Goal: Task Accomplishment & Management: Manage account settings

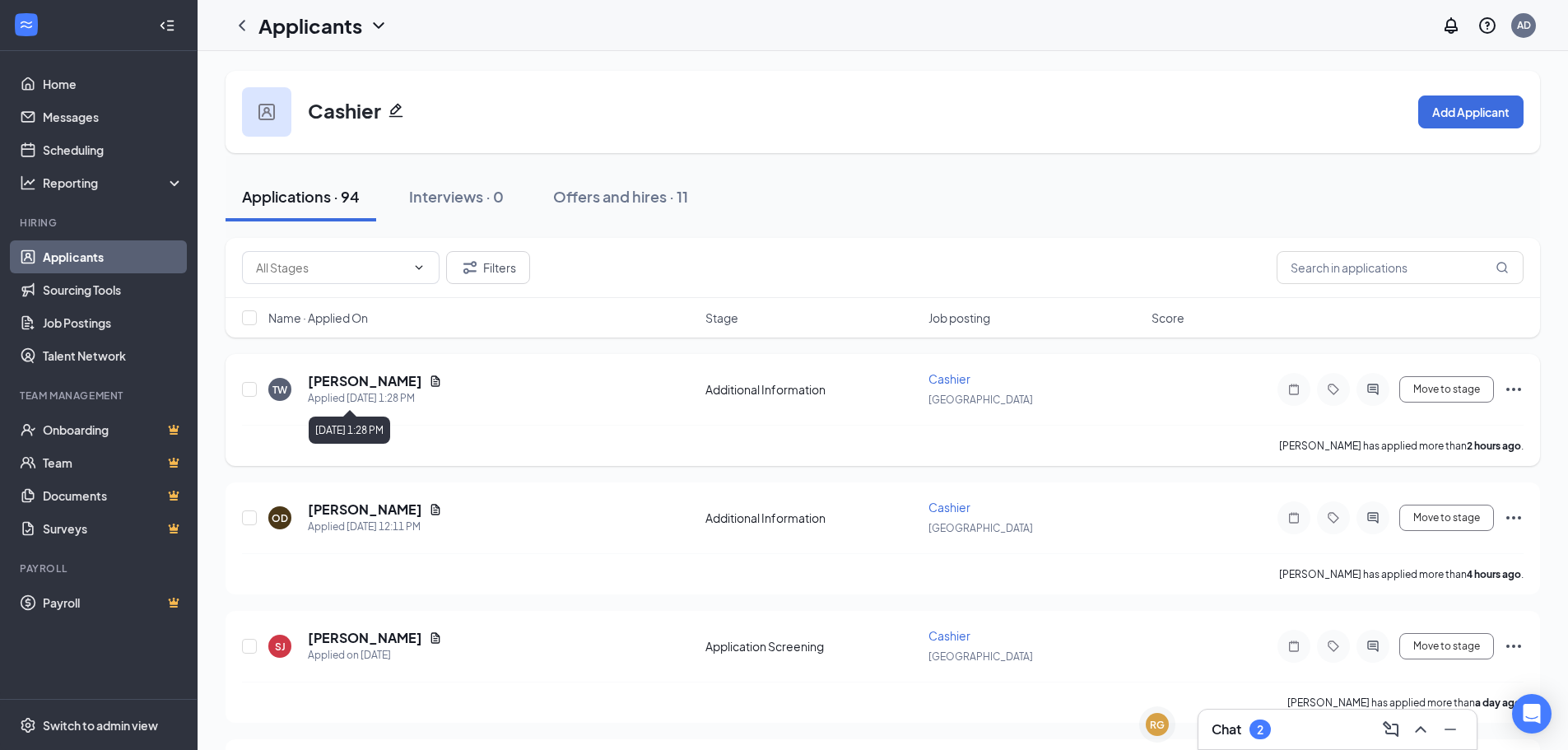
click at [389, 375] on h5 "[PERSON_NAME]" at bounding box center [364, 380] width 114 height 18
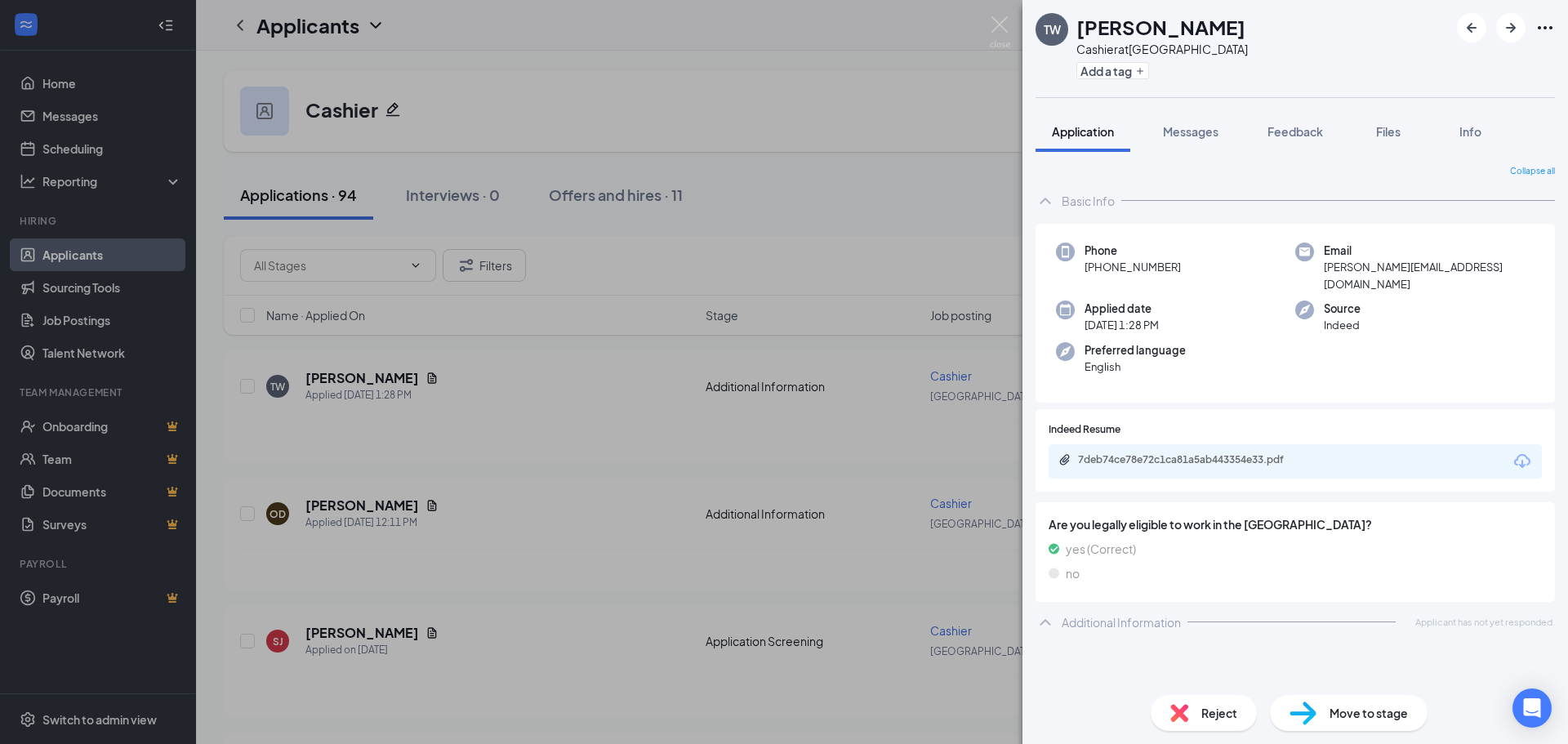
click at [1234, 444] on div "7deb74ce78e72c1ca81a5ab443354e33.pdf" at bounding box center [1295, 461] width 493 height 34
click at [1235, 454] on div "7deb74ce78e72c1ca81a5ab443354e33.pdf" at bounding box center [1193, 460] width 229 height 13
click at [642, 476] on div "TW [PERSON_NAME] Cashier at [GEOGRAPHIC_DATA] Add a tag Application Messages Fe…" at bounding box center [784, 372] width 1568 height 744
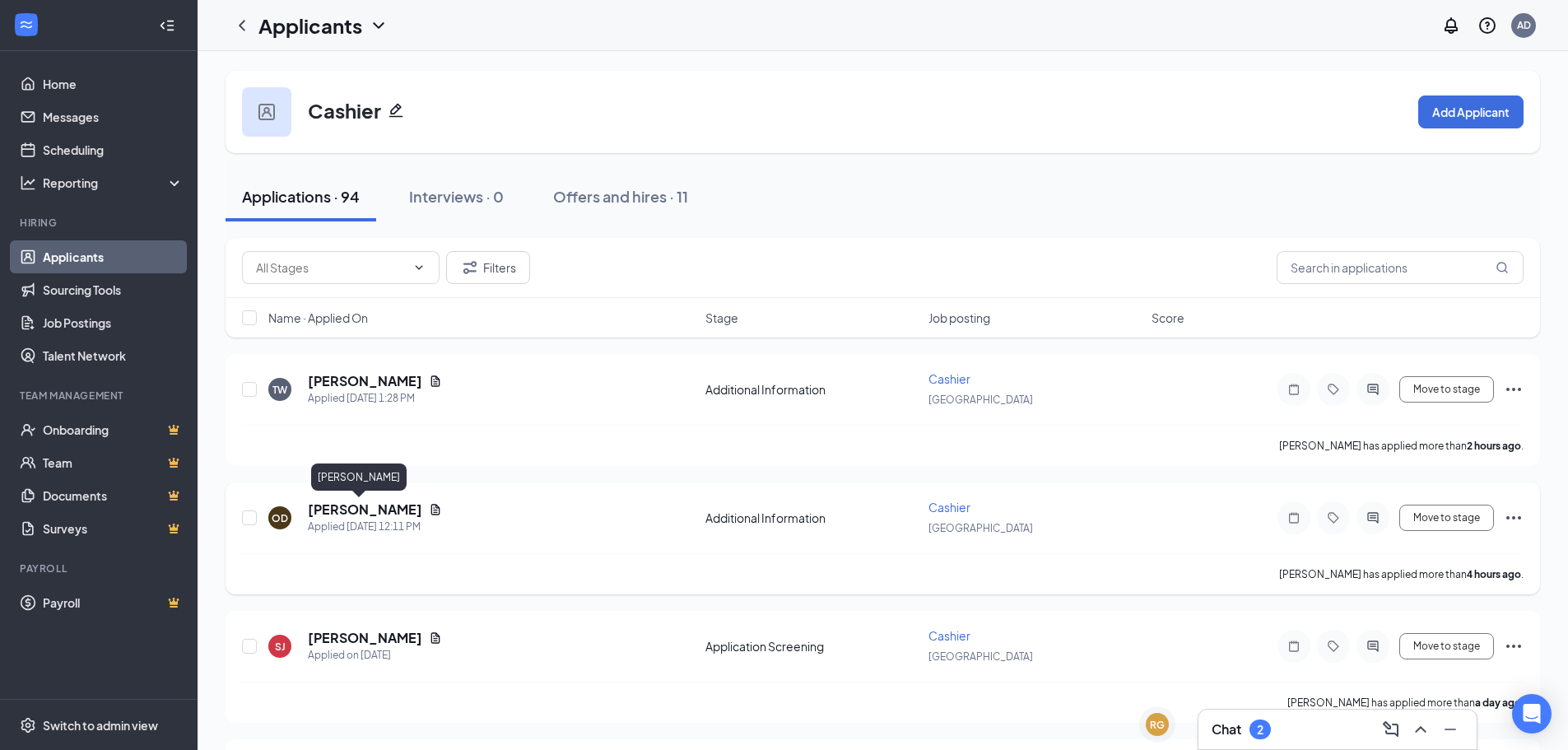
click at [348, 512] on h5 "[PERSON_NAME]" at bounding box center [364, 509] width 114 height 18
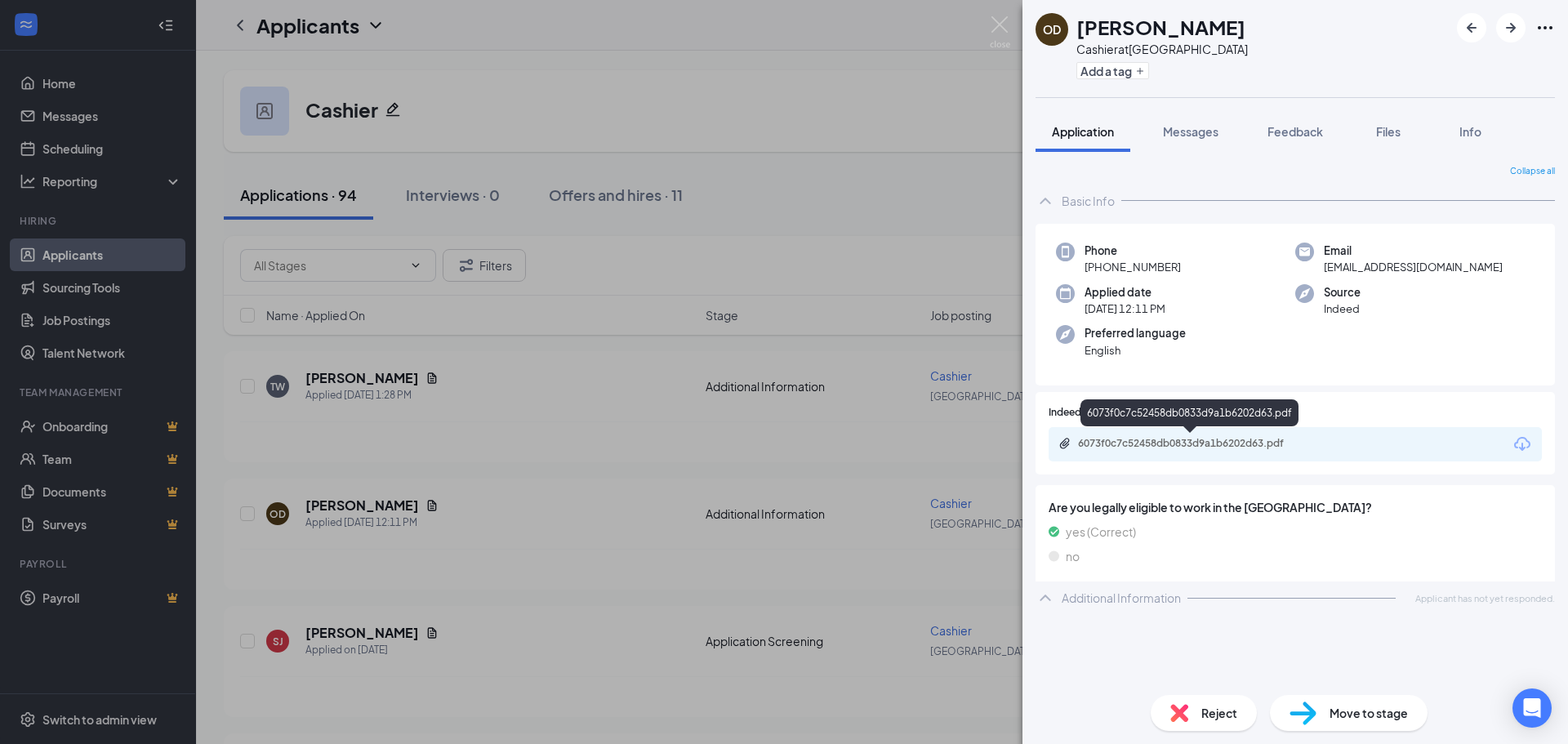
click at [1222, 441] on div "6073f0c7c52458db0833d9a1b6202d63.pdf" at bounding box center [1193, 443] width 229 height 13
click at [610, 432] on div "OD [PERSON_NAME] Cashier at [GEOGRAPHIC_DATA] Add a tag Application Messages Fe…" at bounding box center [784, 372] width 1568 height 744
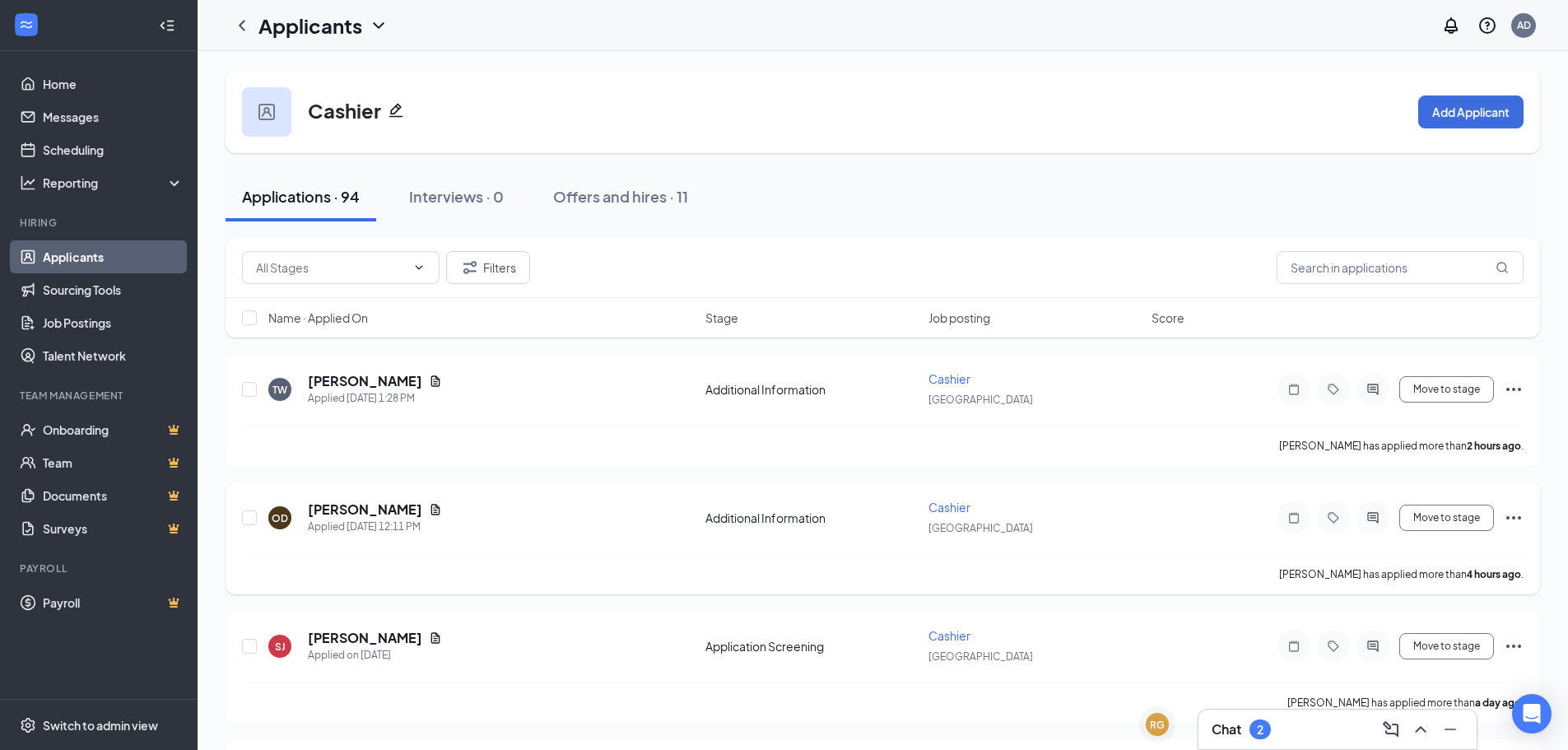
click at [1516, 520] on icon "Ellipses" at bounding box center [1513, 518] width 20 height 20
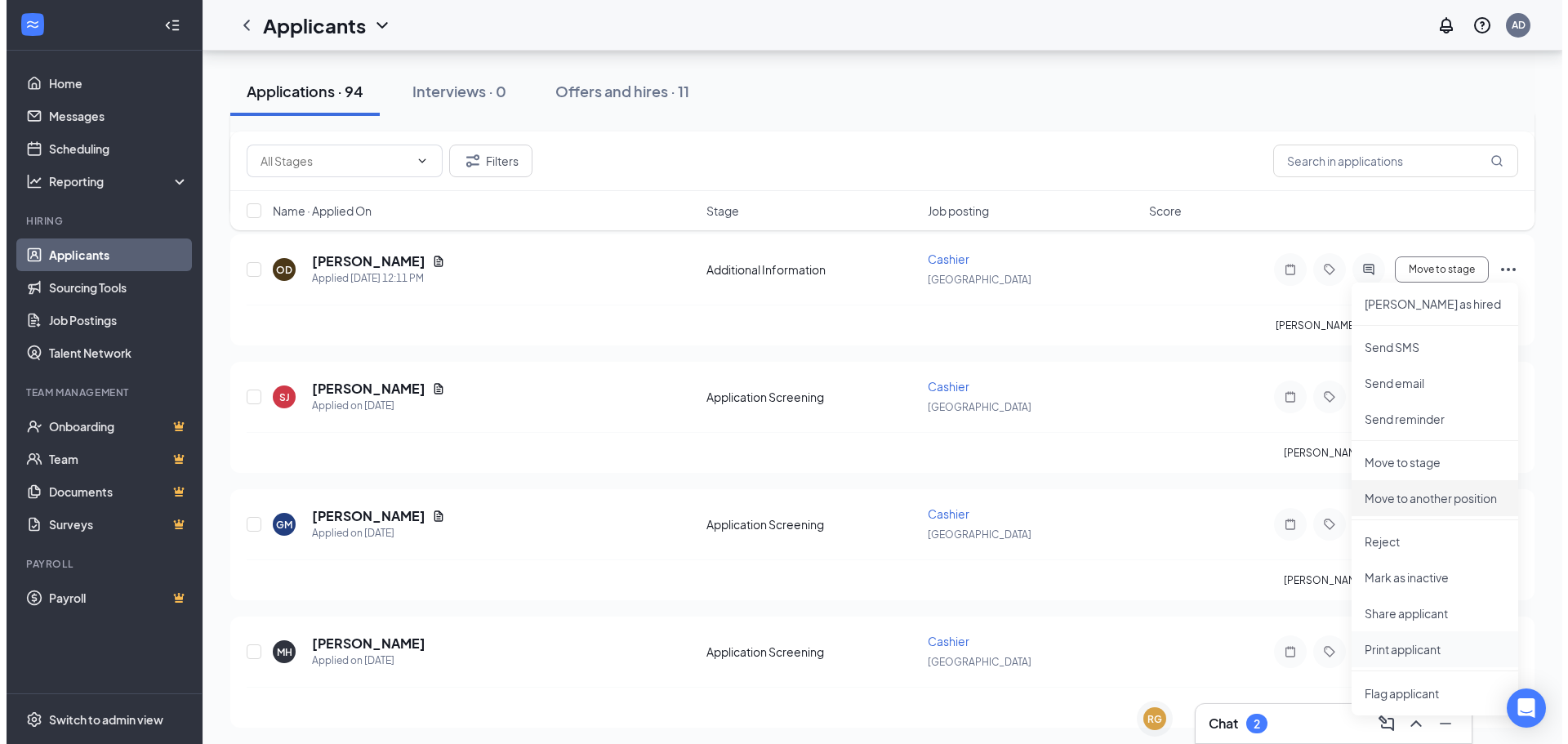
scroll to position [245, 0]
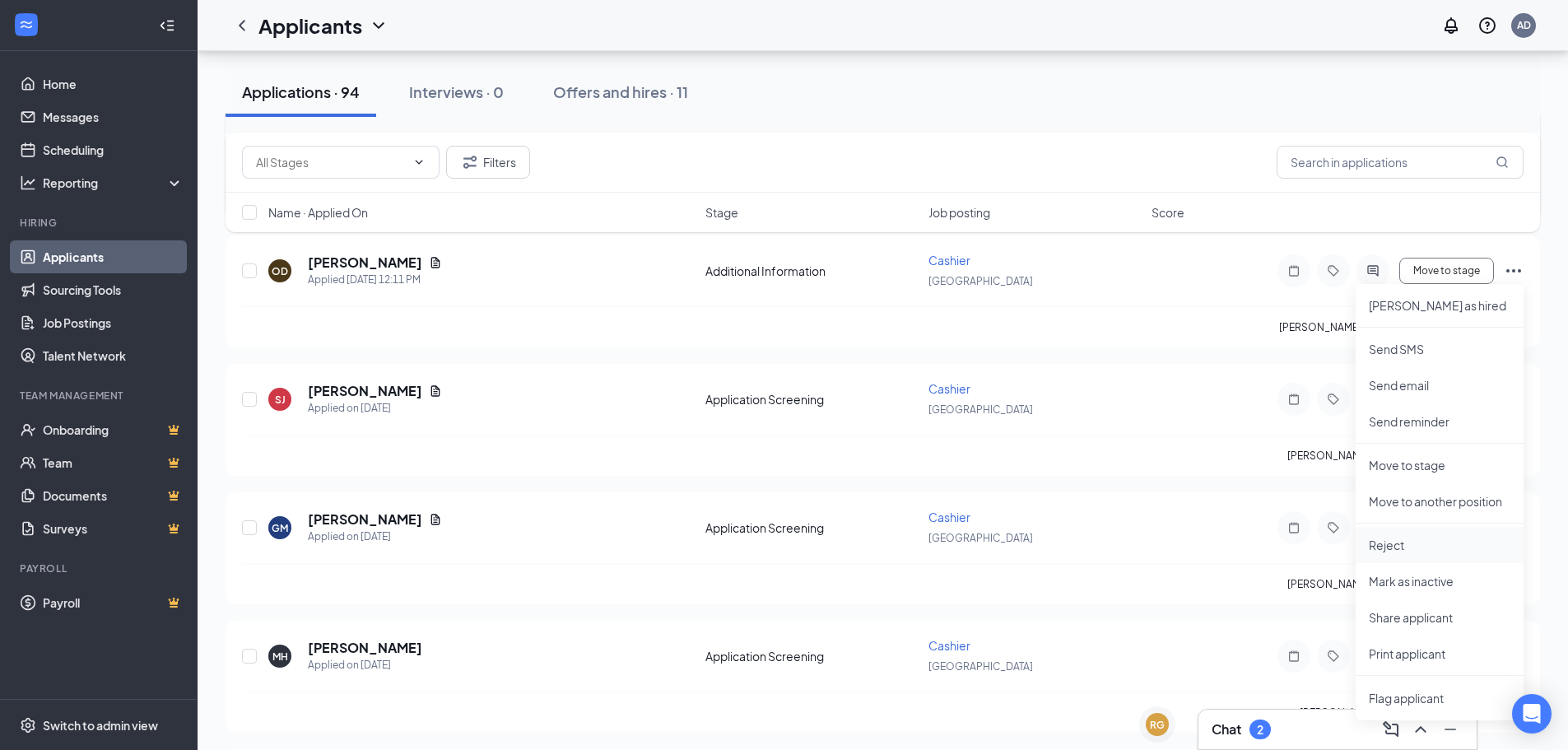
click at [1413, 538] on p "Reject" at bounding box center [1439, 546] width 141 height 17
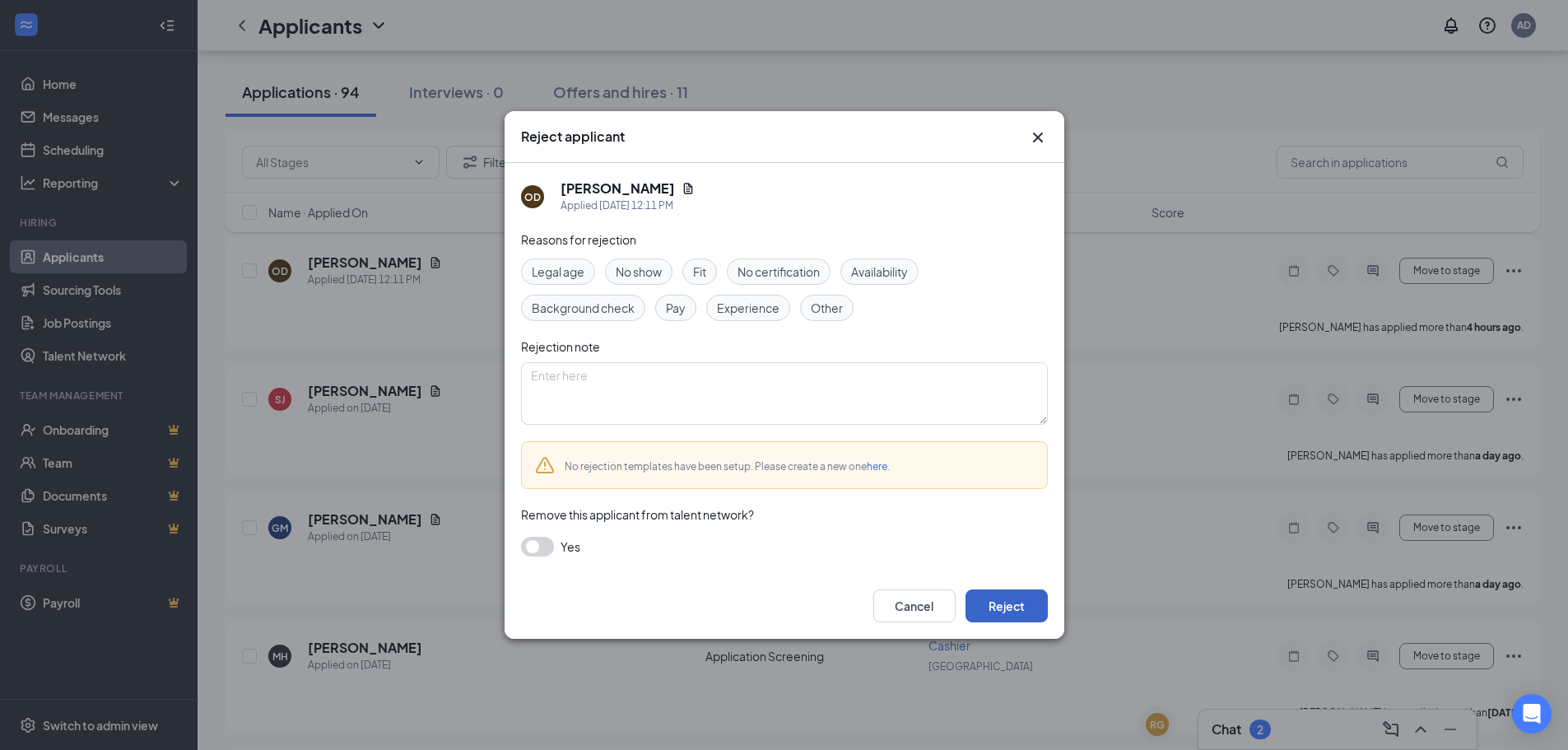
click at [1029, 611] on button "Reject" at bounding box center [1006, 605] width 83 height 33
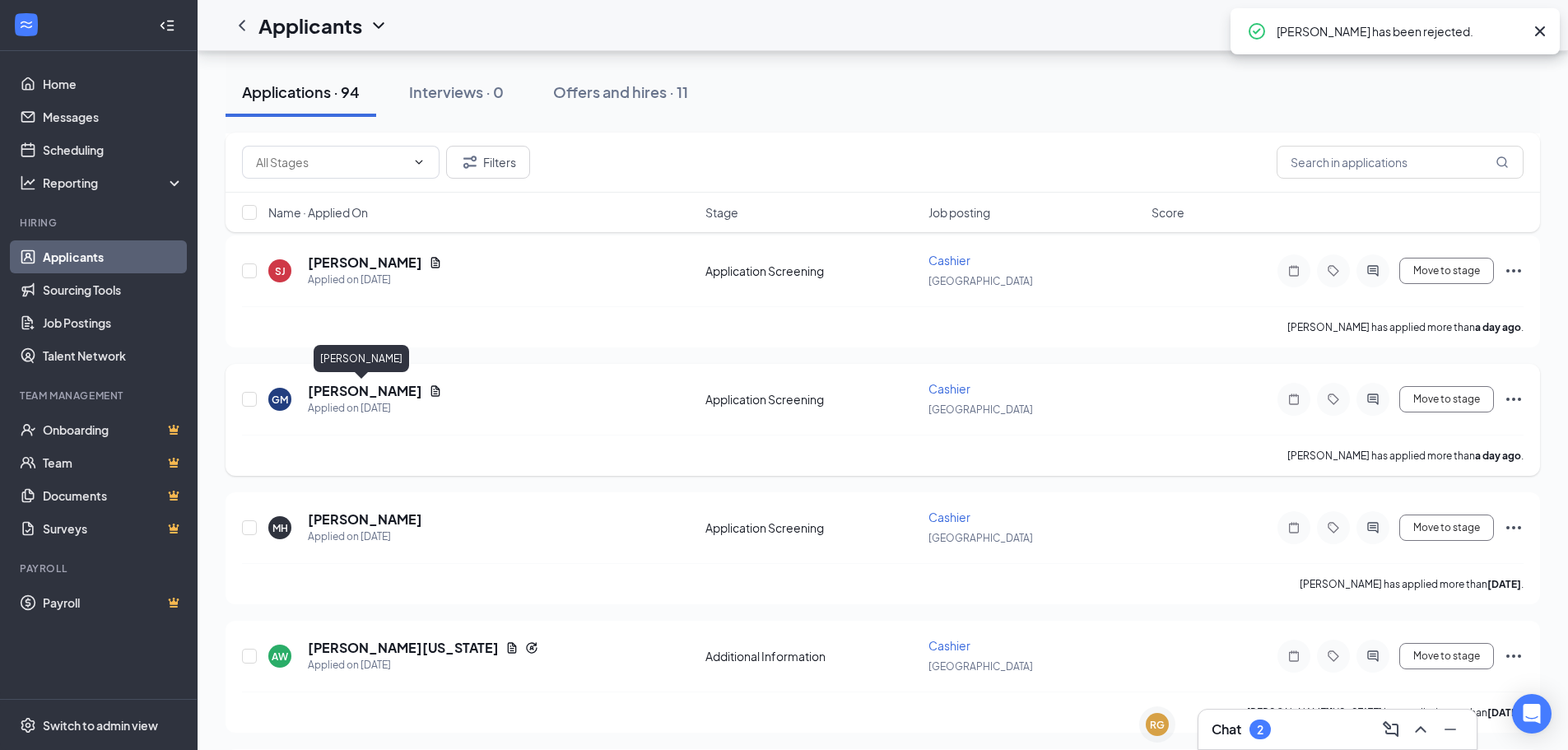
click at [372, 397] on h5 "[PERSON_NAME]" at bounding box center [364, 390] width 114 height 18
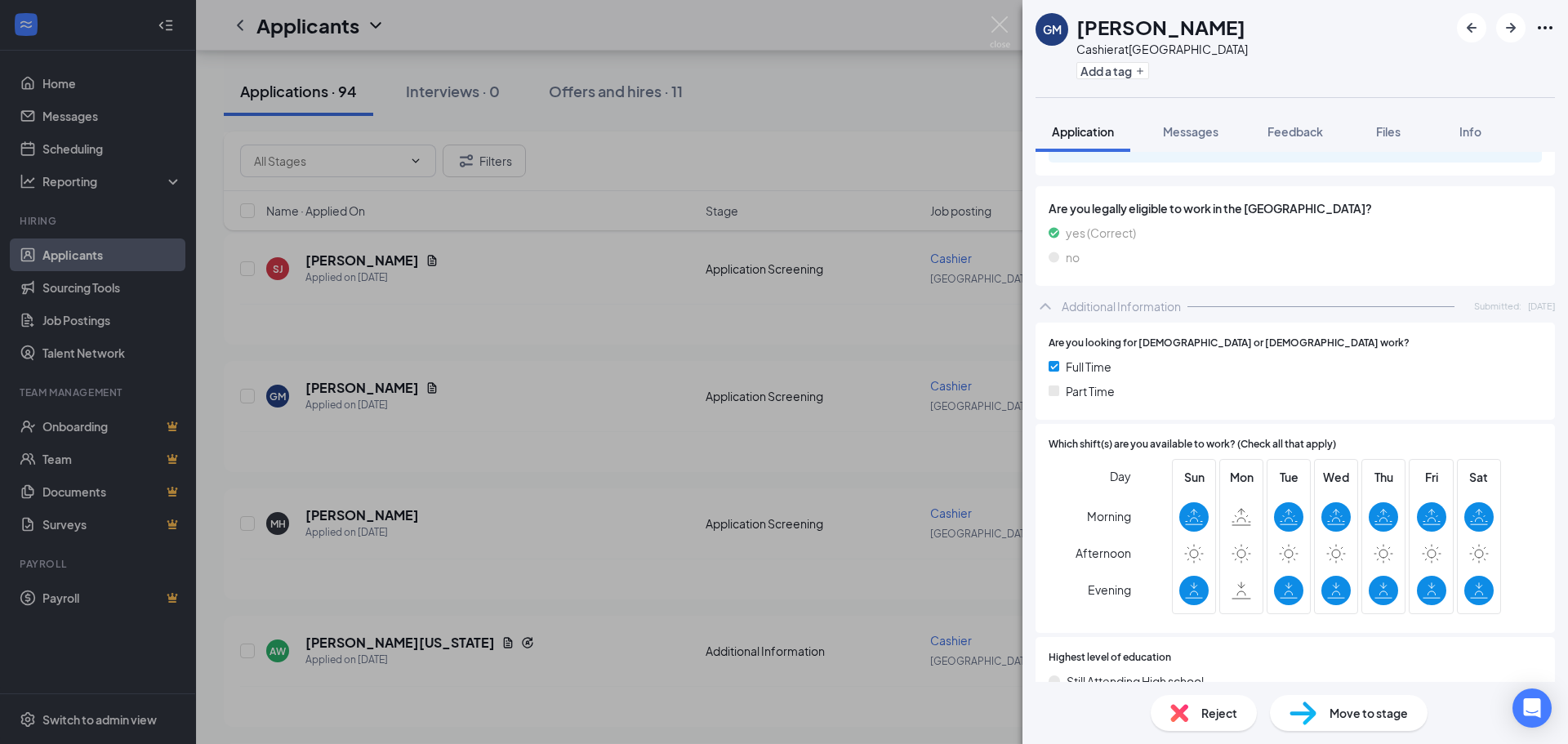
scroll to position [53, 0]
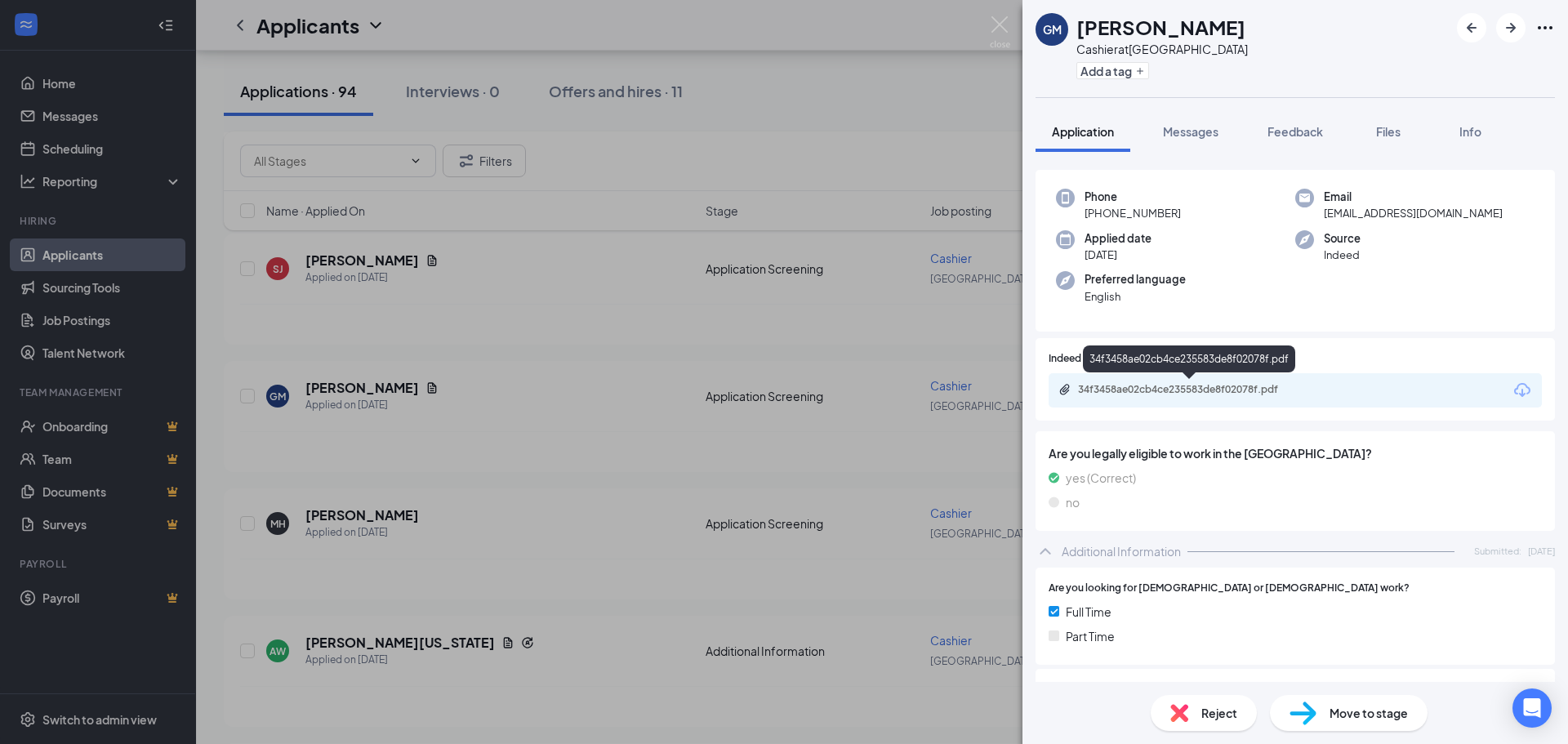
click at [1186, 389] on div "34f3458ae02cb4ce235583de8f02078f.pdf" at bounding box center [1193, 390] width 229 height 13
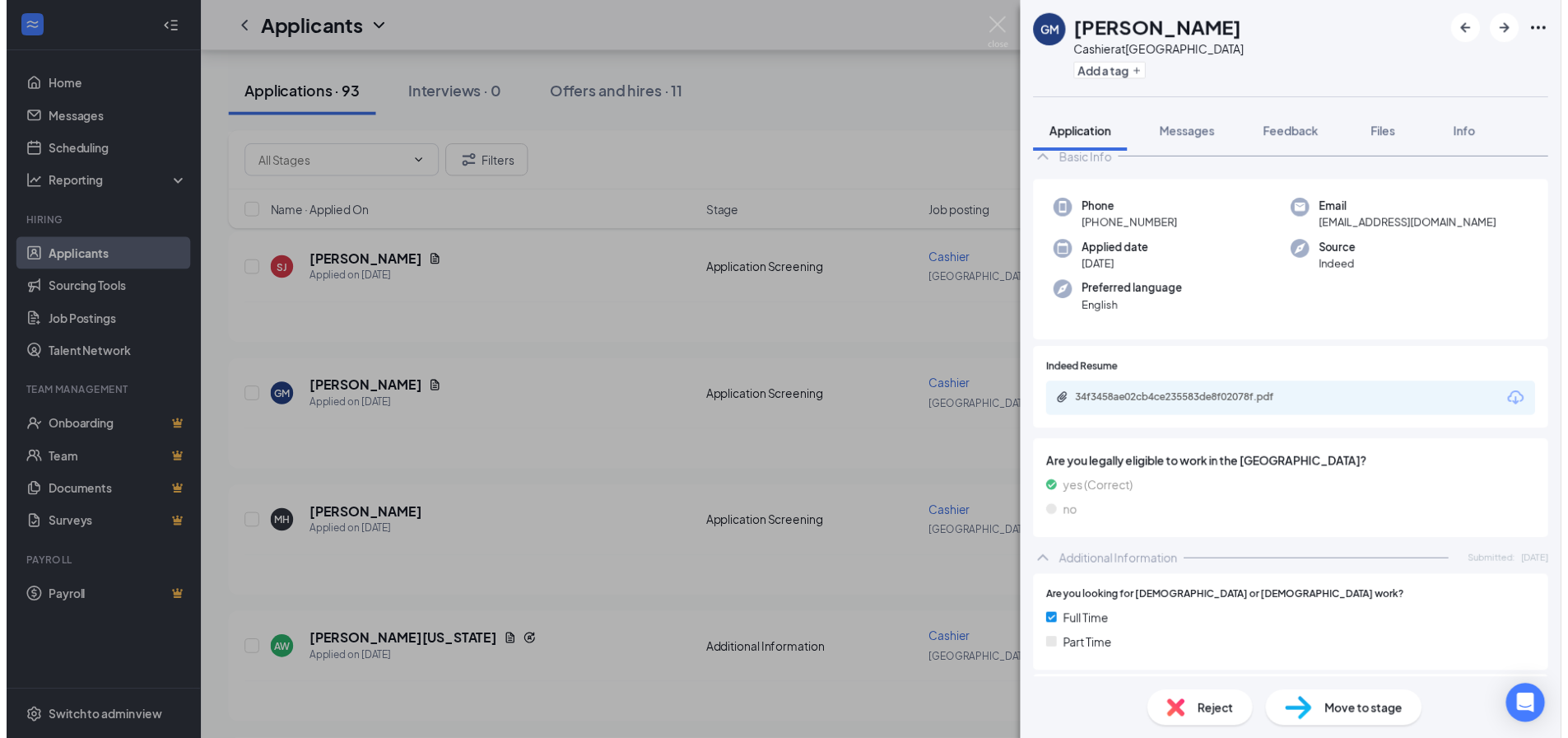
scroll to position [0, 0]
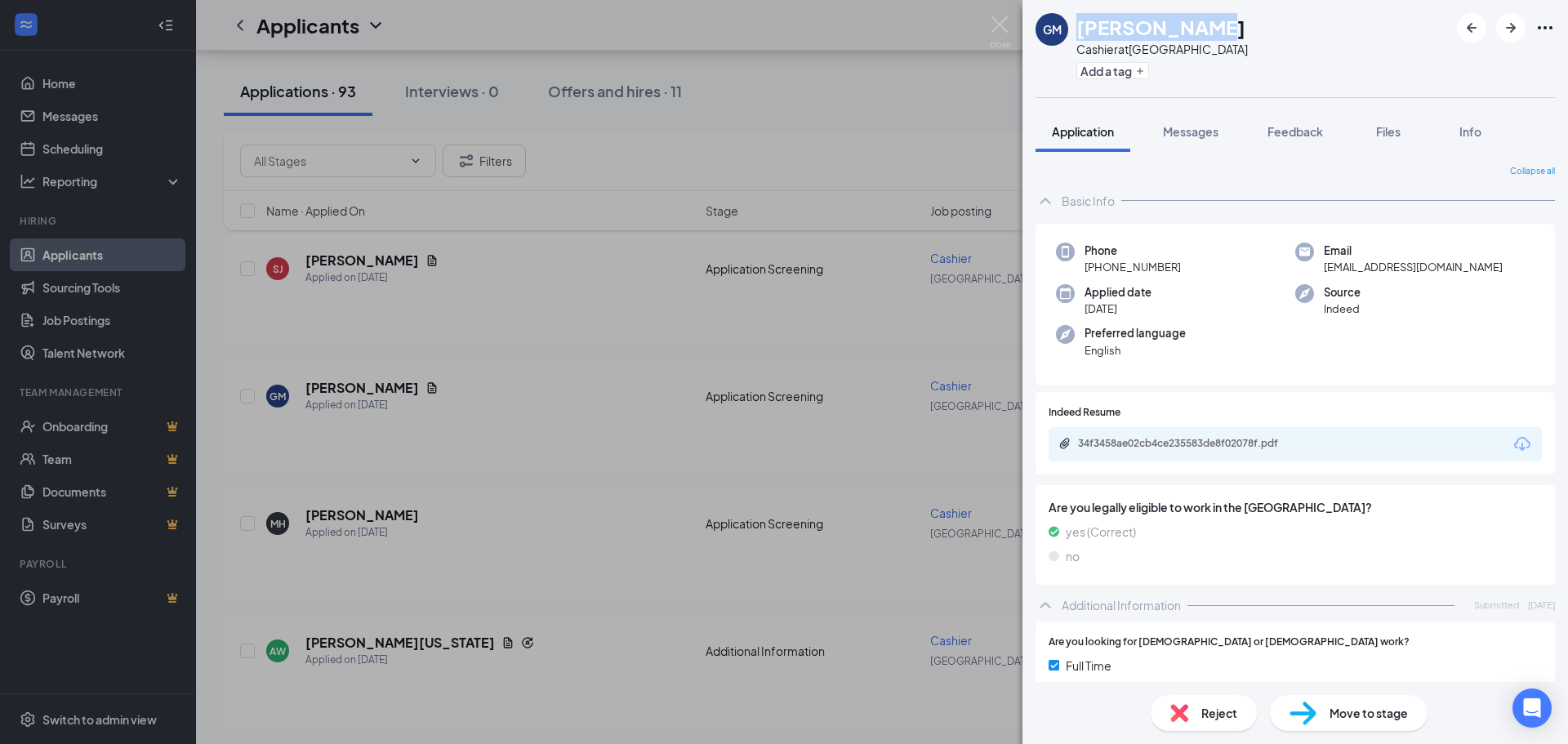
drag, startPoint x: 1229, startPoint y: 15, endPoint x: 1083, endPoint y: 32, distance: 147.0
click at [1083, 32] on div "GM [PERSON_NAME] at [GEOGRAPHIC_DATA] Add a tag" at bounding box center [1295, 48] width 546 height 97
click at [820, 333] on div "GM [PERSON_NAME] at [GEOGRAPHIC_DATA] Add a tag Application Messages Feedback F…" at bounding box center [784, 372] width 1568 height 744
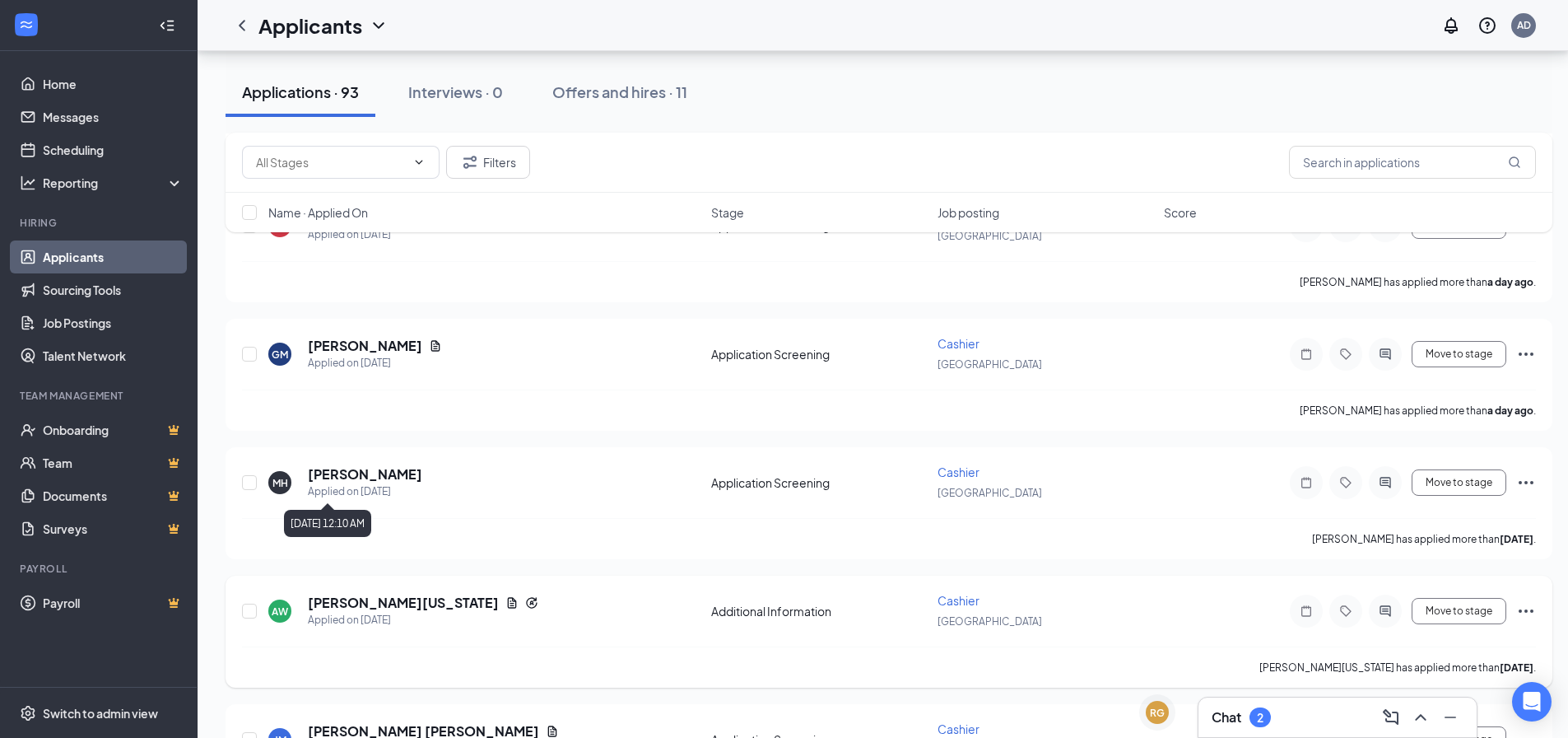
scroll to position [329, 0]
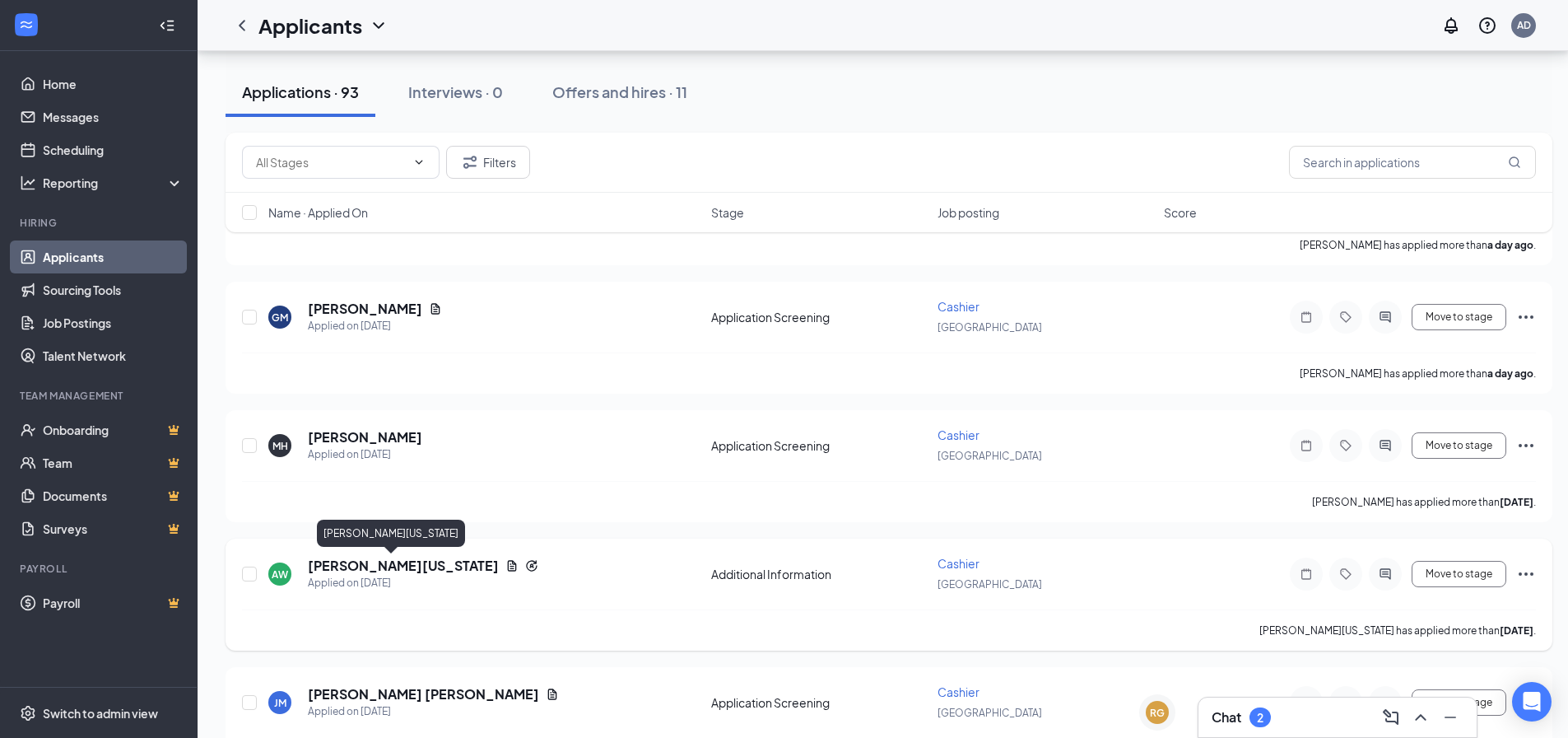
click at [396, 569] on h5 "[PERSON_NAME][US_STATE]" at bounding box center [403, 565] width 191 height 18
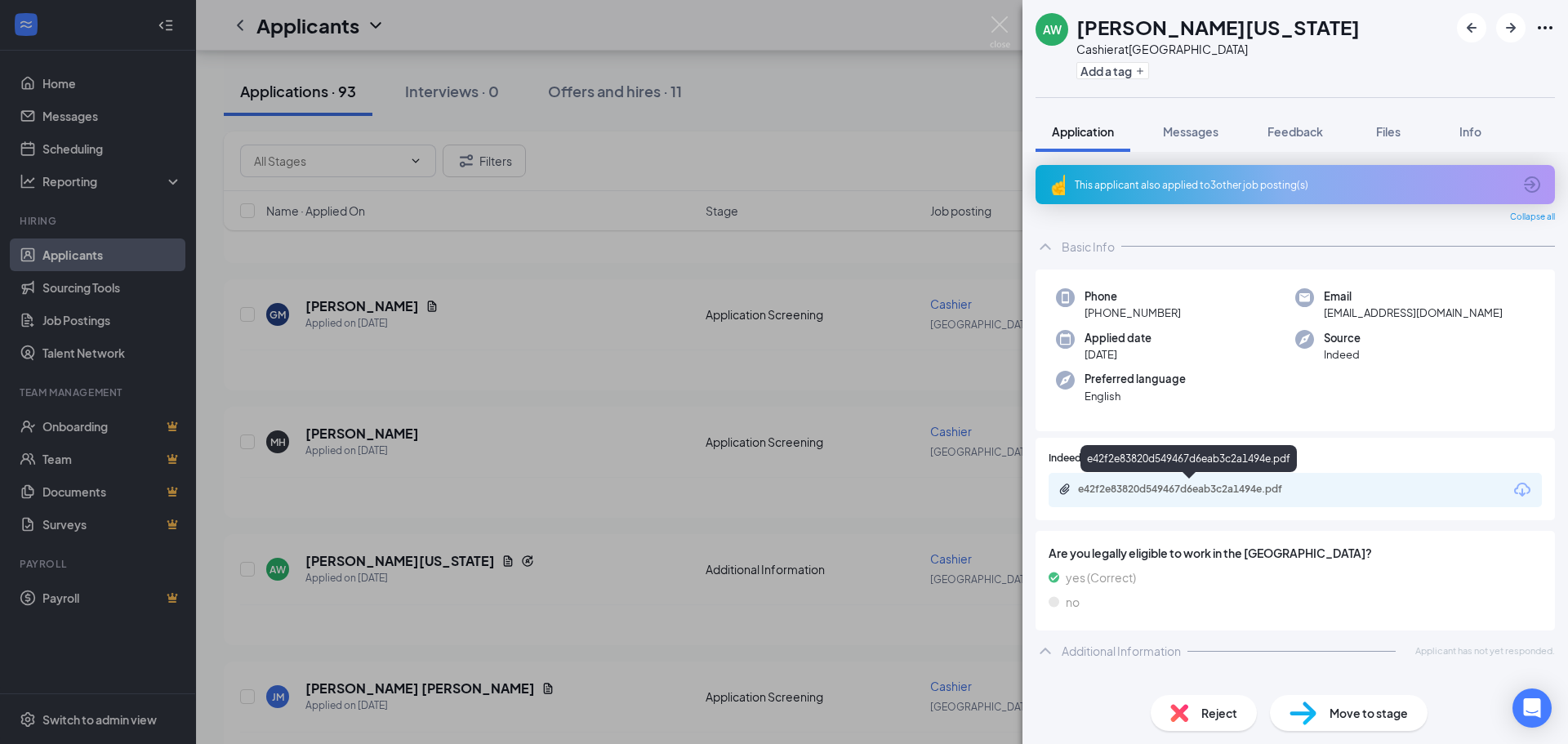
click at [1225, 484] on div "e42f2e83820d549467d6eab3c2a1494e.pdf" at bounding box center [1193, 490] width 229 height 13
click at [756, 379] on div "AW [PERSON_NAME][US_STATE] Cashier at [GEOGRAPHIC_DATA] Add a tag Application M…" at bounding box center [784, 372] width 1568 height 744
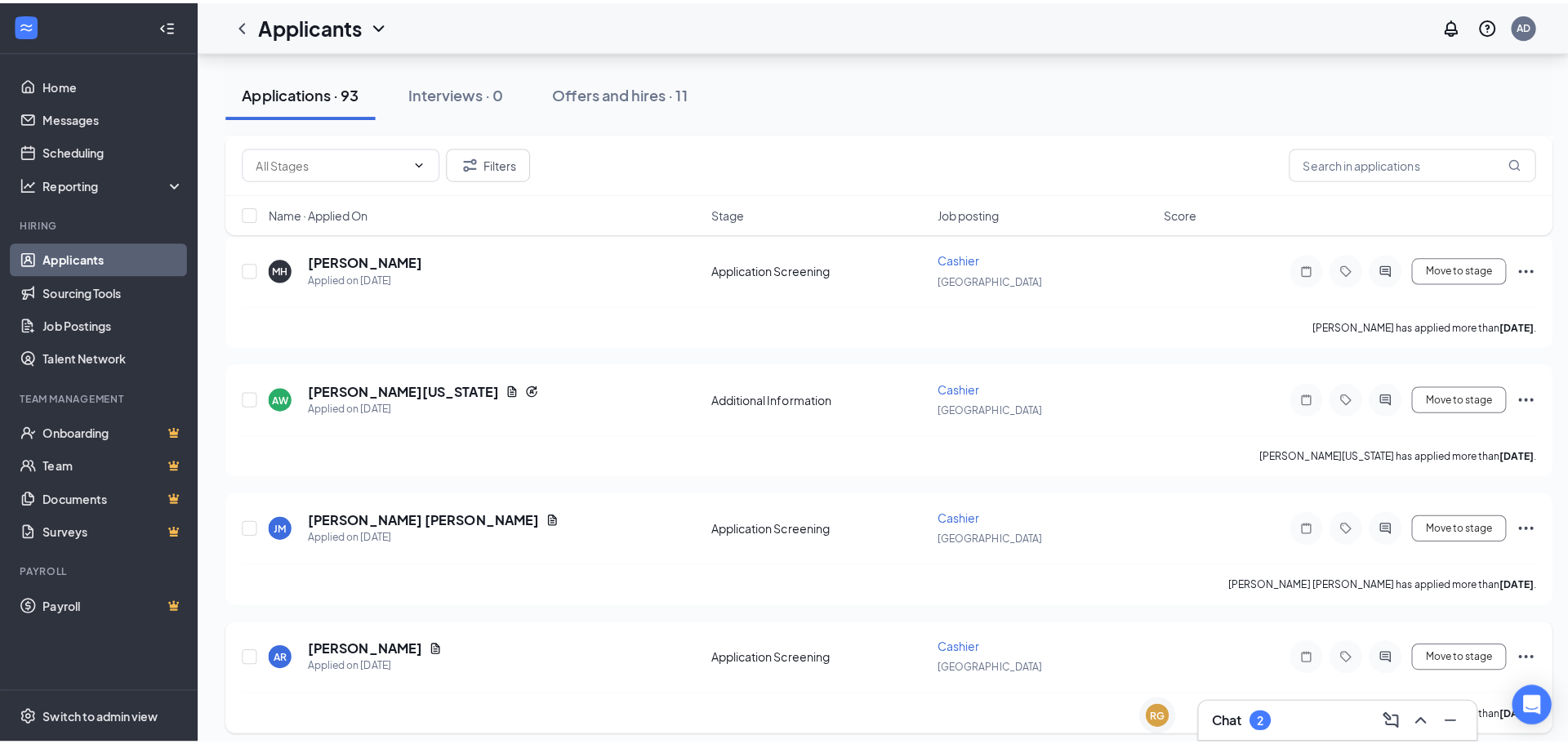
scroll to position [572, 0]
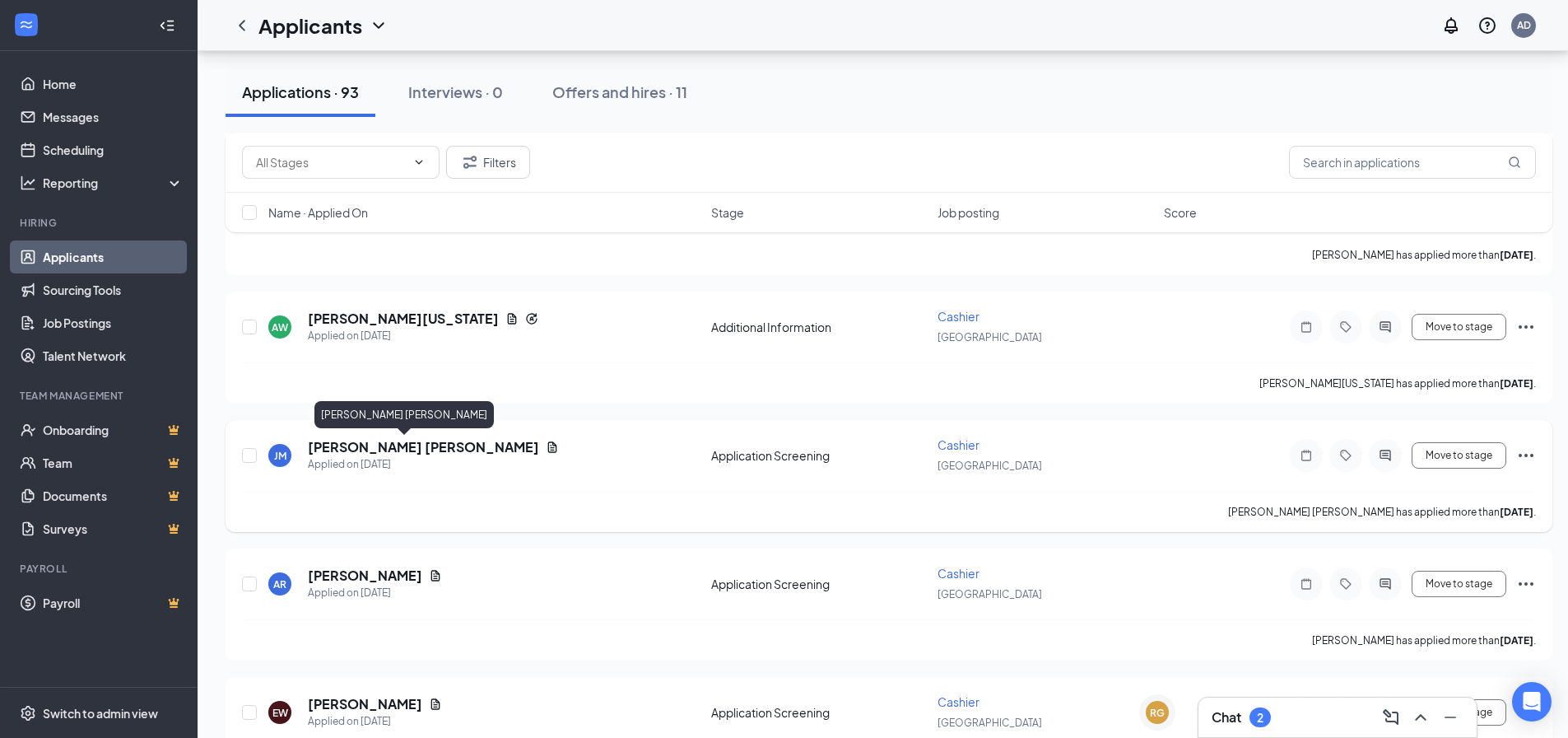
click at [369, 446] on h5 "[PERSON_NAME] [PERSON_NAME]" at bounding box center [423, 446] width 231 height 18
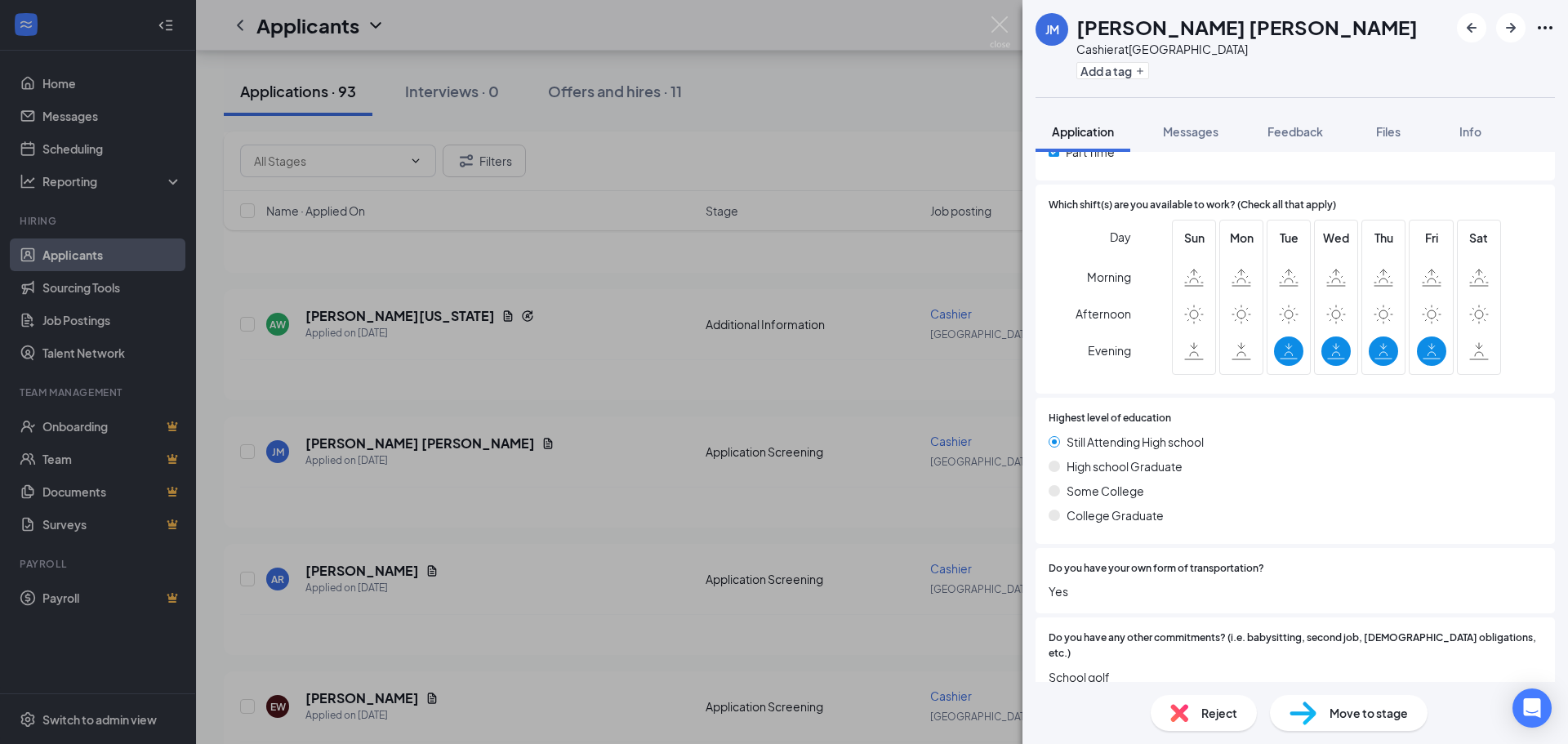
scroll to position [544, 0]
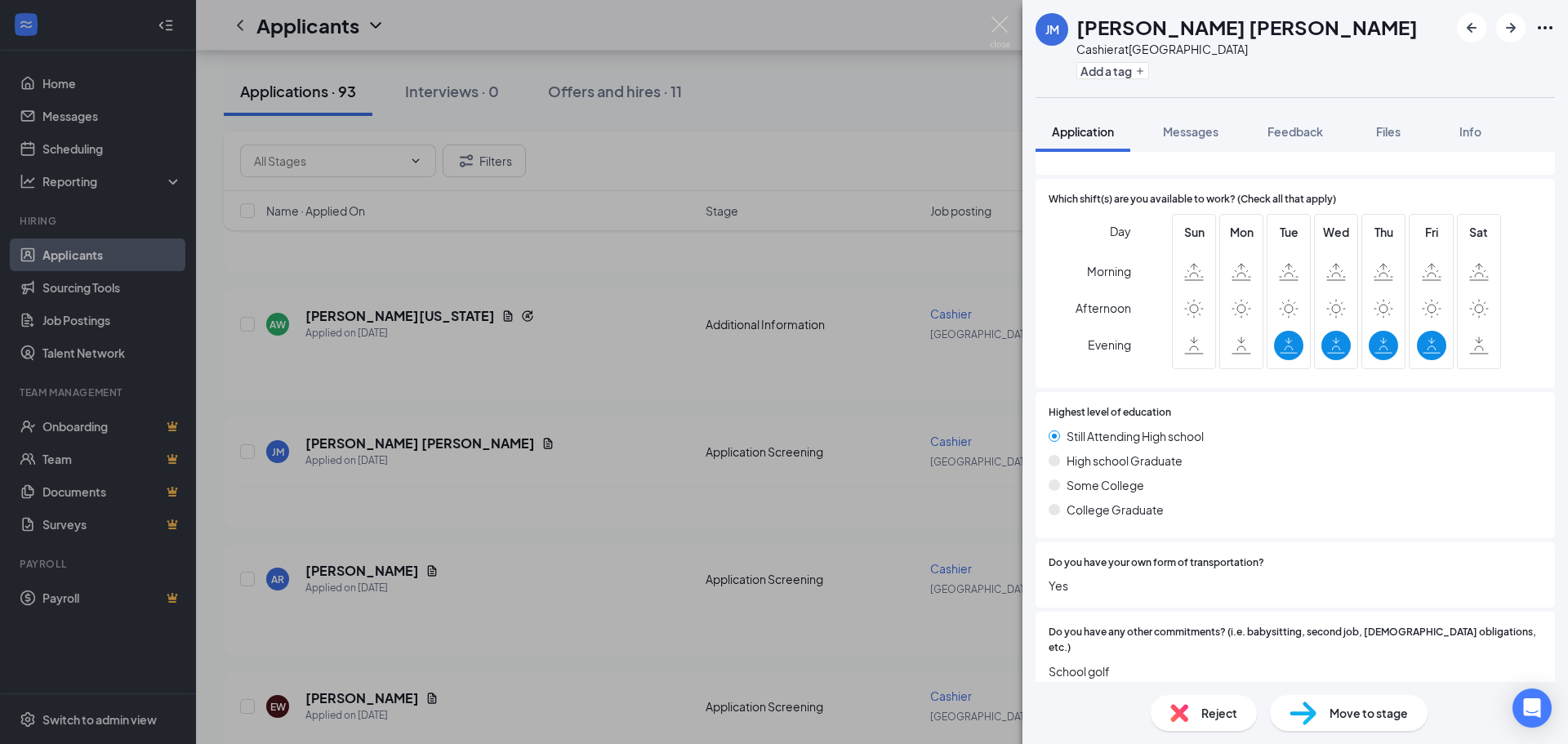
click at [1208, 714] on span "Reject" at bounding box center [1219, 713] width 36 height 18
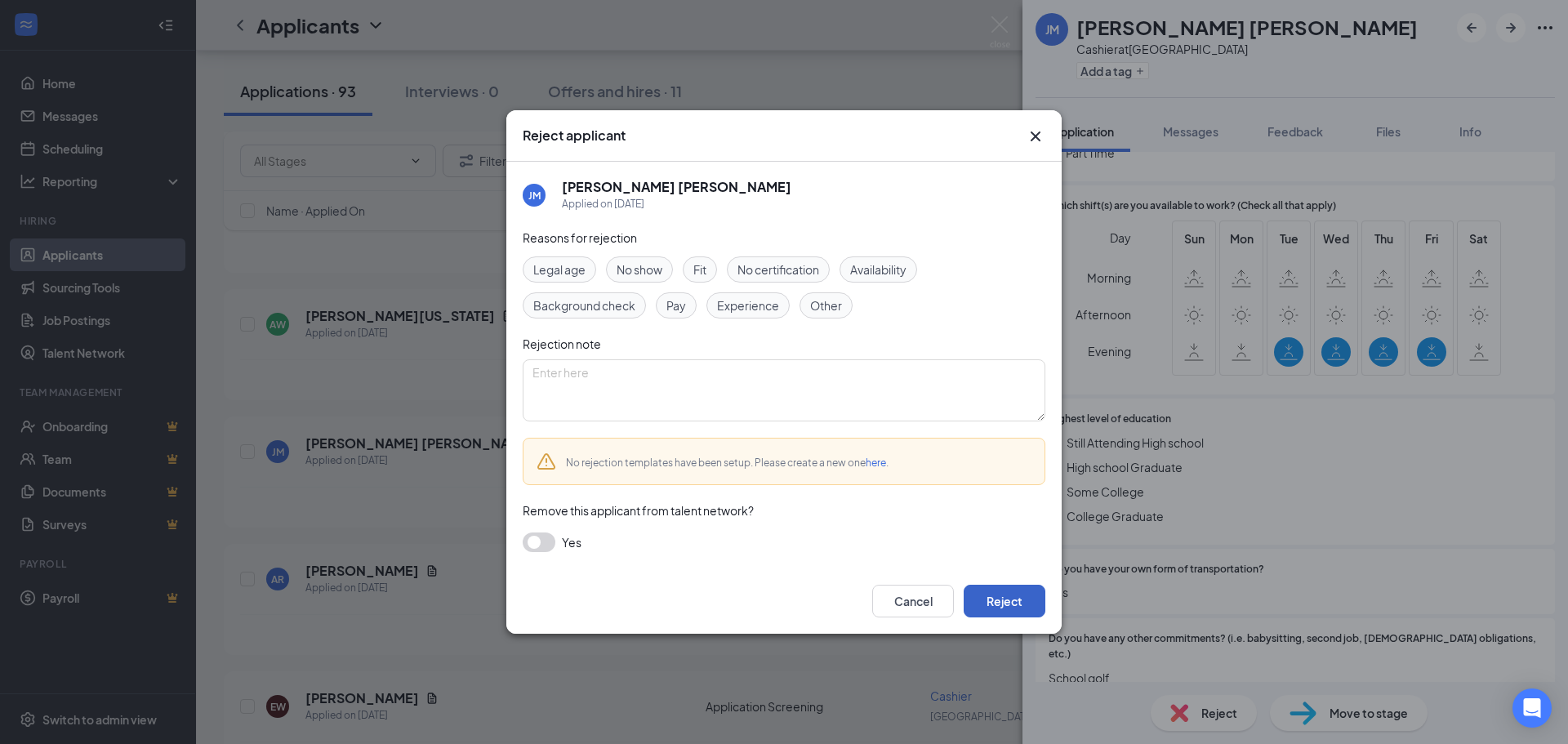
click at [1028, 613] on button "Reject" at bounding box center [1005, 600] width 82 height 32
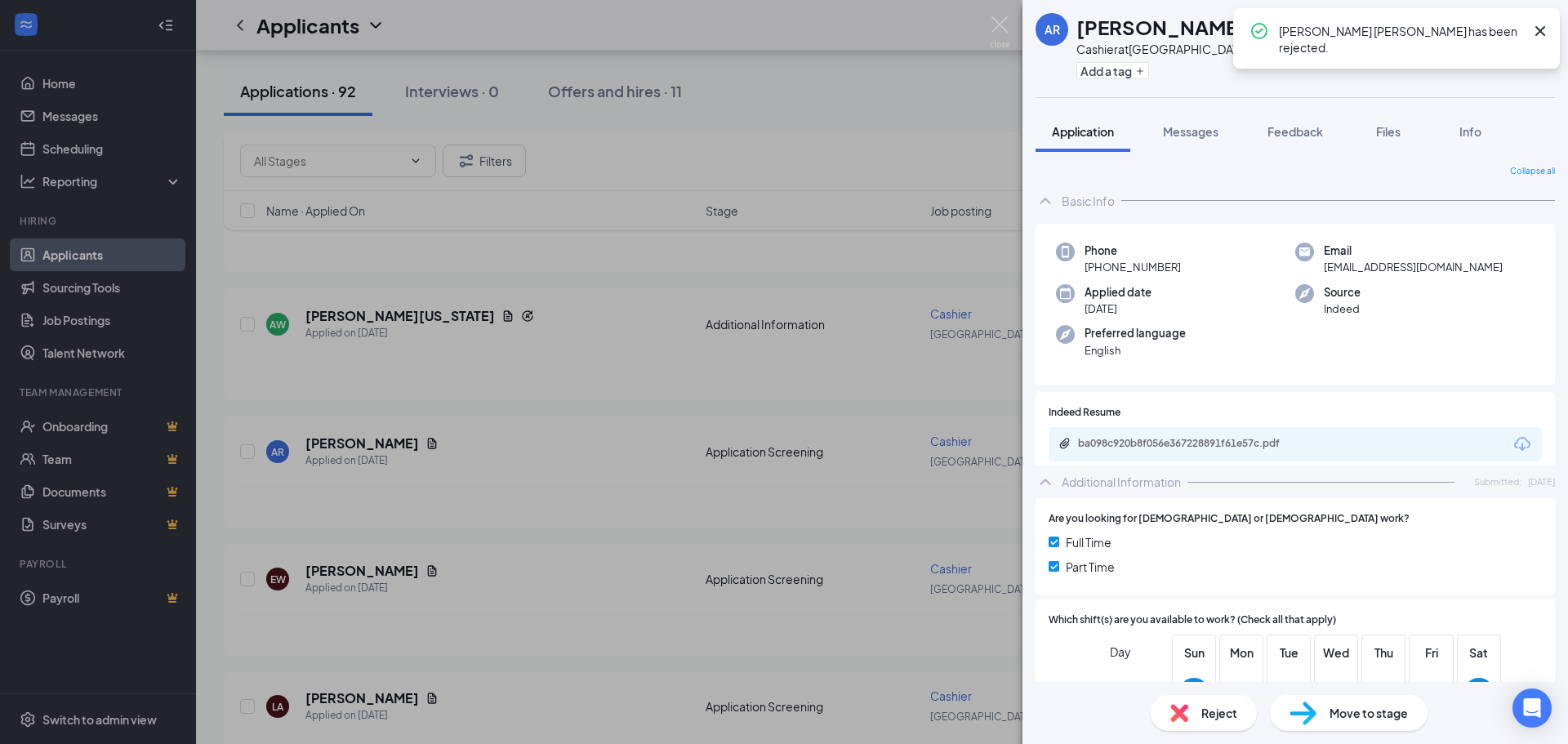
click at [613, 539] on div "AR [PERSON_NAME] at [GEOGRAPHIC_DATA] Add a tag Application Messages Feedback F…" at bounding box center [784, 372] width 1568 height 744
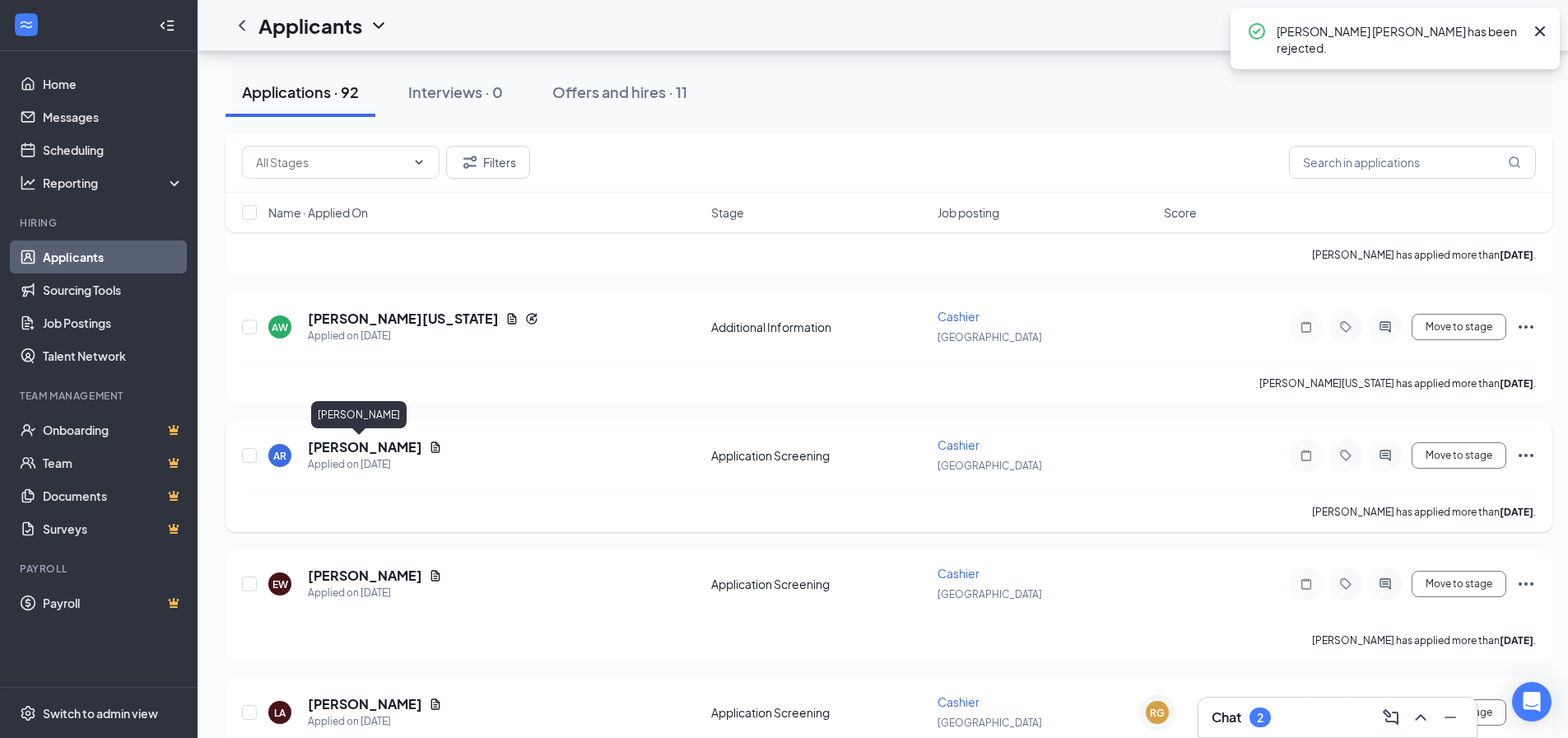
click at [342, 450] on h5 "[PERSON_NAME]" at bounding box center [364, 446] width 114 height 18
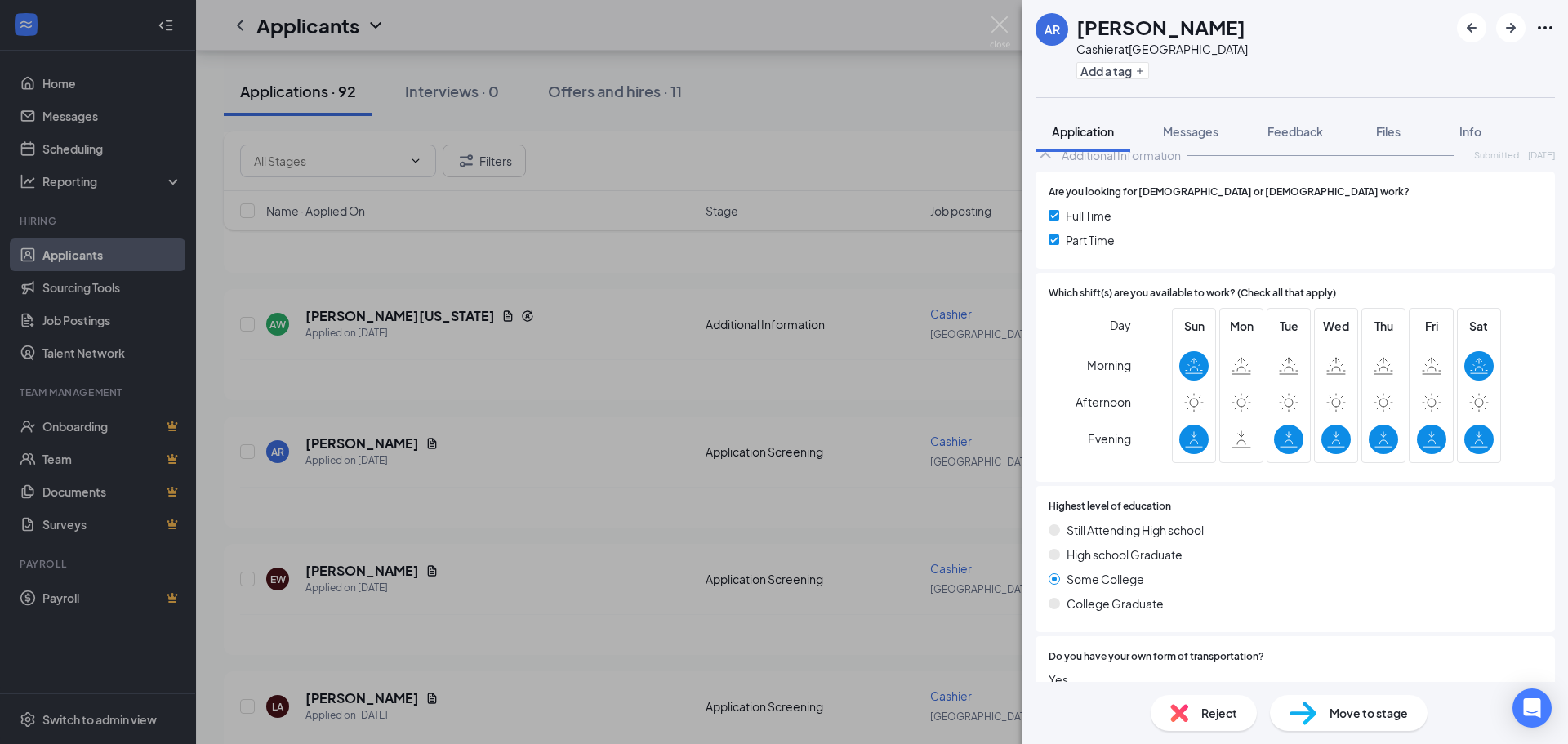
scroll to position [490, 0]
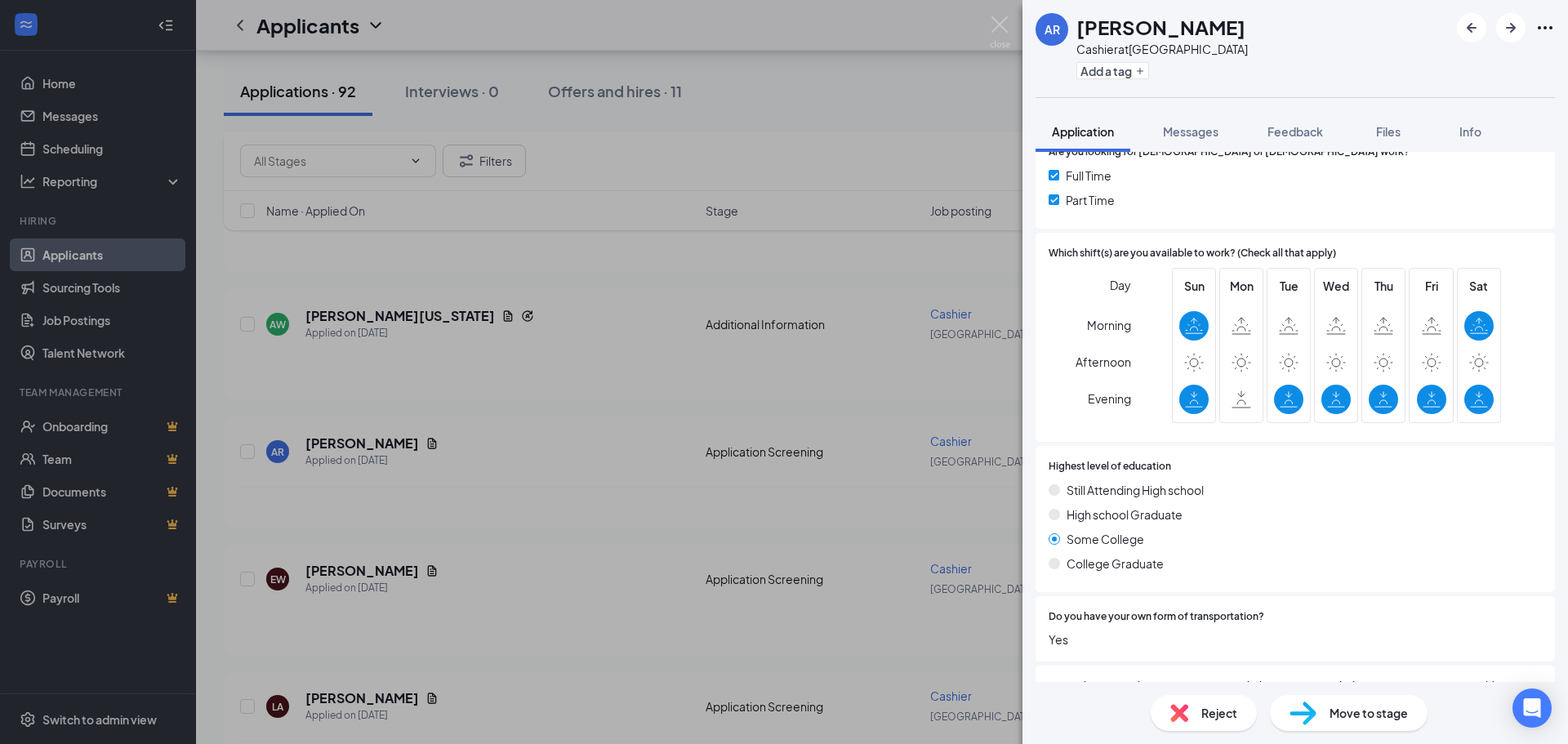
drag, startPoint x: 833, startPoint y: 555, endPoint x: 574, endPoint y: 557, distance: 259.0
click at [831, 555] on div "AR [PERSON_NAME] at [GEOGRAPHIC_DATA] Add a tag Application Messages Feedback F…" at bounding box center [784, 372] width 1568 height 744
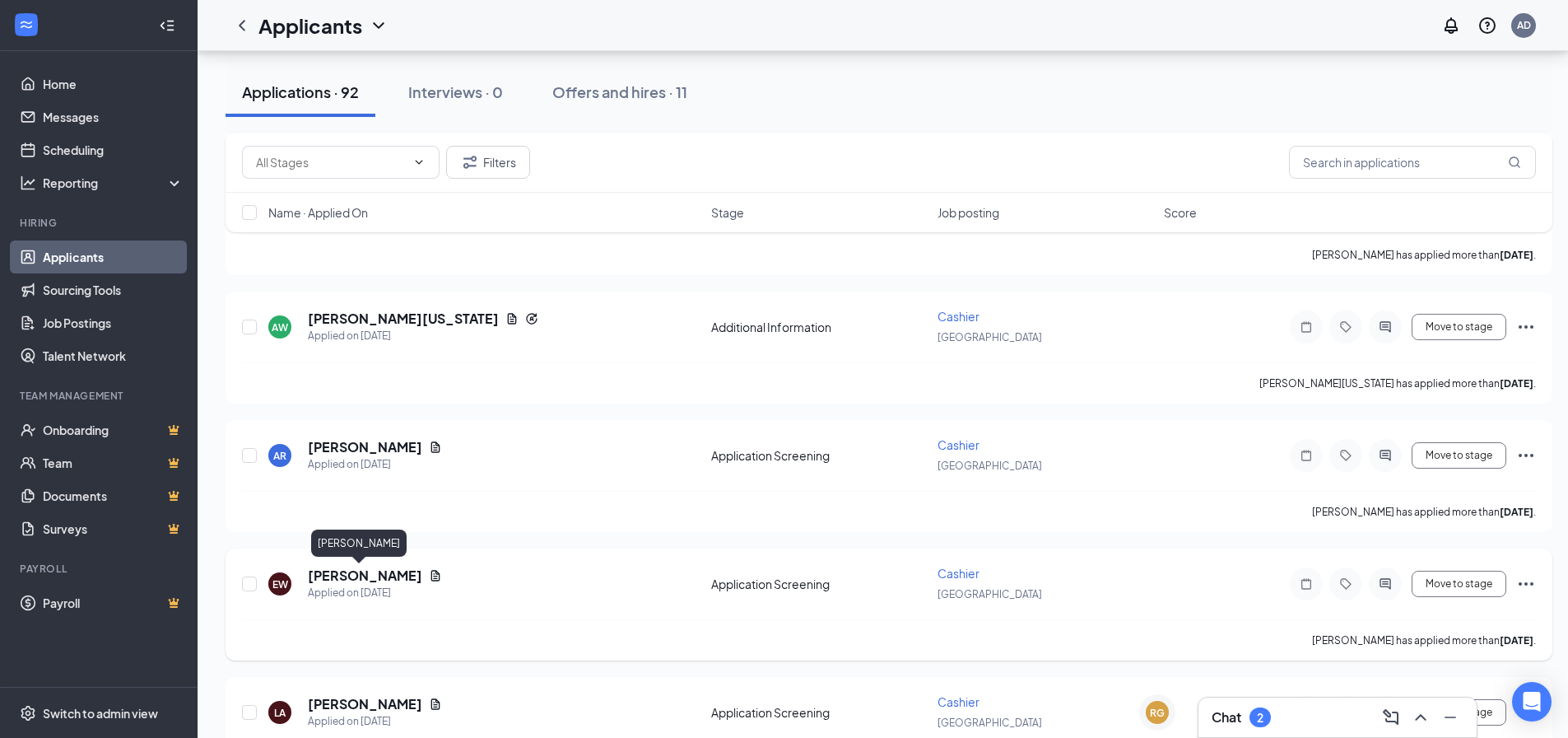
click at [345, 579] on h5 "[PERSON_NAME]" at bounding box center [364, 575] width 114 height 18
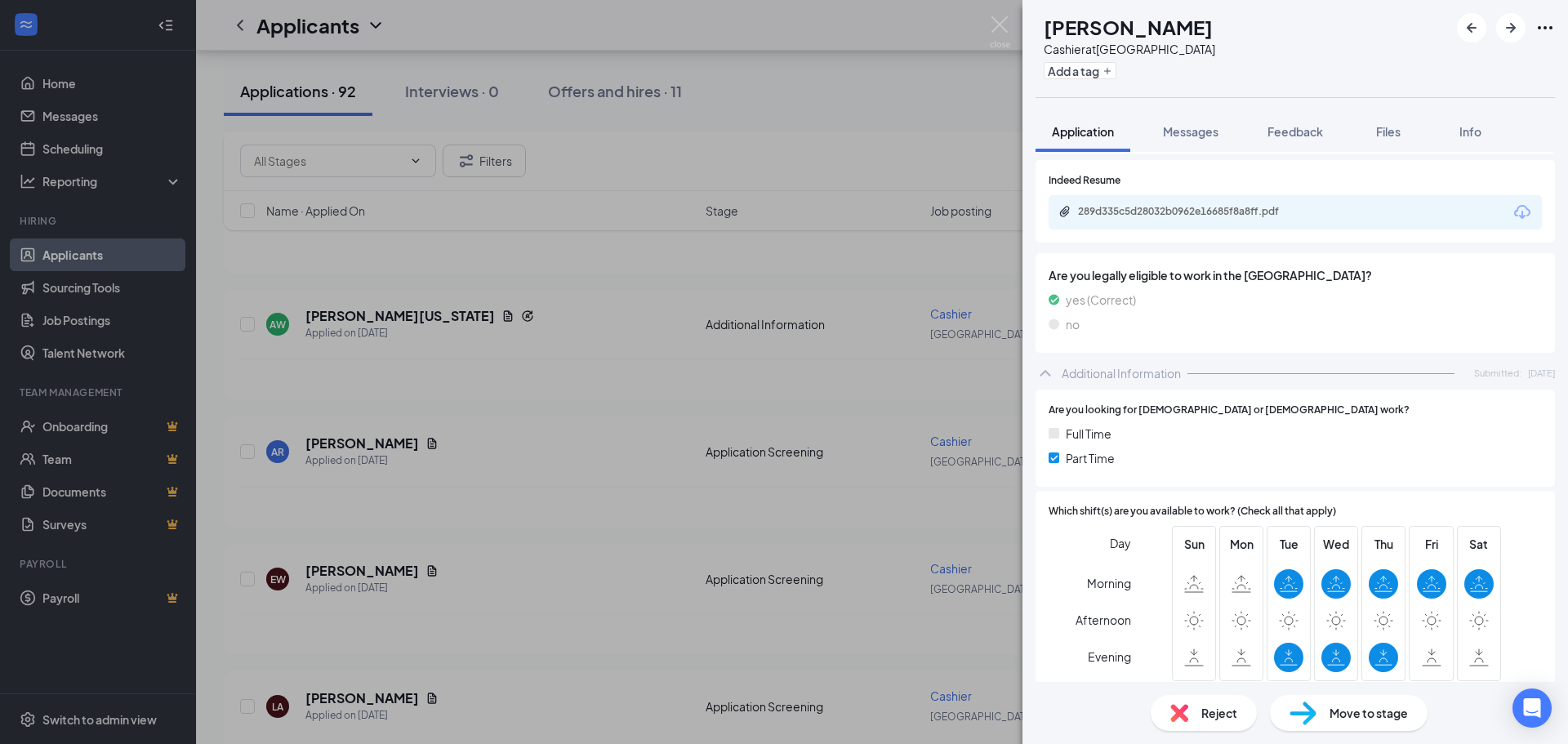
scroll to position [218, 0]
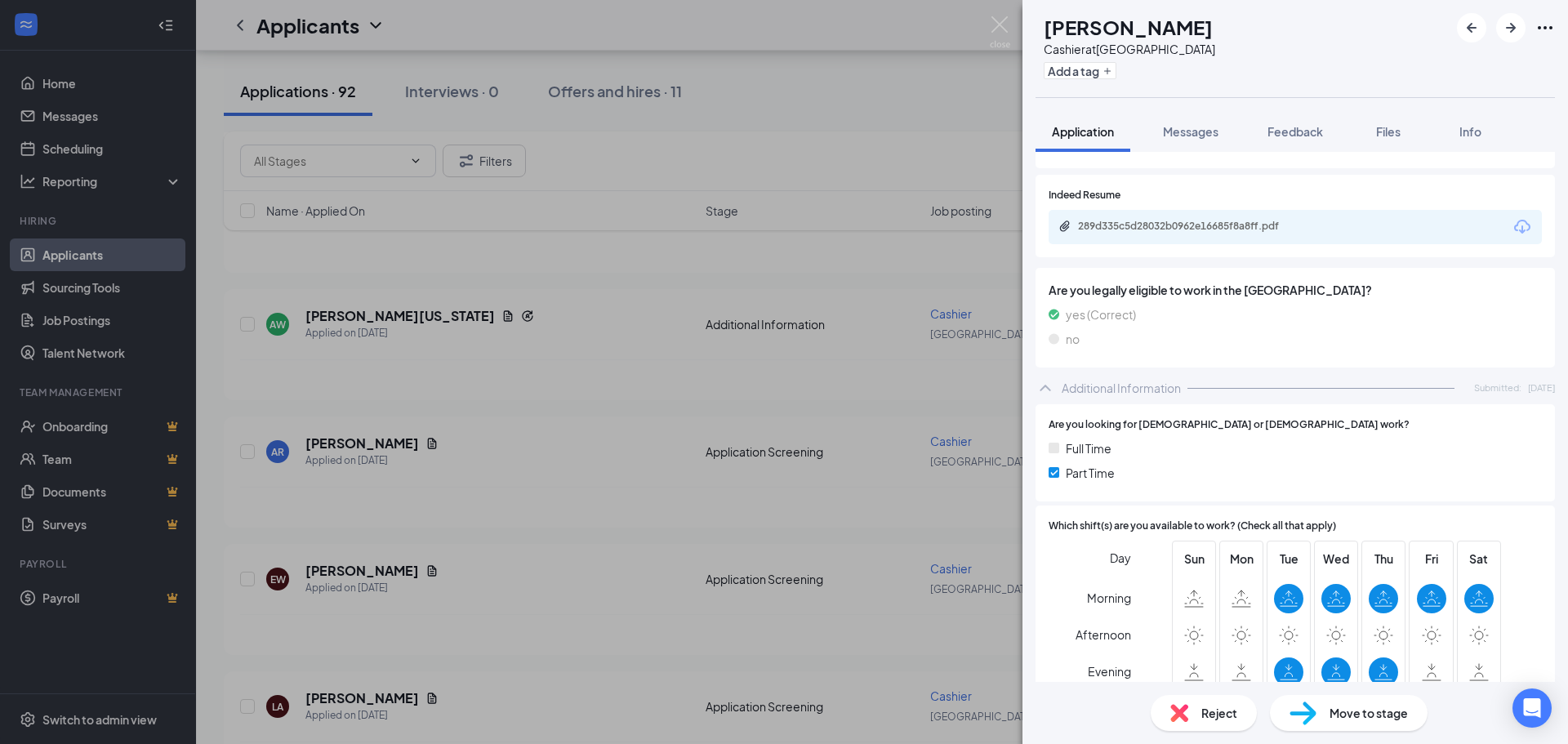
click at [1216, 226] on div "289d335c5d28032b0962e16685f8a8ff.pdf" at bounding box center [1193, 226] width 229 height 13
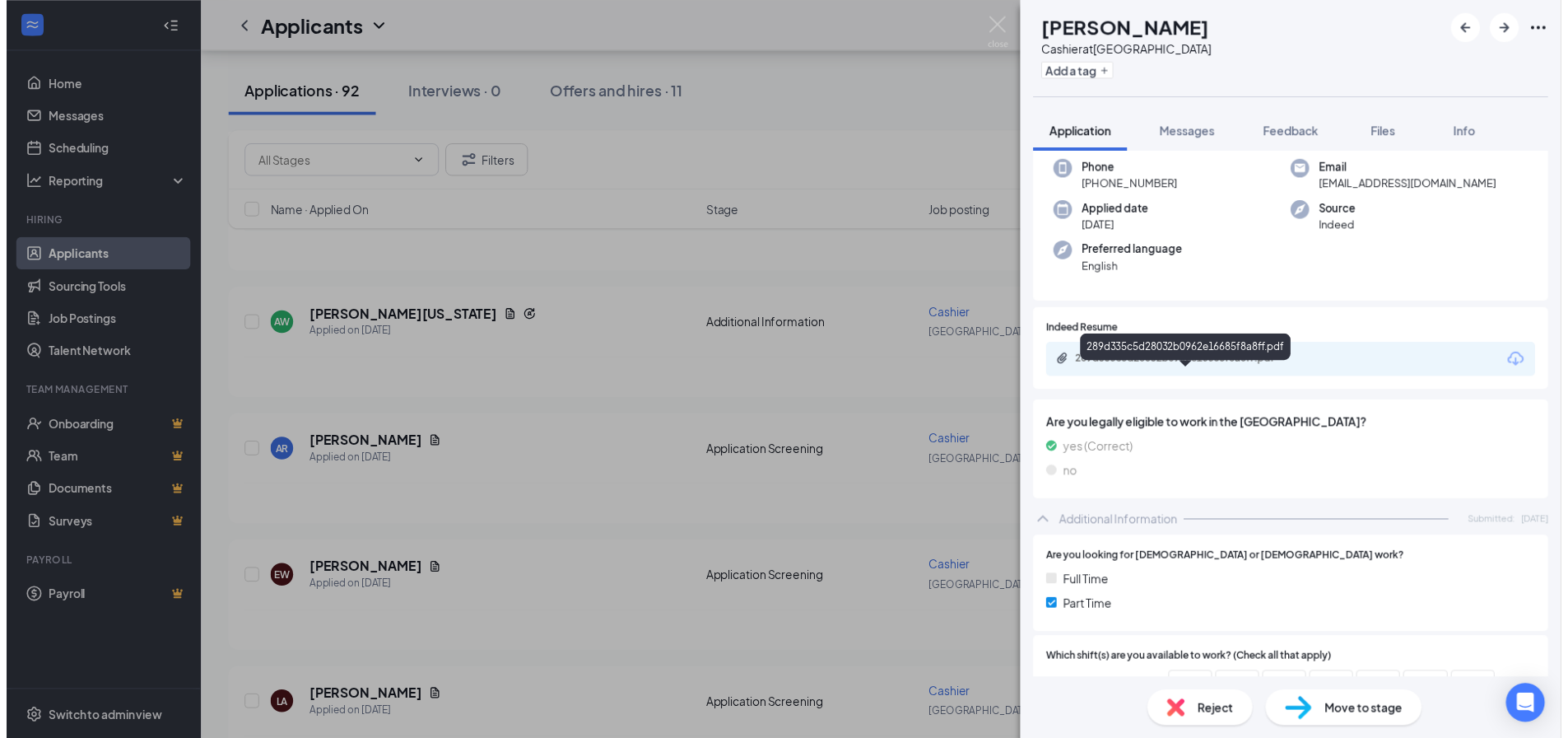
scroll to position [54, 0]
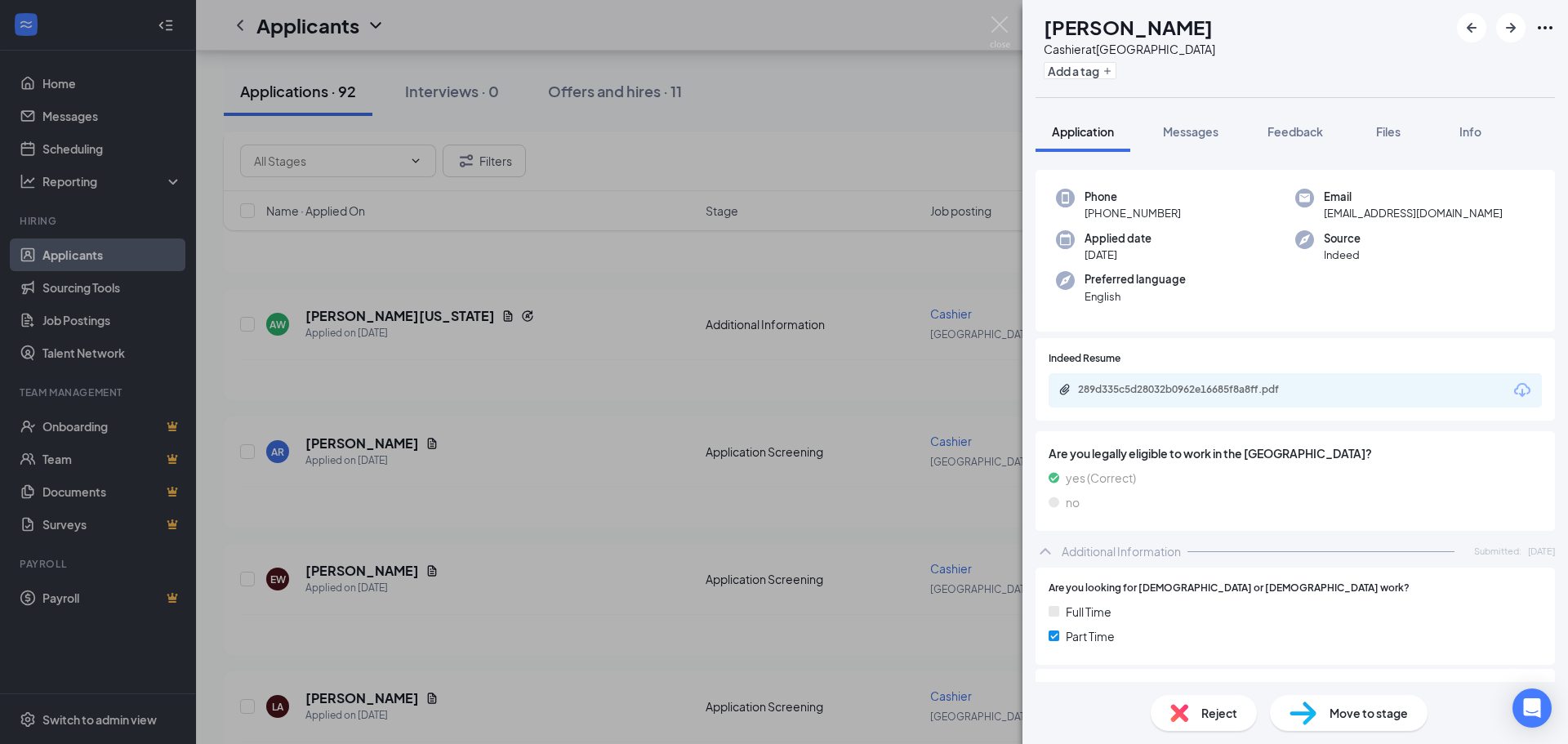
drag, startPoint x: 956, startPoint y: 483, endPoint x: 810, endPoint y: 505, distance: 147.6
click at [954, 483] on div "EW [PERSON_NAME] Cashier at [GEOGRAPHIC_DATA] Add a tag Application Messages Fe…" at bounding box center [784, 372] width 1568 height 744
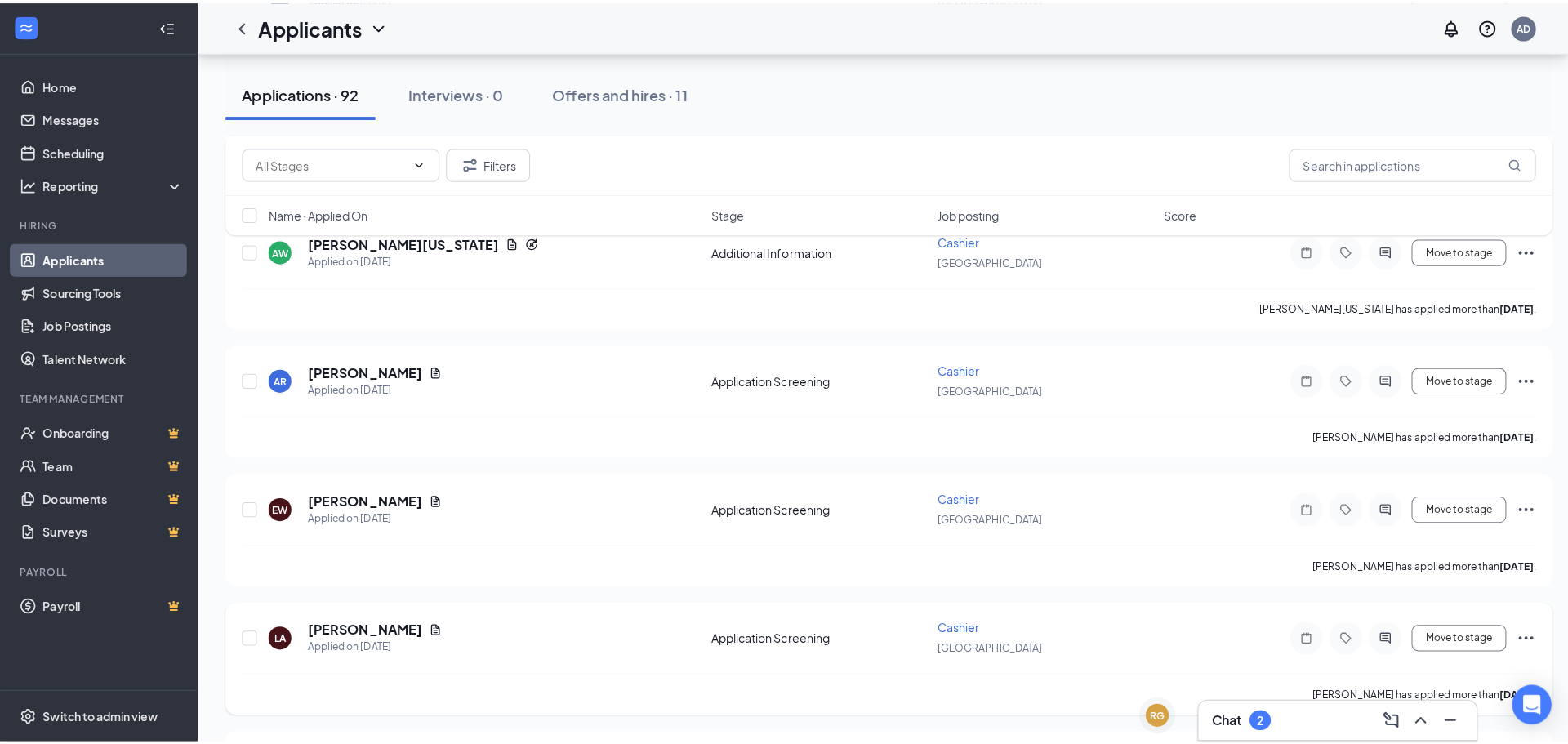
scroll to position [735, 0]
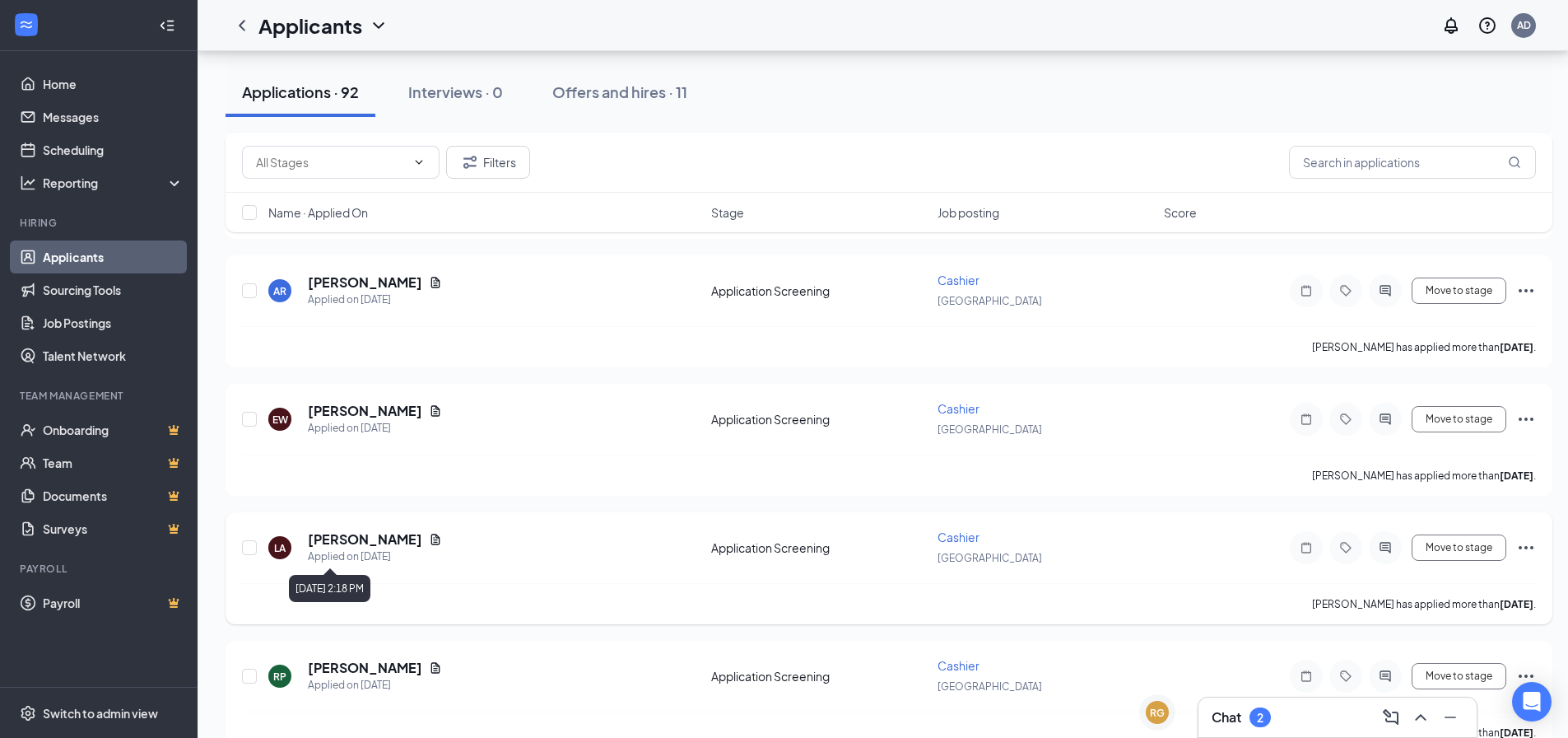
click at [329, 548] on div "Applied on [DATE]" at bounding box center [374, 557] width 134 height 17
click at [336, 544] on h5 "[PERSON_NAME]" at bounding box center [364, 539] width 114 height 18
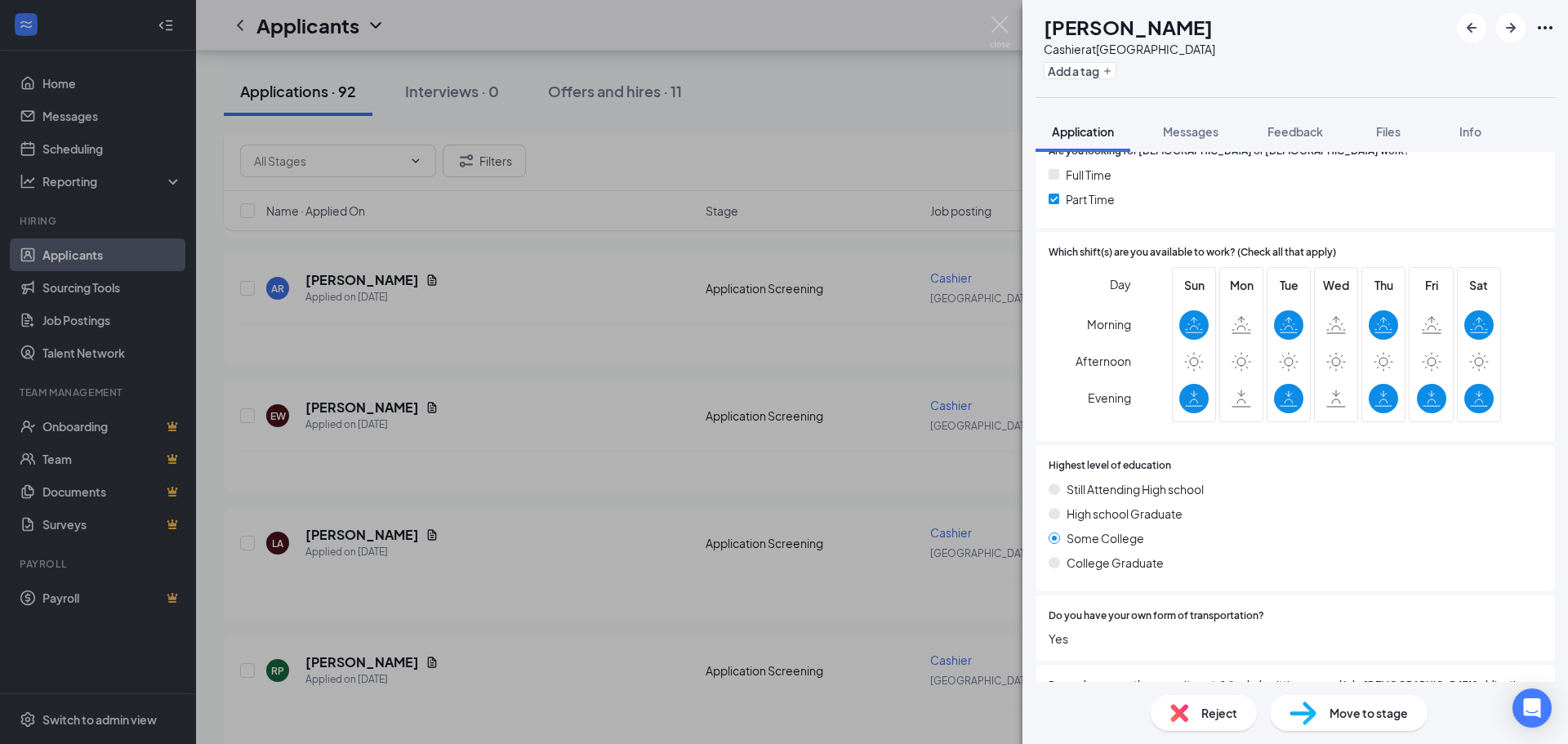
scroll to position [462, 0]
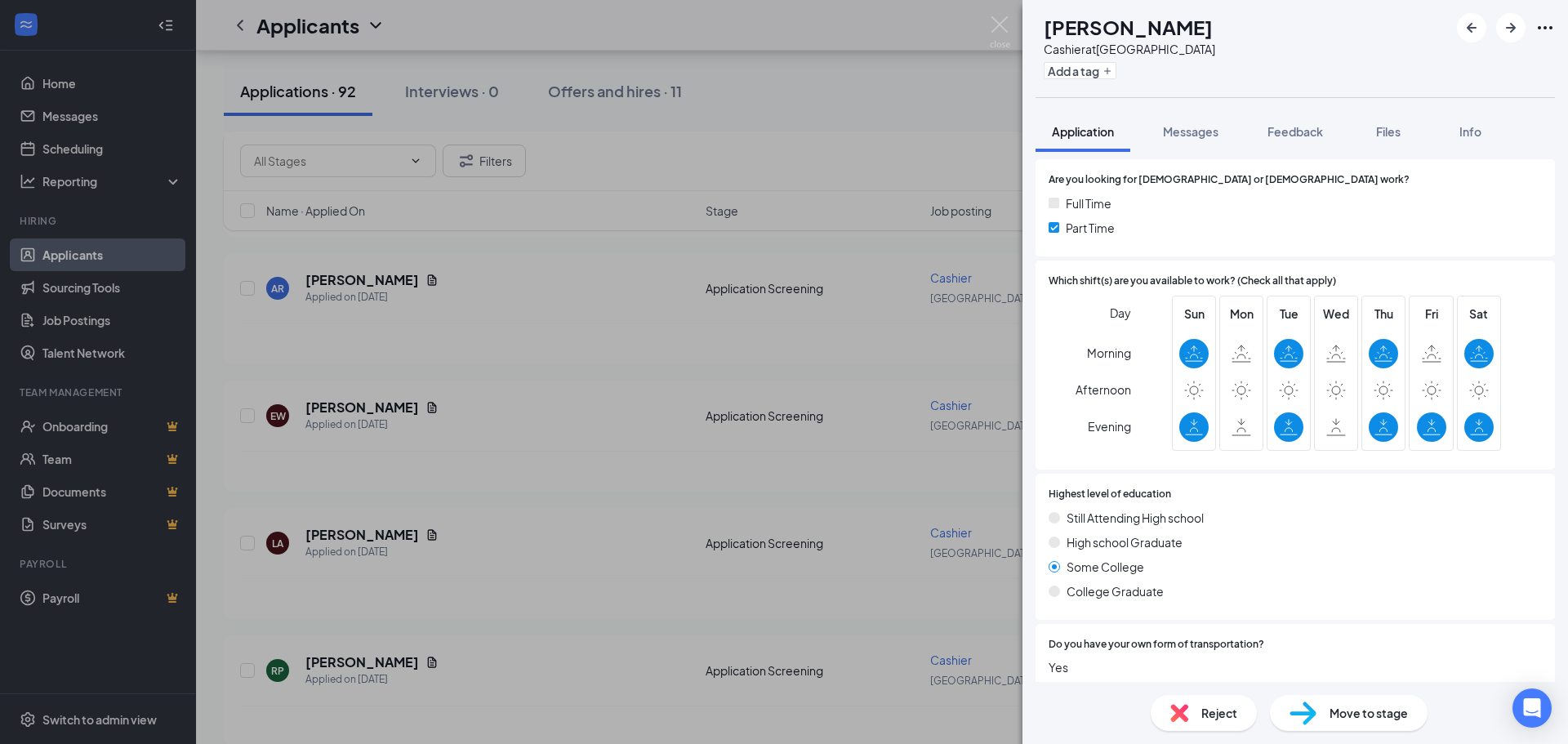
click at [795, 576] on div "LA [PERSON_NAME] Cashier at [GEOGRAPHIC_DATA] Add a tag Application Messages Fe…" at bounding box center [784, 372] width 1568 height 744
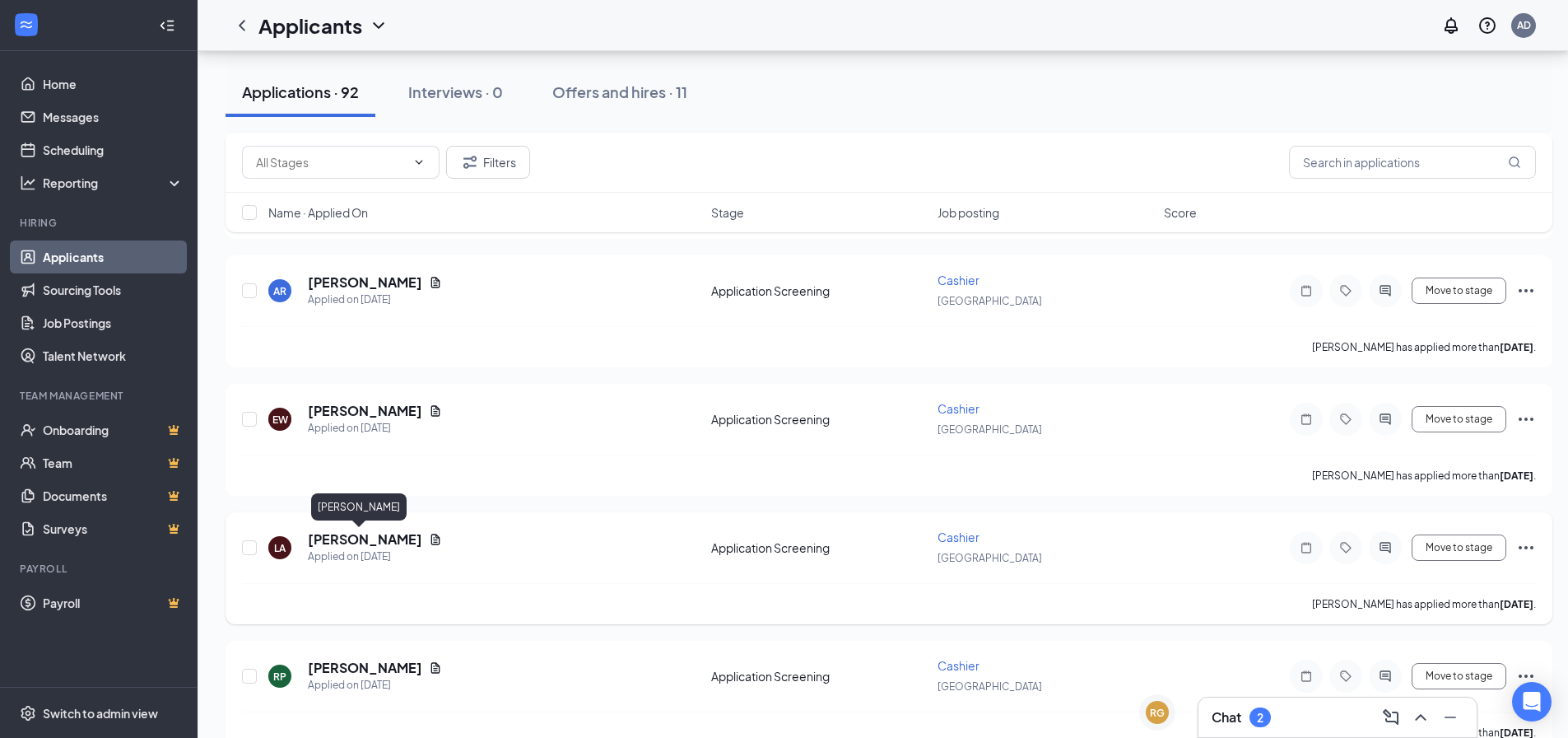
click at [343, 539] on h5 "[PERSON_NAME]" at bounding box center [364, 539] width 114 height 18
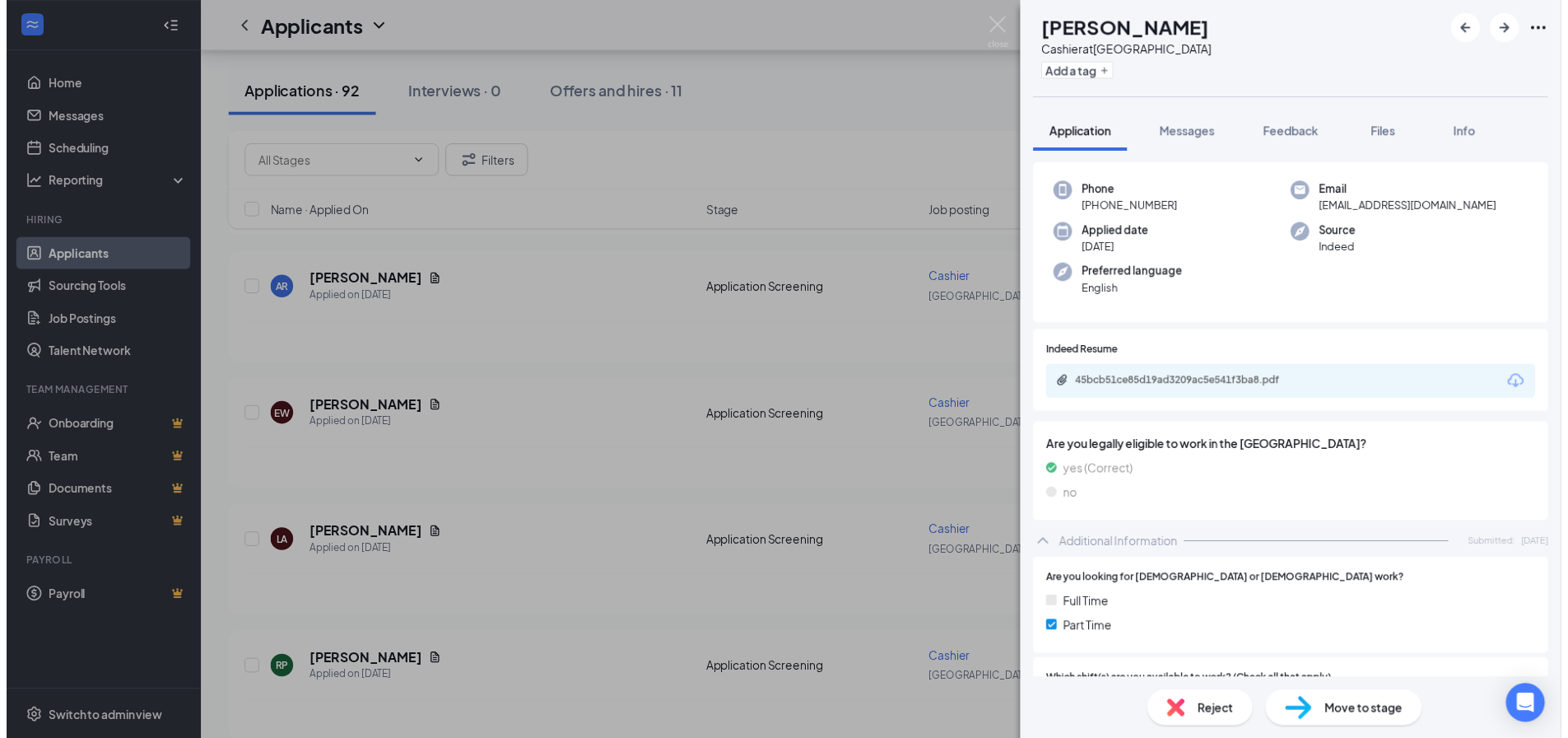
scroll to position [54, 0]
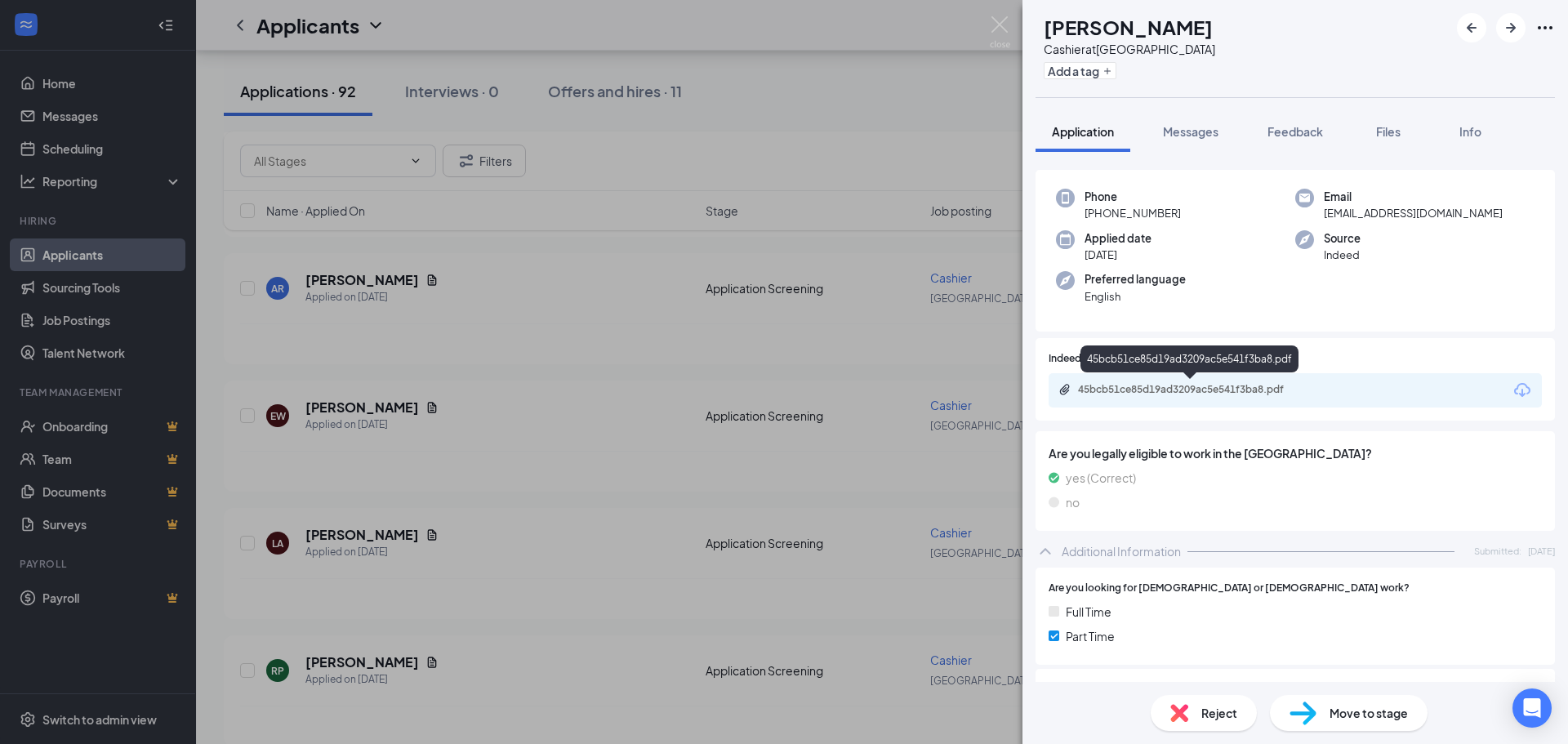
click at [1160, 391] on div "45bcb51ce85d19ad3209ac5e541f3ba8.pdf" at bounding box center [1193, 390] width 229 height 13
click at [874, 559] on div "LA [PERSON_NAME] Cashier at [GEOGRAPHIC_DATA] Add a tag Application Messages Fe…" at bounding box center [784, 372] width 1568 height 744
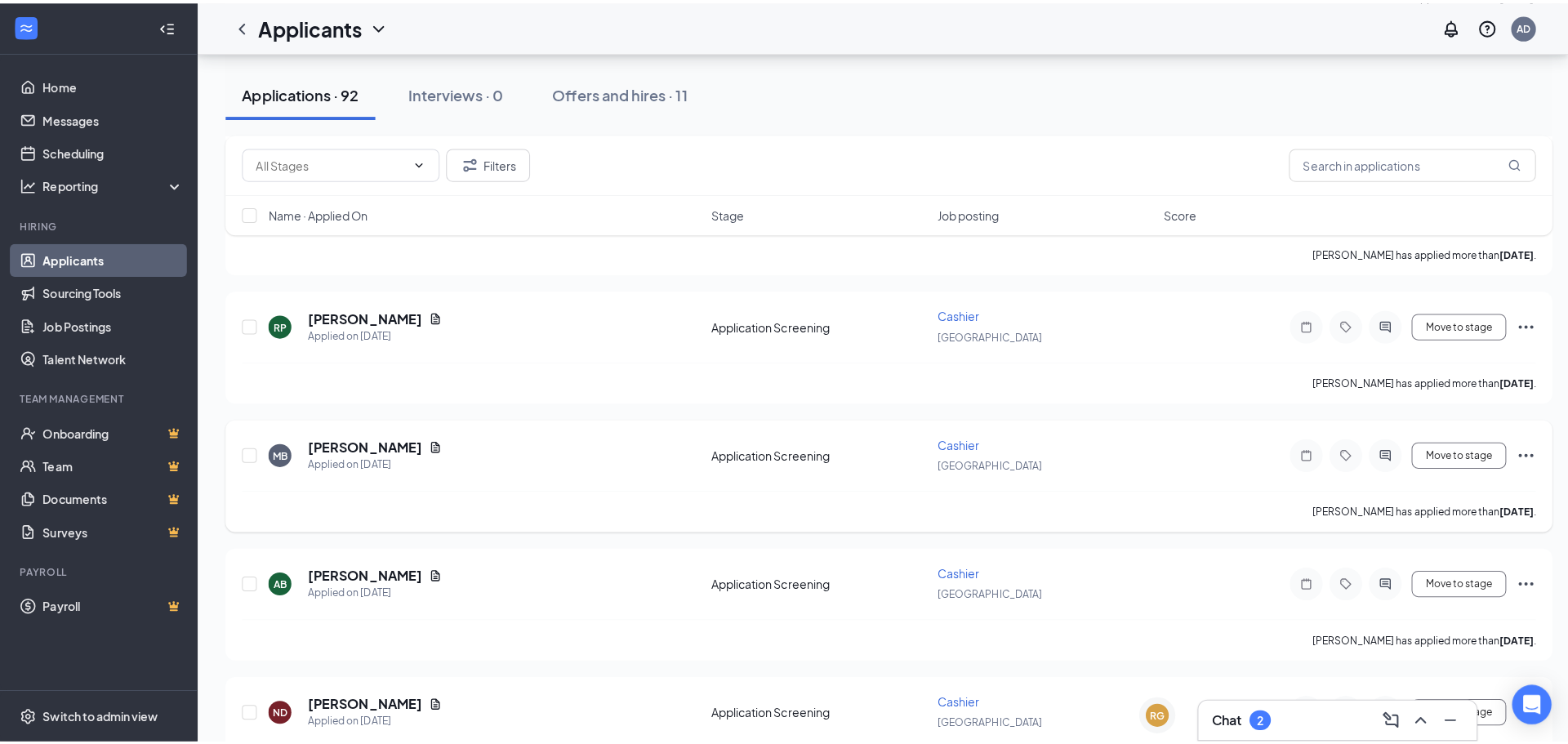
scroll to position [1143, 0]
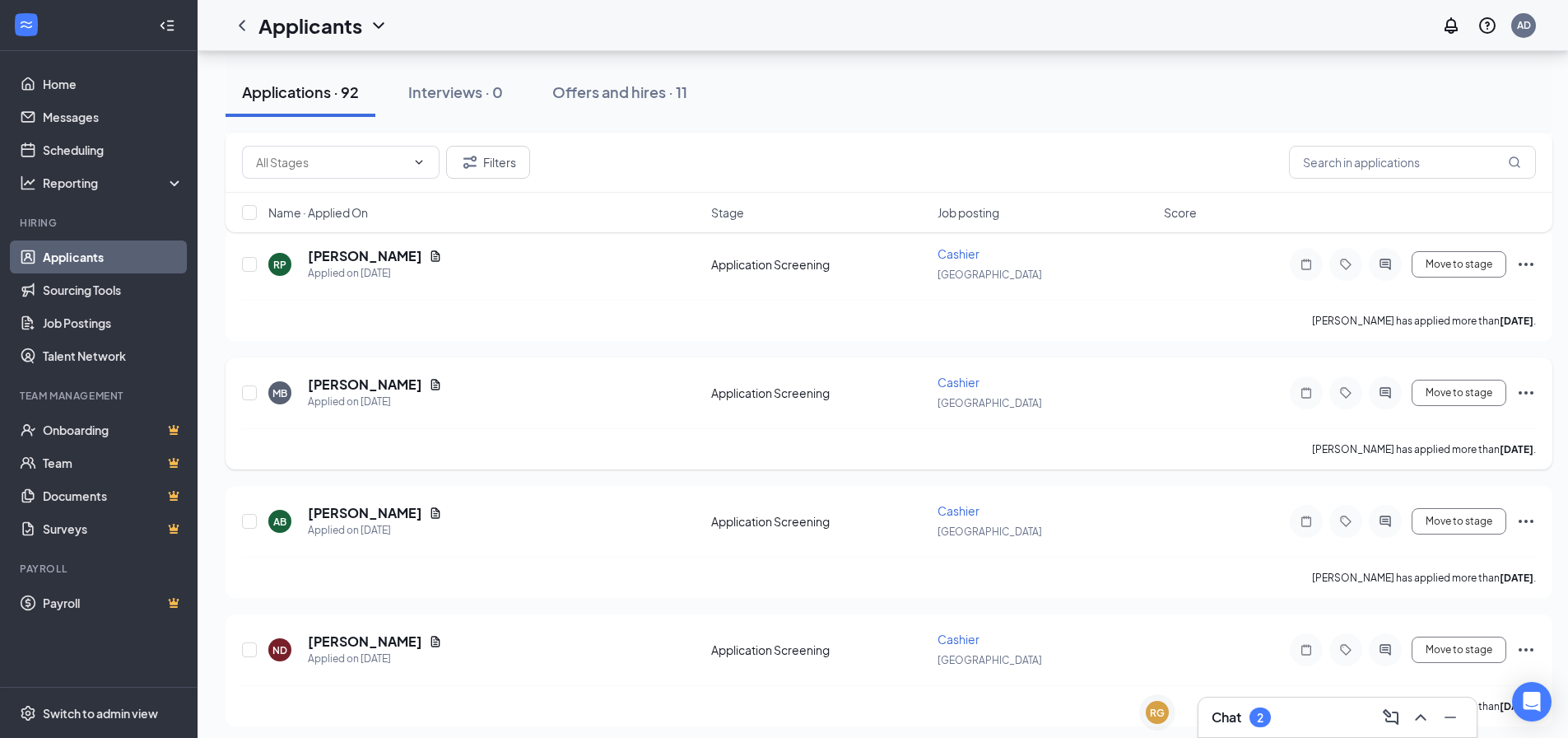
click at [361, 375] on div "MB [PERSON_NAME] Applied on [DATE] Application Screening Cashier Woodstock Move…" at bounding box center [888, 401] width 1294 height 54
click at [364, 379] on h5 "[PERSON_NAME]" at bounding box center [364, 384] width 114 height 18
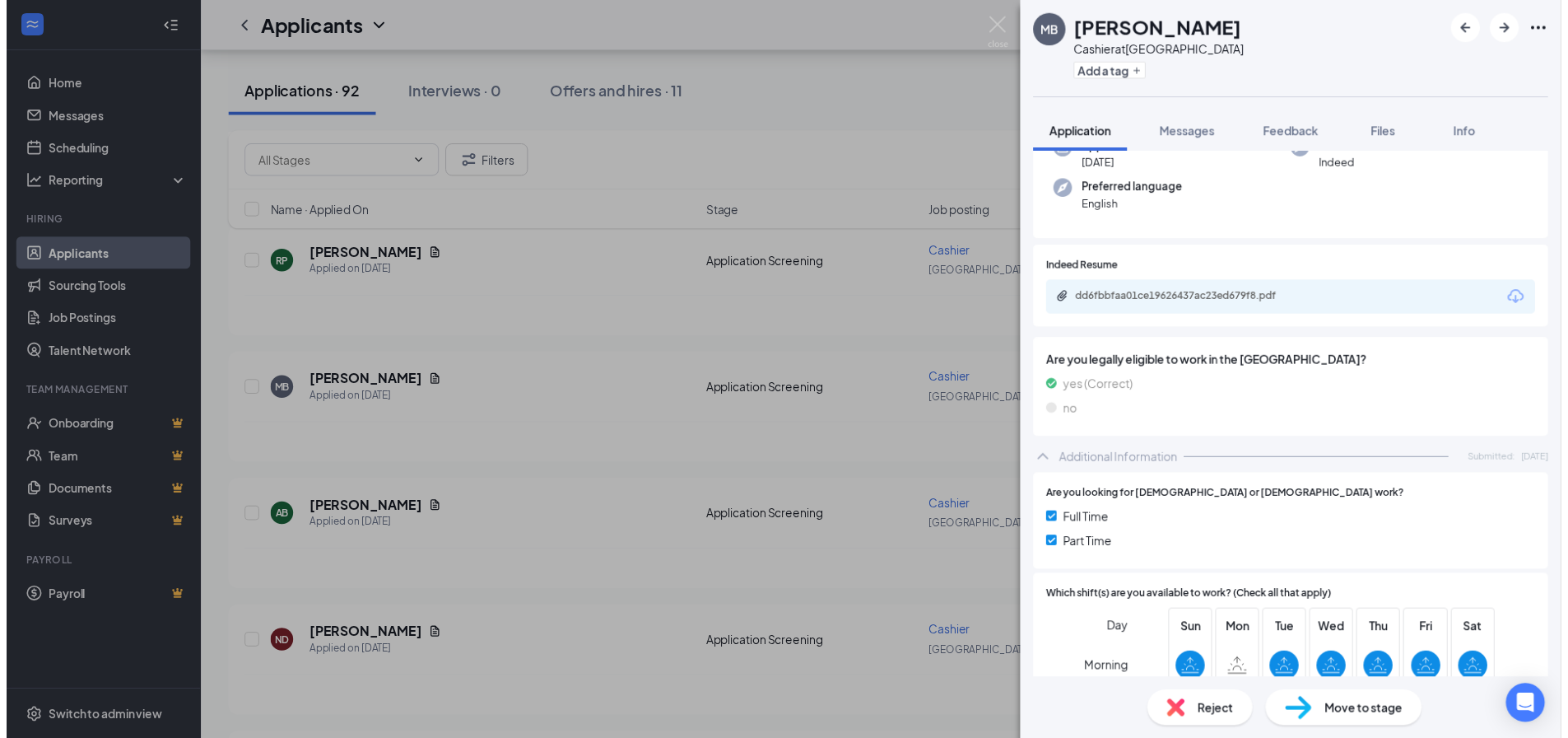
scroll to position [183, 0]
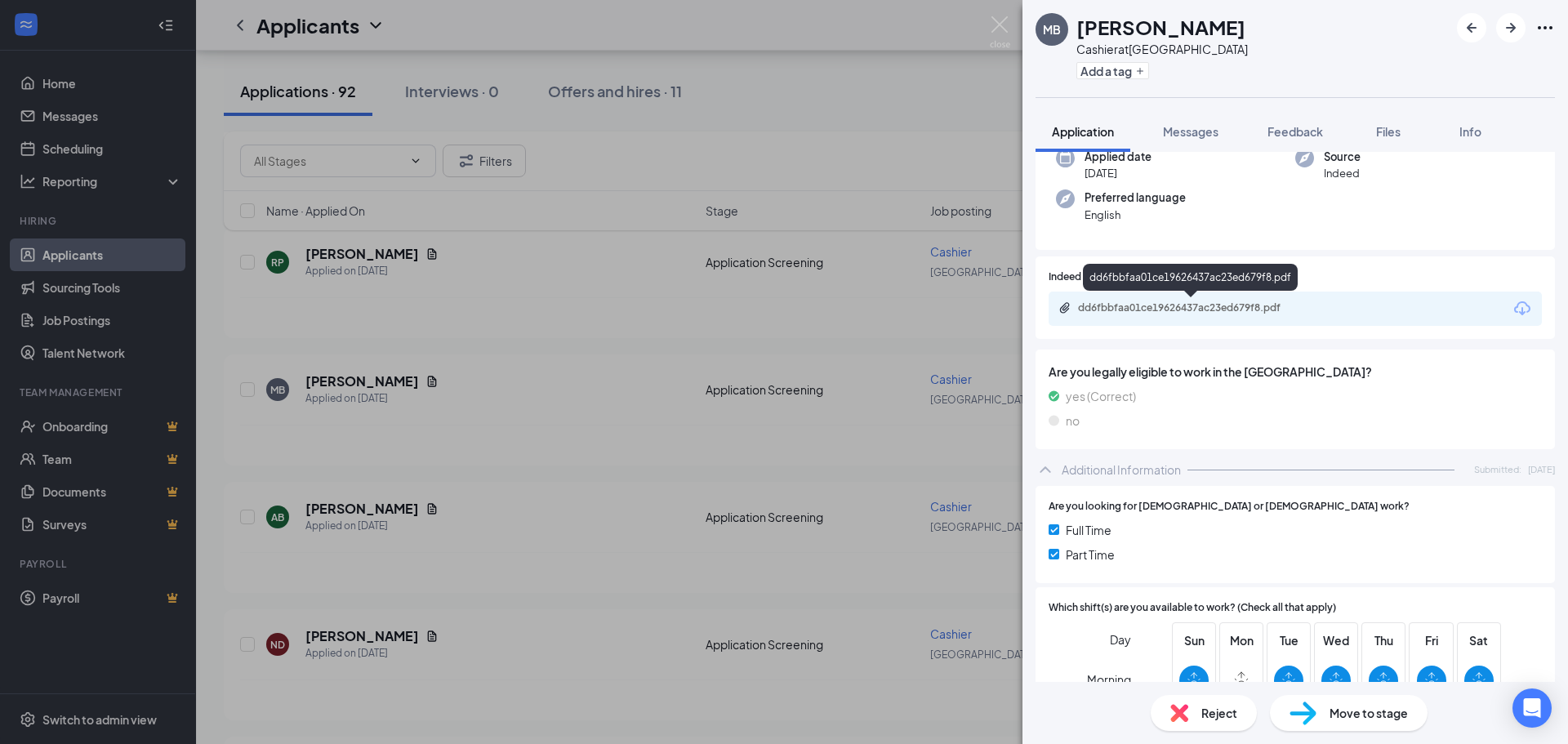
click at [1222, 310] on div "dd6fbbfaa01ce19626437ac23ed679f8.pdf" at bounding box center [1193, 308] width 229 height 13
click at [937, 270] on div "MB [PERSON_NAME] at [GEOGRAPHIC_DATA] Add a tag Application Messages Feedback F…" at bounding box center [784, 372] width 1568 height 744
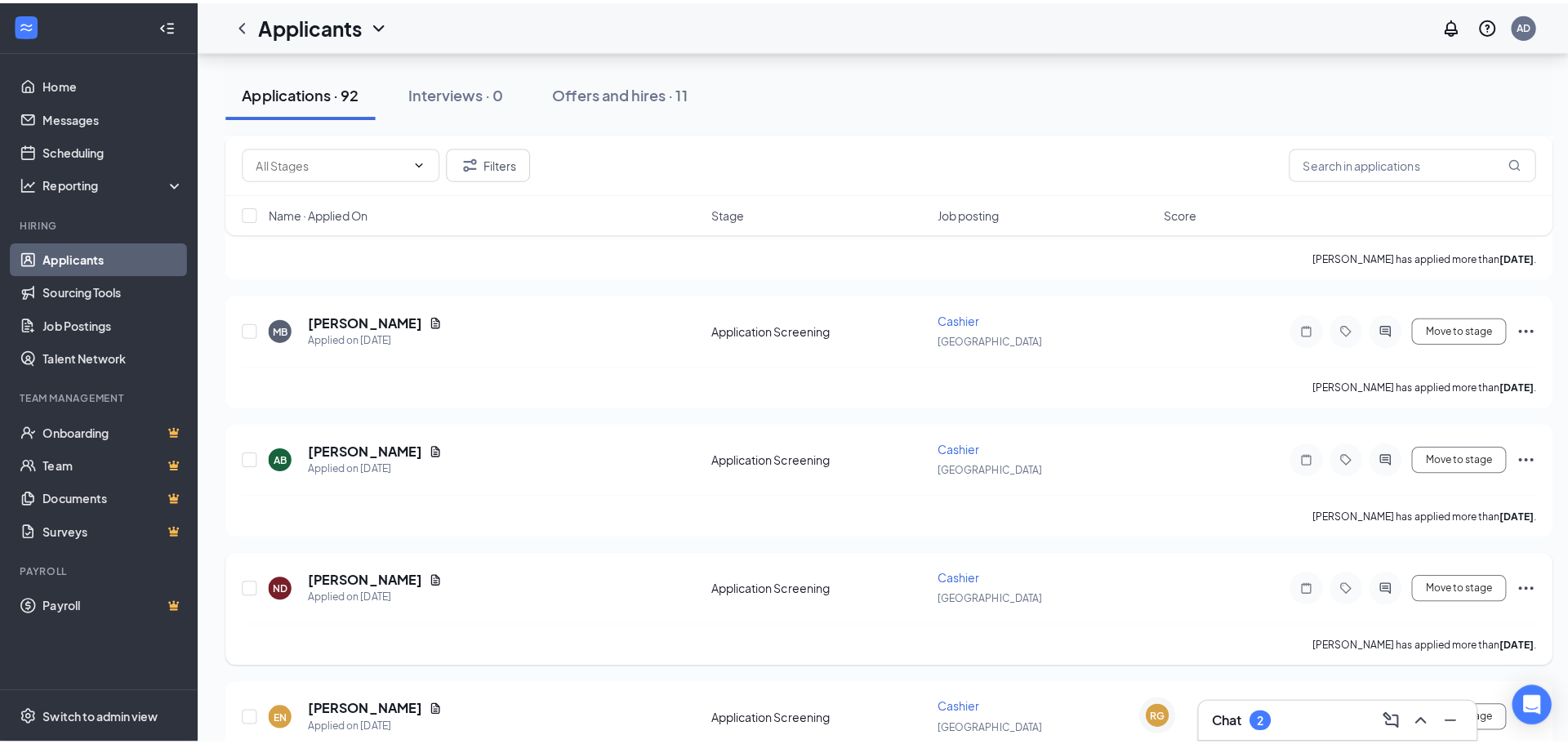
scroll to position [1307, 0]
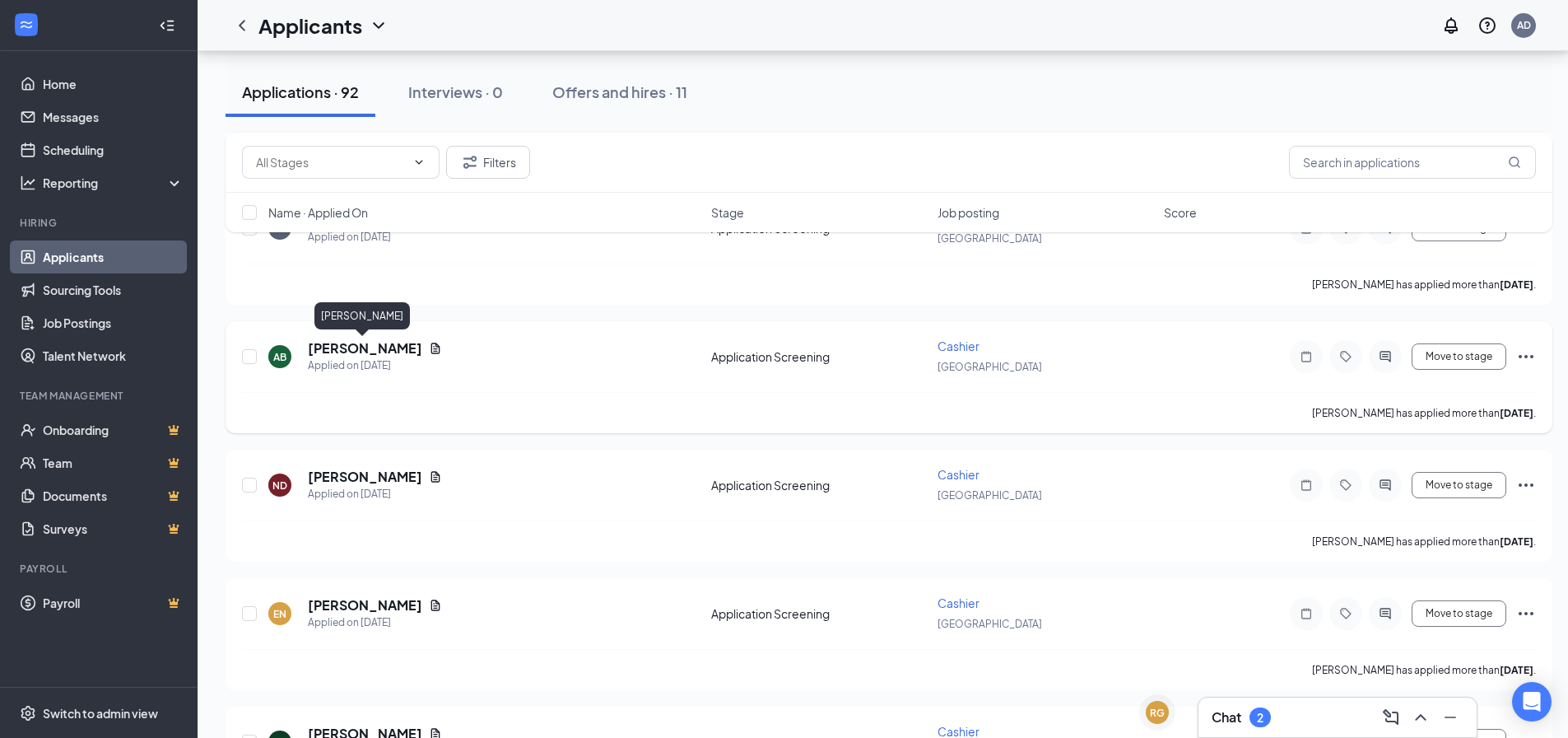
click at [387, 343] on h5 "[PERSON_NAME]" at bounding box center [364, 348] width 114 height 18
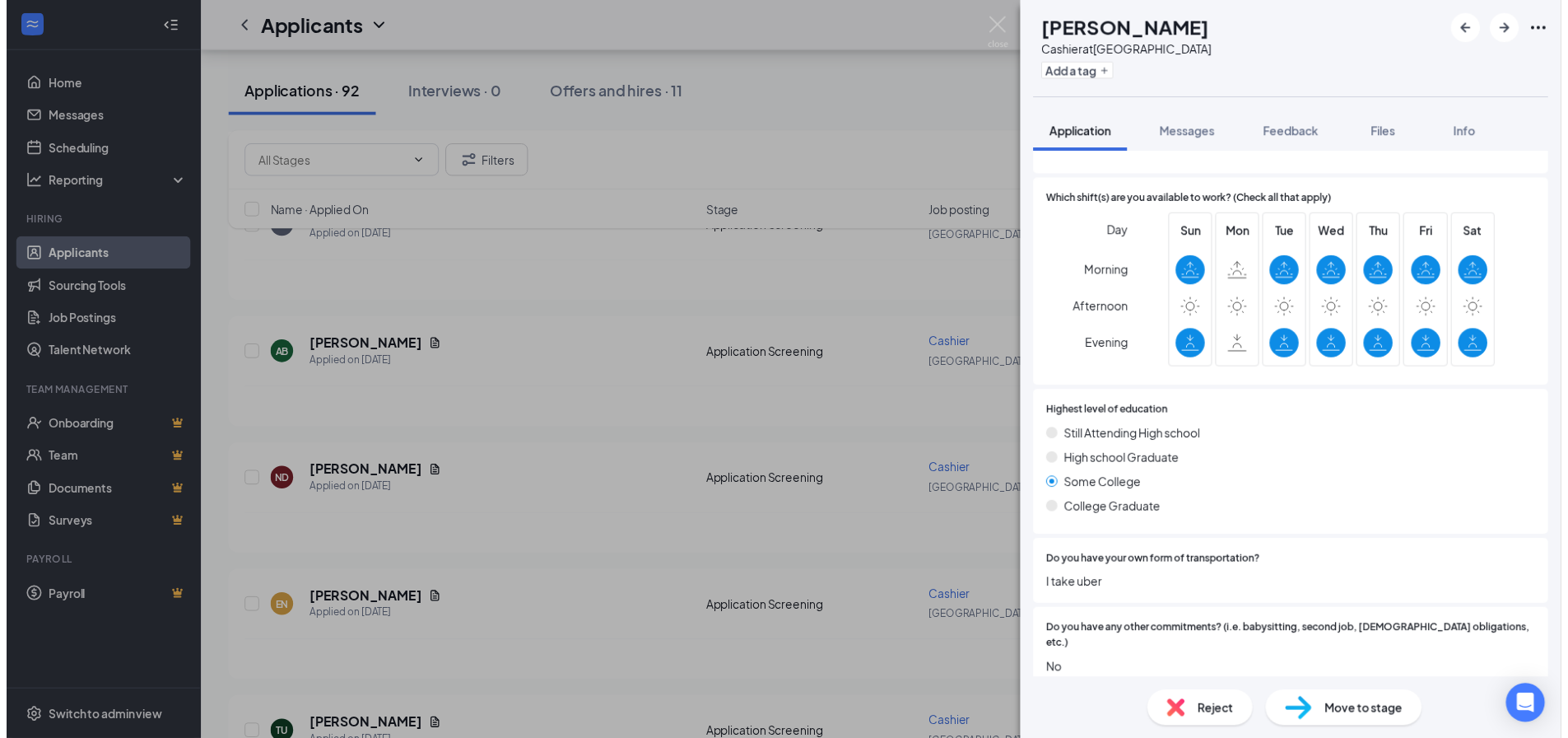
scroll to position [137, 0]
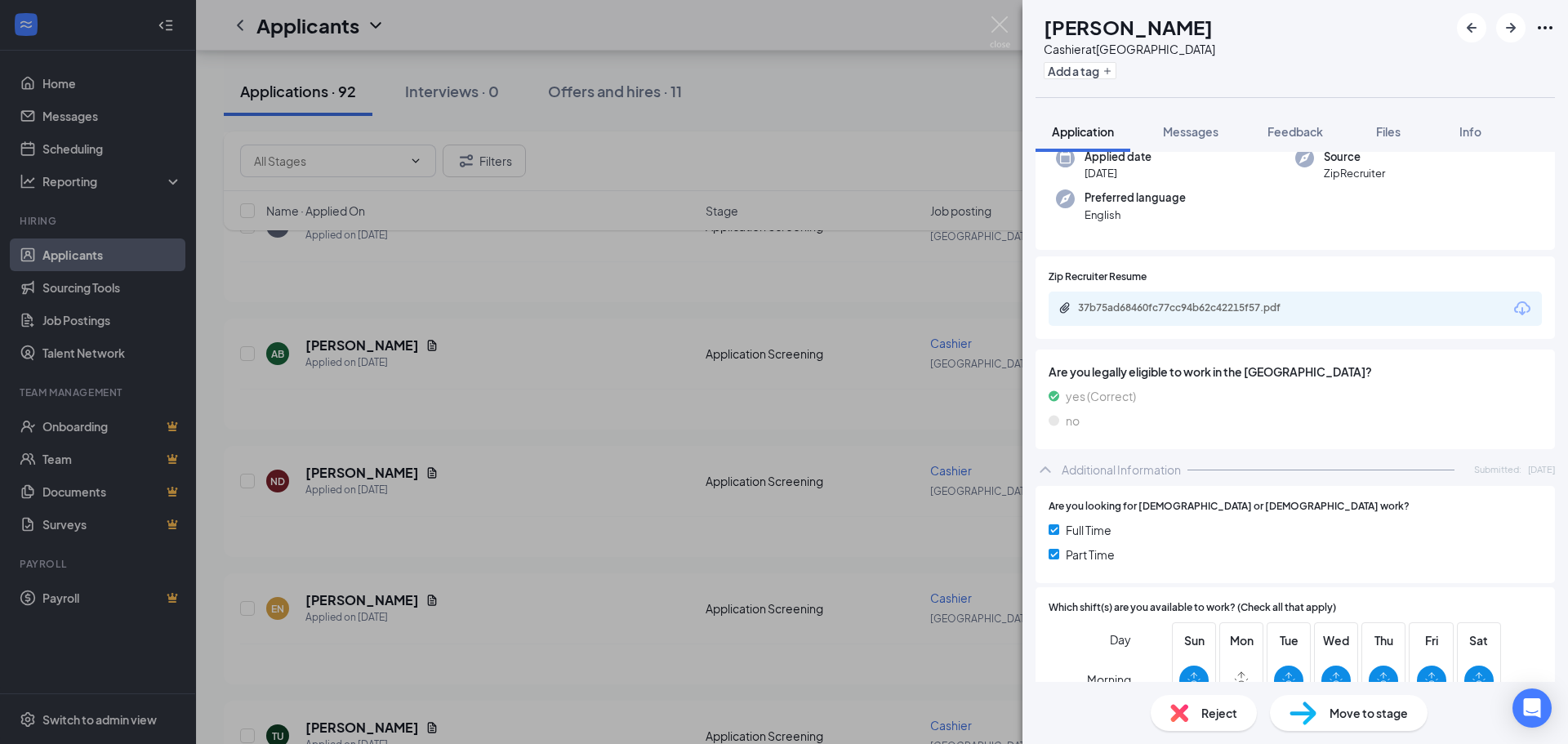
click at [1218, 304] on div "37b75ad68460fc77cc94b62c42215f57.pdf" at bounding box center [1193, 308] width 229 height 13
click at [509, 459] on div "AB [PERSON_NAME] Cashier at [GEOGRAPHIC_DATA] Add a tag Application Messages Fe…" at bounding box center [784, 372] width 1568 height 744
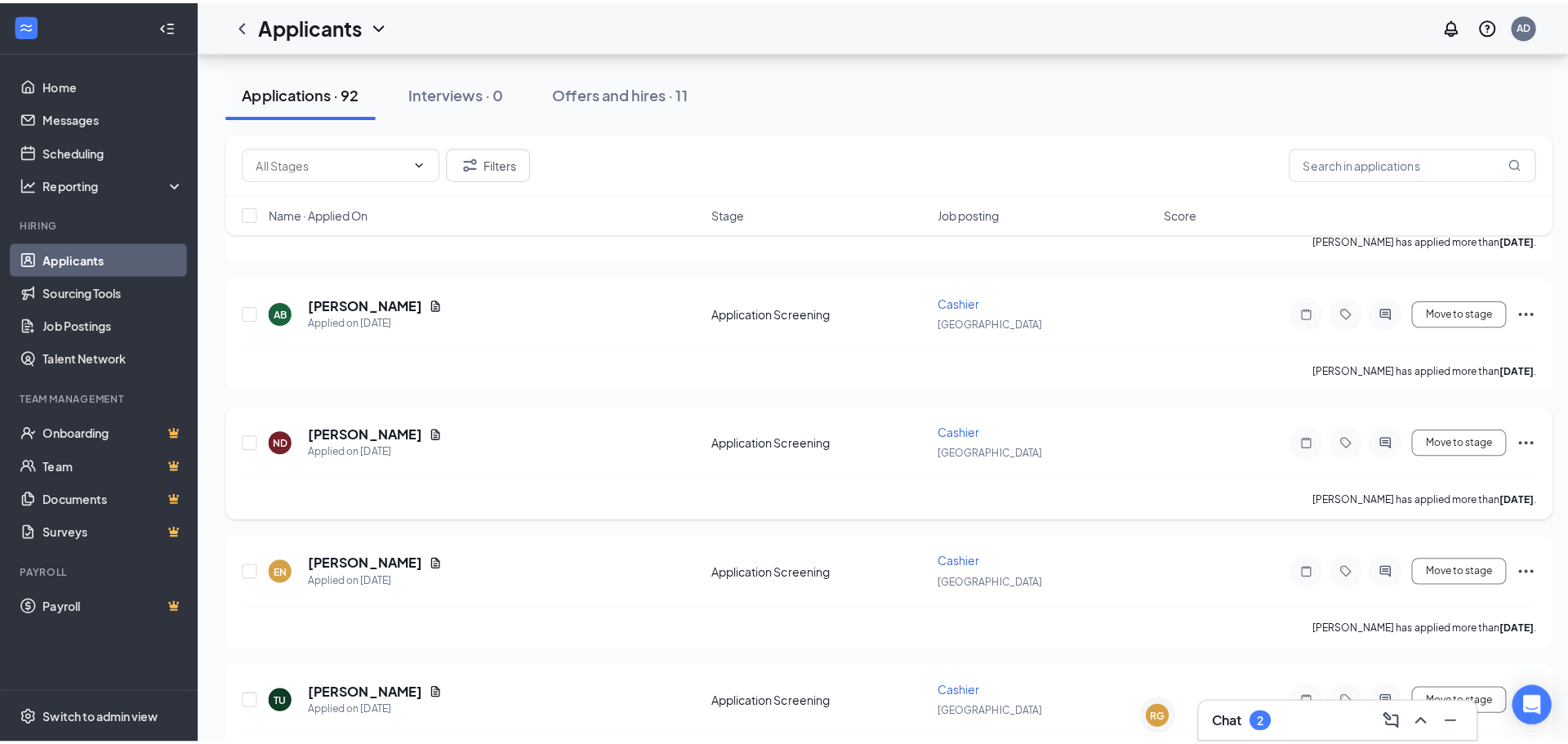
scroll to position [1388, 0]
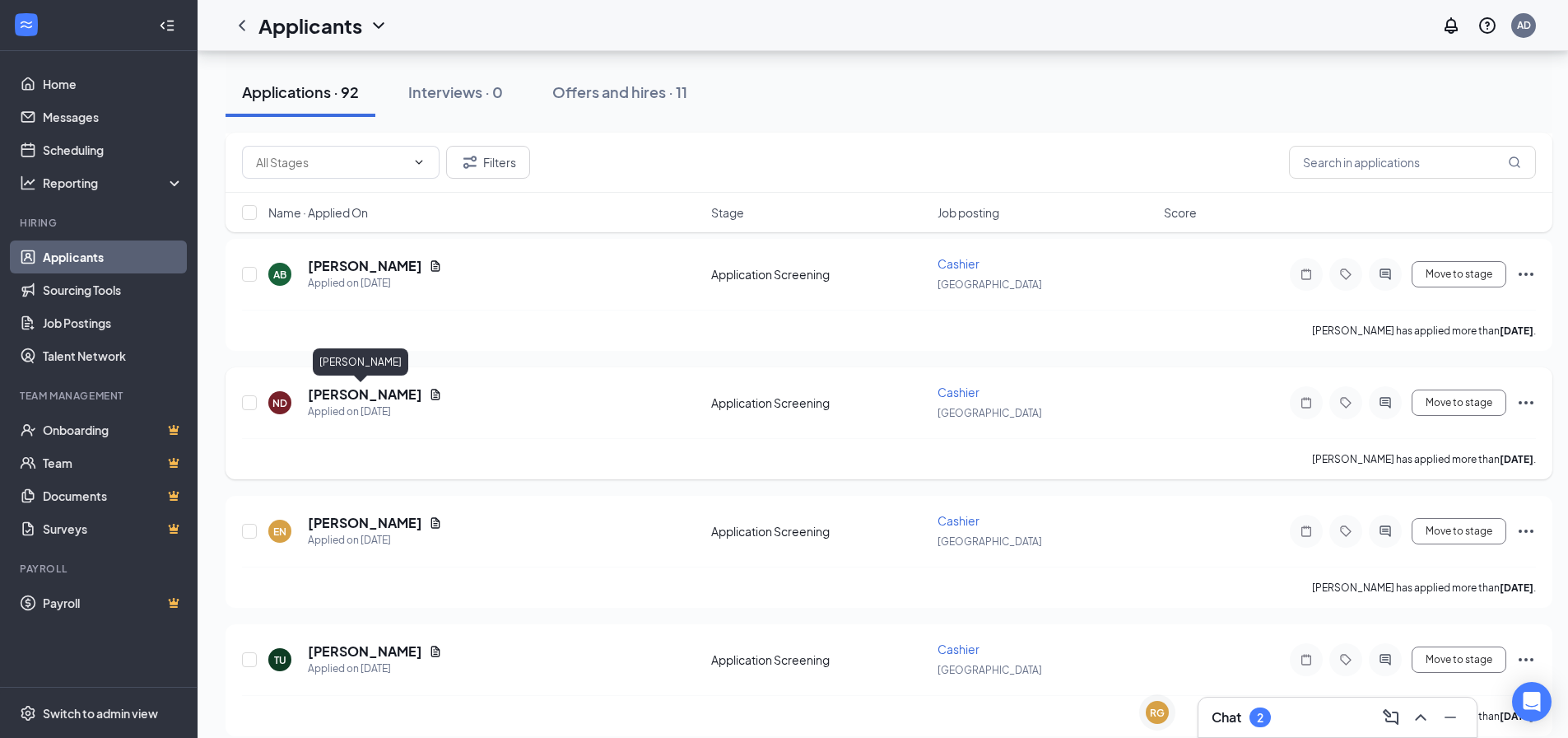
click at [377, 394] on h5 "[PERSON_NAME]" at bounding box center [364, 394] width 114 height 18
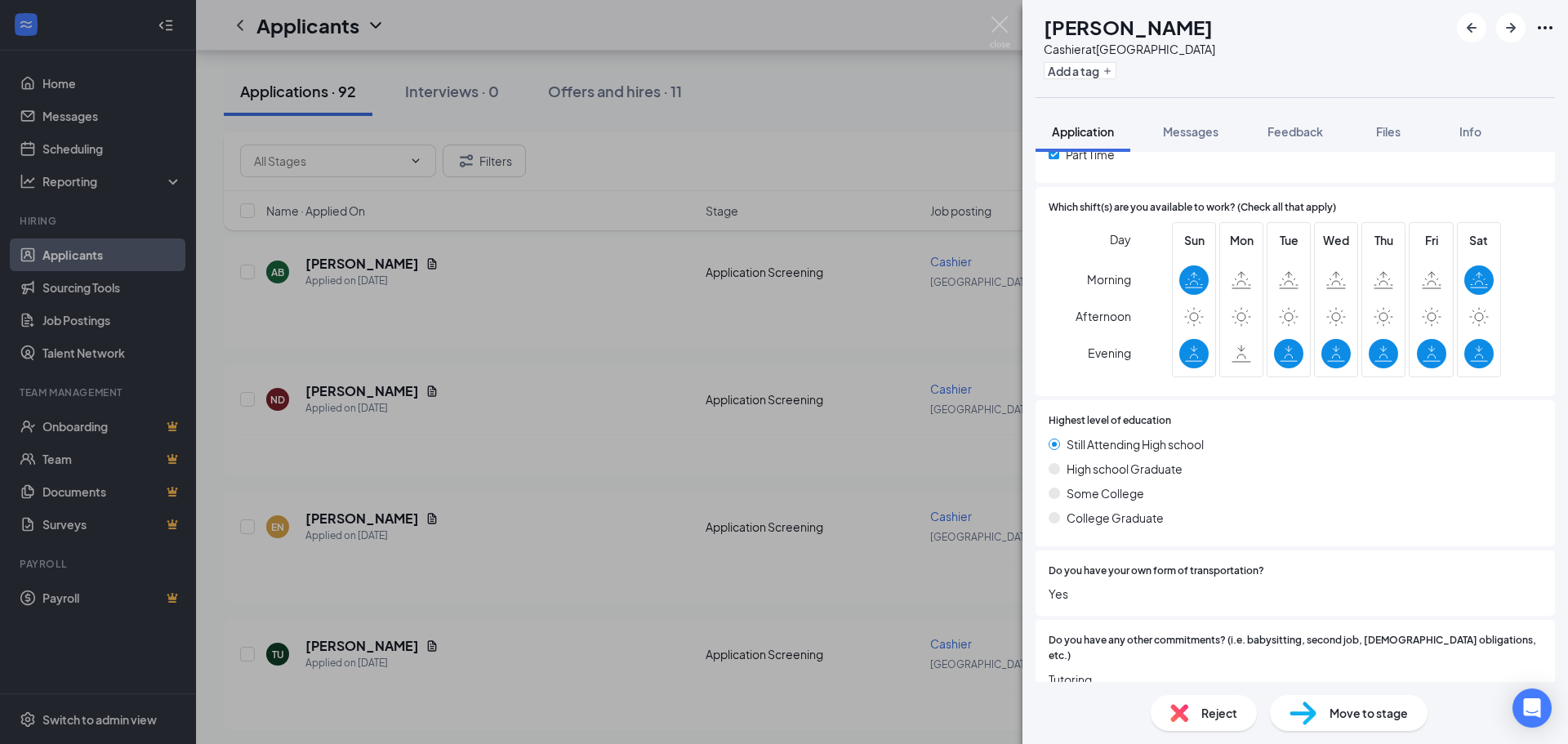
scroll to position [544, 0]
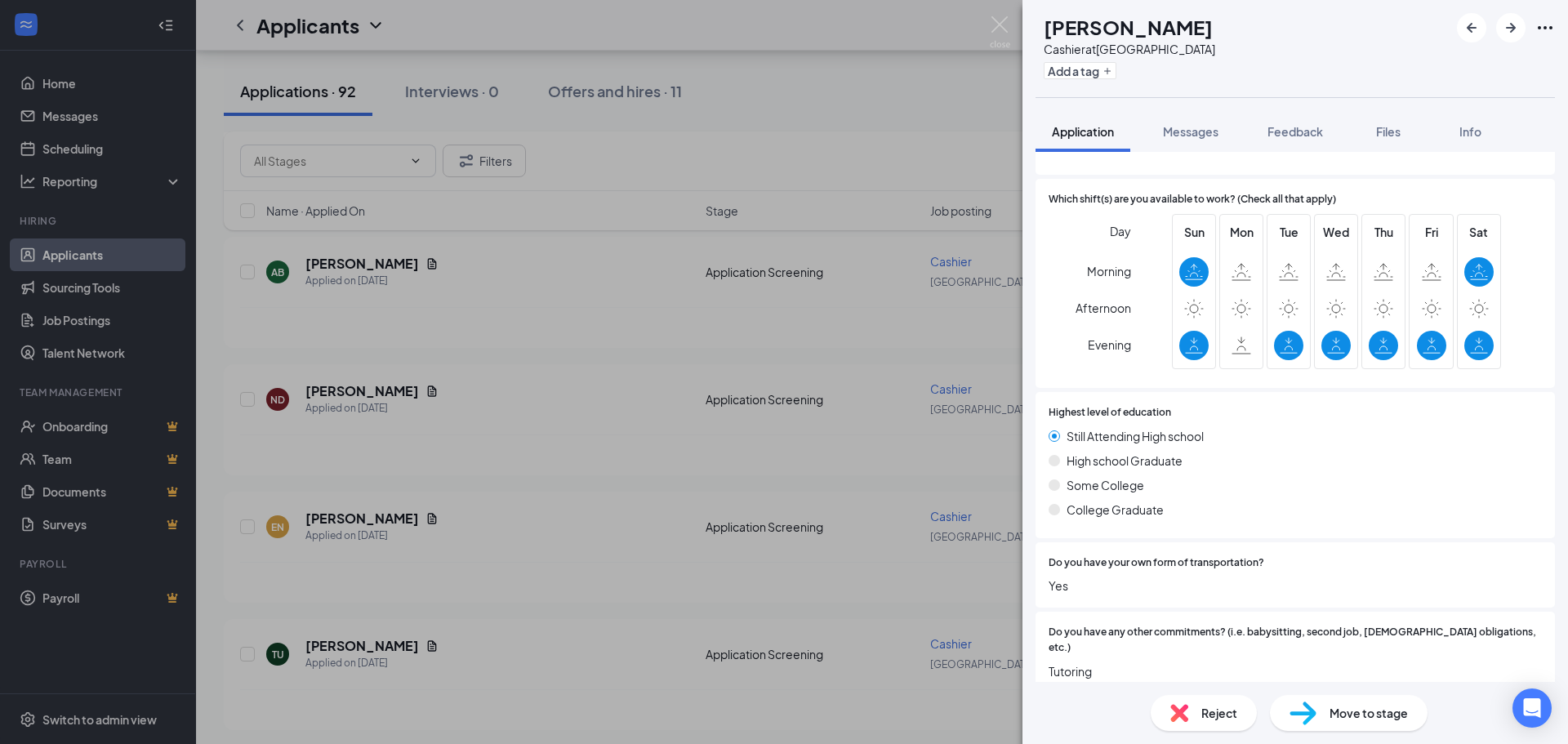
click at [1186, 705] on img at bounding box center [1179, 713] width 18 height 18
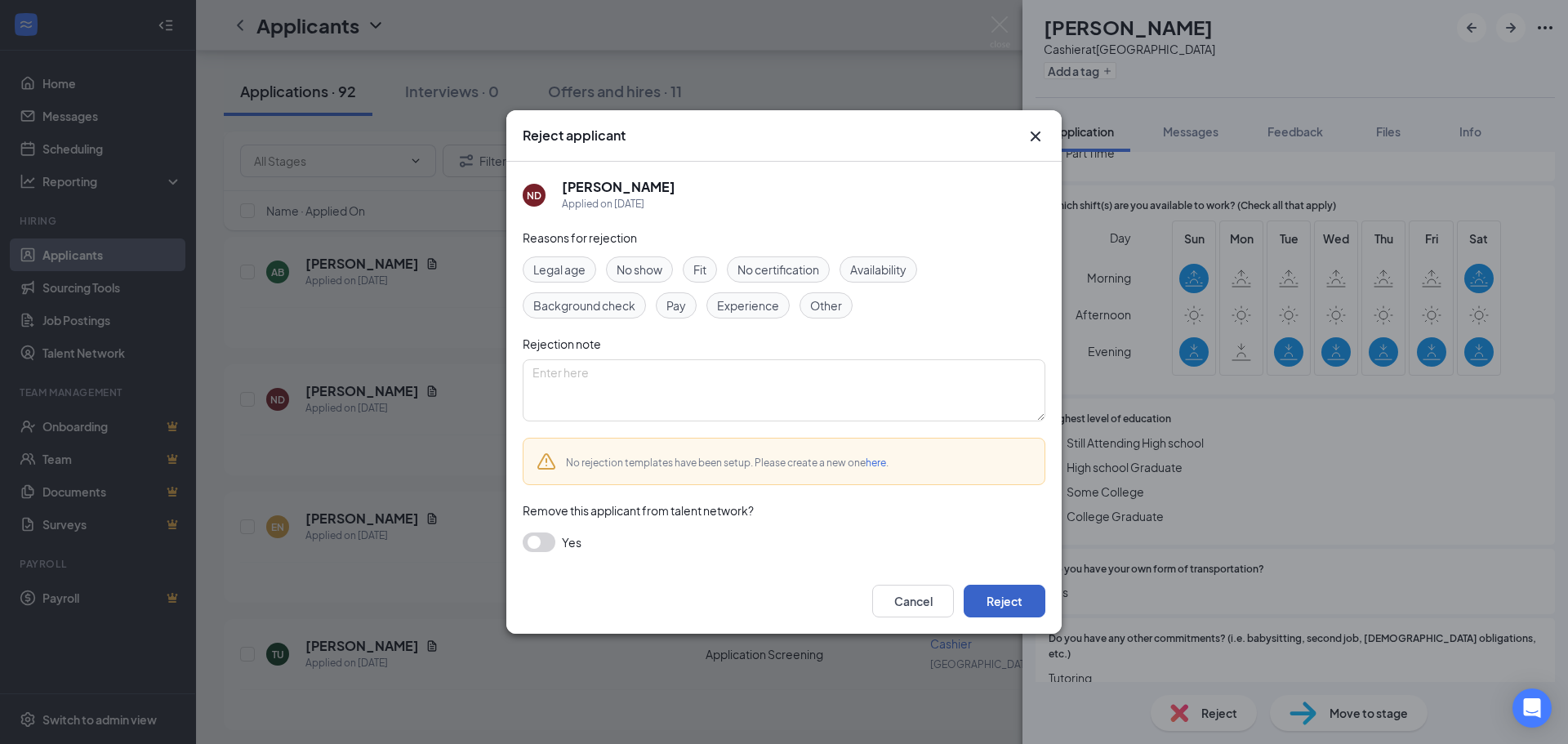
click at [990, 602] on button "Reject" at bounding box center [1005, 600] width 82 height 32
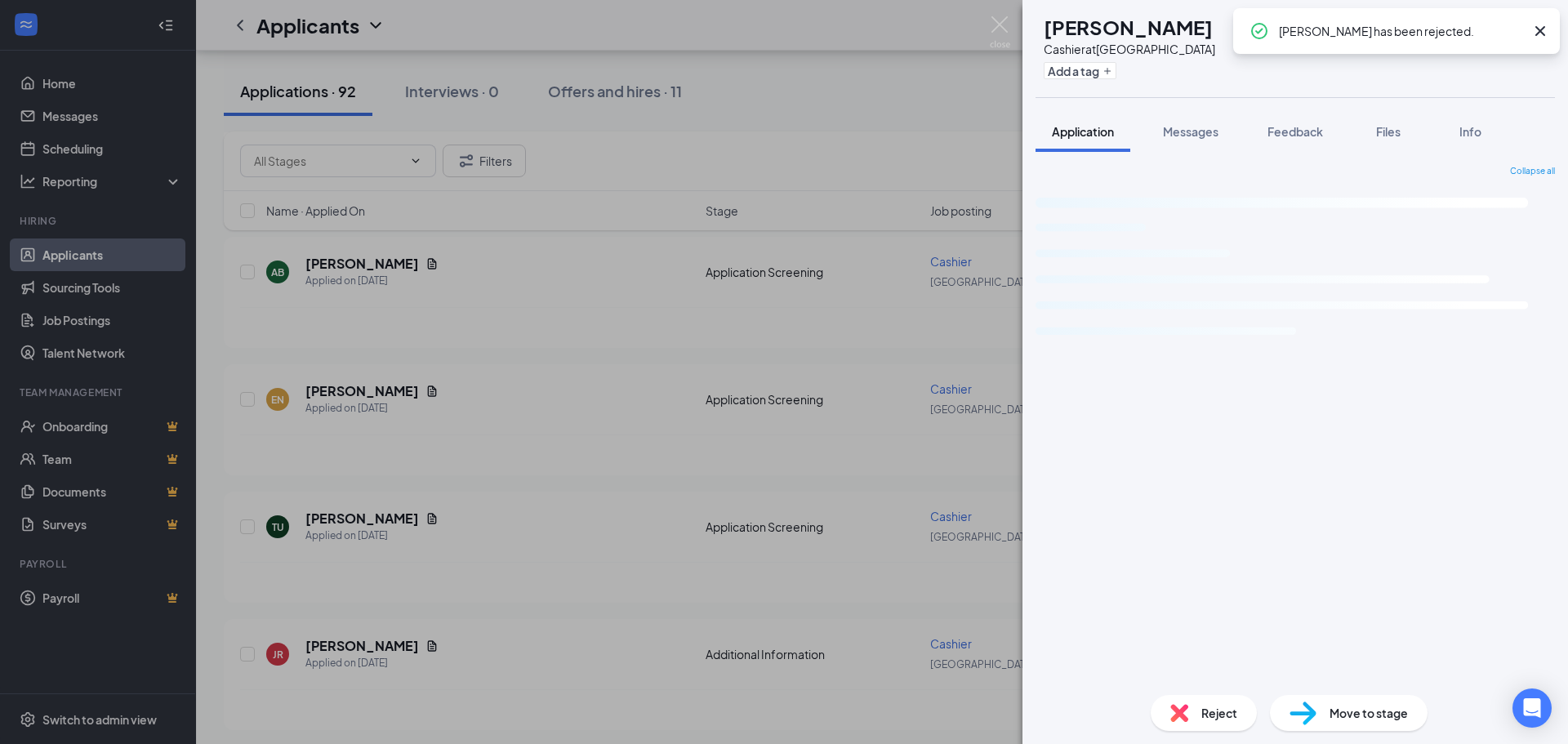
click at [580, 549] on div "EN [PERSON_NAME] at [GEOGRAPHIC_DATA] Add a tag Application Messages Feedback F…" at bounding box center [784, 372] width 1568 height 744
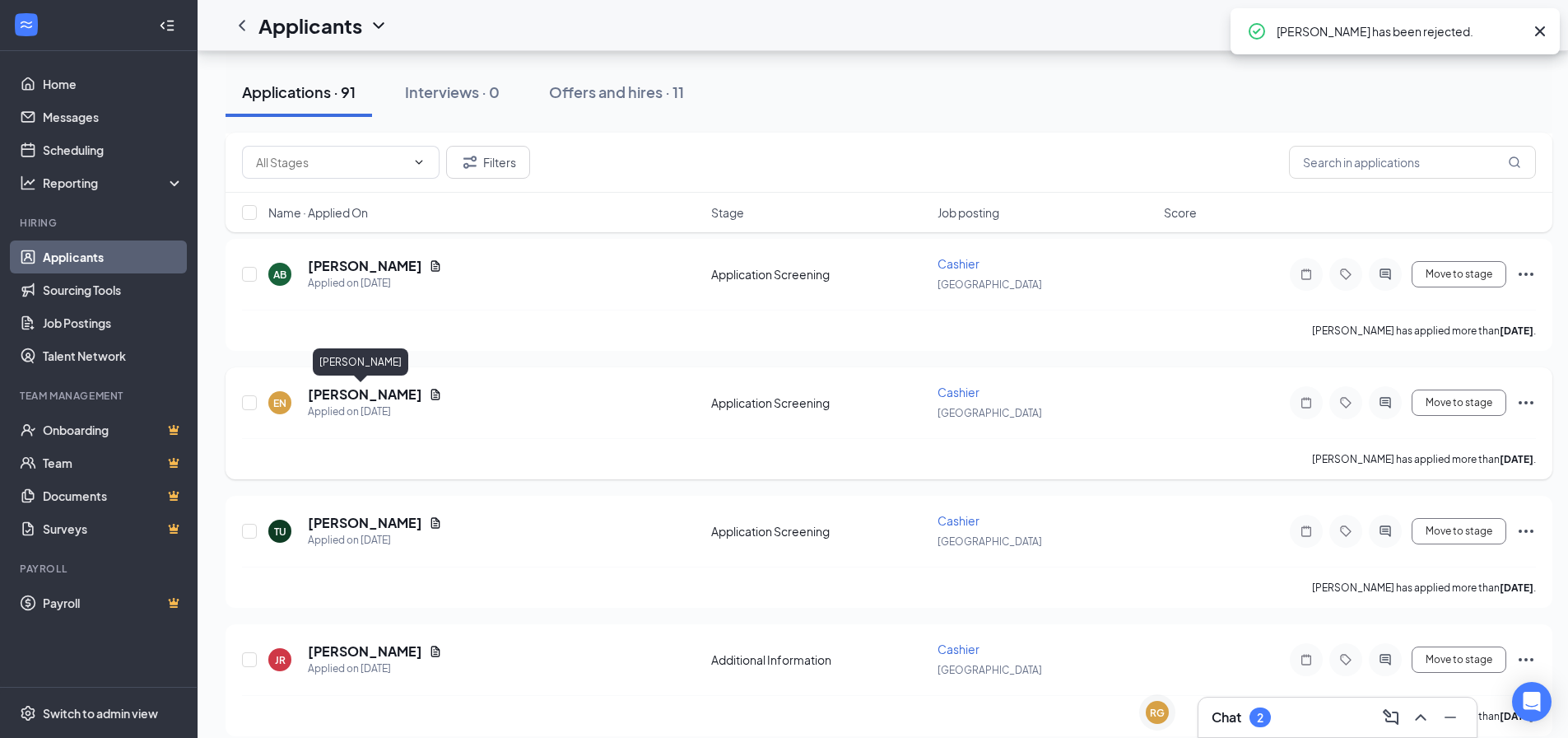
click at [360, 398] on h5 "[PERSON_NAME]" at bounding box center [364, 394] width 114 height 18
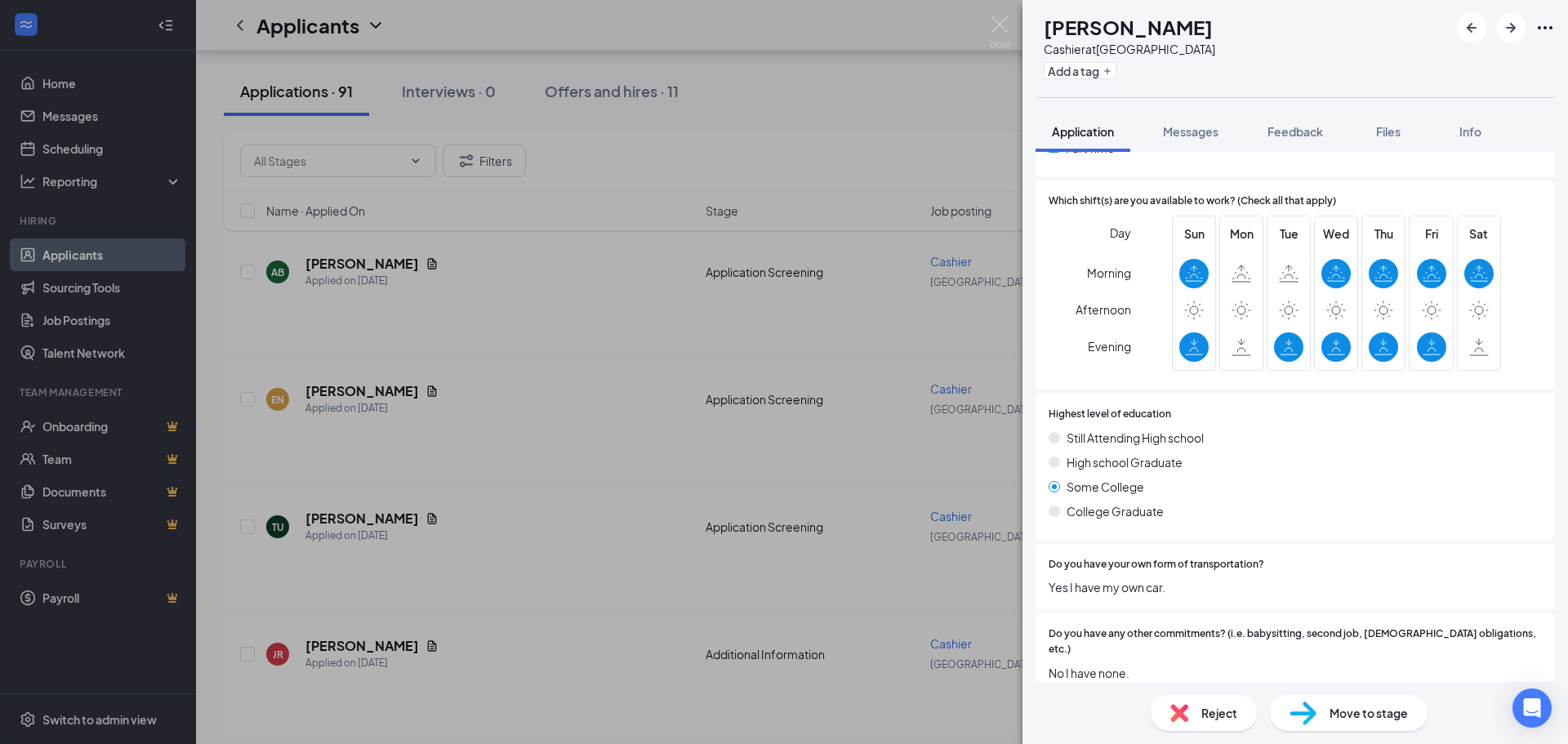
scroll to position [544, 0]
click at [685, 482] on div "EN [PERSON_NAME] at [GEOGRAPHIC_DATA] Add a tag Application Messages Feedback F…" at bounding box center [784, 372] width 1568 height 744
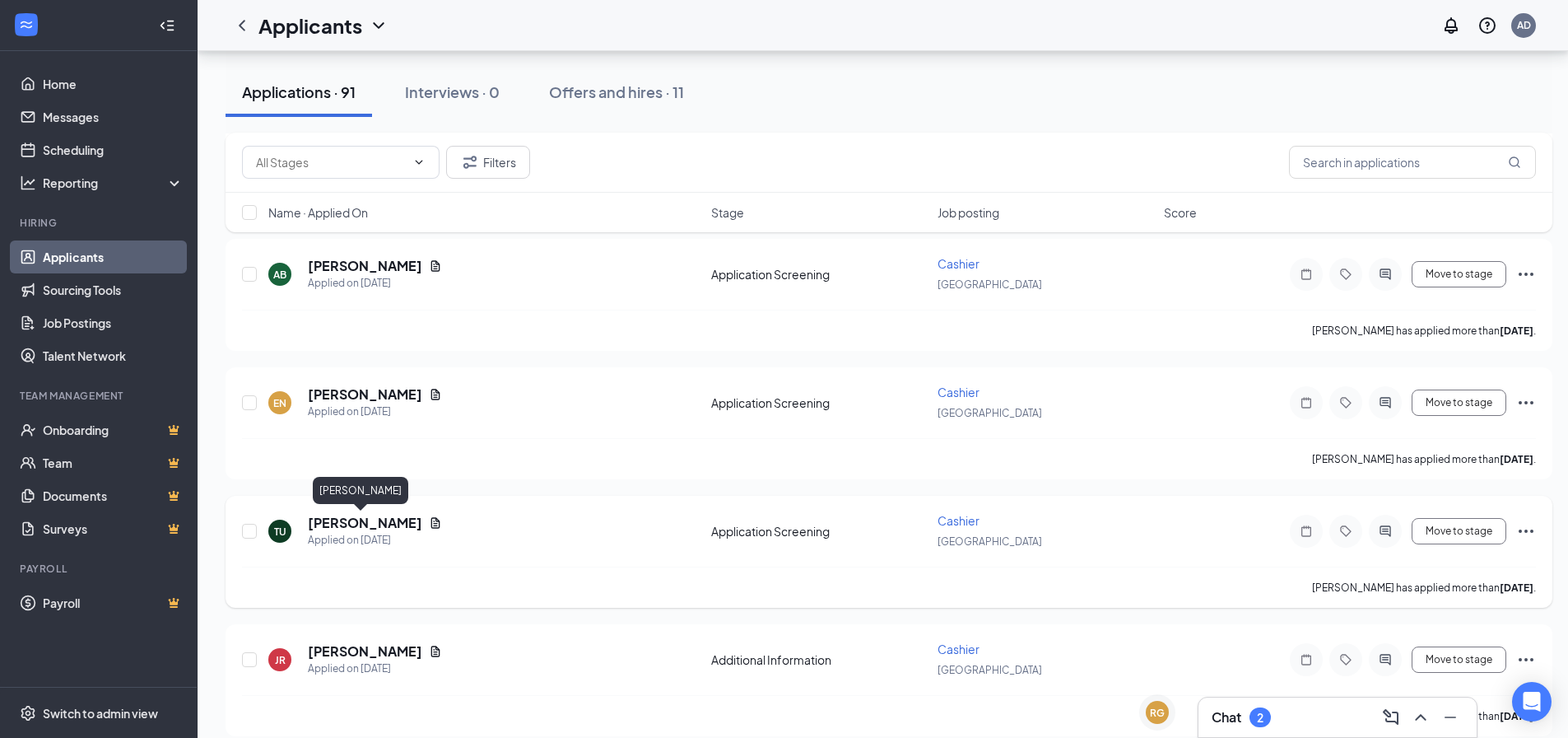
click at [350, 527] on h5 "[PERSON_NAME]" at bounding box center [364, 522] width 114 height 18
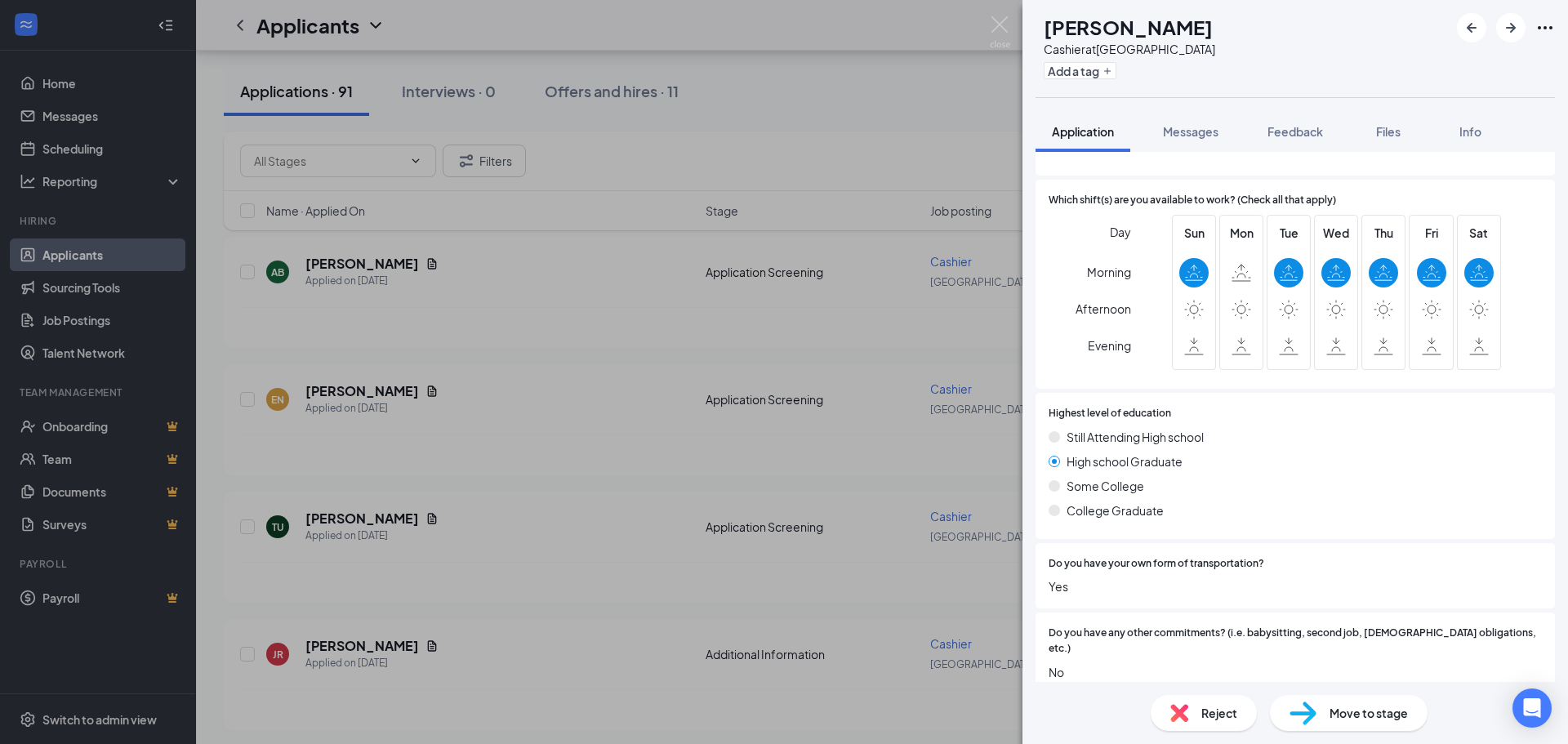
scroll to position [590, 0]
click at [1216, 723] on div "Reject" at bounding box center [1203, 713] width 106 height 36
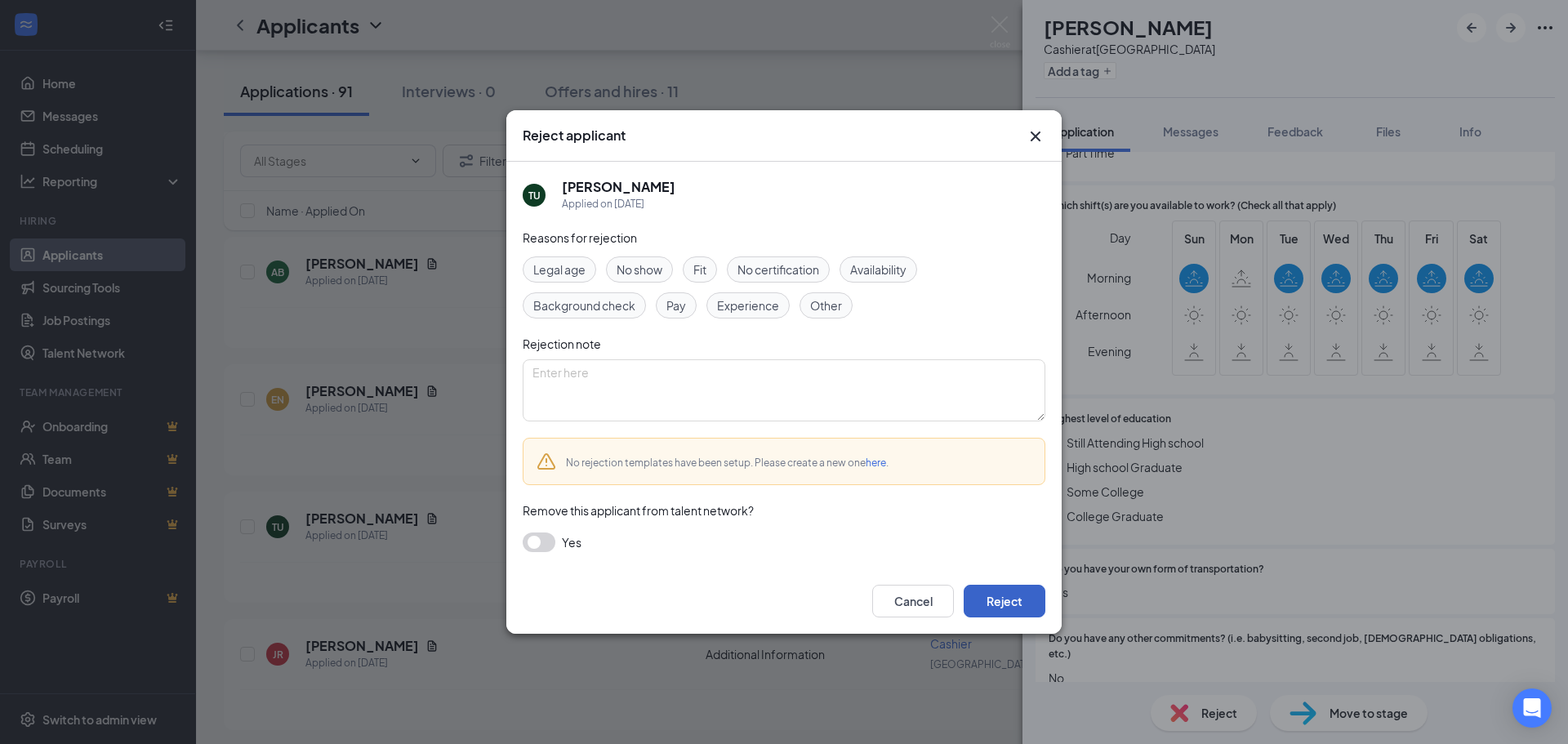
click at [1009, 596] on button "Reject" at bounding box center [1005, 600] width 82 height 32
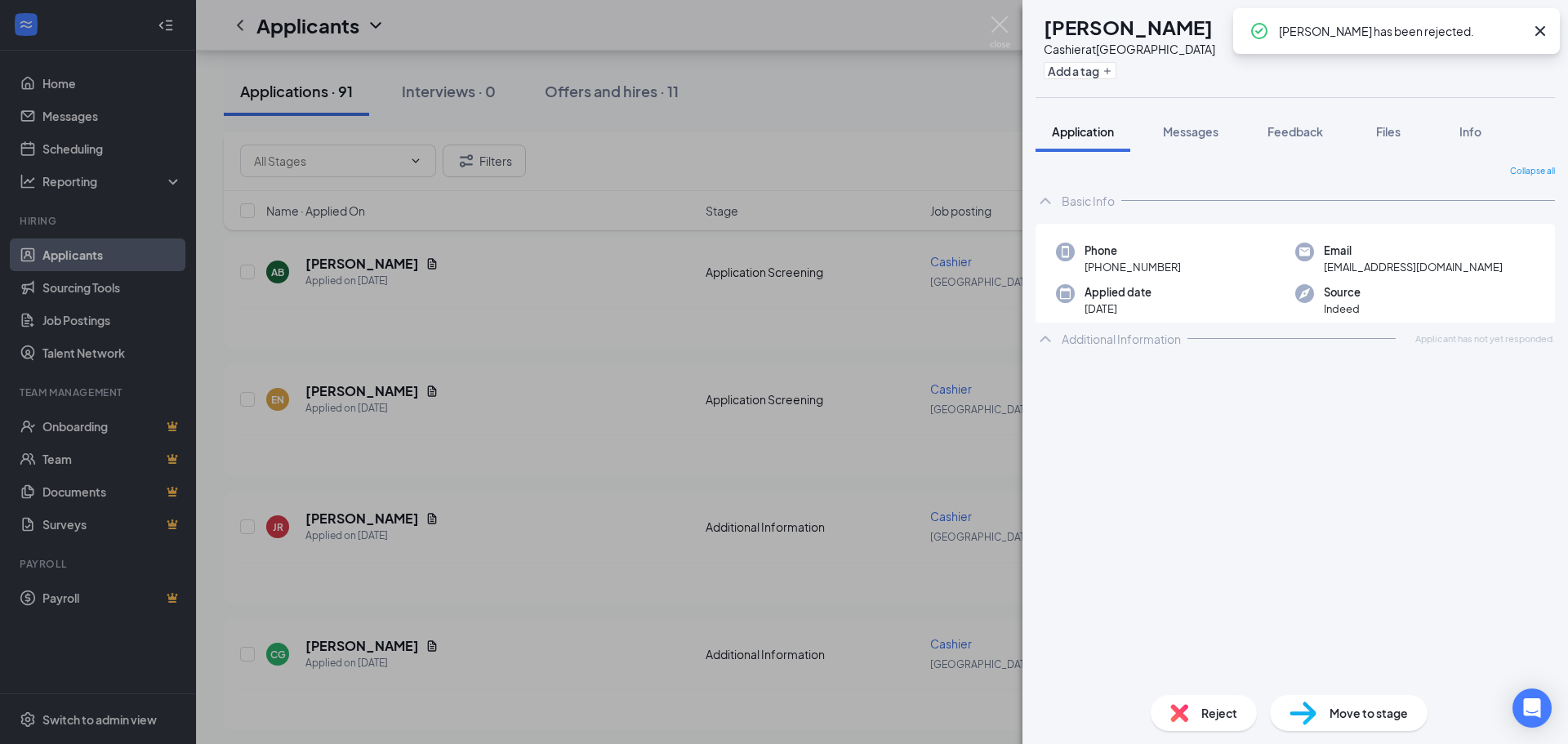
click at [571, 567] on div "JR [PERSON_NAME] at [GEOGRAPHIC_DATA] Add a tag Application Messages Feedback F…" at bounding box center [784, 372] width 1568 height 744
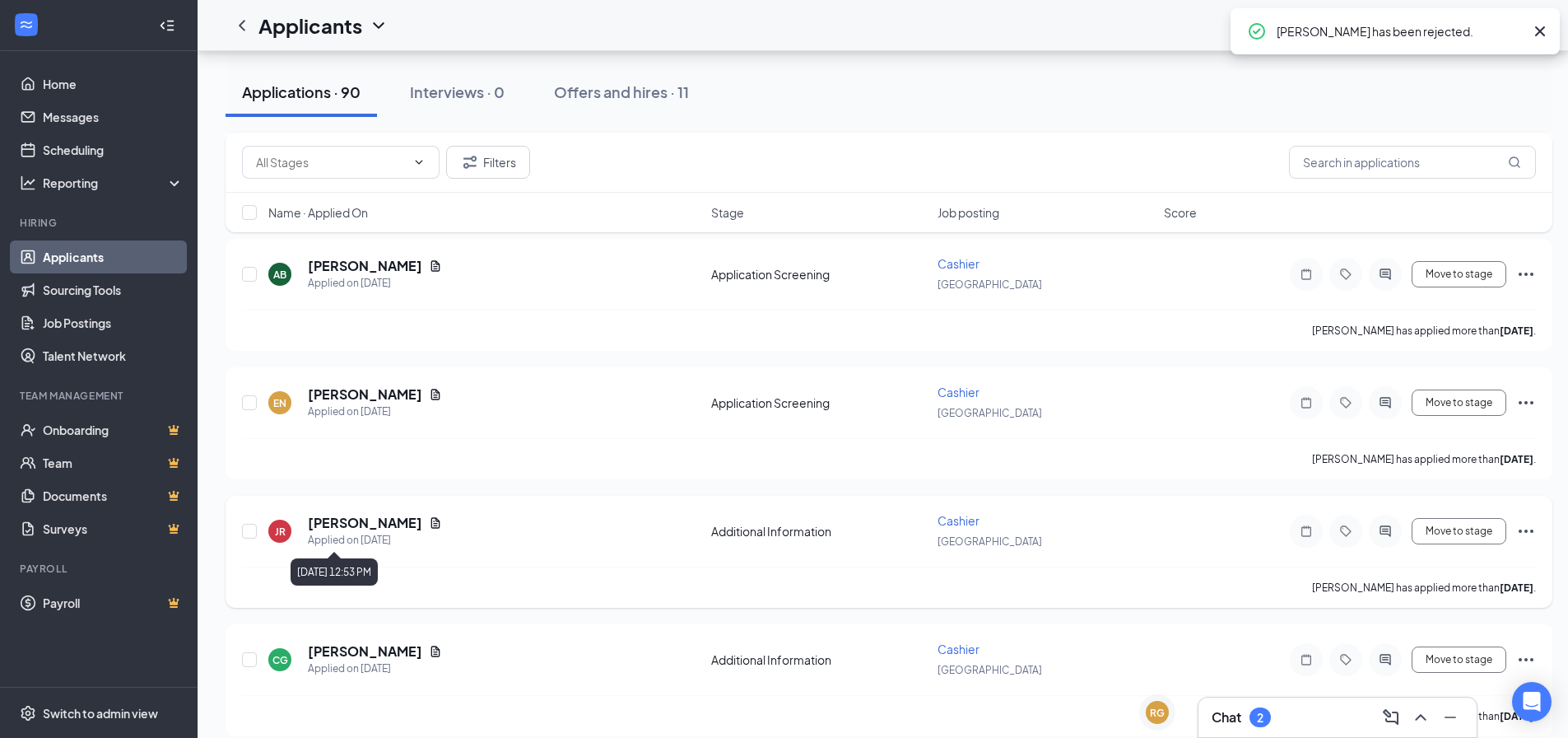
click at [343, 536] on div "Applied on [DATE]" at bounding box center [374, 540] width 134 height 17
click at [357, 528] on h5 "[PERSON_NAME]" at bounding box center [364, 522] width 114 height 18
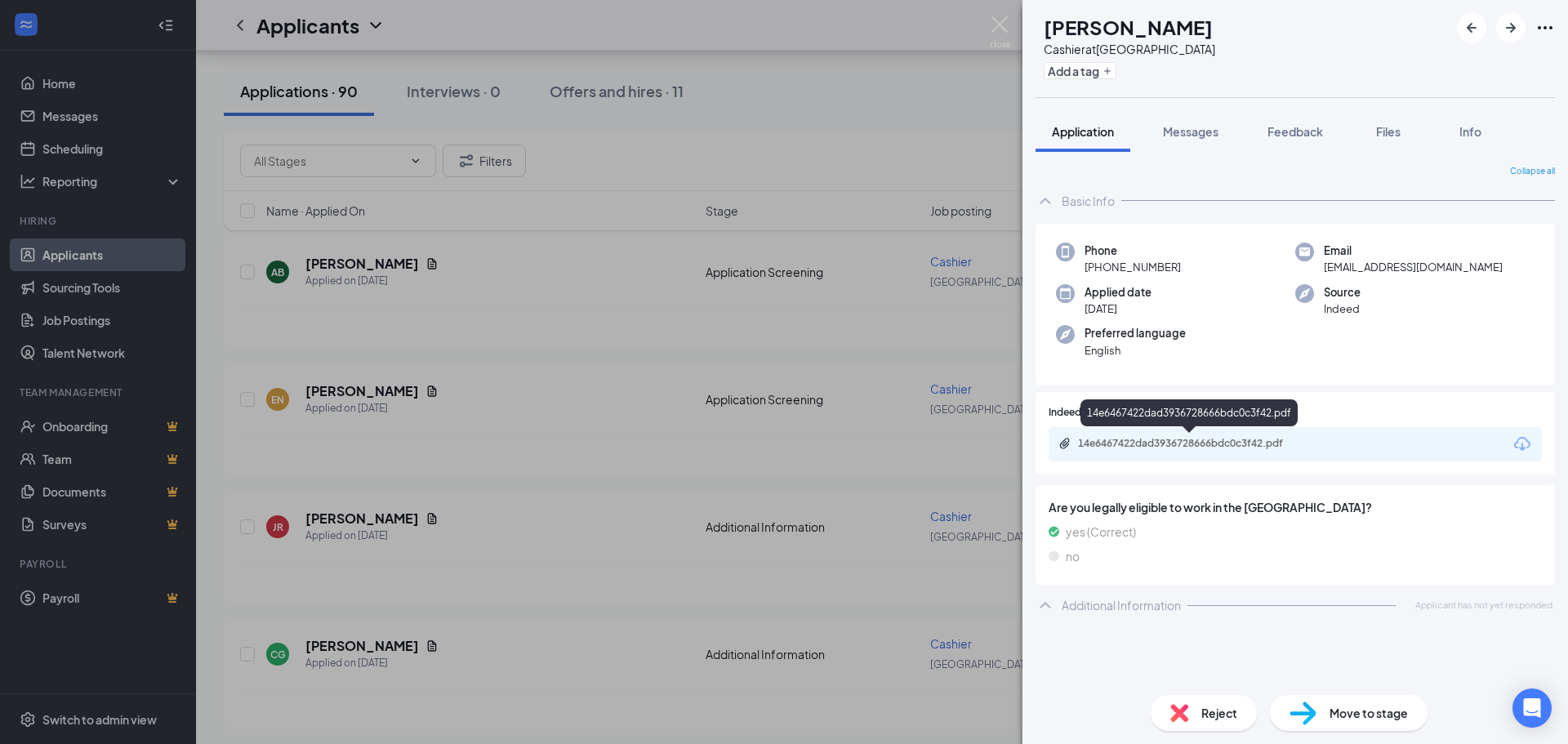
click at [1272, 444] on div "14e6467422dad3936728666bdc0c3f42.pdf" at bounding box center [1193, 443] width 229 height 13
click at [734, 414] on div "JR [PERSON_NAME] at [GEOGRAPHIC_DATA] Add a tag Application Messages Feedback F…" at bounding box center [784, 372] width 1568 height 744
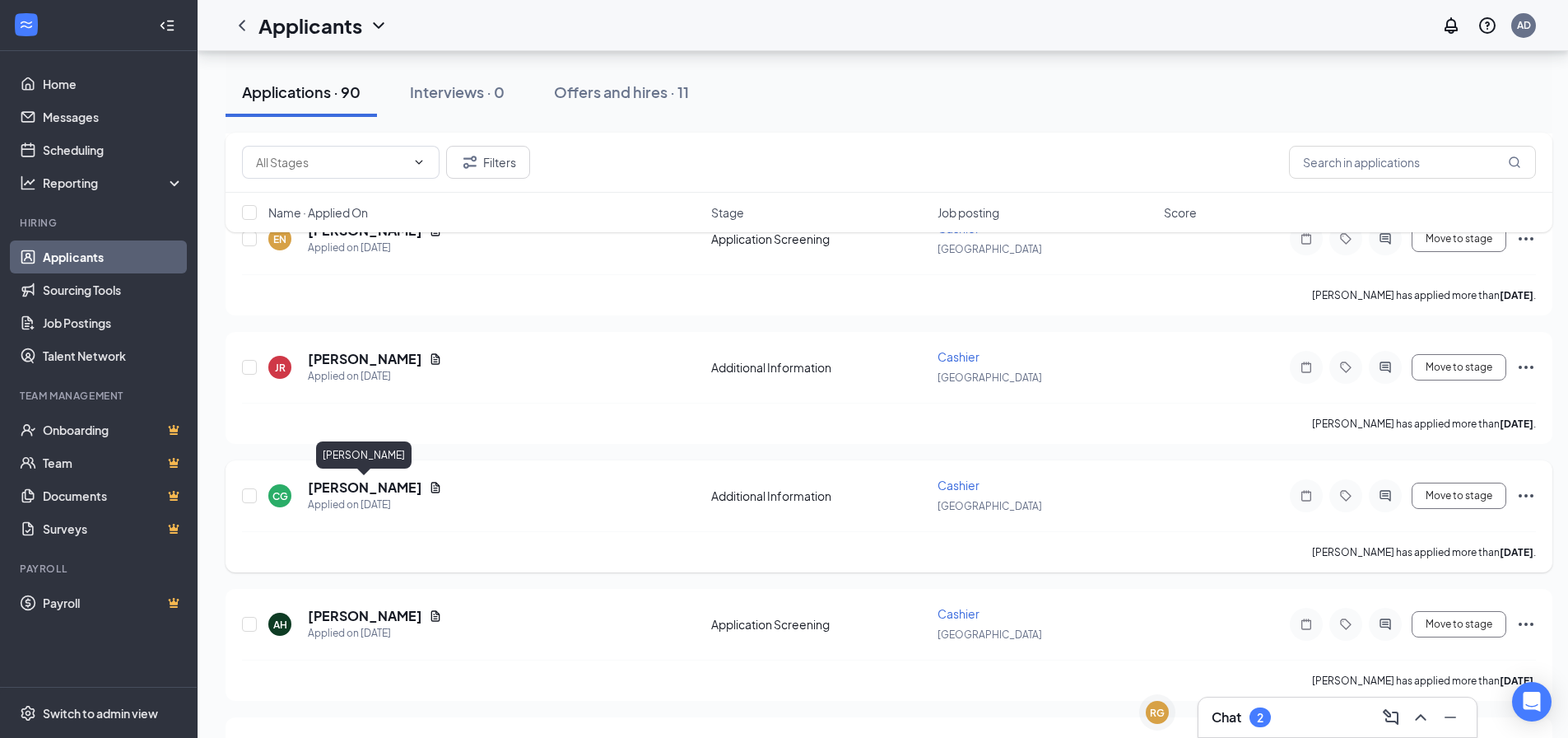
scroll to position [1564, 0]
click at [365, 487] on h5 "[PERSON_NAME]" at bounding box center [364, 486] width 114 height 18
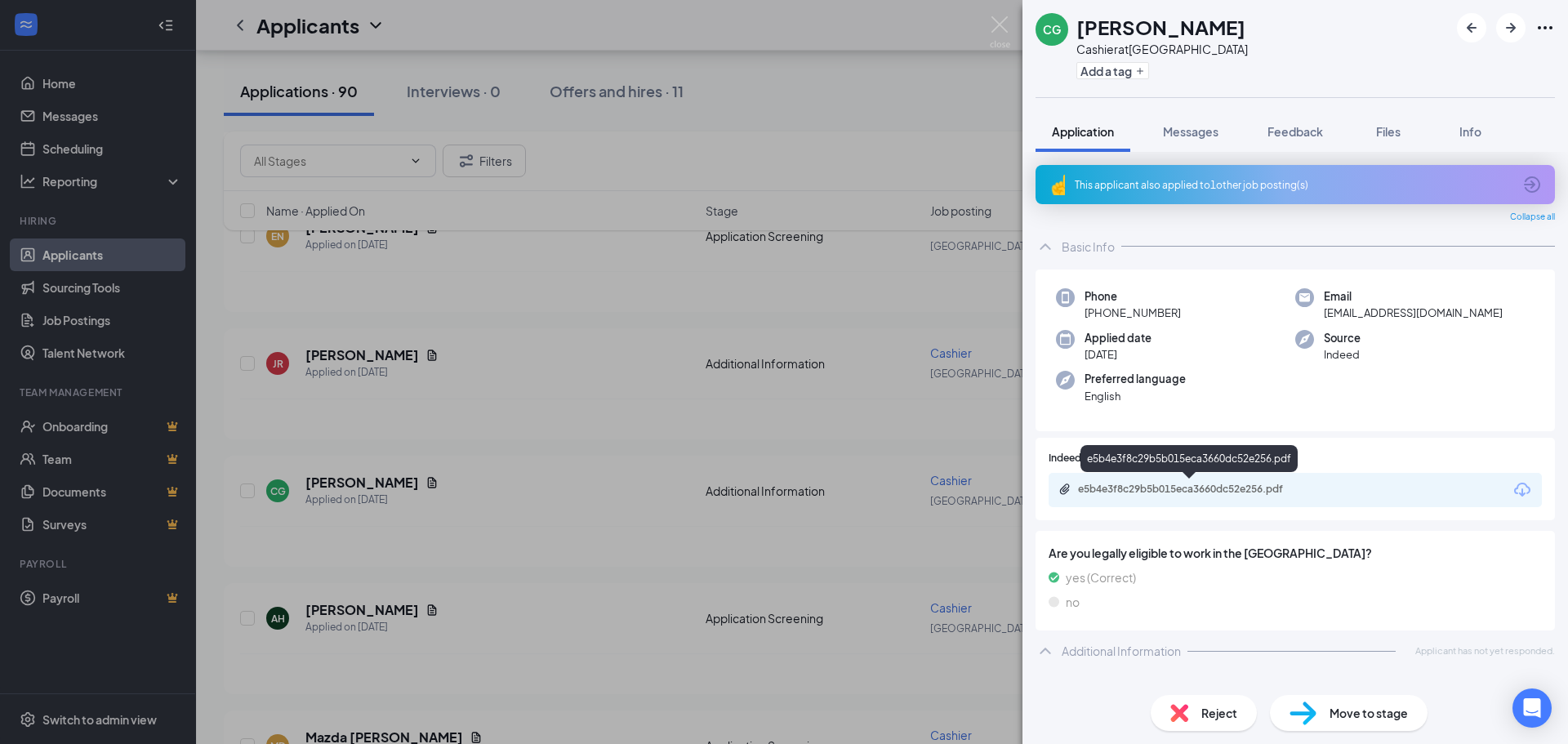
click at [1170, 491] on div "e5b4e3f8c29b5b015eca3660dc52e256.pdf" at bounding box center [1193, 490] width 229 height 13
drag, startPoint x: 873, startPoint y: 570, endPoint x: 607, endPoint y: 634, distance: 273.6
click at [873, 570] on div "CG [PERSON_NAME] Cashier at [GEOGRAPHIC_DATA] Add a tag Application Messages Fe…" at bounding box center [784, 372] width 1568 height 744
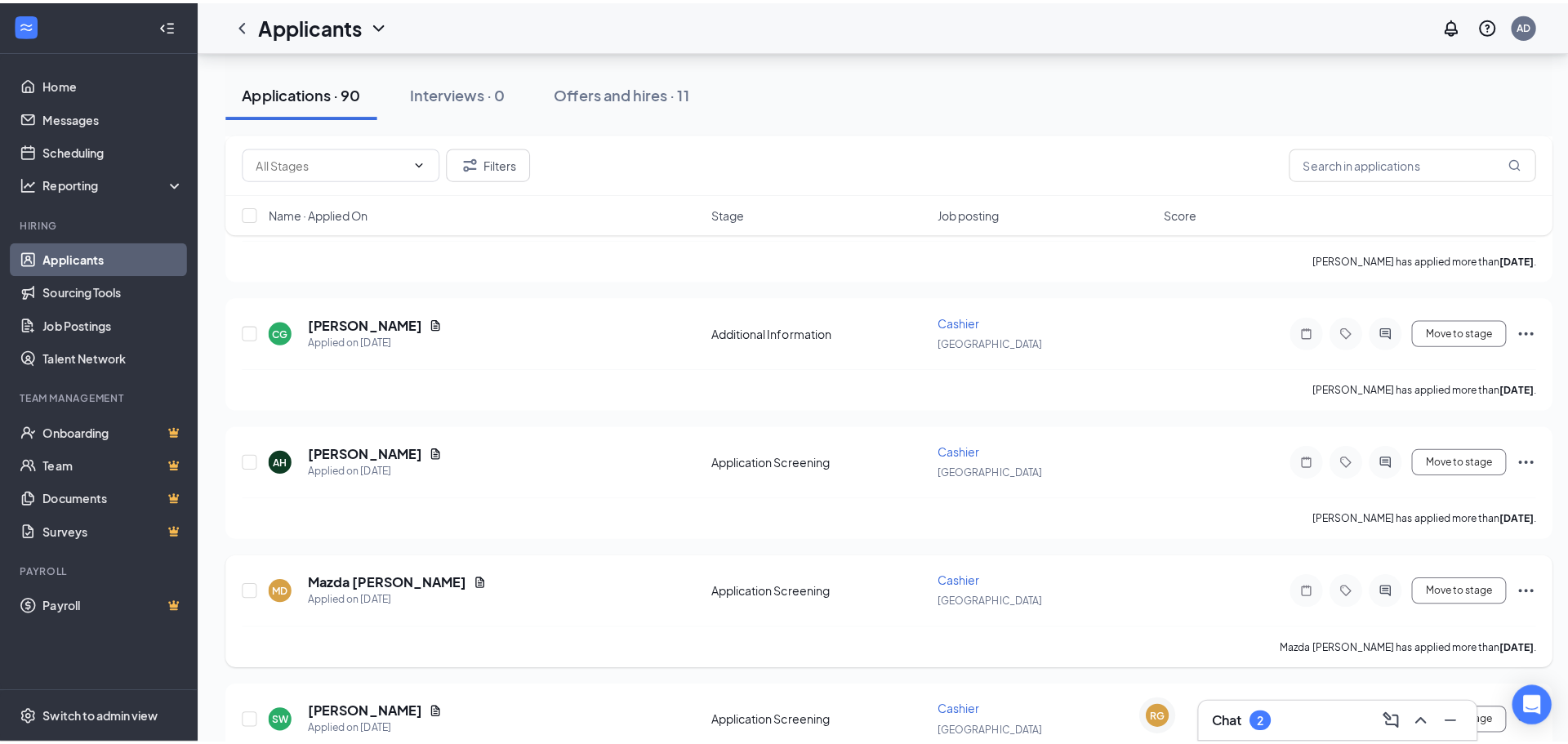
scroll to position [1716, 0]
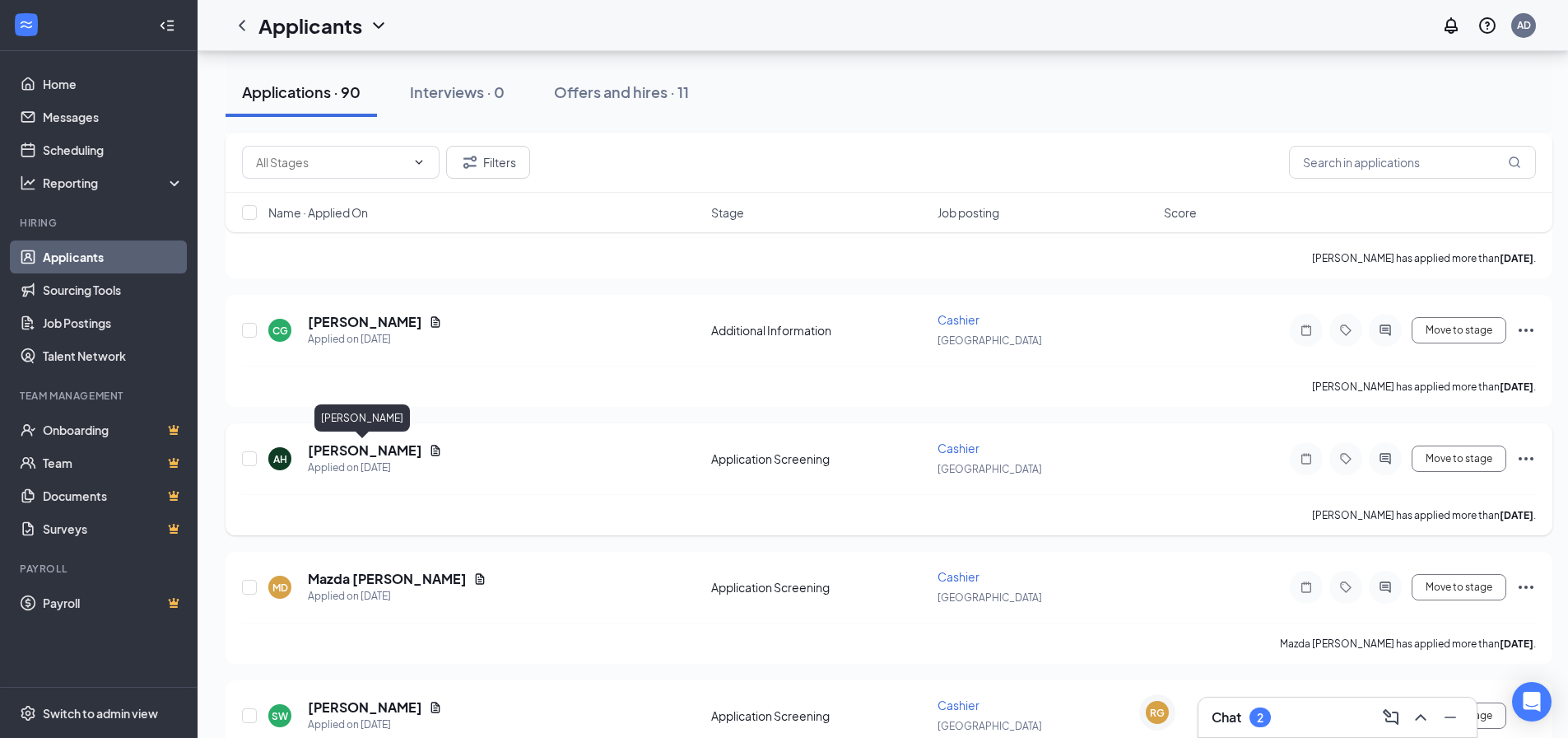
click at [378, 448] on h5 "[PERSON_NAME]" at bounding box center [364, 450] width 114 height 18
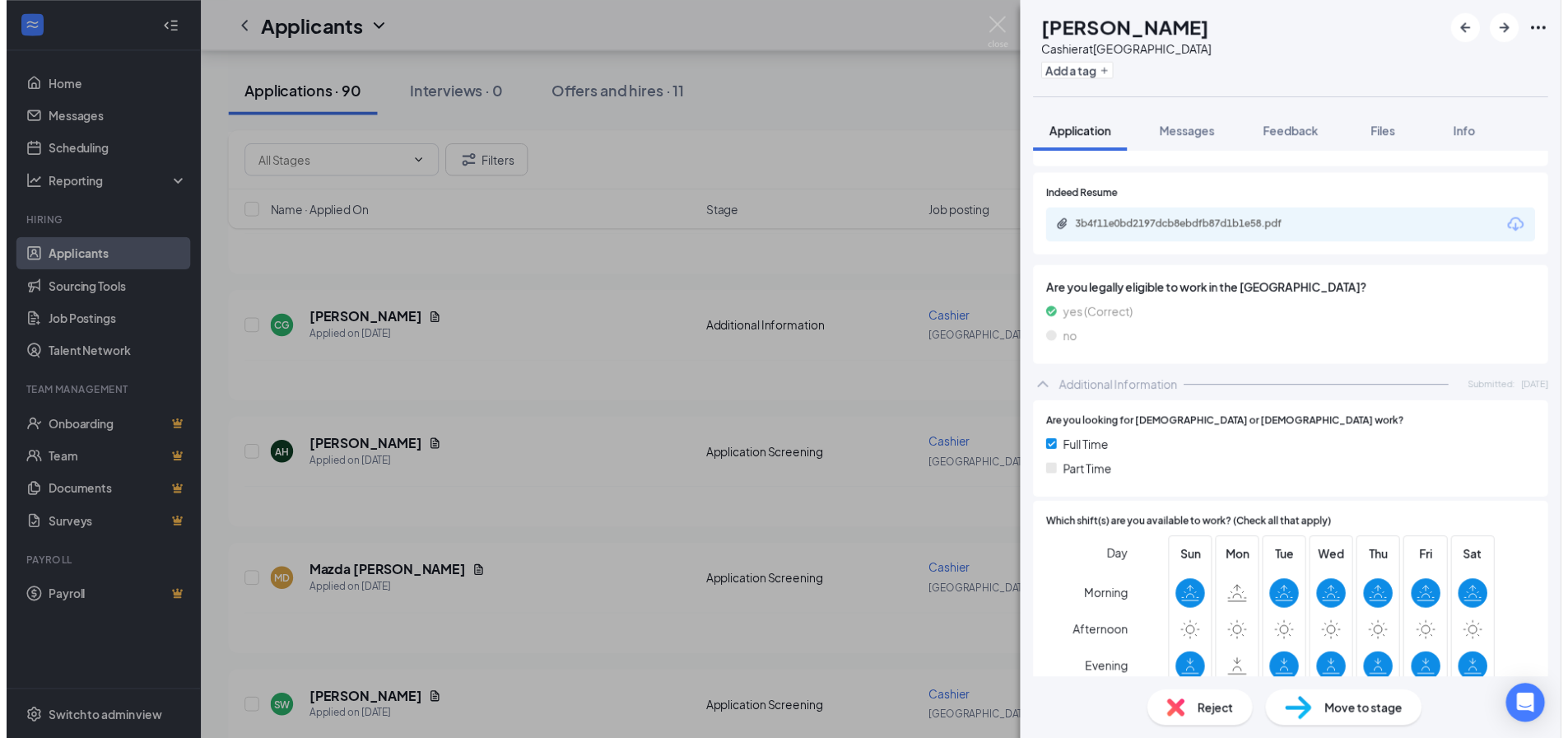
scroll to position [219, 0]
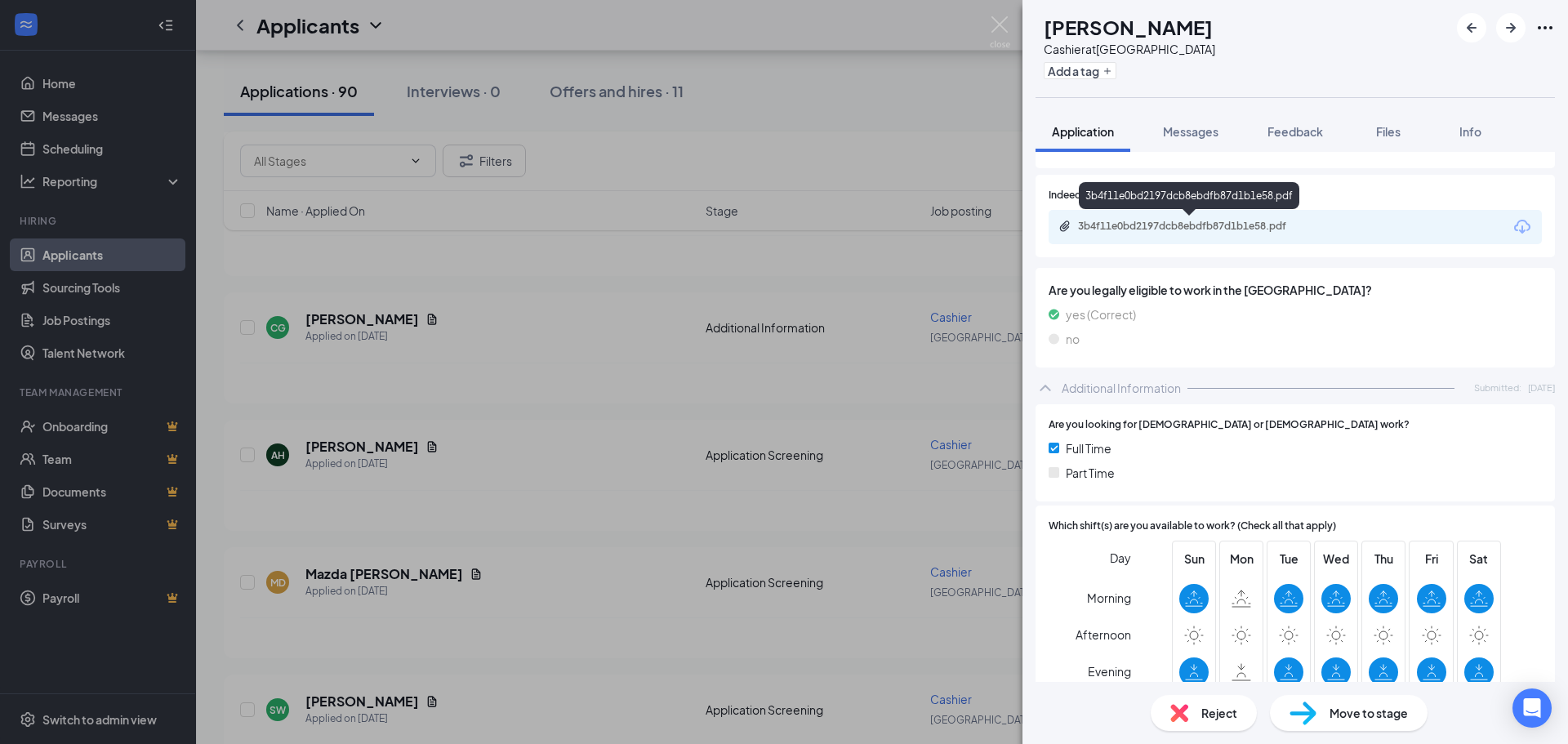
click at [1254, 224] on div "3b4f11e0bd2197dcb8ebdfb87d1b1e58.pdf" at bounding box center [1193, 226] width 229 height 13
drag, startPoint x: 883, startPoint y: 168, endPoint x: 390, endPoint y: 487, distance: 587.2
click at [886, 169] on div "AH [PERSON_NAME] at [GEOGRAPHIC_DATA] Add a tag Application Messages Feedback F…" at bounding box center [784, 372] width 1568 height 744
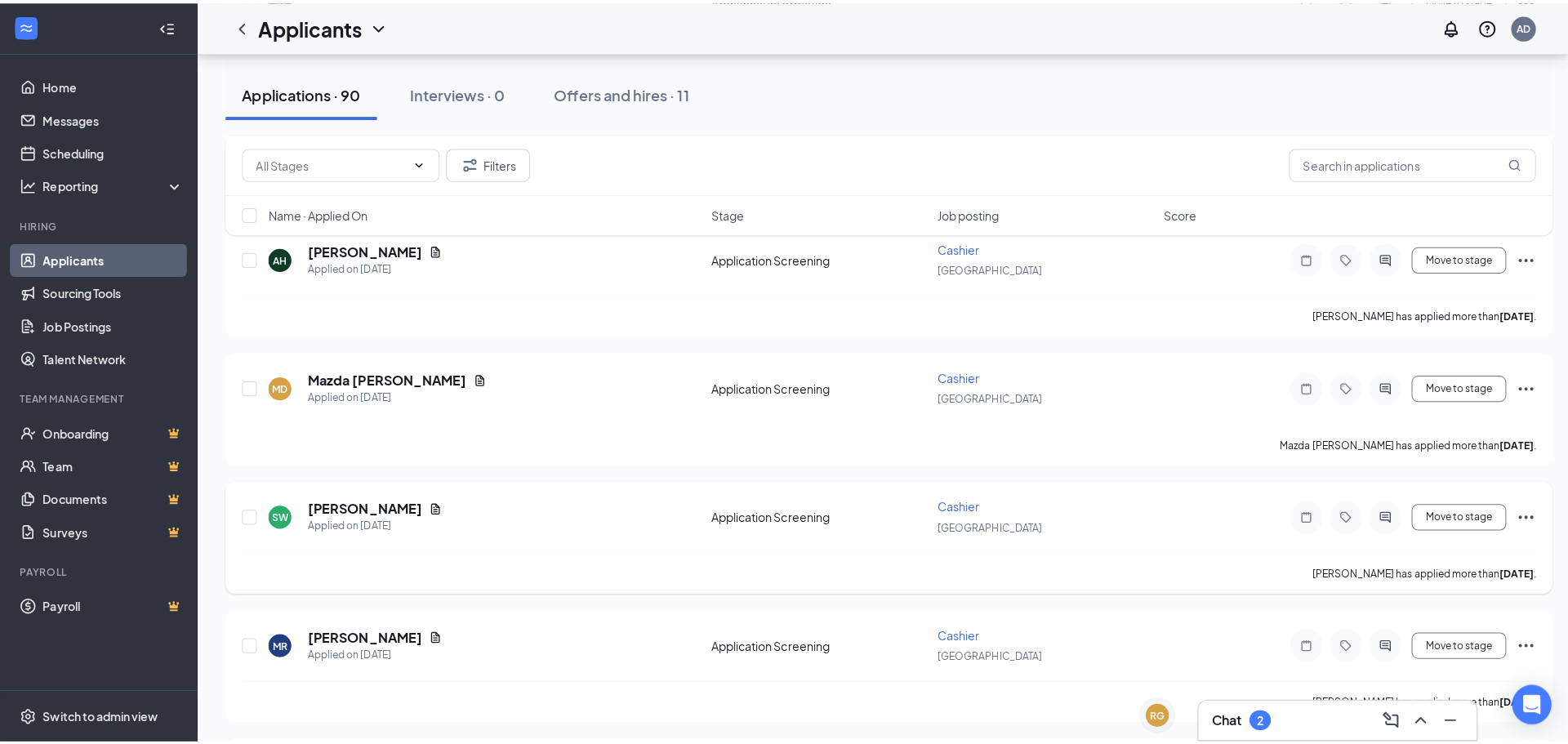
scroll to position [1879, 0]
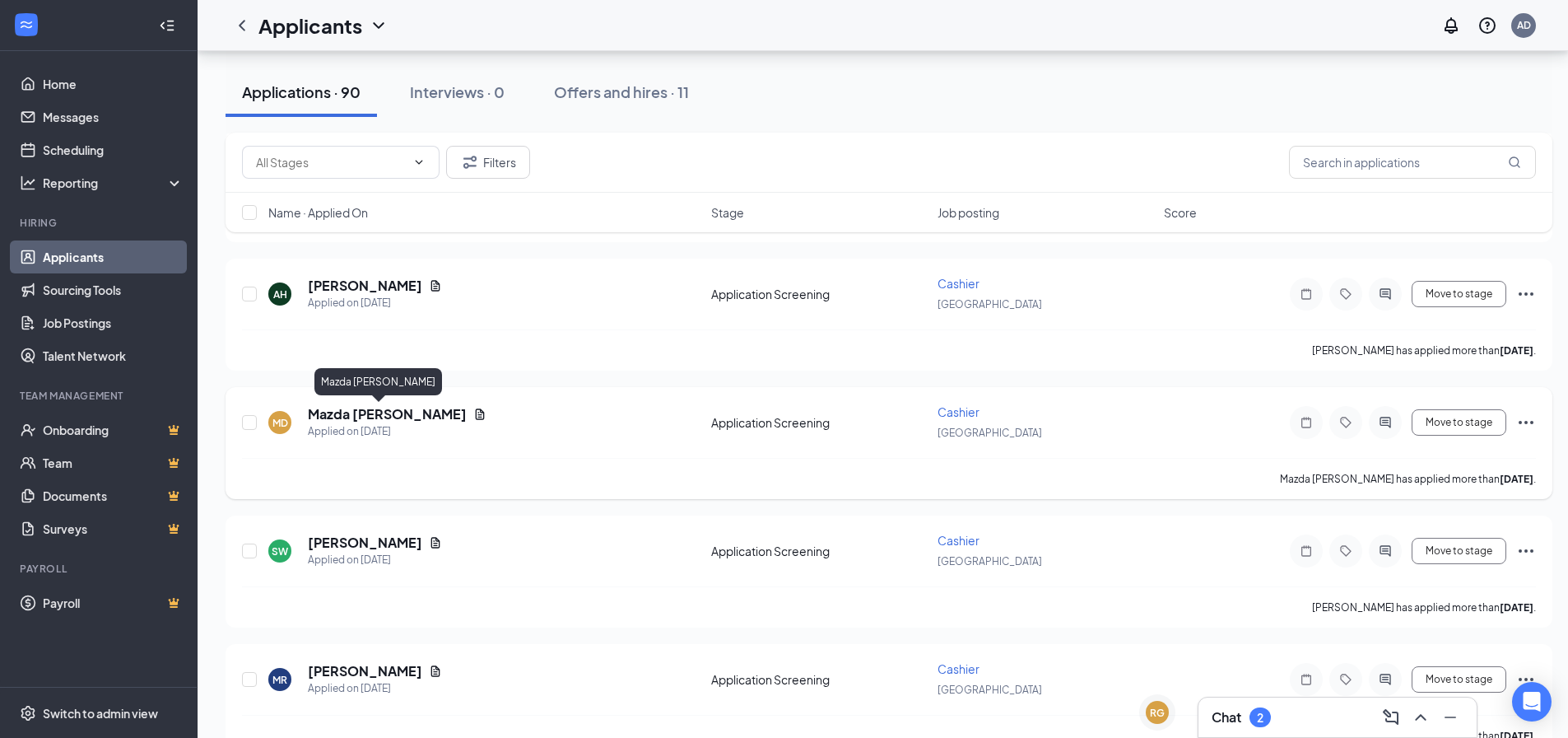
click at [358, 415] on h5 "Mazda [PERSON_NAME]" at bounding box center [386, 414] width 159 height 18
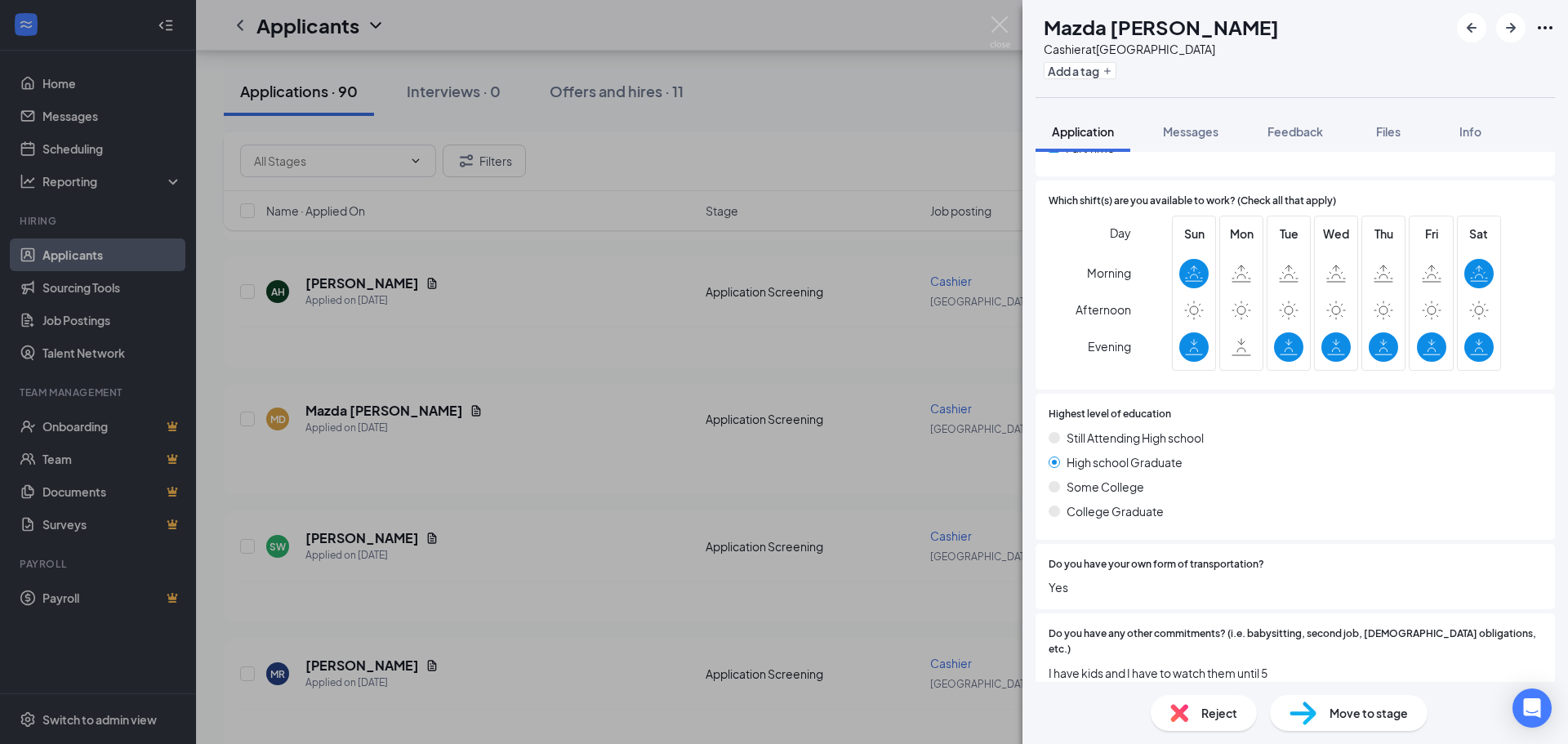
scroll to position [544, 0]
click at [654, 492] on div "MD Mazda [PERSON_NAME] Cashier at [GEOGRAPHIC_DATA] Add a tag Application Messa…" at bounding box center [784, 372] width 1568 height 744
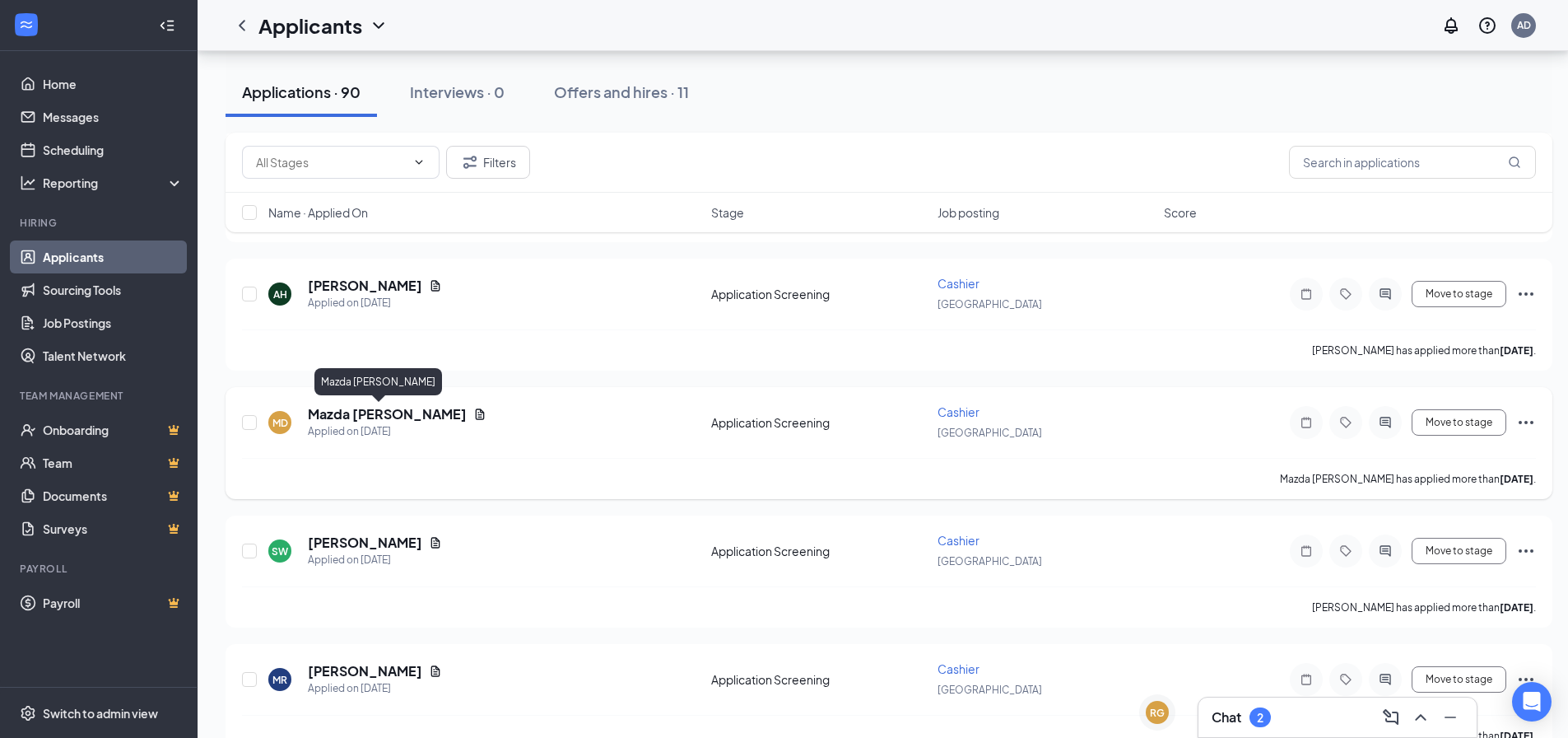
click at [344, 410] on h5 "Mazda [PERSON_NAME]" at bounding box center [386, 414] width 159 height 18
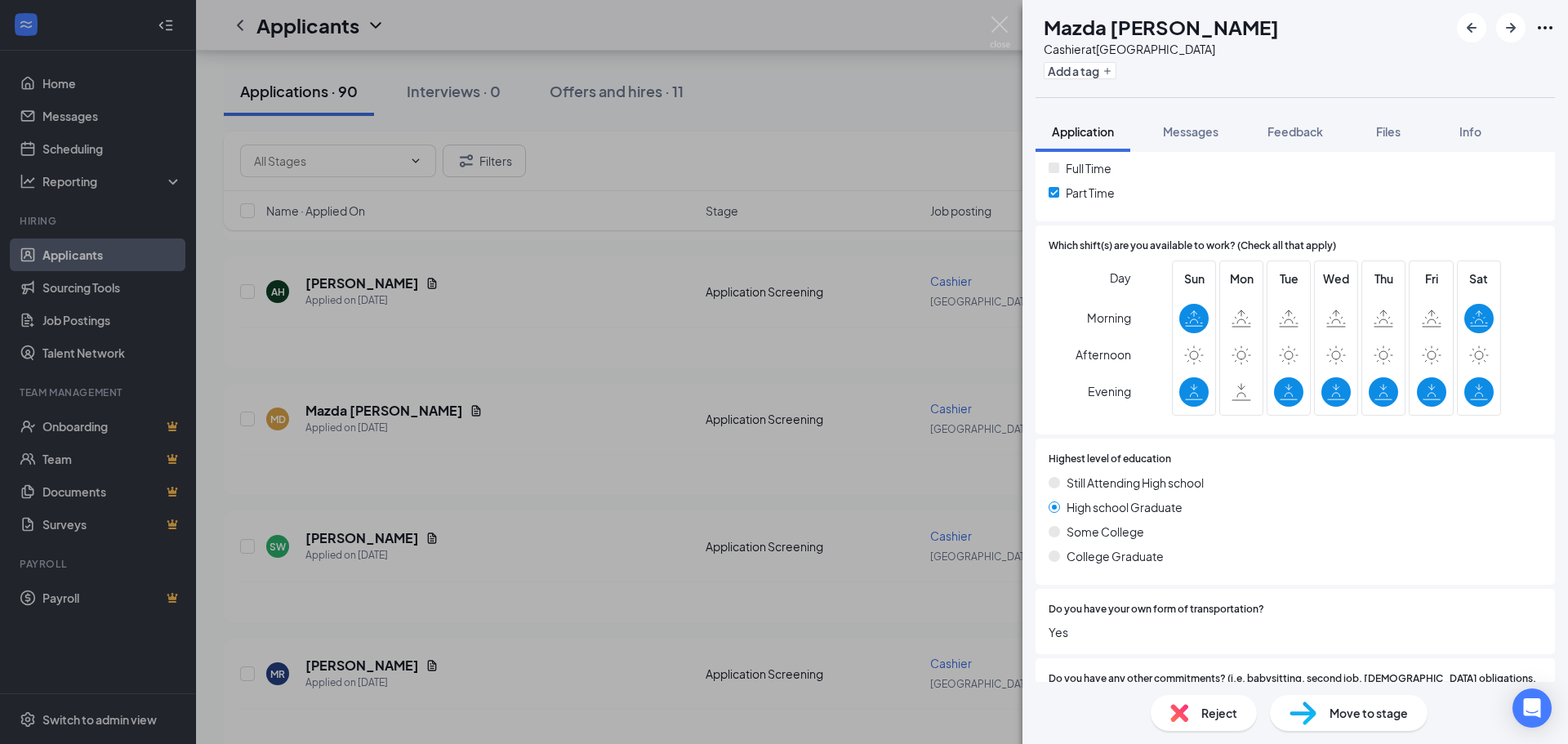
scroll to position [544, 0]
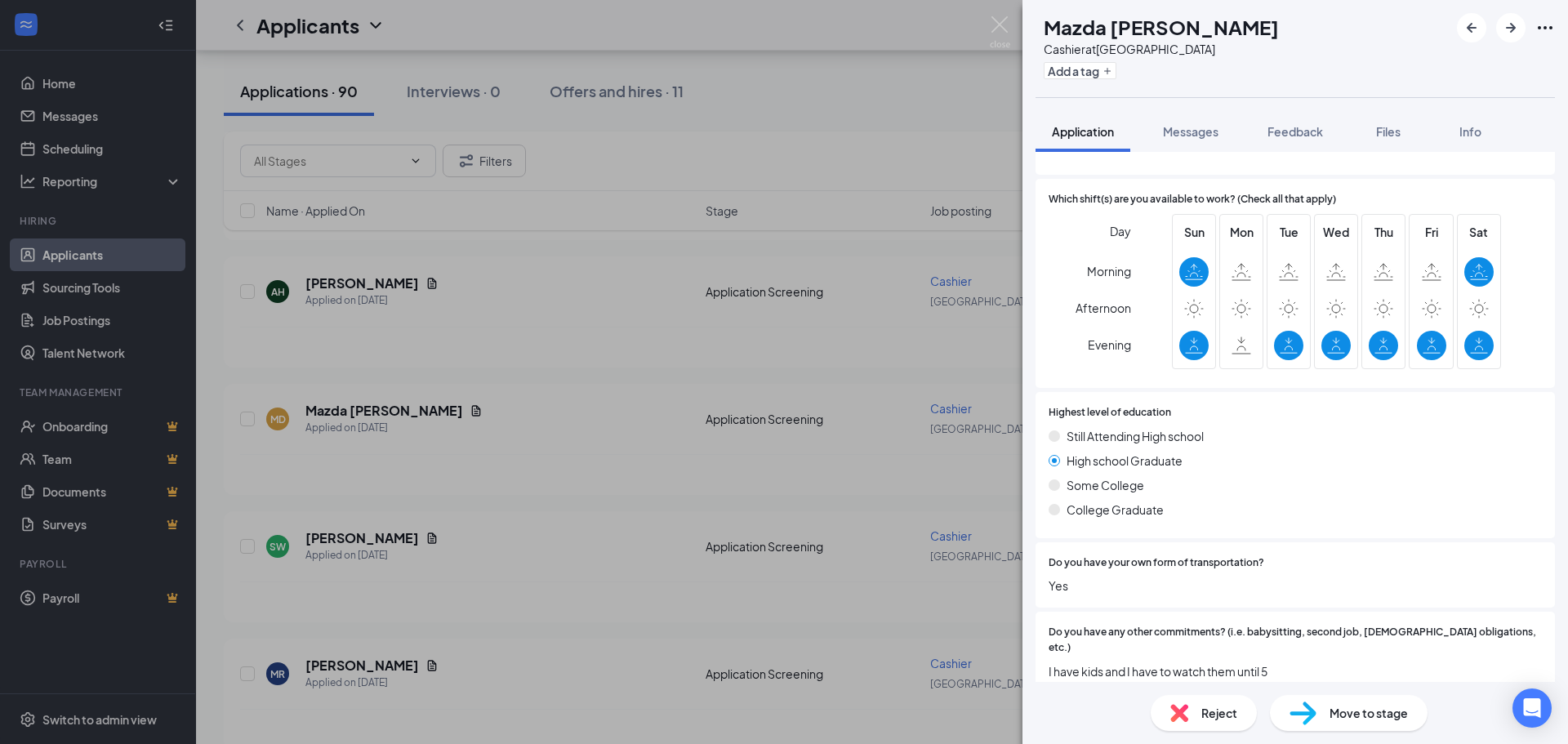
click at [1208, 725] on div "Reject" at bounding box center [1203, 713] width 106 height 36
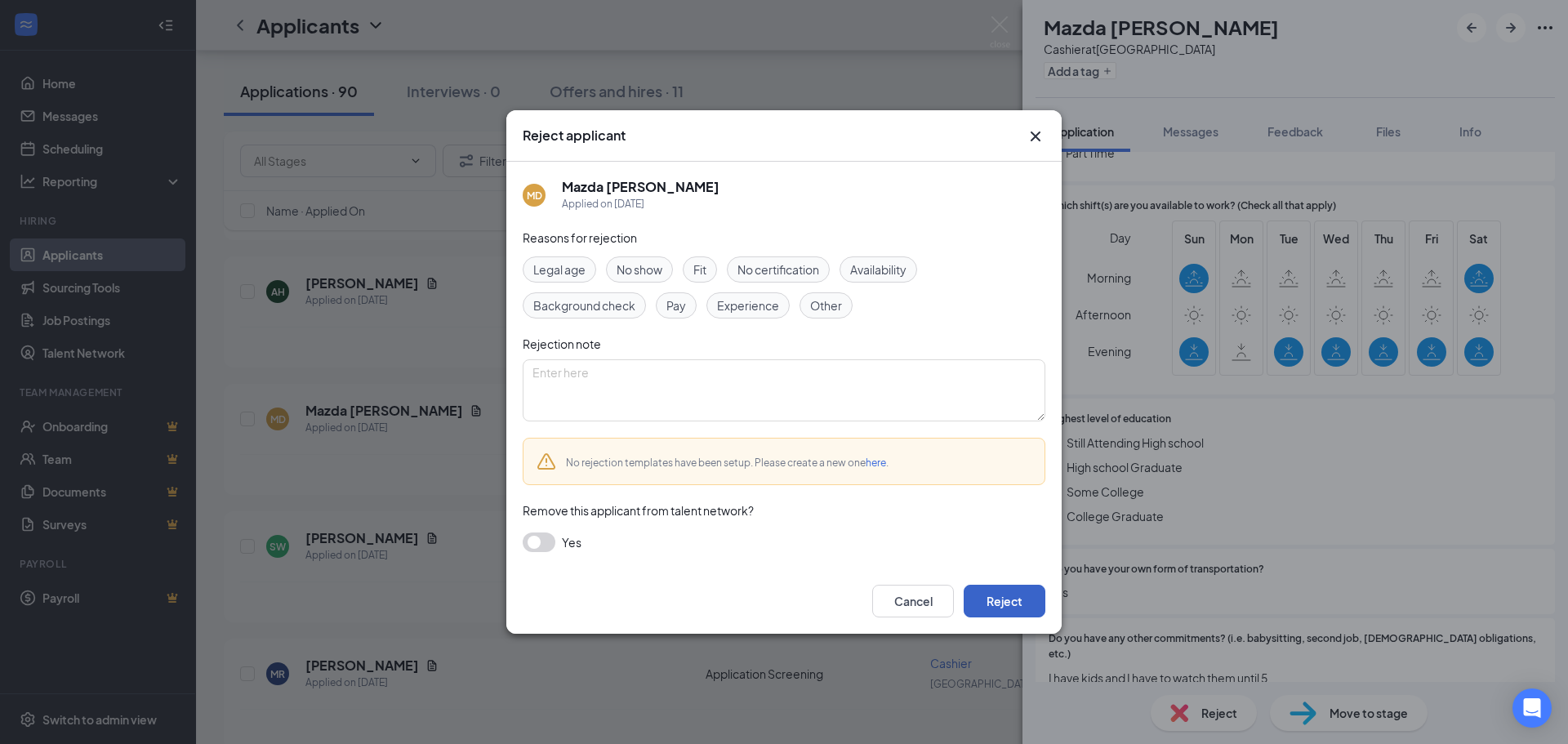
click at [1021, 597] on button "Reject" at bounding box center [1005, 600] width 82 height 32
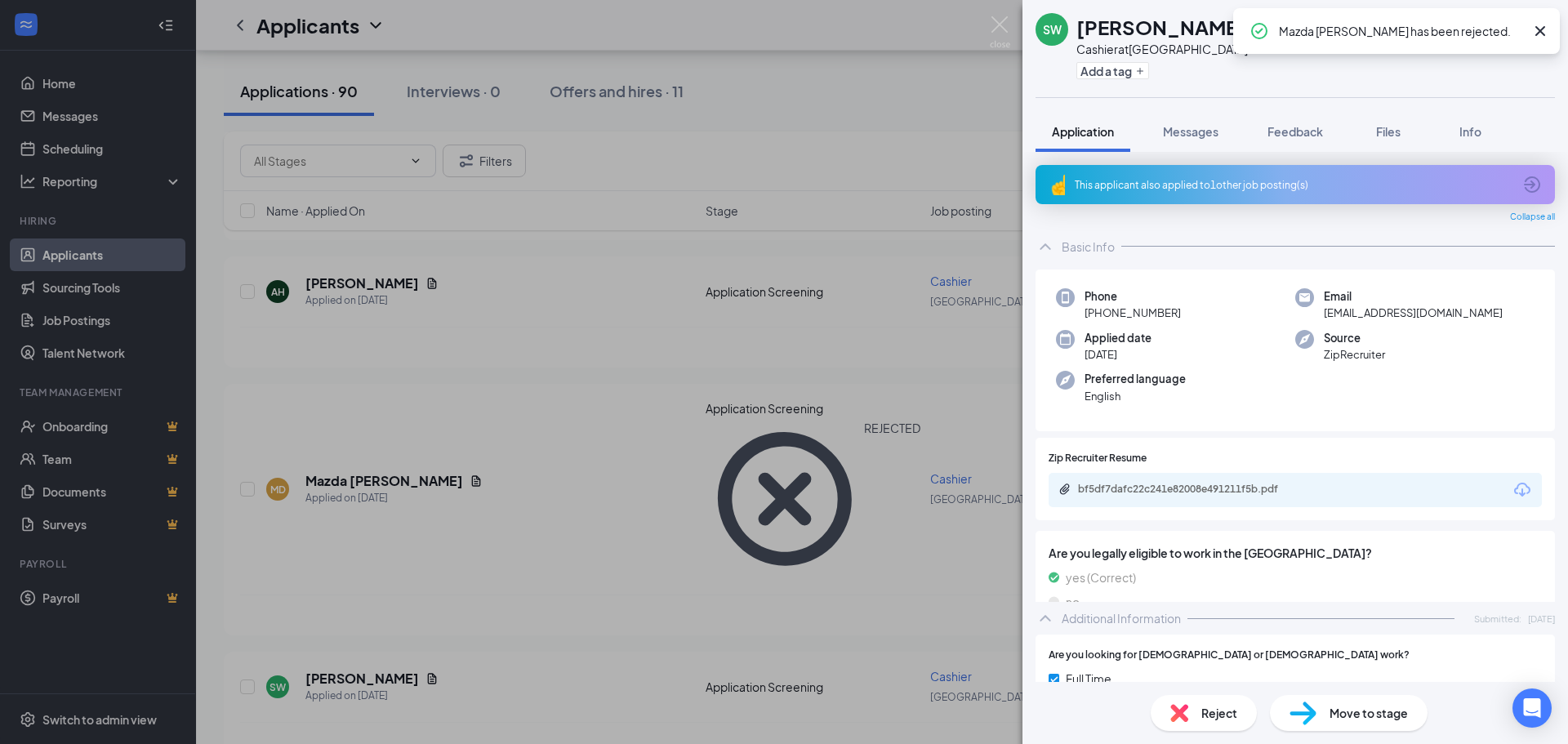
click at [662, 500] on div "SW [PERSON_NAME] Cashier at [GEOGRAPHIC_DATA] Add a tag Application Messages Fe…" at bounding box center [784, 372] width 1568 height 744
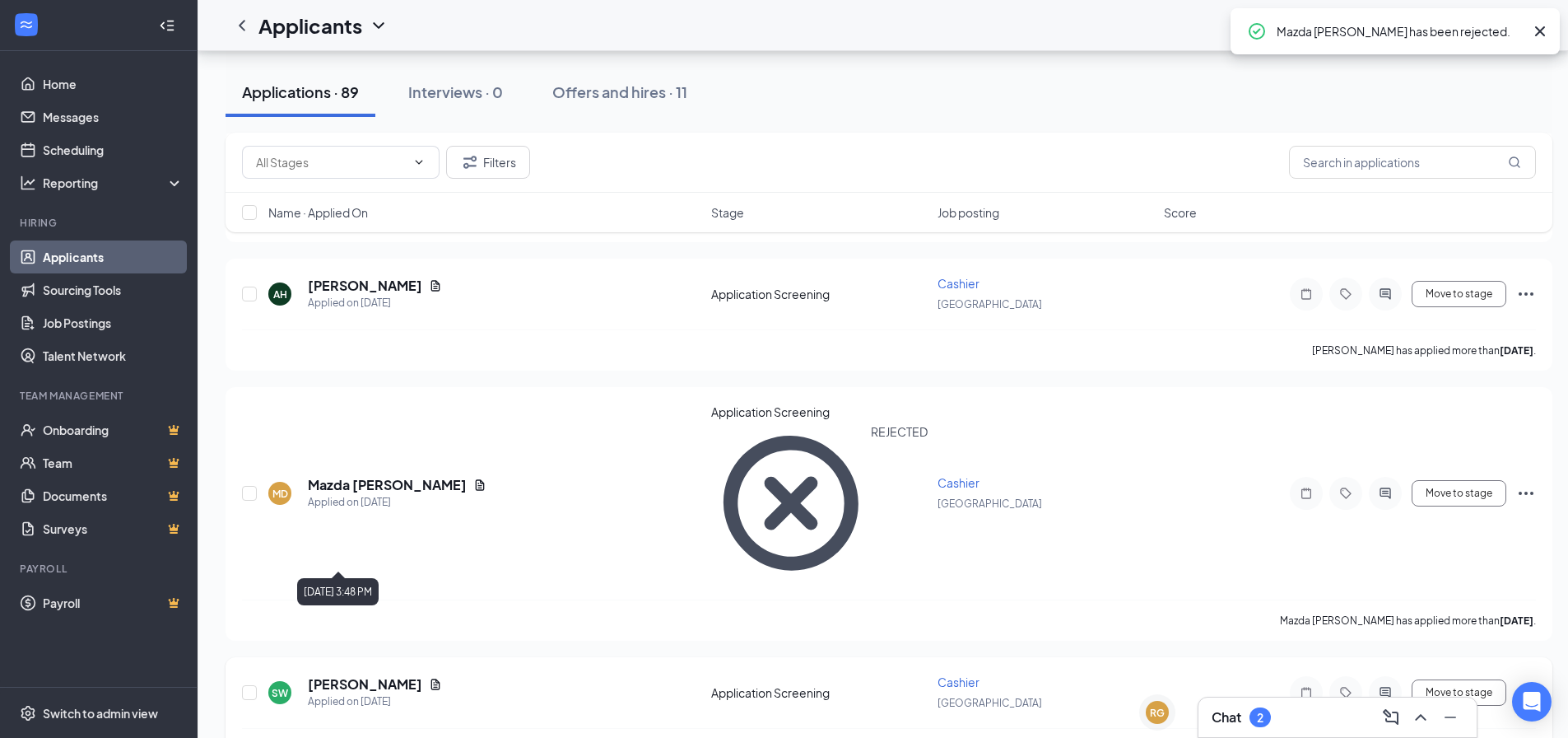
click at [329, 693] on div "Applied on [DATE]" at bounding box center [374, 702] width 134 height 17
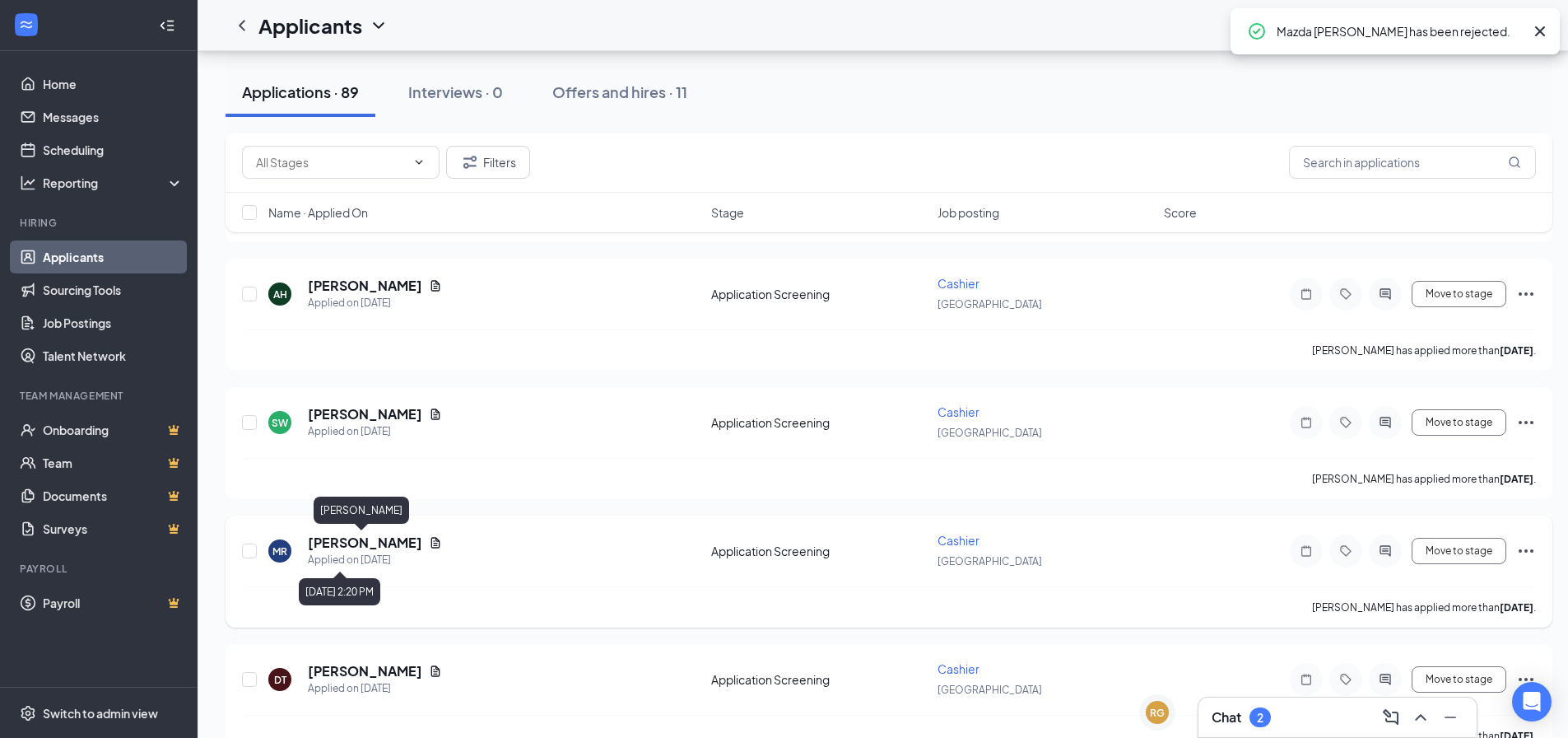
click at [336, 548] on h5 "[PERSON_NAME]" at bounding box center [364, 542] width 114 height 18
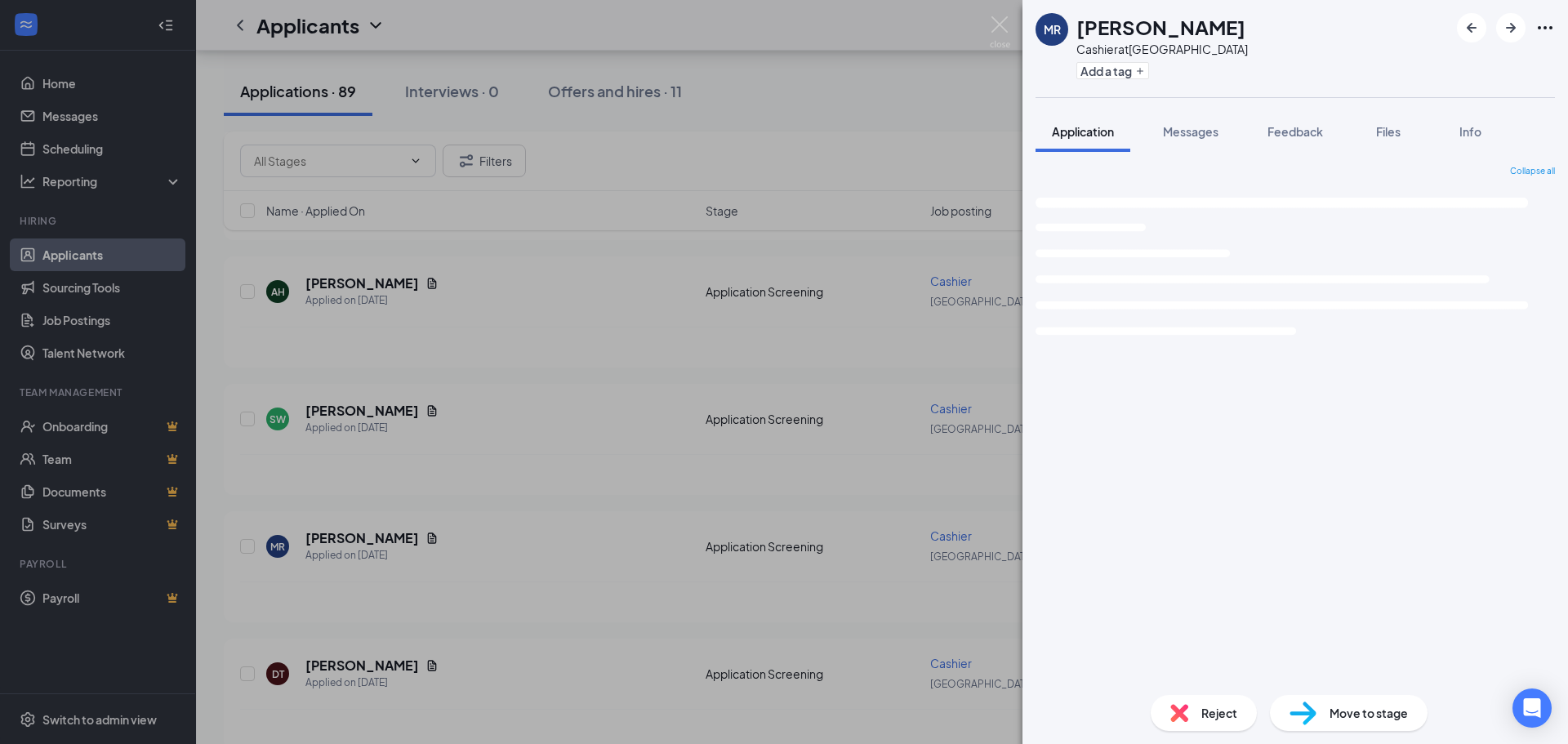
drag, startPoint x: 513, startPoint y: 481, endPoint x: 389, endPoint y: 450, distance: 127.8
click at [513, 481] on div "[PERSON_NAME] Cashier at [GEOGRAPHIC_DATA] Add a tag Application Messages Feedb…" at bounding box center [784, 372] width 1568 height 744
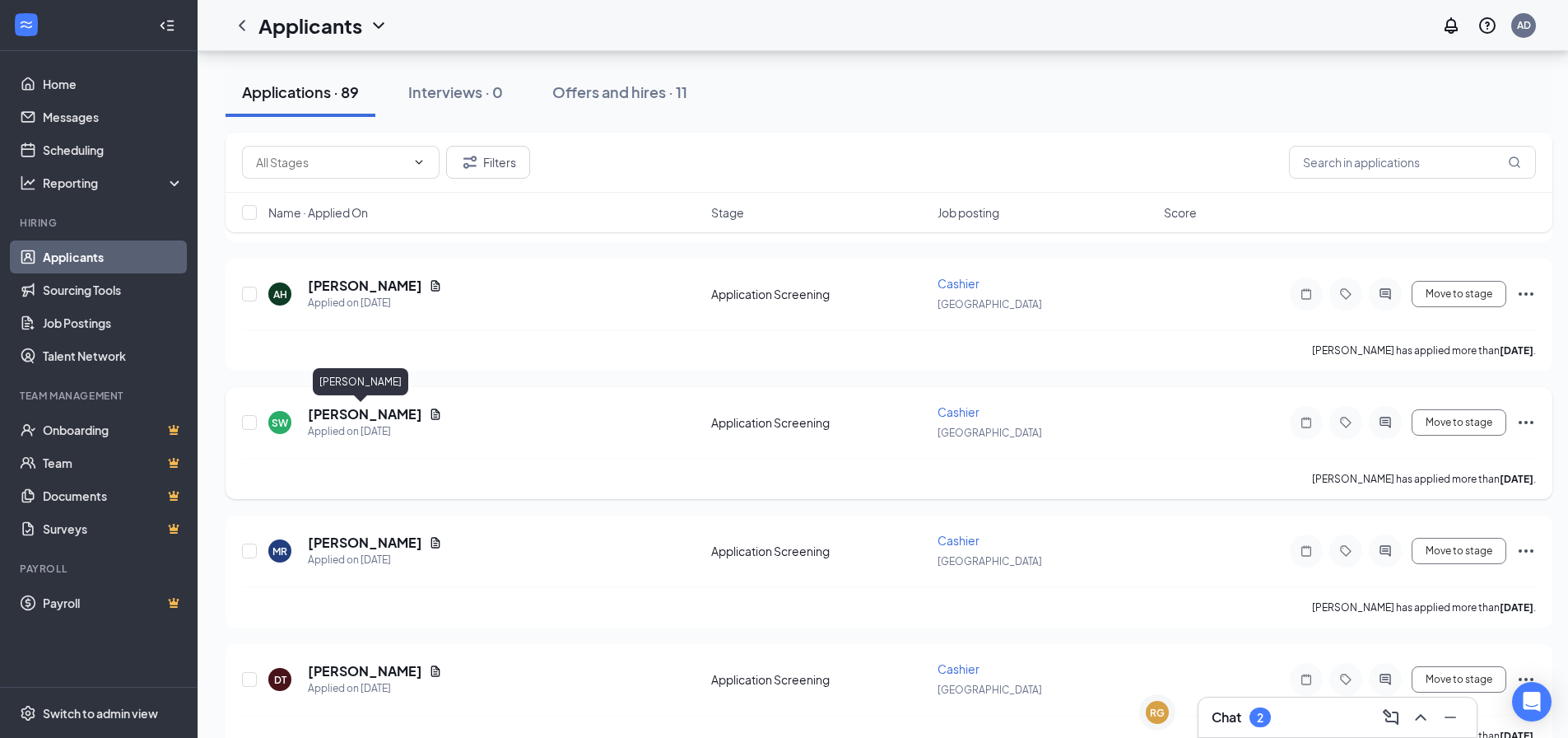
click at [389, 423] on h5 "[PERSON_NAME]" at bounding box center [364, 414] width 114 height 18
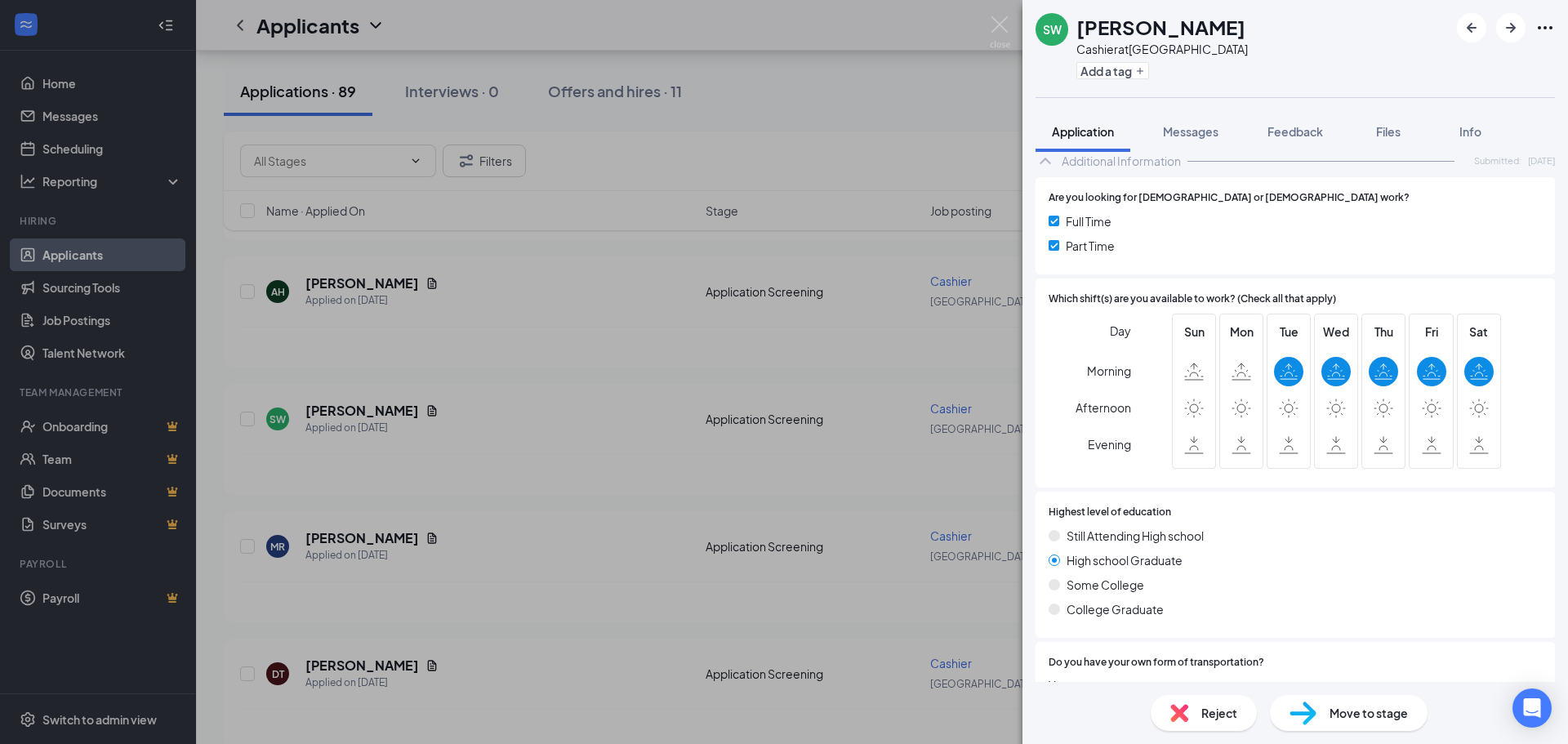
scroll to position [590, 0]
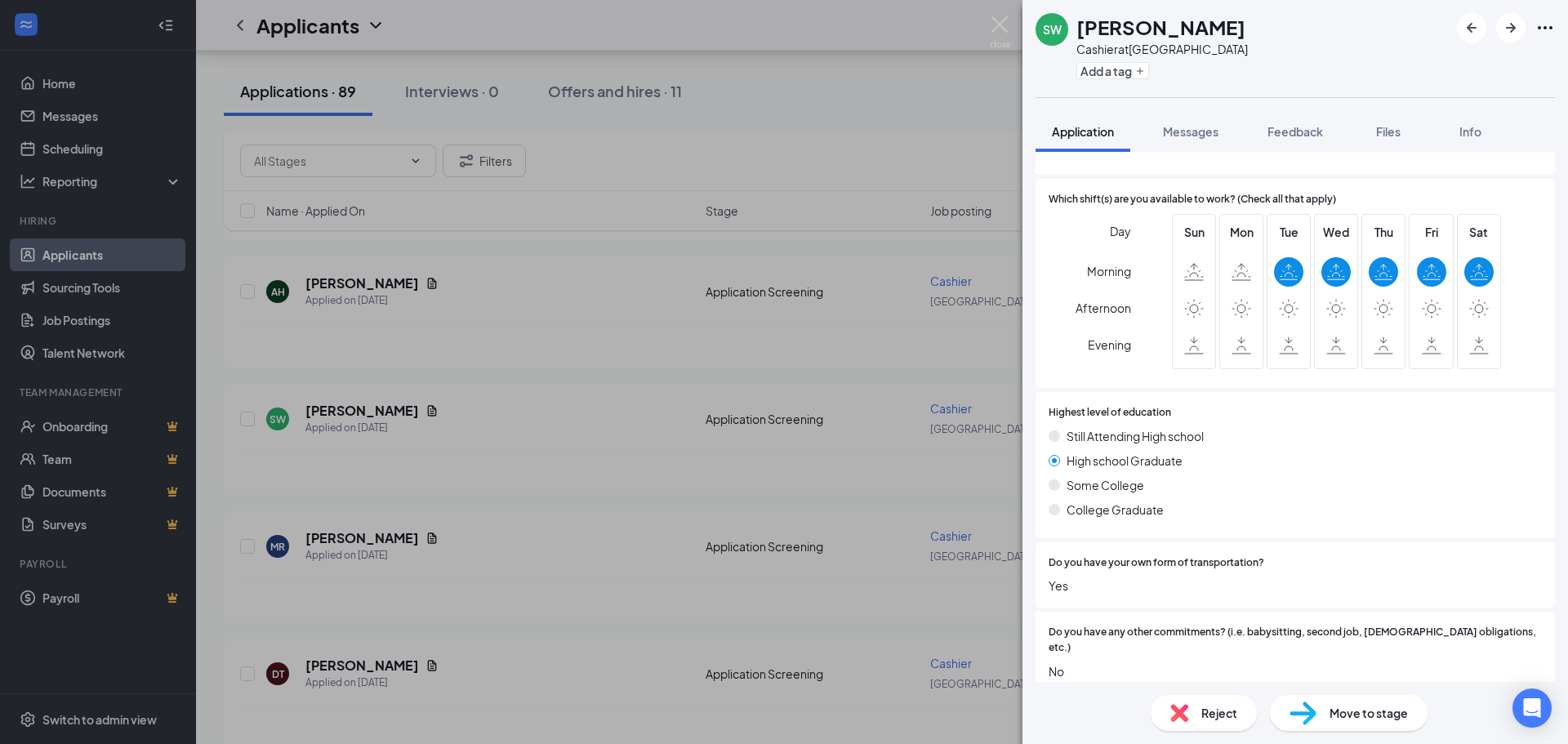
click at [1214, 711] on span "Reject" at bounding box center [1219, 713] width 36 height 18
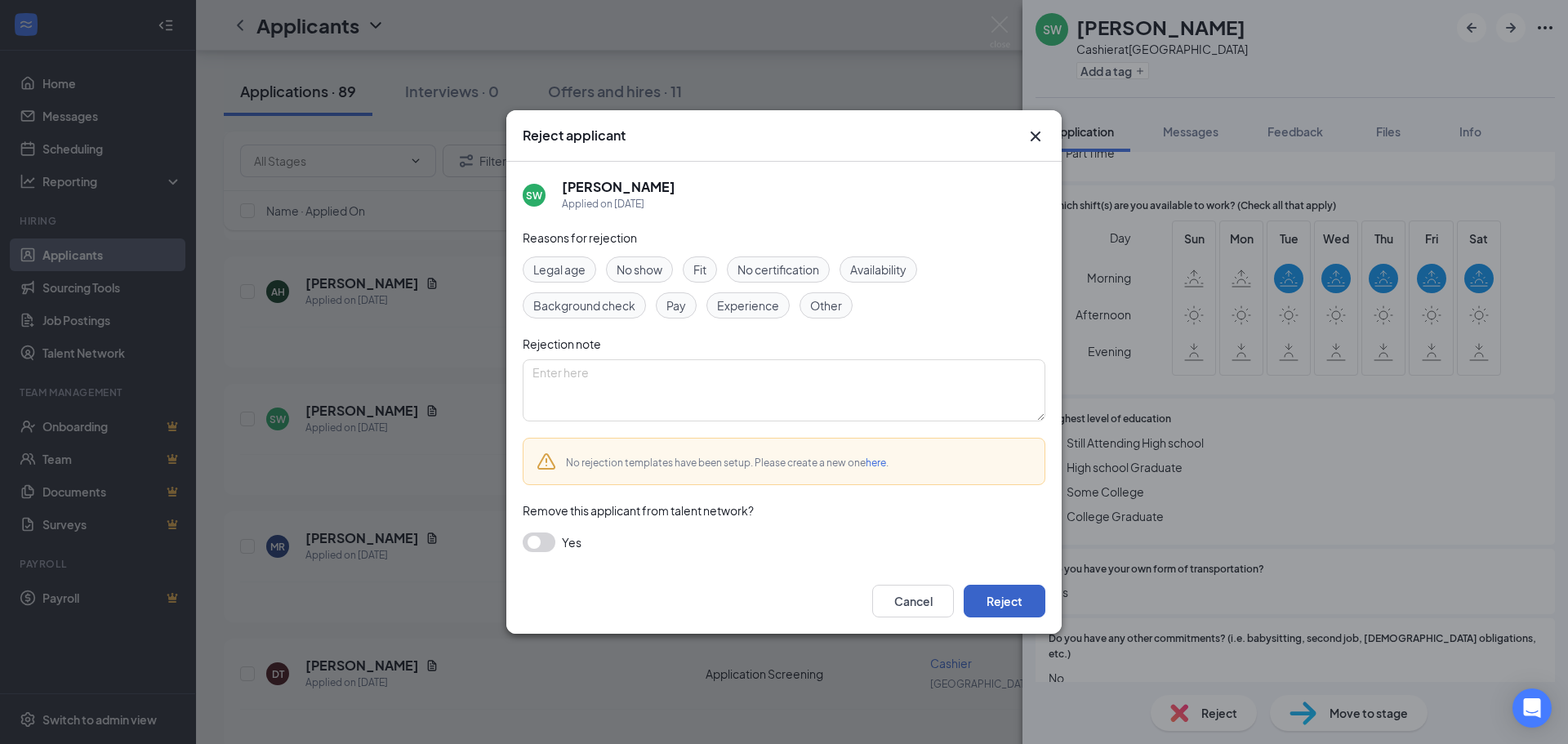
click at [1014, 590] on button "Reject" at bounding box center [1005, 600] width 82 height 32
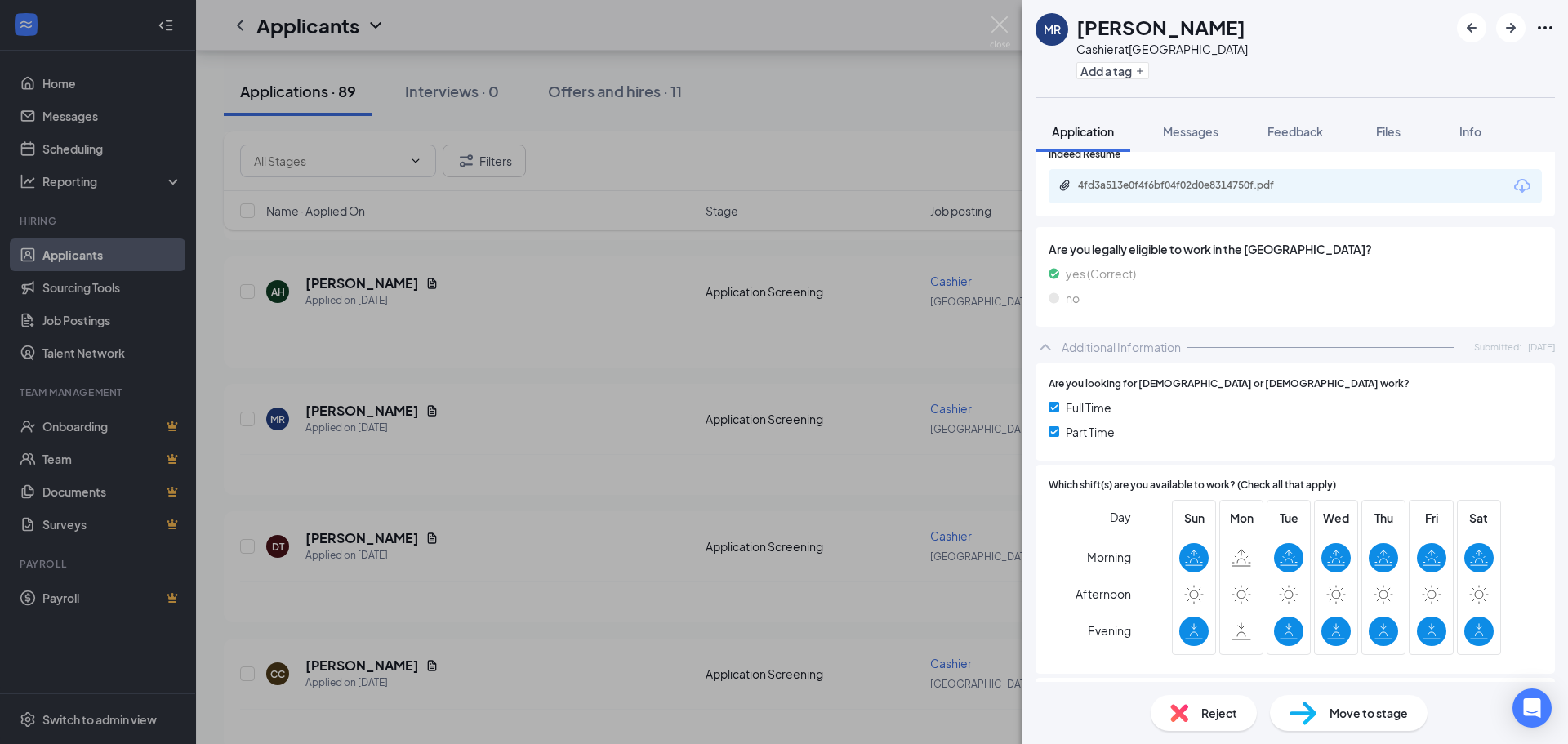
scroll to position [136, 0]
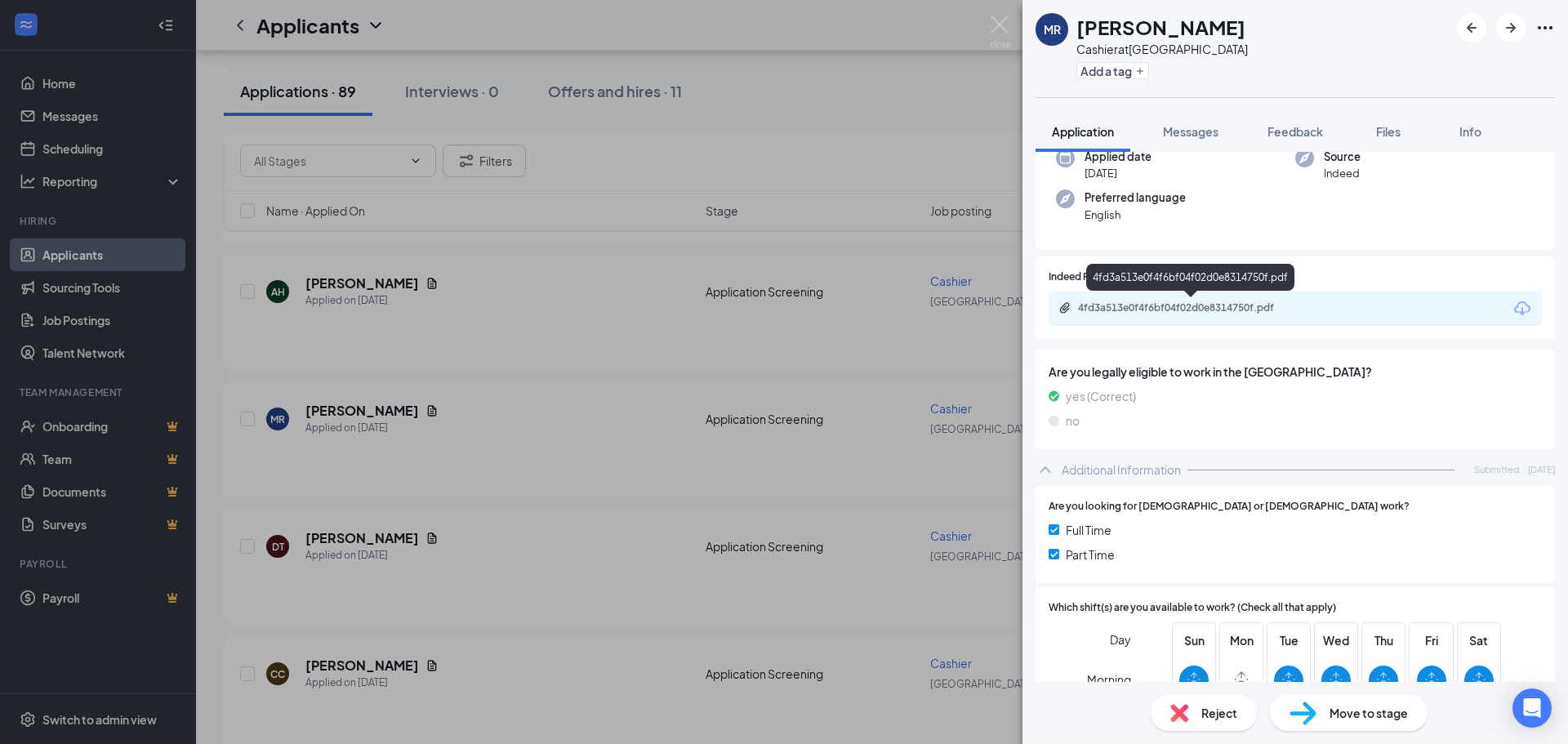
click at [1258, 308] on div "4fd3a513e0f4f6bf04f02d0e8314750f.pdf" at bounding box center [1193, 308] width 229 height 13
click at [836, 455] on div "[PERSON_NAME] at [GEOGRAPHIC_DATA] Add a tag Application Messages Feedback File…" at bounding box center [784, 372] width 1568 height 744
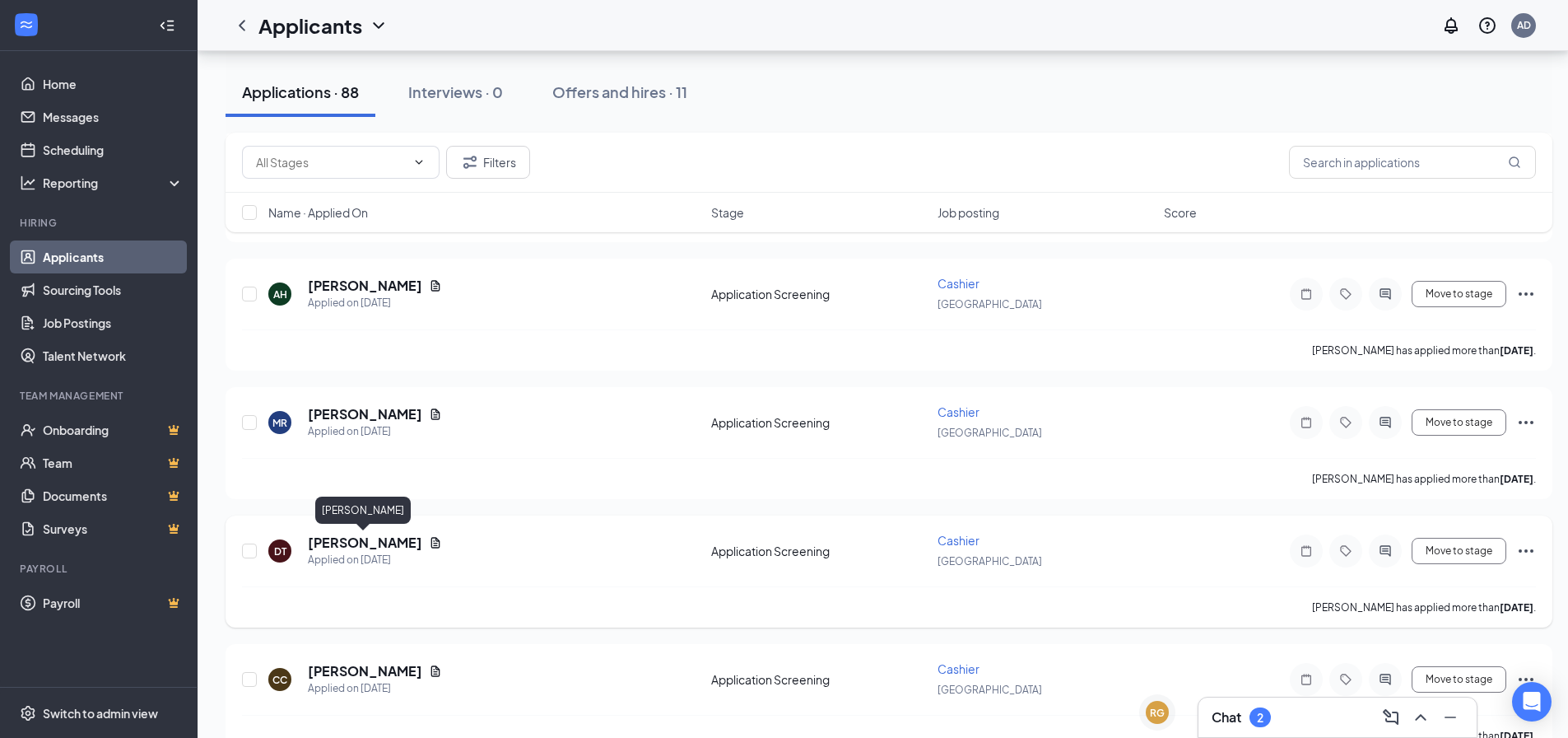
click at [379, 547] on h5 "[PERSON_NAME]" at bounding box center [364, 542] width 114 height 18
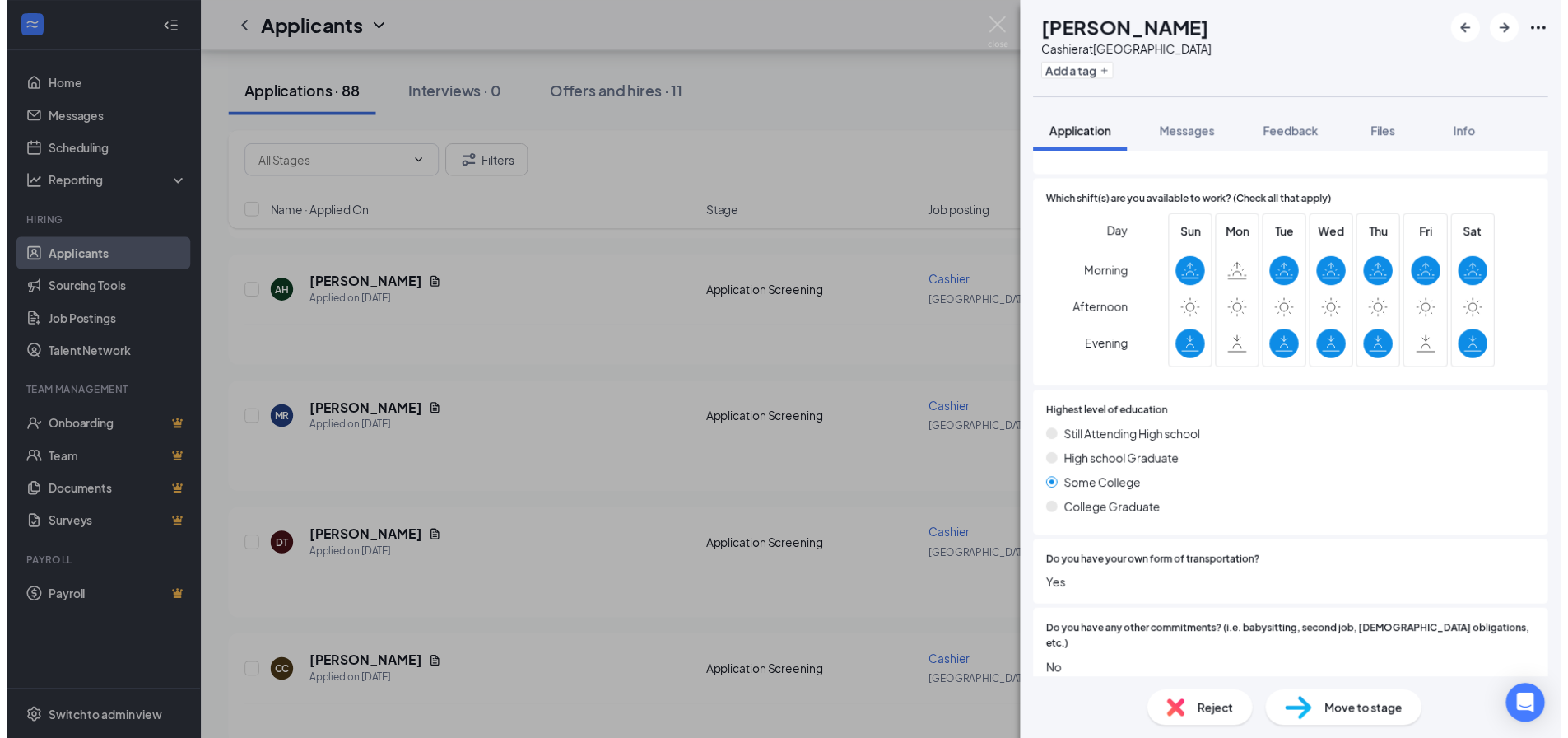
scroll to position [548, 0]
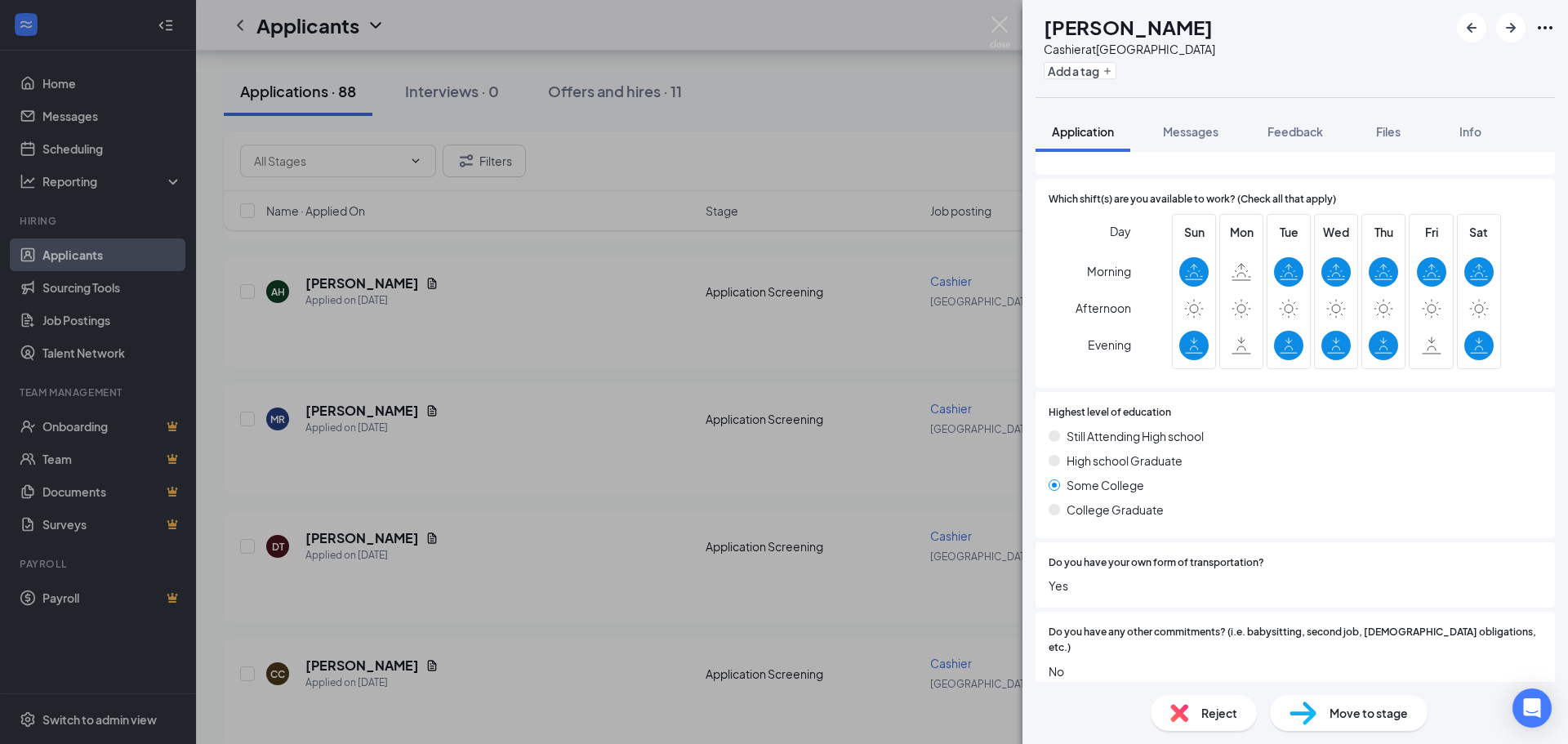
click at [639, 573] on div "DT [PERSON_NAME] at [GEOGRAPHIC_DATA] Add a tag Application Messages Feedback F…" at bounding box center [784, 372] width 1568 height 744
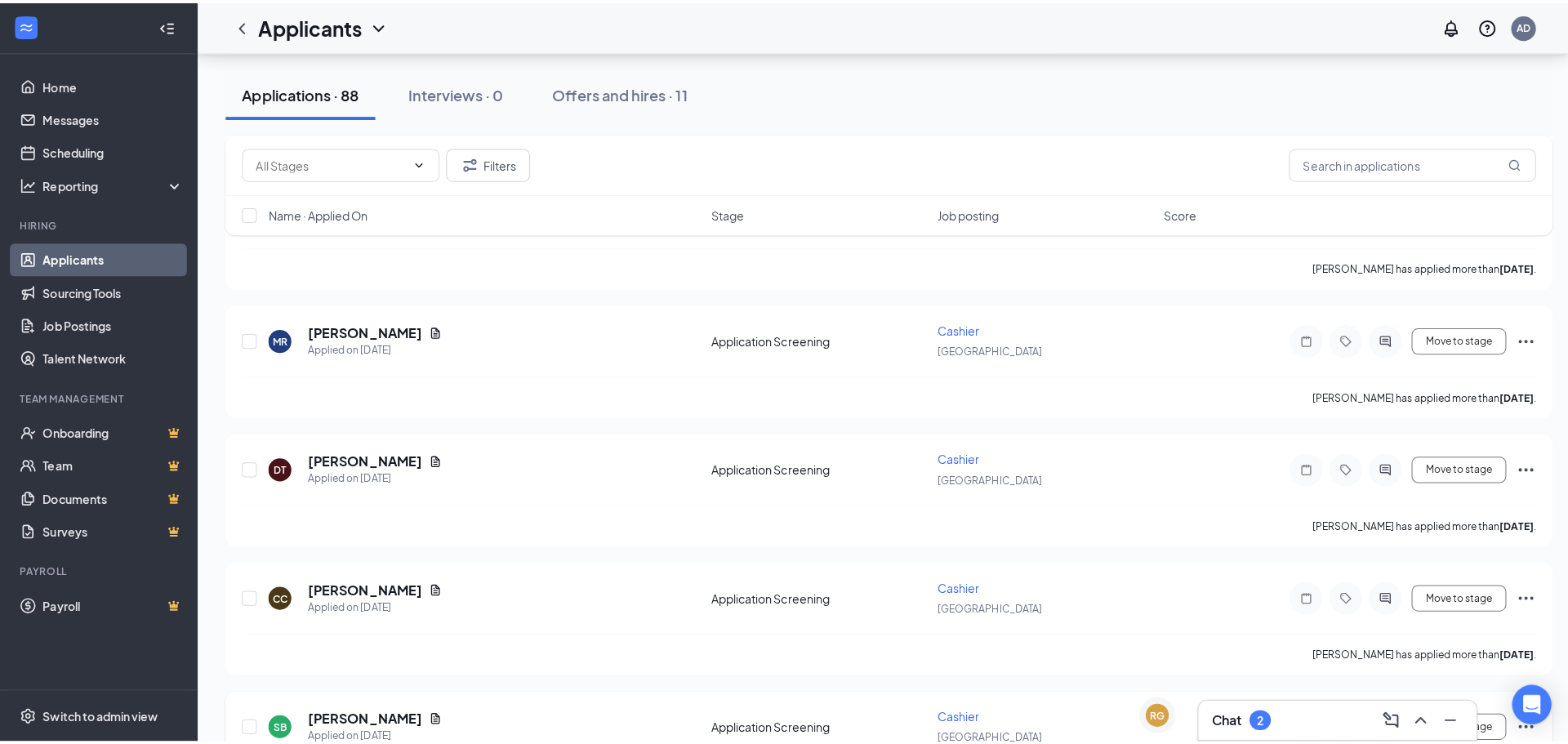
scroll to position [2042, 0]
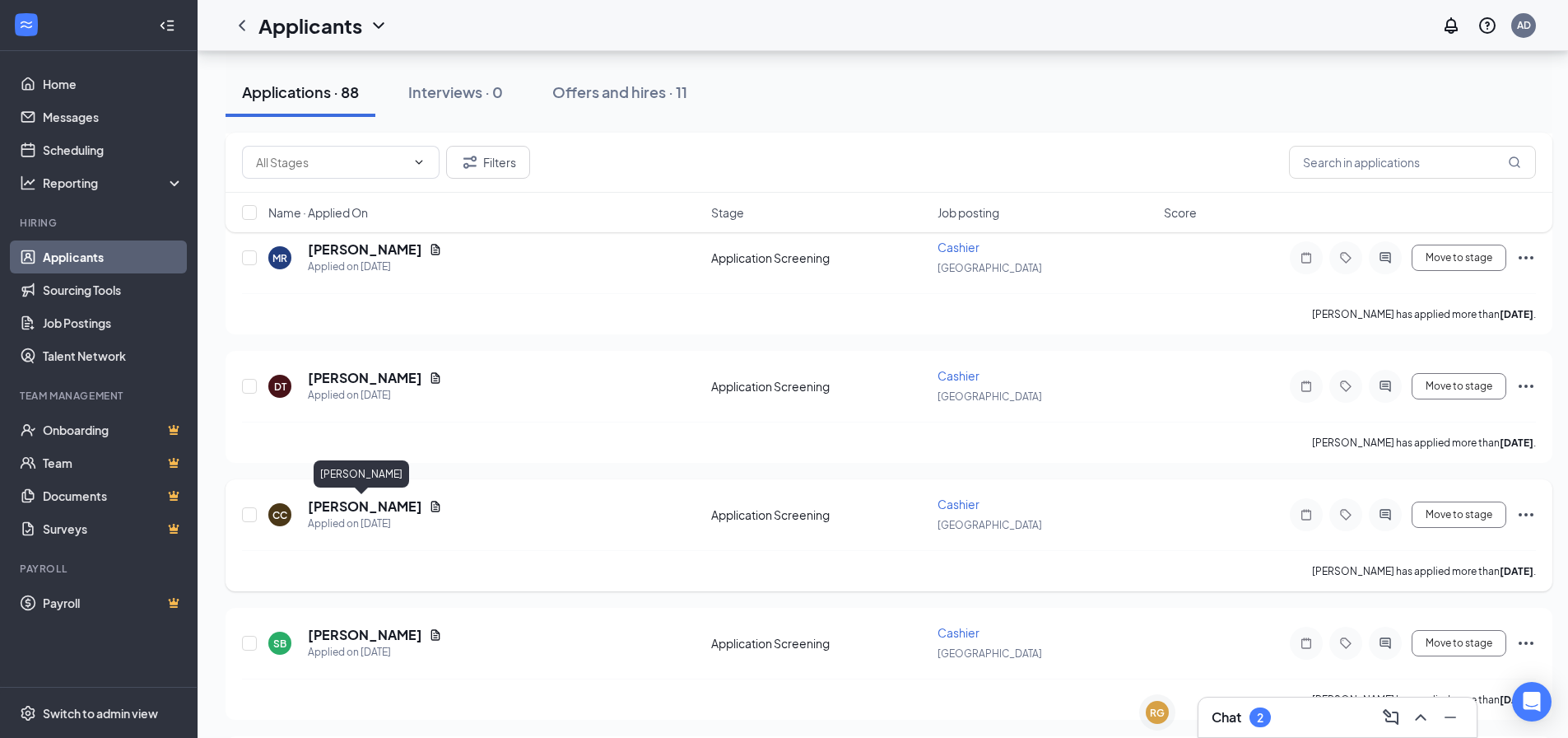
click at [372, 498] on h5 "[PERSON_NAME]" at bounding box center [364, 506] width 114 height 18
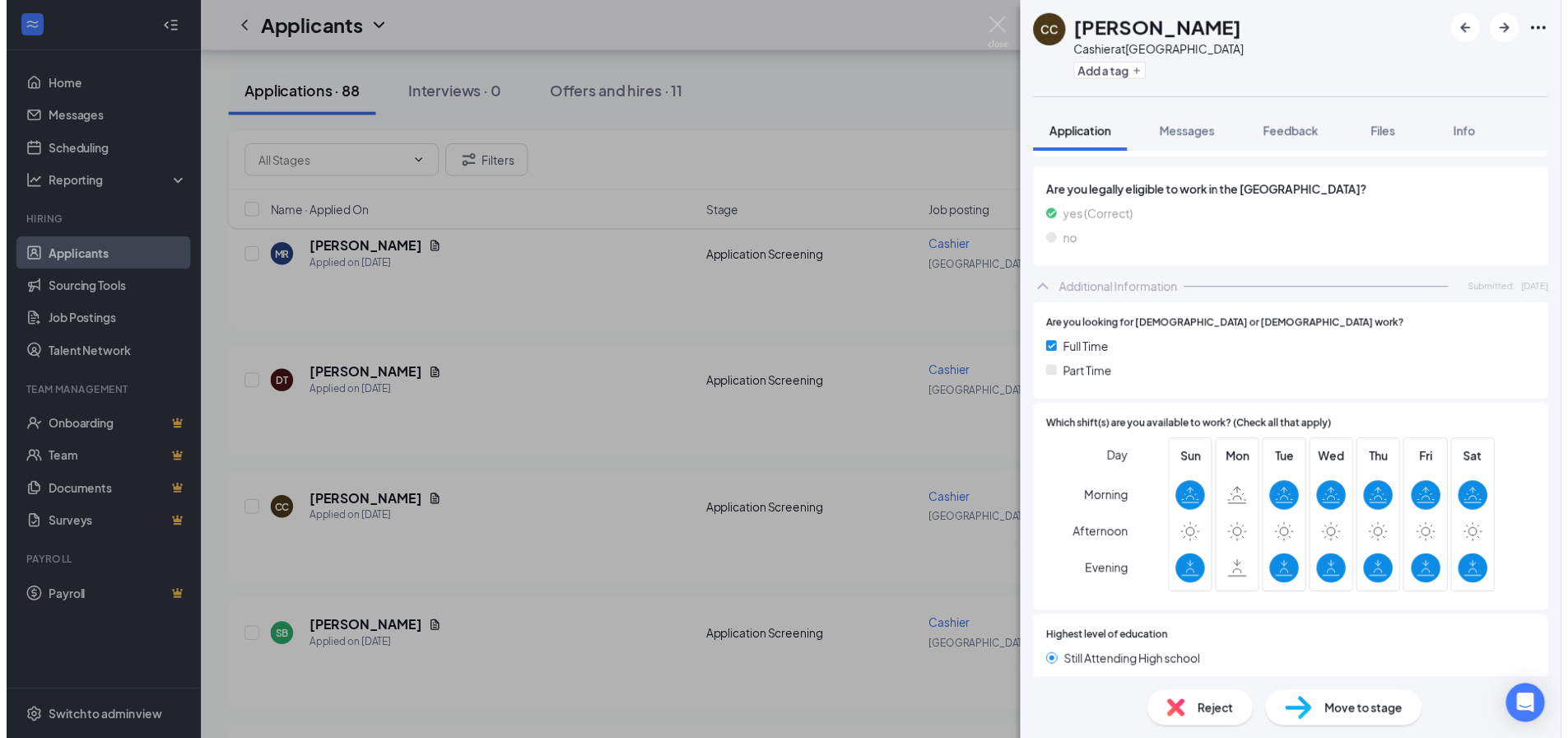
scroll to position [155, 0]
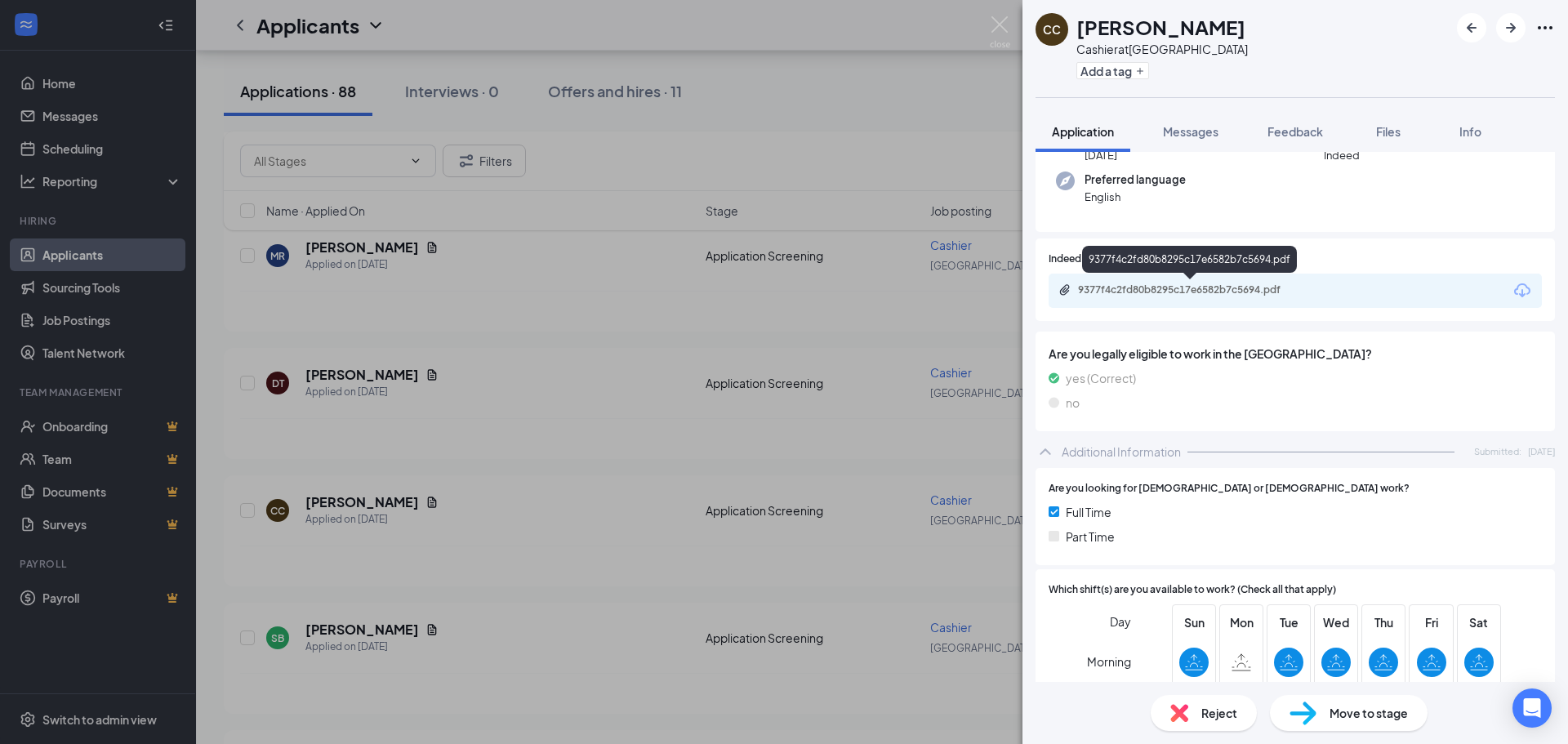
click at [1204, 289] on div "9377f4c2fd80b8295c17e6582b7c5694.pdf" at bounding box center [1193, 289] width 229 height 13
click at [864, 467] on div "CC [PERSON_NAME] Cashier at [GEOGRAPHIC_DATA] Add a tag Application Messages Fe…" at bounding box center [784, 372] width 1568 height 744
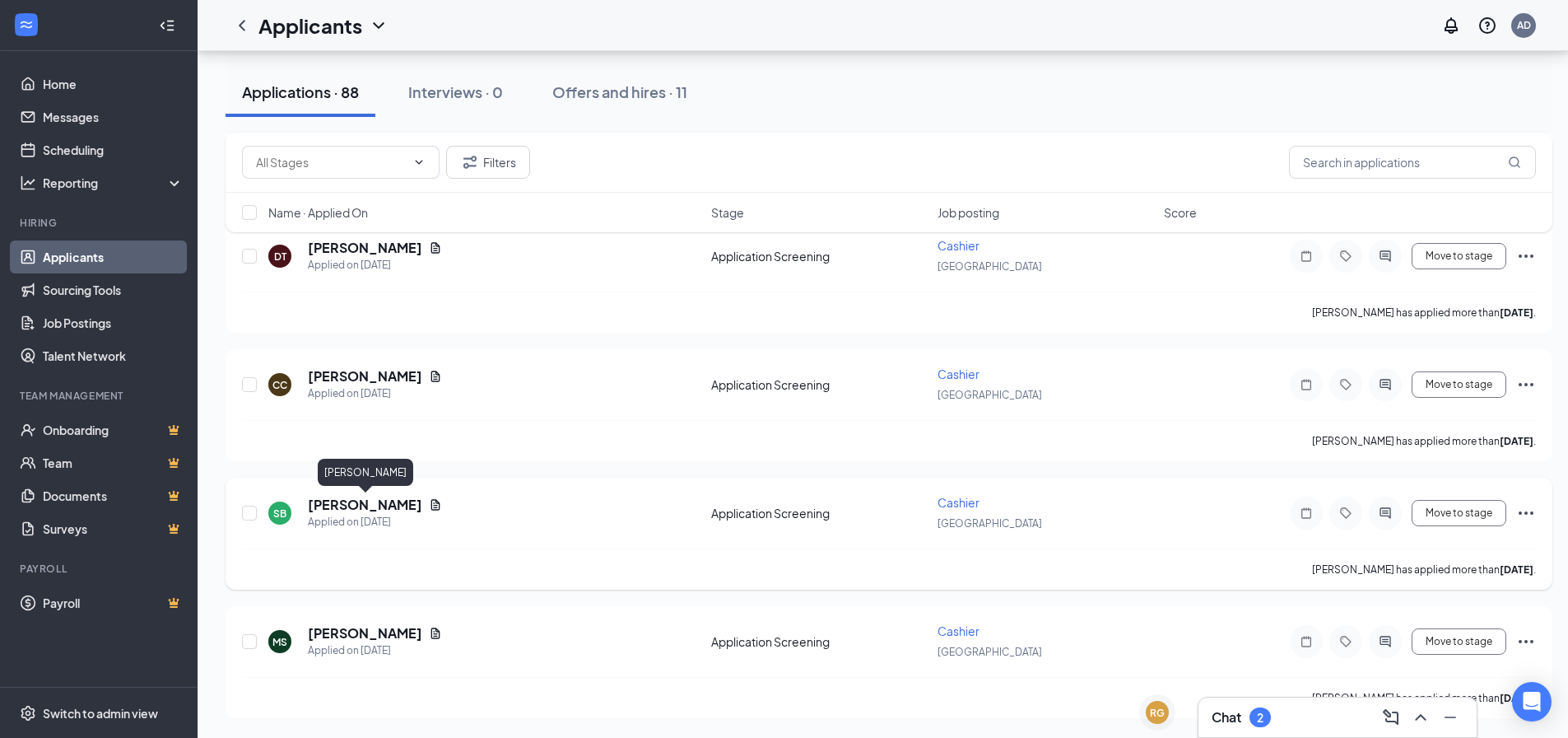
click at [400, 510] on h5 "[PERSON_NAME]" at bounding box center [364, 504] width 114 height 18
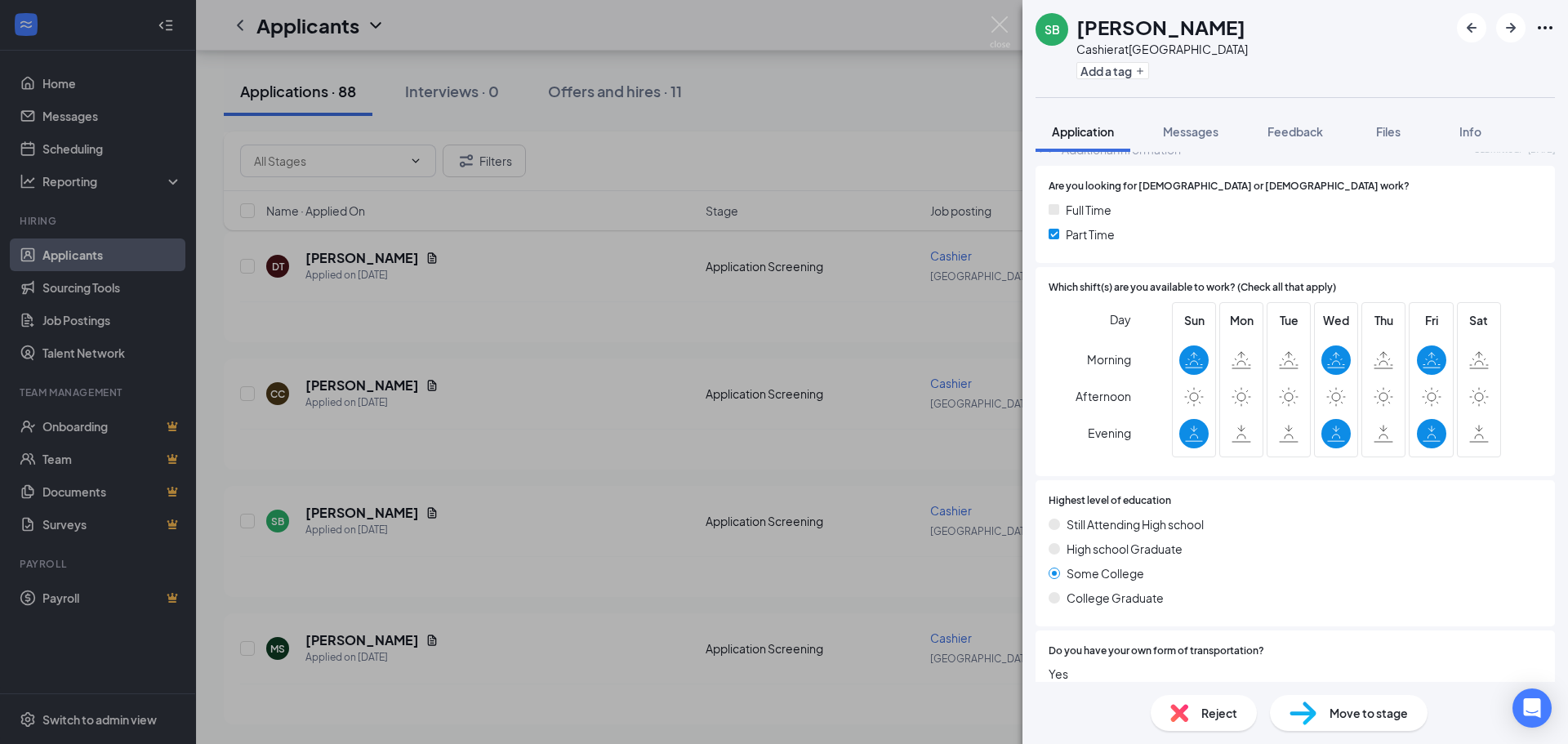
scroll to position [544, 0]
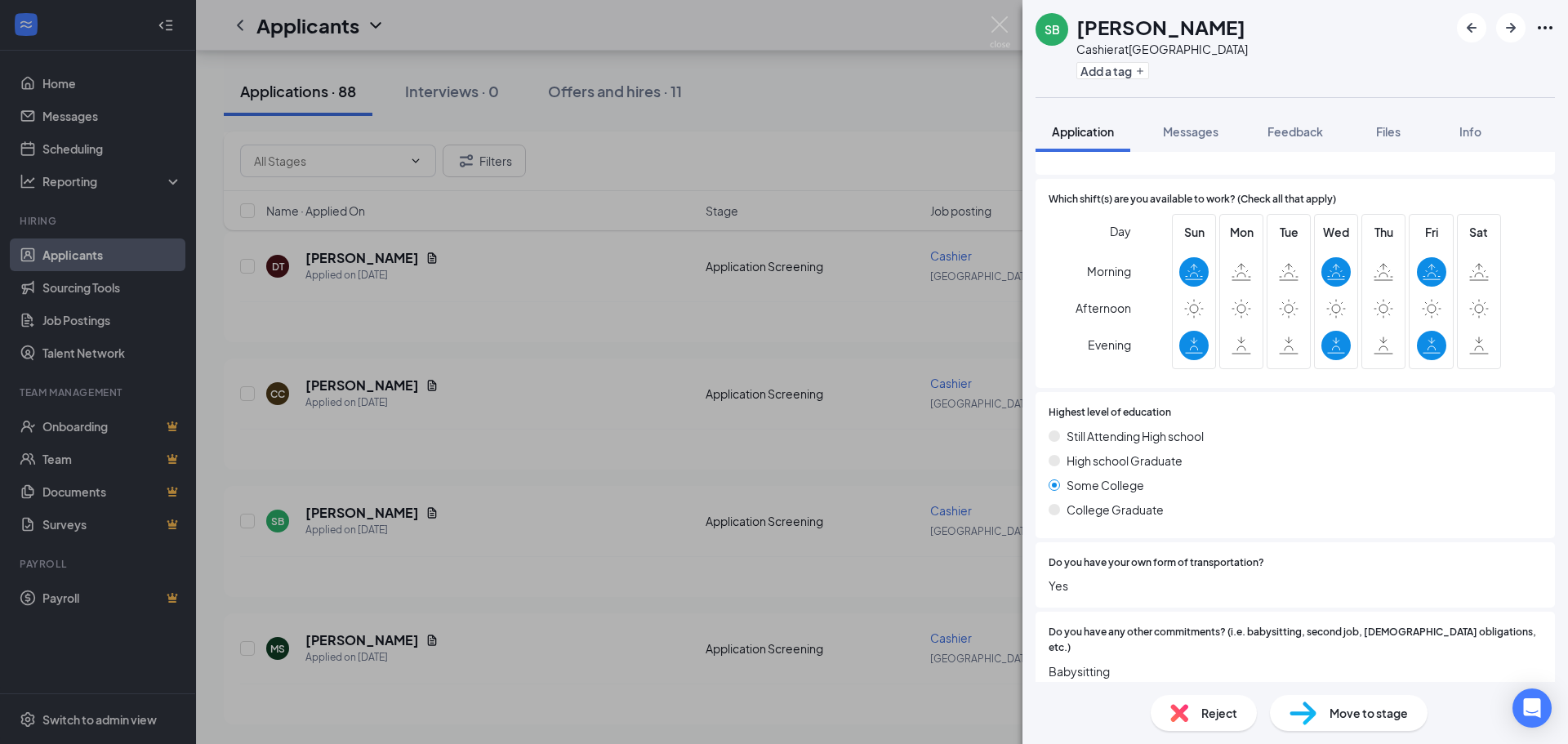
click at [1208, 723] on div "Reject" at bounding box center [1203, 713] width 106 height 36
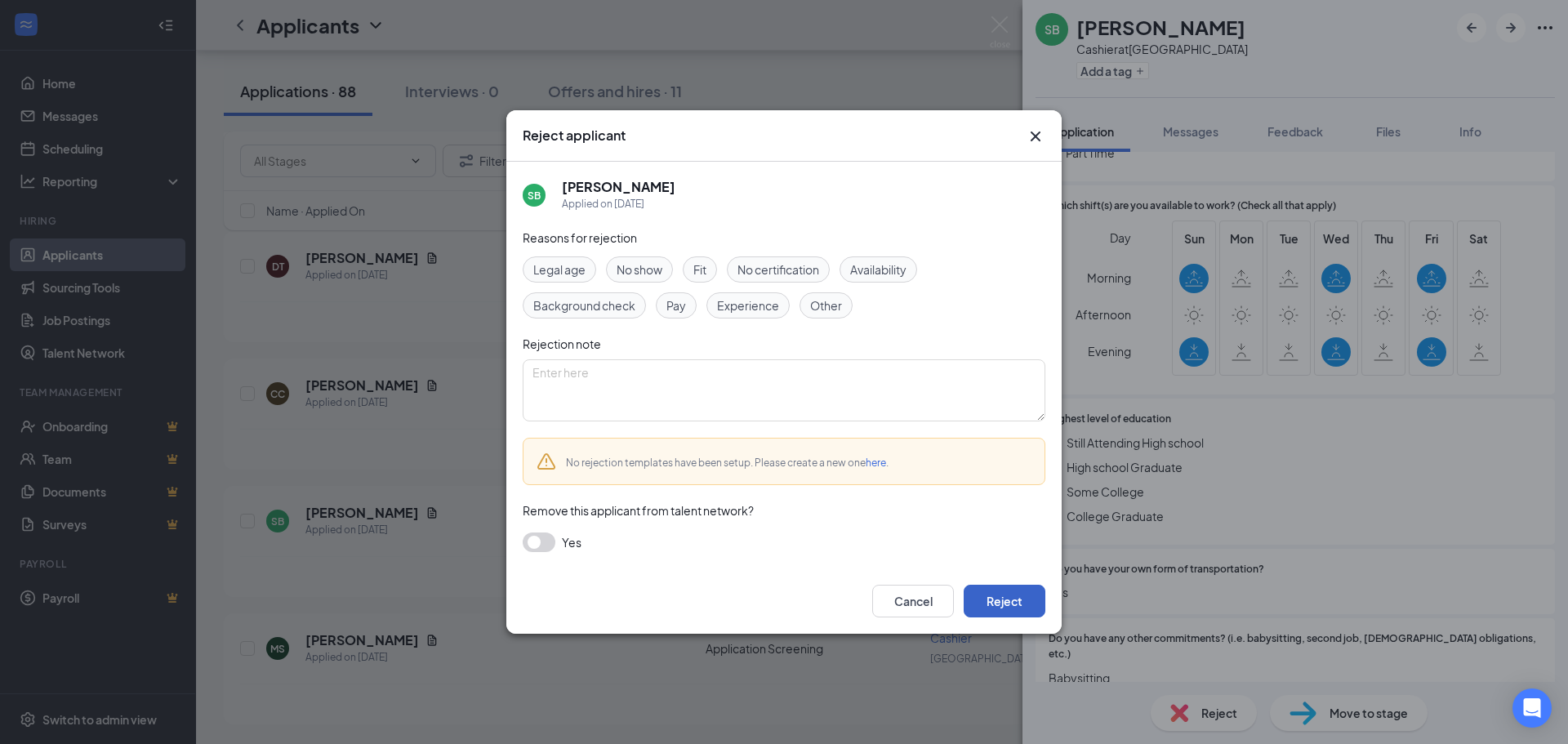
click at [1006, 610] on button "Reject" at bounding box center [1005, 600] width 82 height 32
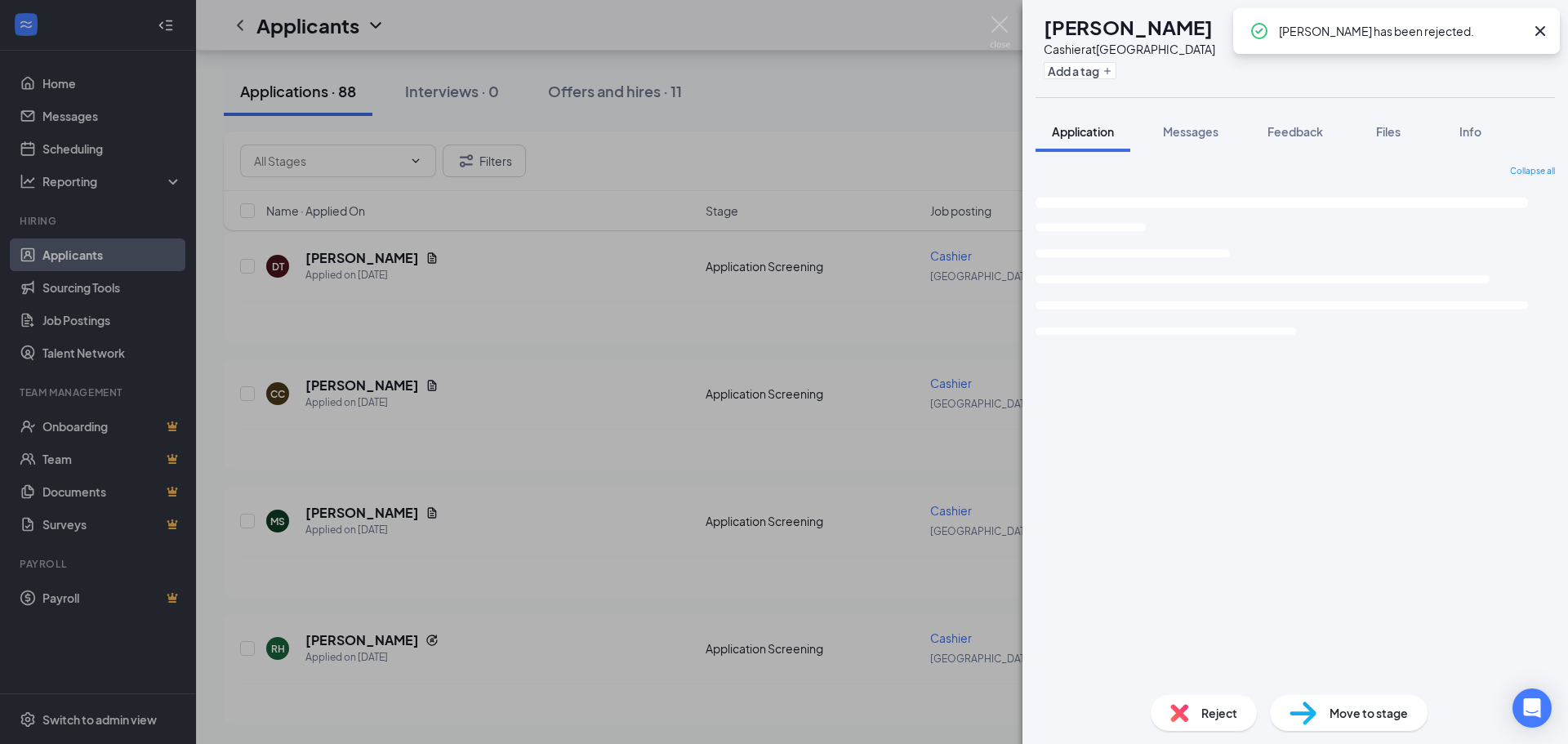
click at [625, 631] on div "[PERSON_NAME] Cashier at [GEOGRAPHIC_DATA] Add a tag Application Messages Feedb…" at bounding box center [784, 372] width 1568 height 744
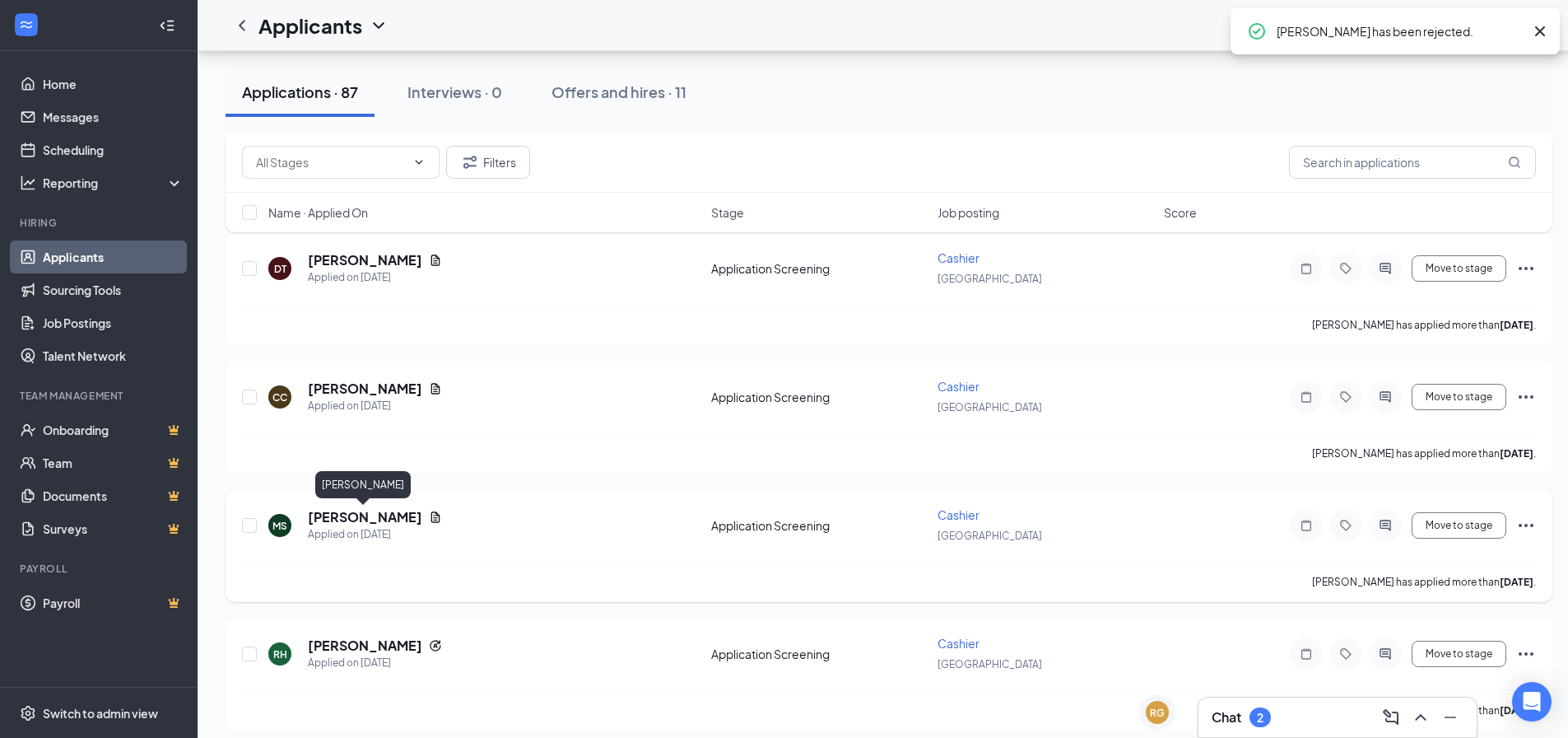
click at [349, 524] on h5 "[PERSON_NAME]" at bounding box center [364, 517] width 114 height 18
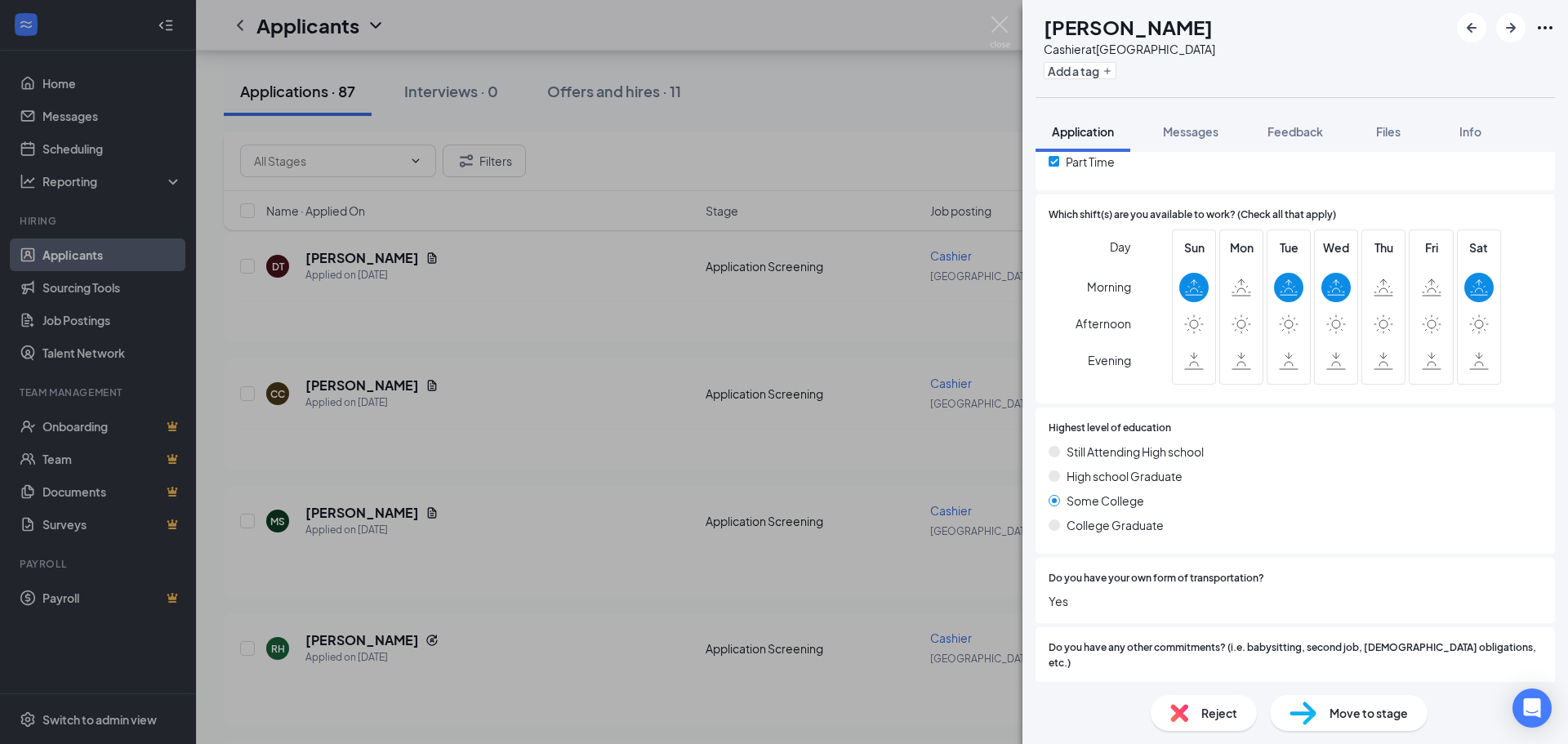
scroll to position [544, 0]
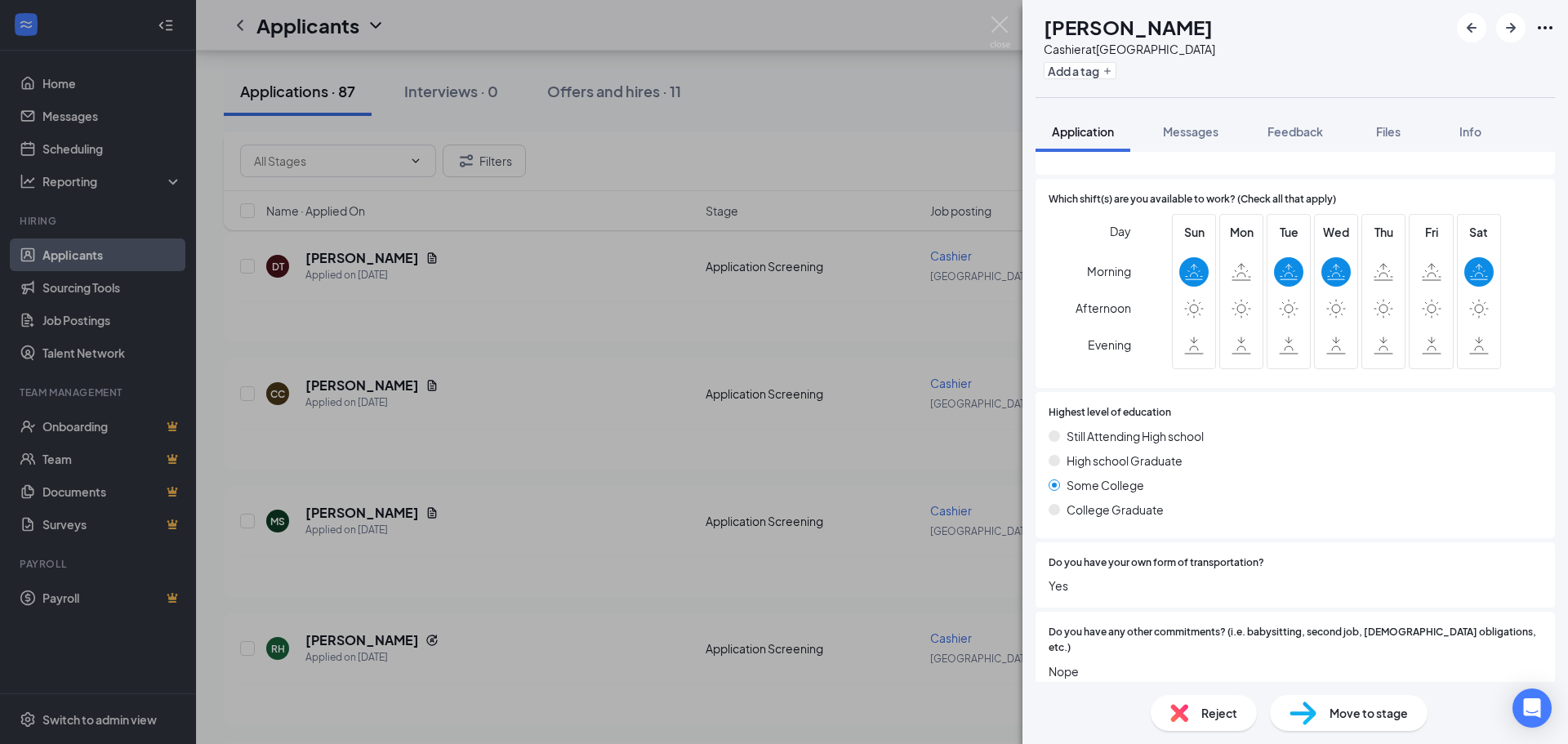
click at [1199, 710] on div "Reject" at bounding box center [1203, 713] width 106 height 36
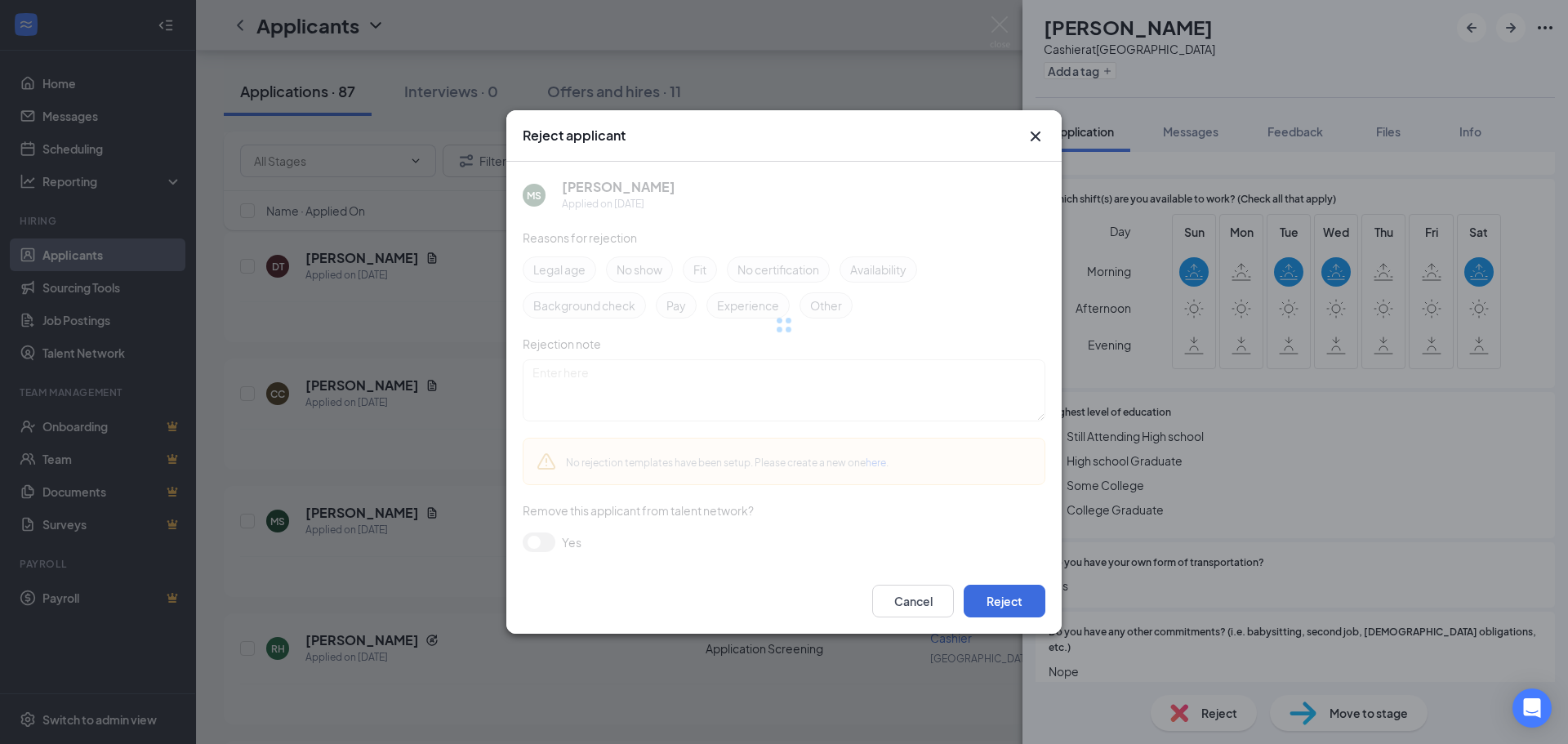
scroll to position [537, 0]
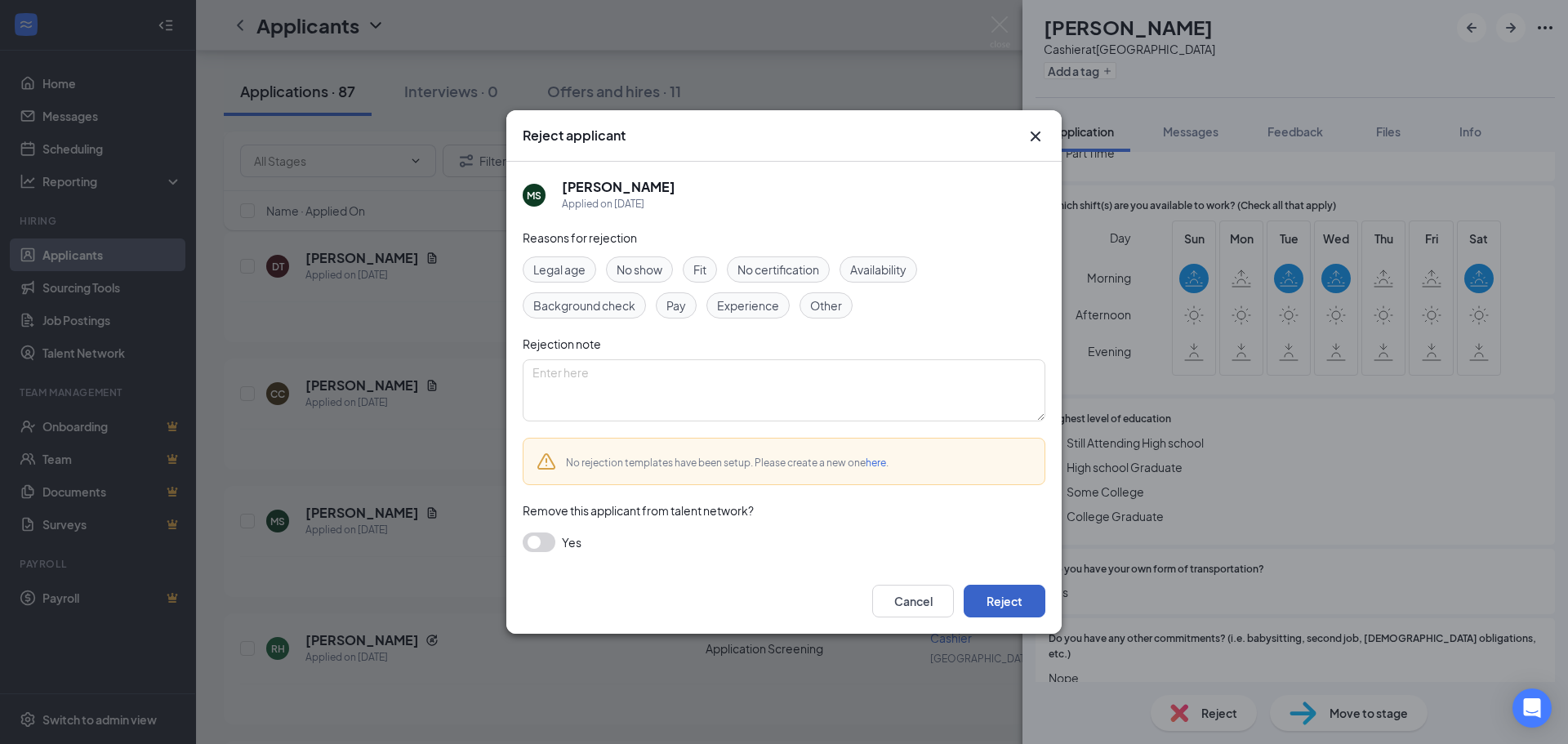
click at [1020, 597] on button "Reject" at bounding box center [1005, 600] width 82 height 32
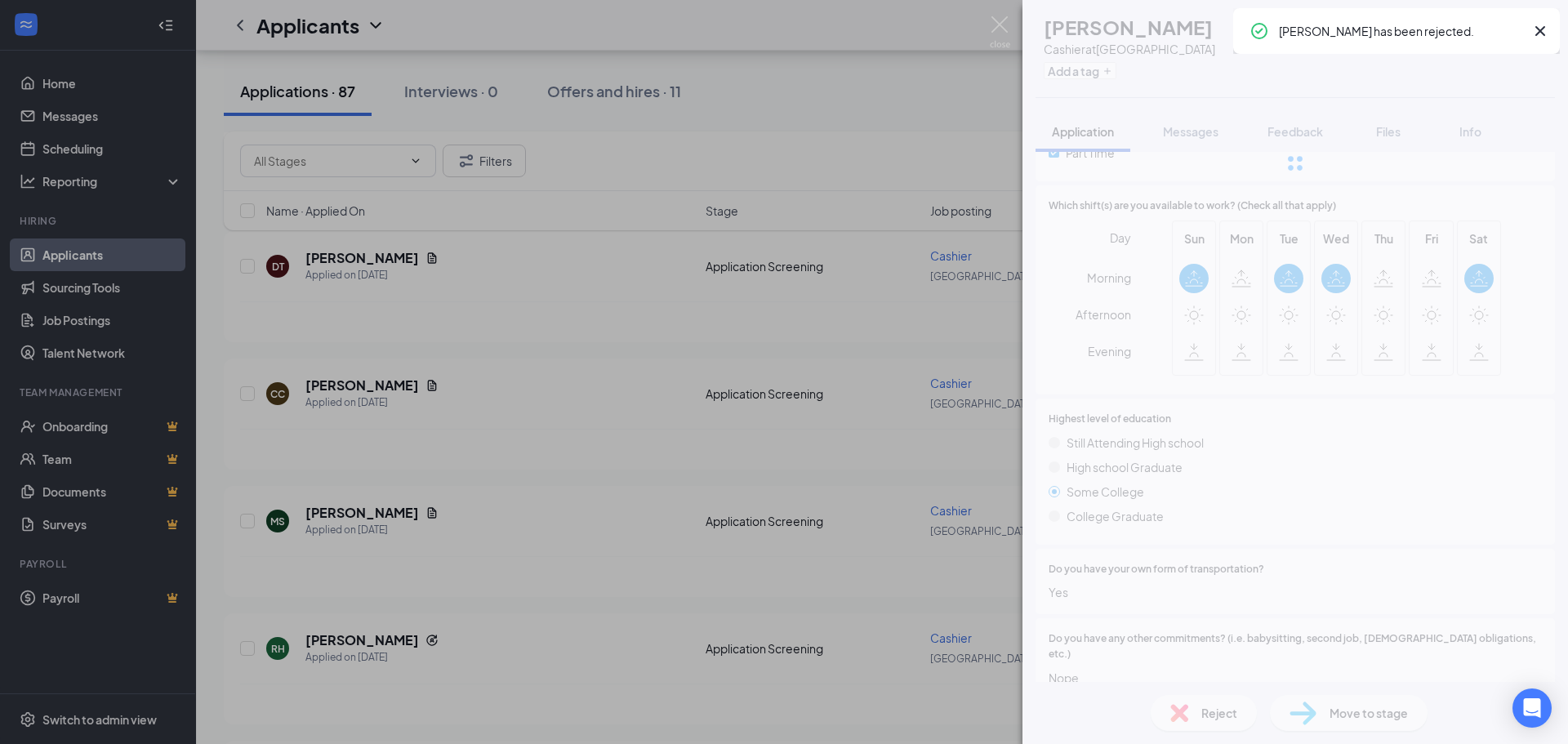
click at [459, 617] on div "[PERSON_NAME] at [GEOGRAPHIC_DATA] Add a tag Application Messages Feedback File…" at bounding box center [784, 372] width 1568 height 744
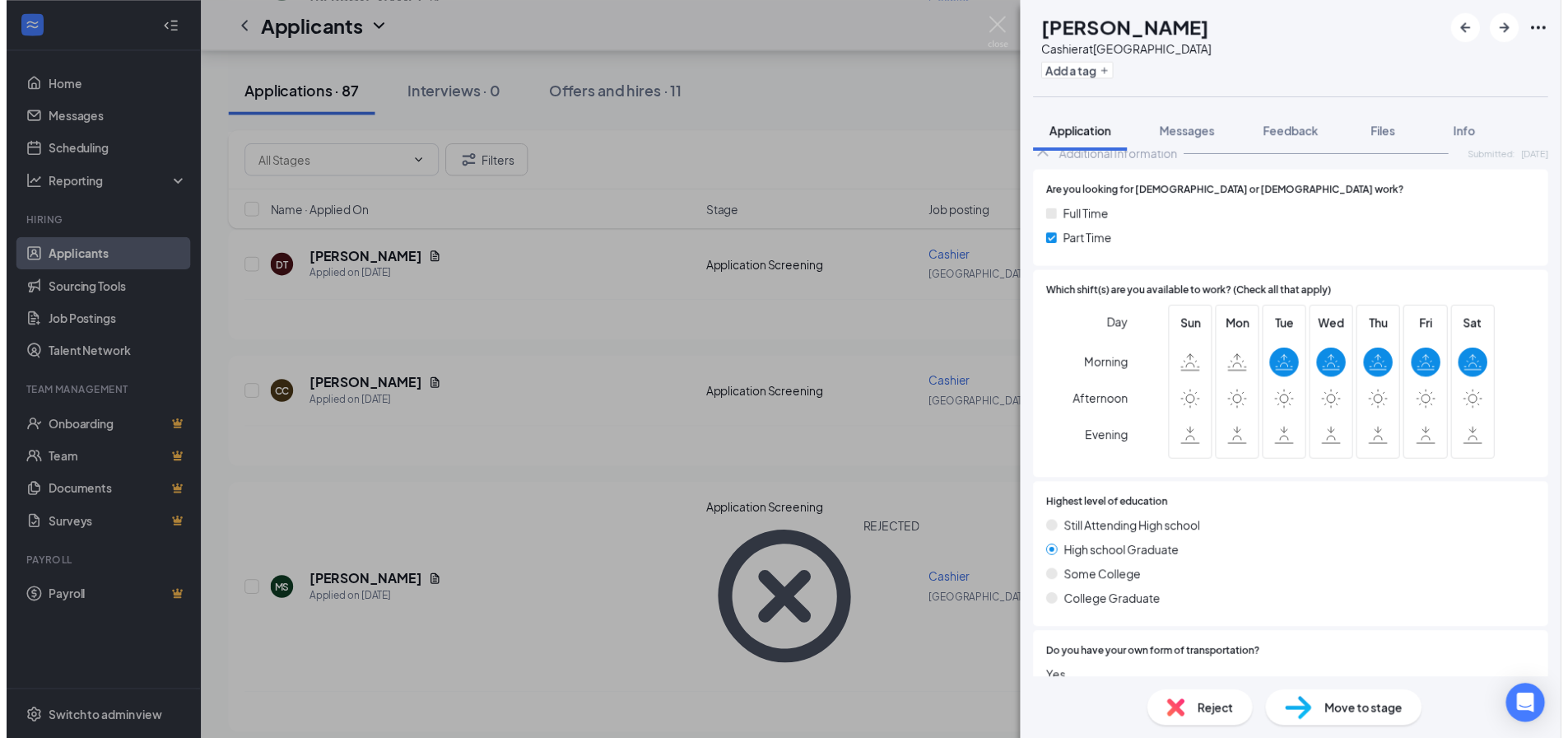
scroll to position [412, 0]
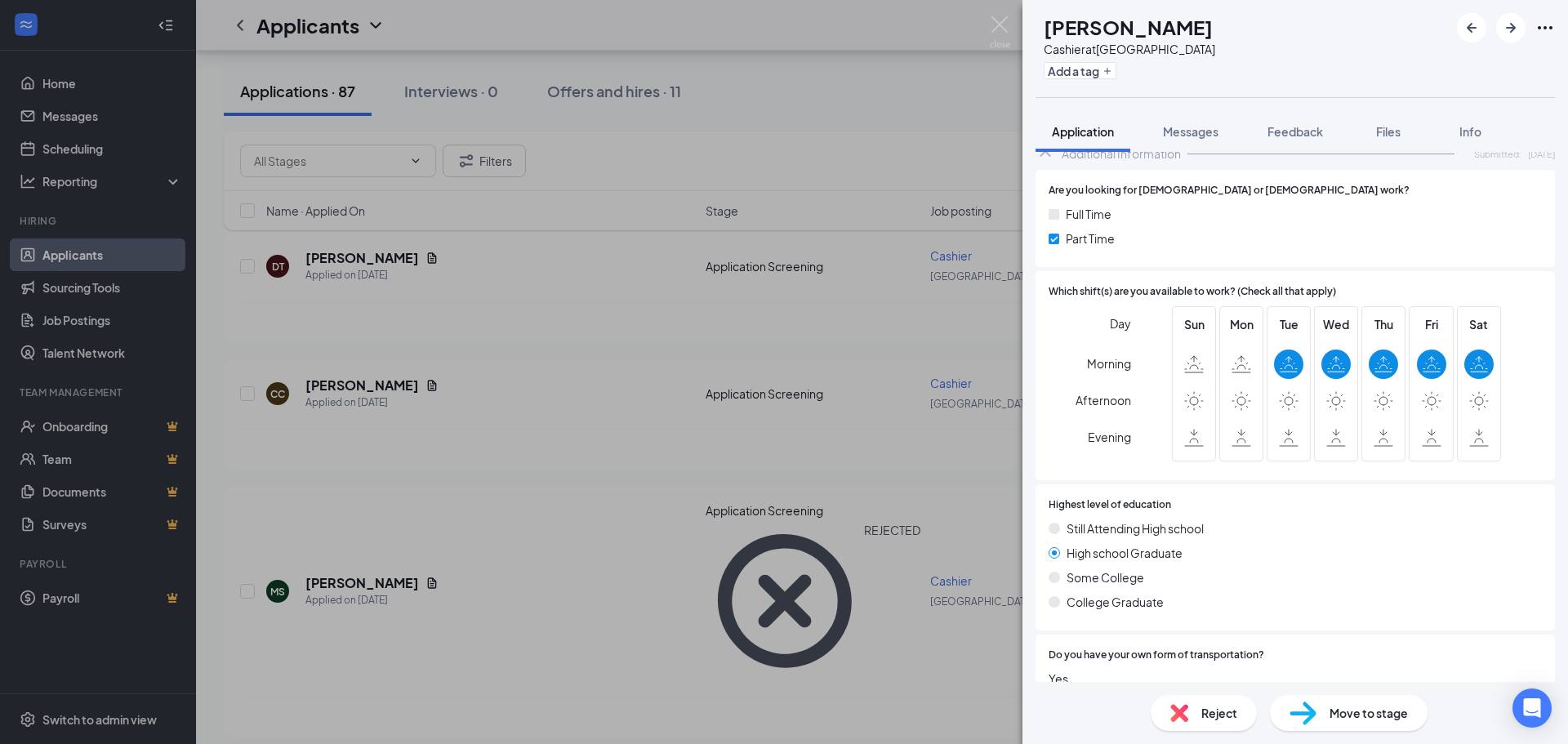
click at [1179, 715] on img at bounding box center [1179, 713] width 18 height 18
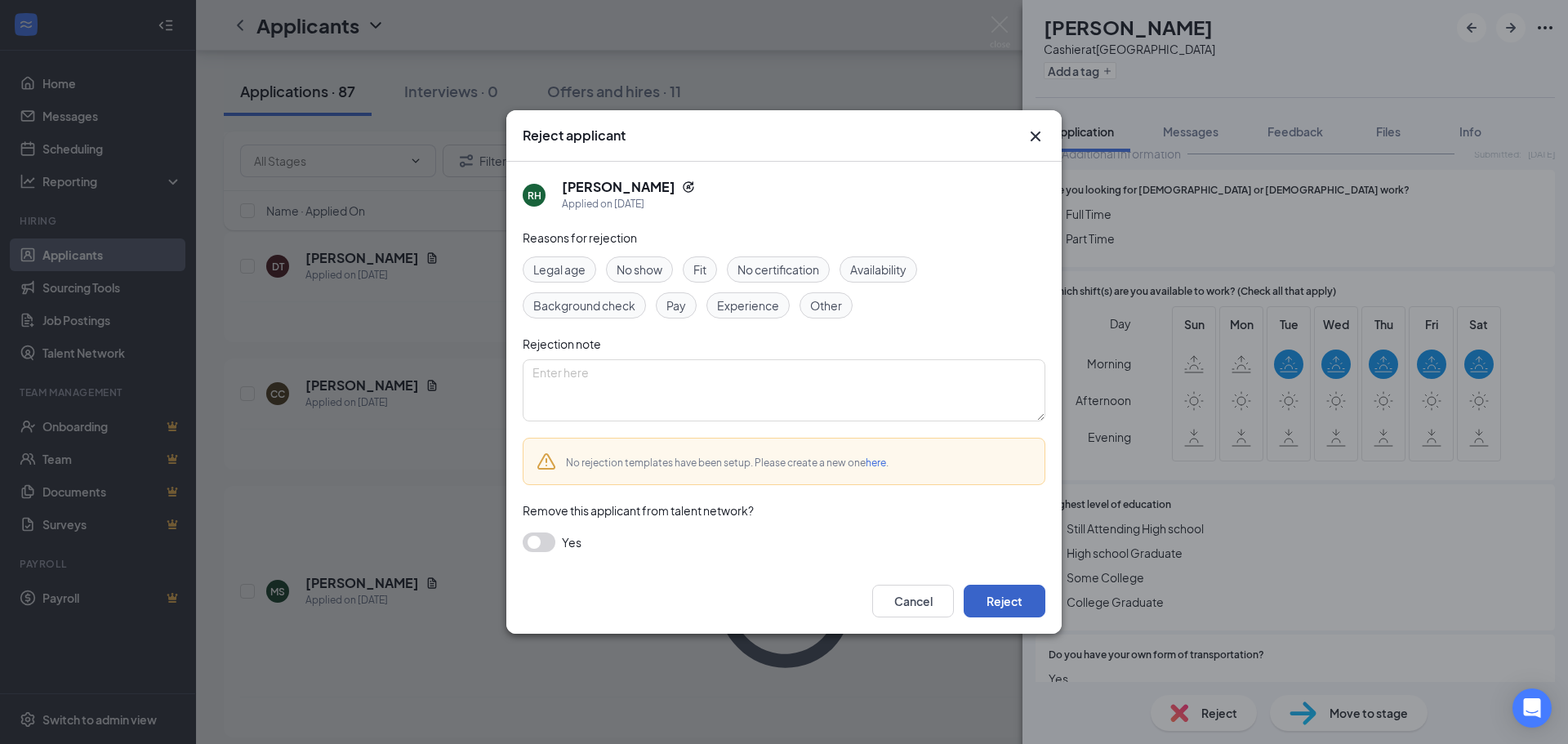
click at [992, 604] on button "Reject" at bounding box center [1005, 600] width 82 height 32
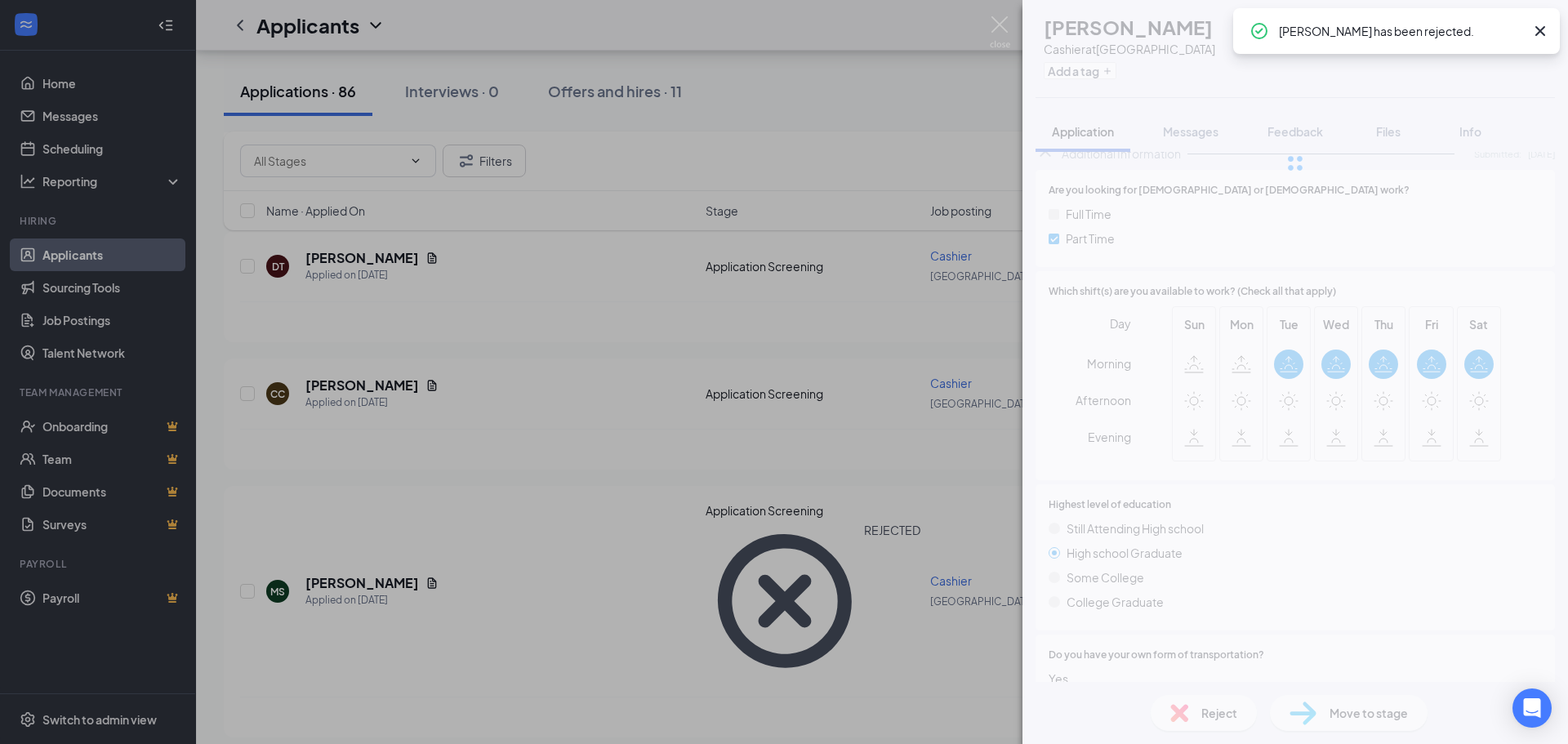
click at [422, 602] on div "[PERSON_NAME] Cashier at [GEOGRAPHIC_DATA] Add a tag Application Messages Feedb…" at bounding box center [784, 372] width 1568 height 744
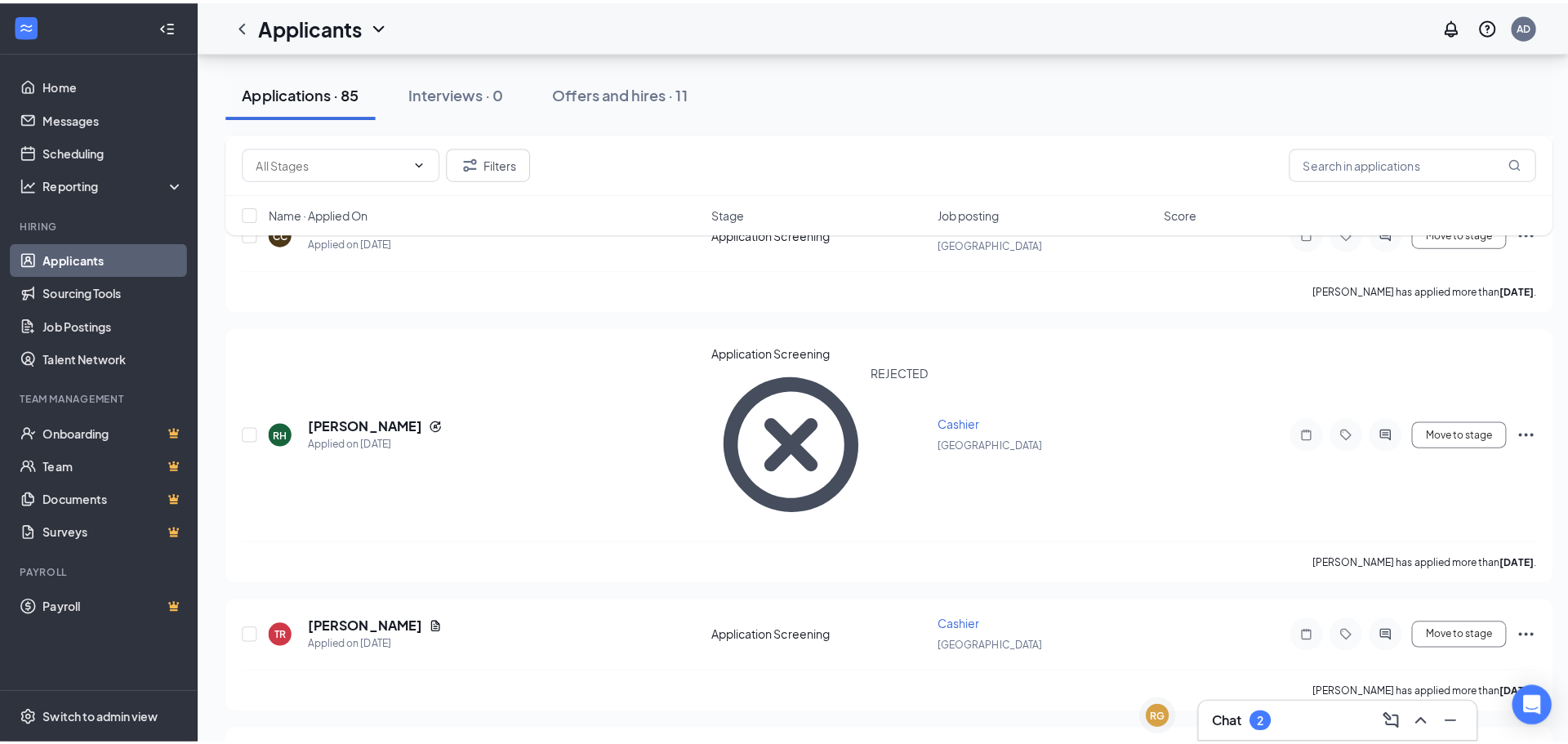
scroll to position [2404, 0]
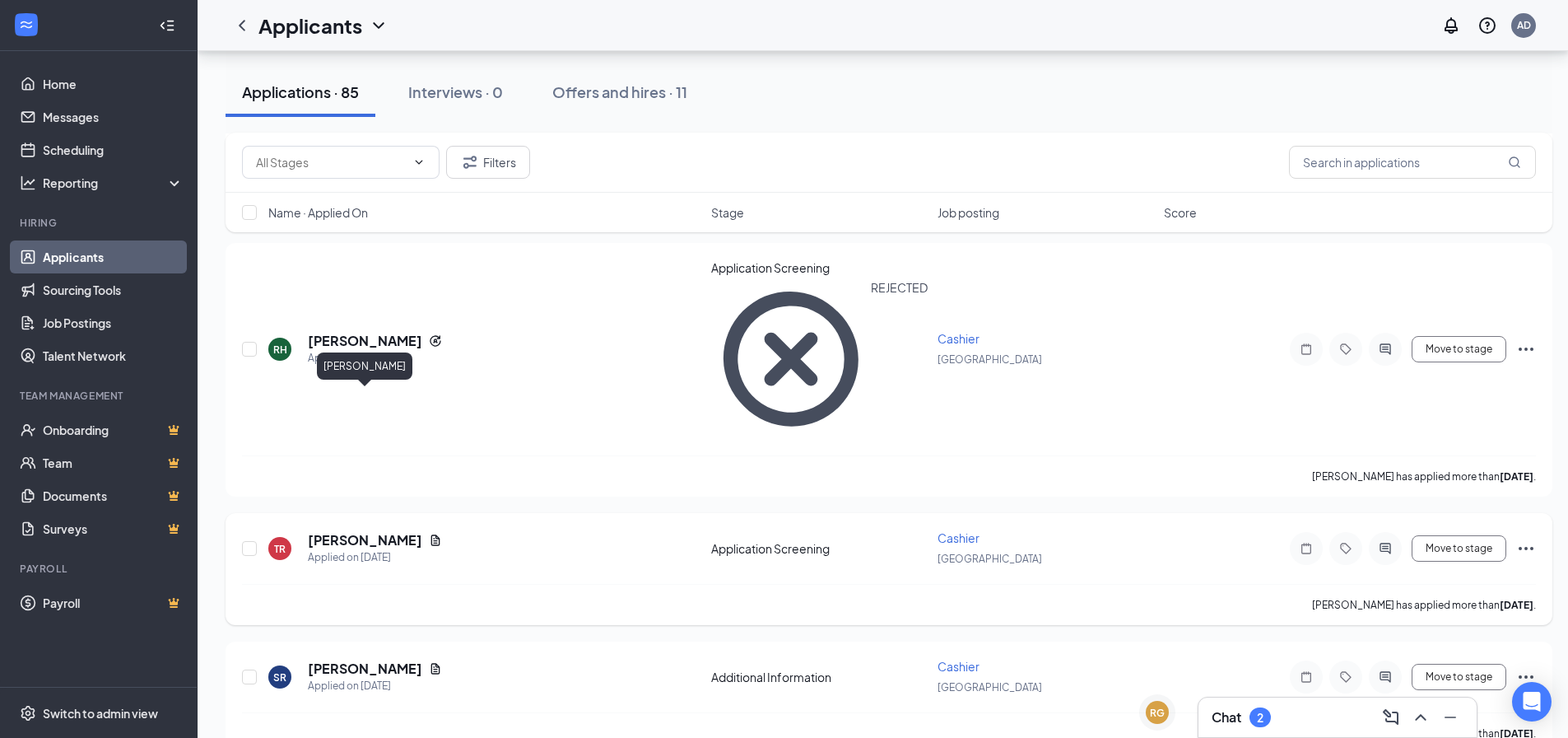
click at [399, 531] on h5 "[PERSON_NAME]" at bounding box center [364, 539] width 114 height 18
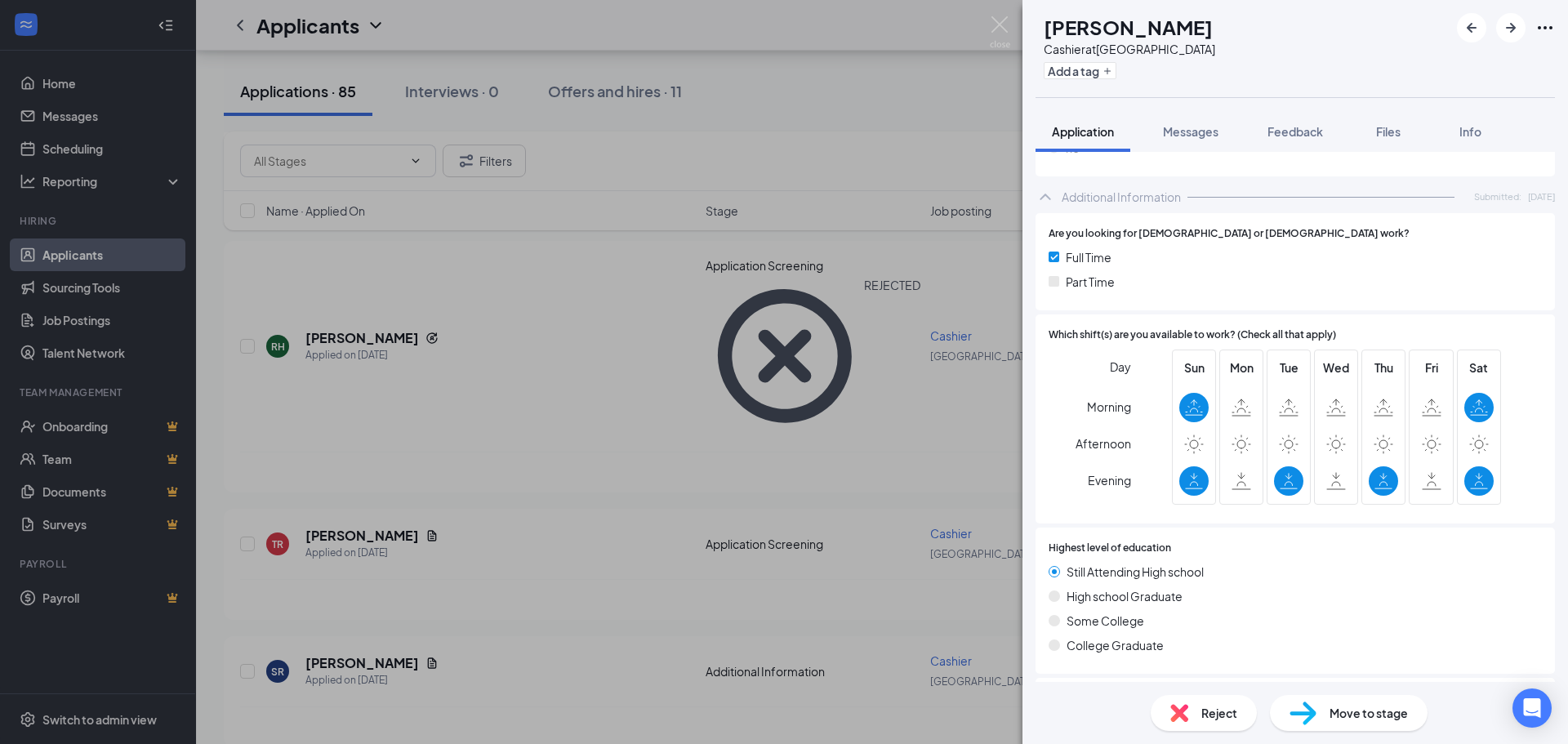
scroll to position [562, 0]
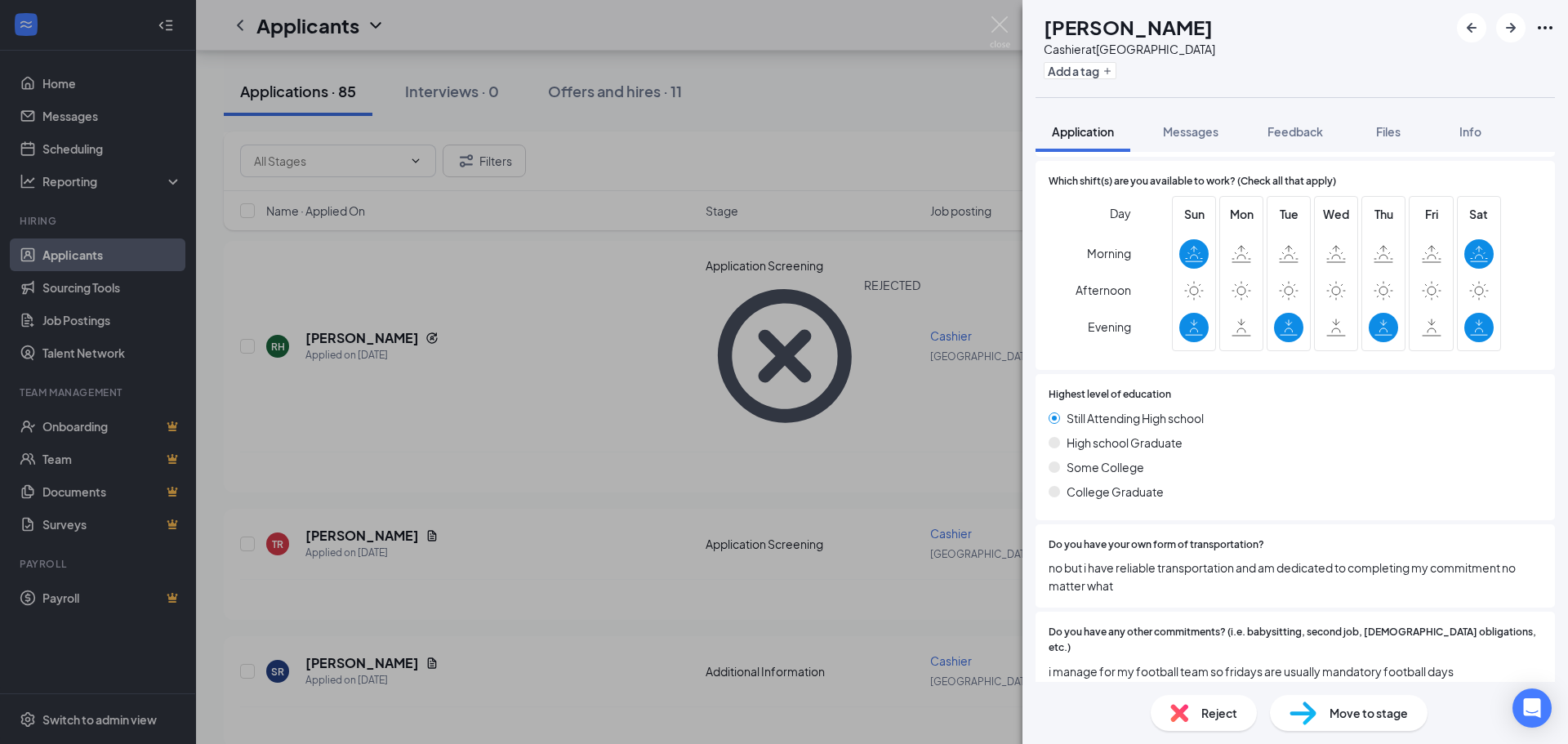
click at [1209, 730] on div "Reject" at bounding box center [1203, 713] width 106 height 36
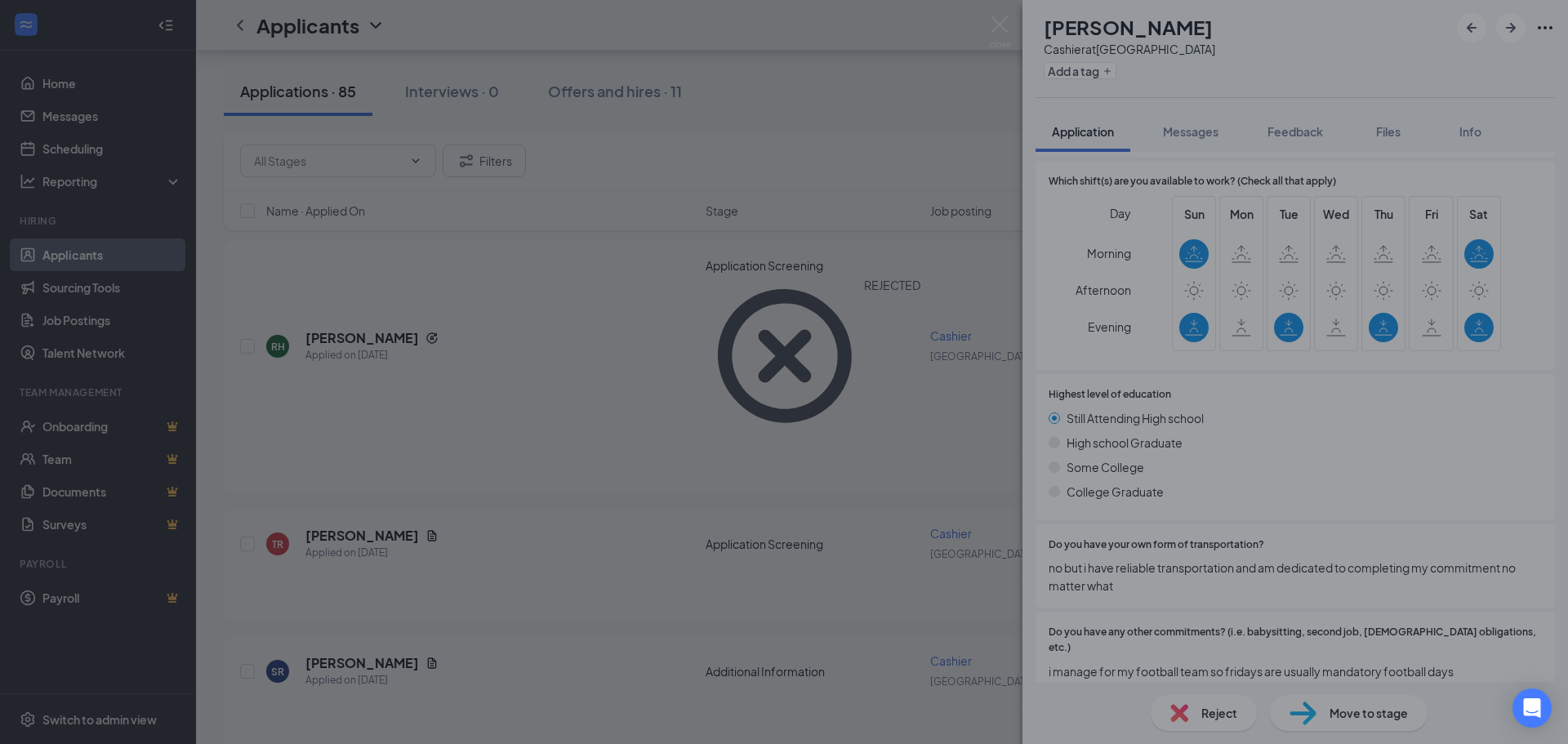
scroll to position [556, 0]
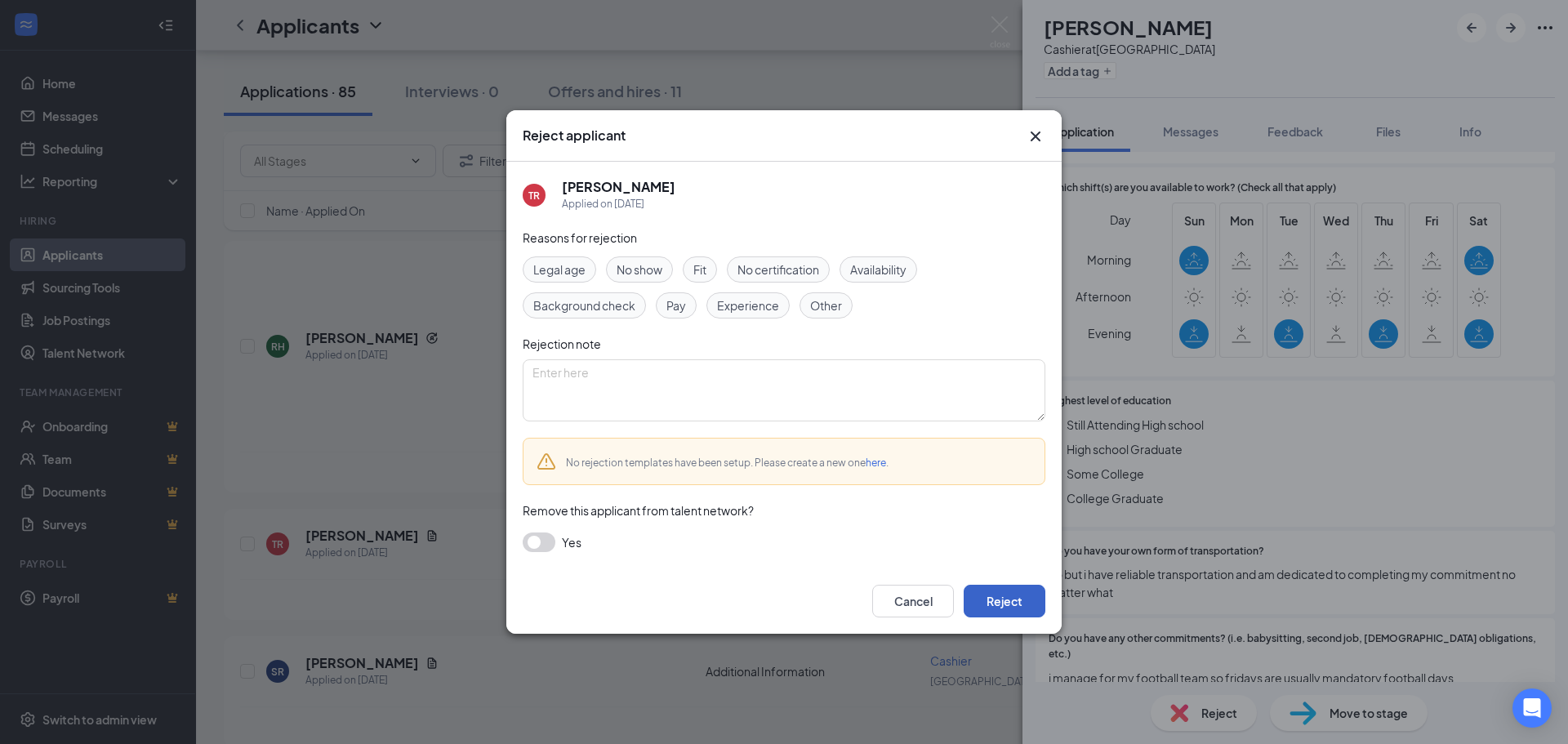
click at [1008, 592] on button "Reject" at bounding box center [1005, 600] width 82 height 32
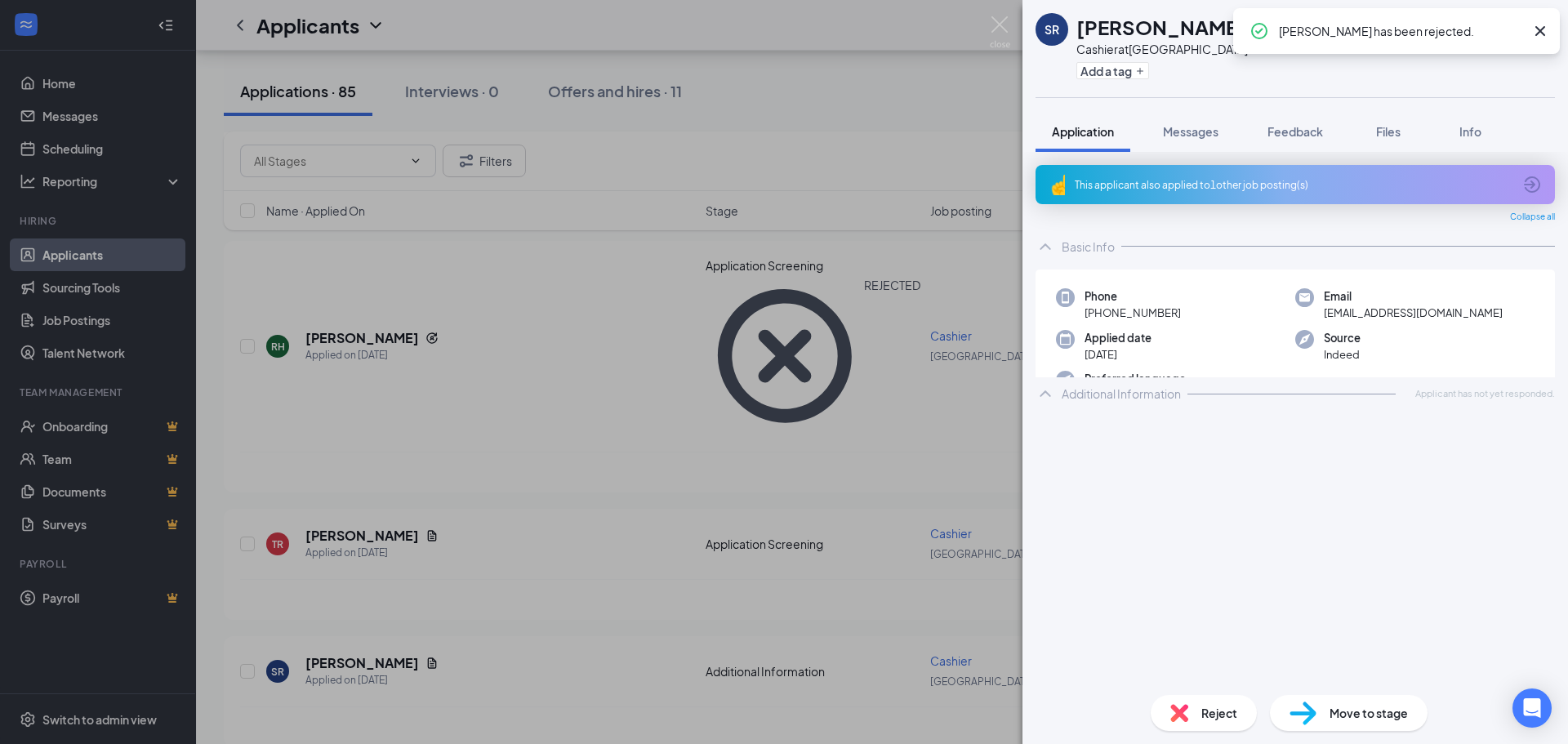
click at [921, 292] on div "SR [PERSON_NAME] at [GEOGRAPHIC_DATA] Add a tag Application Messages Feedback F…" at bounding box center [784, 372] width 1568 height 744
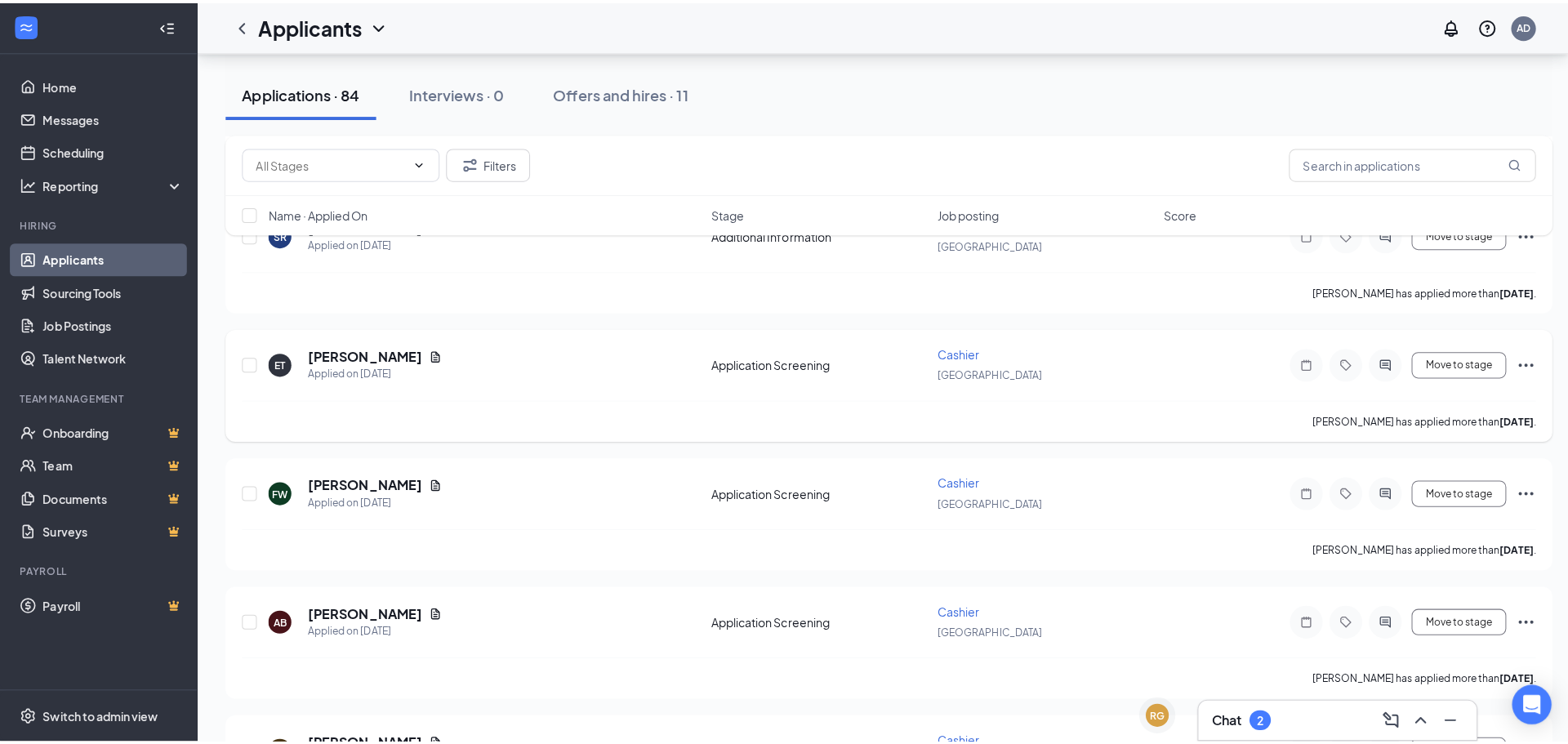
scroll to position [2486, 0]
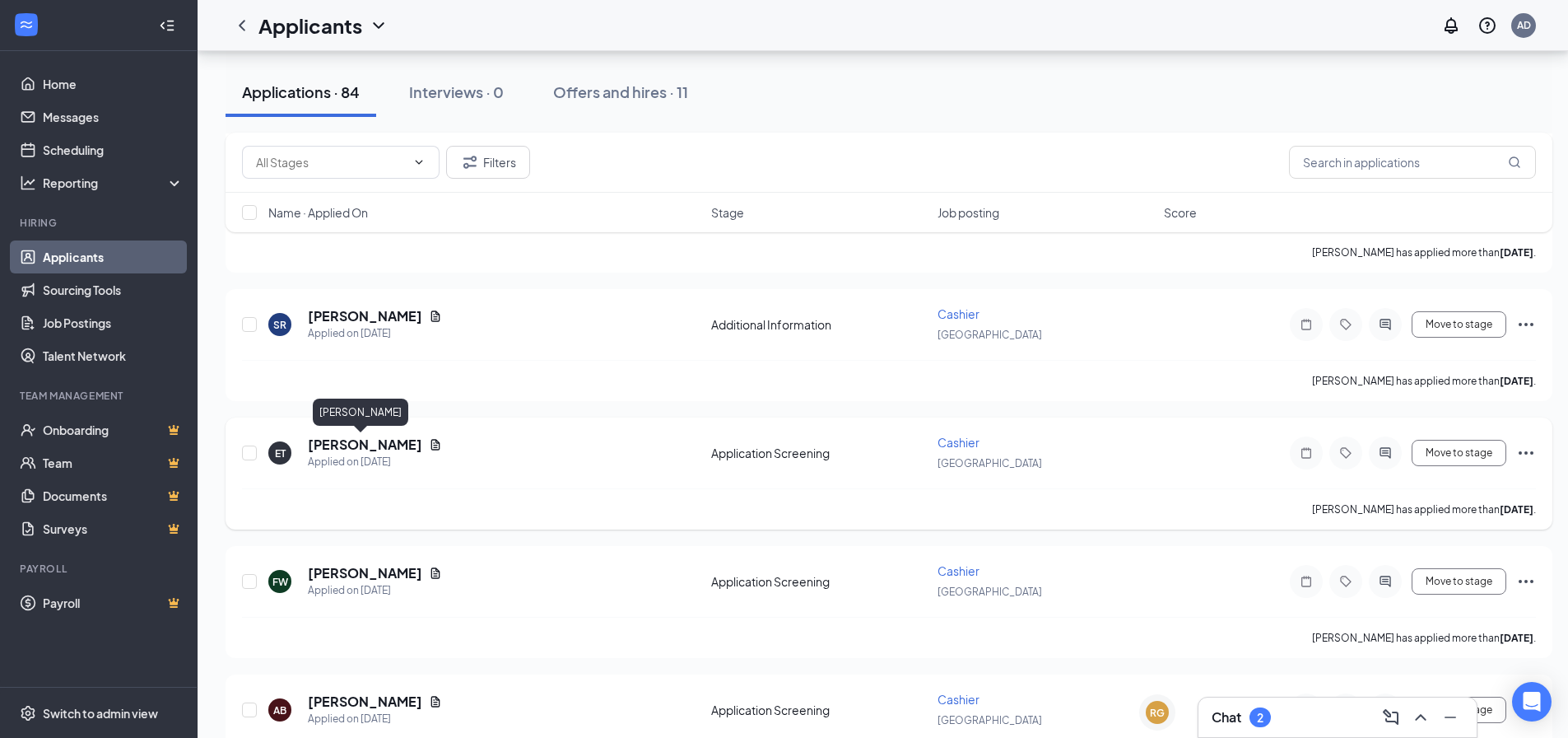
click at [367, 439] on h5 "[PERSON_NAME]" at bounding box center [364, 444] width 114 height 18
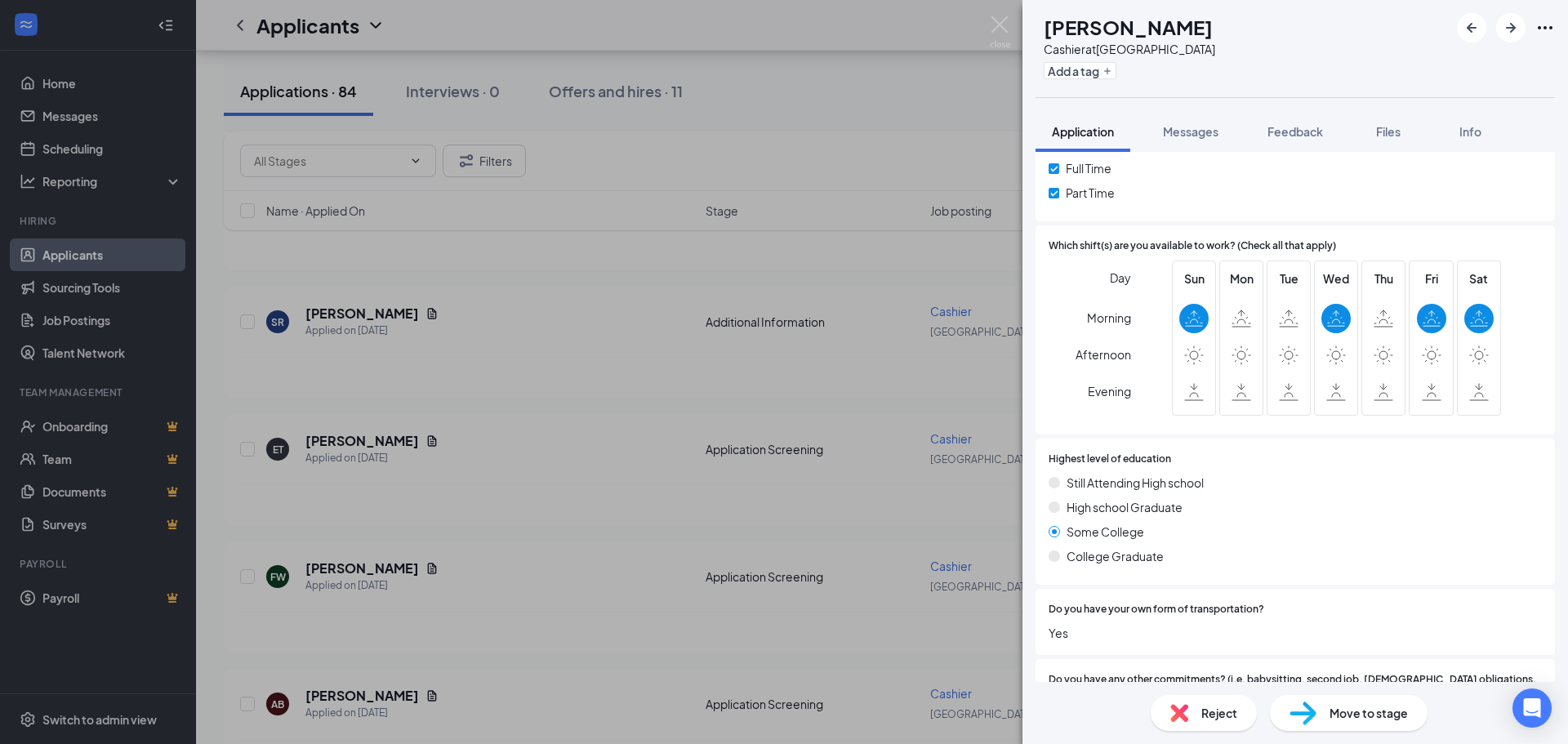
scroll to position [543, 0]
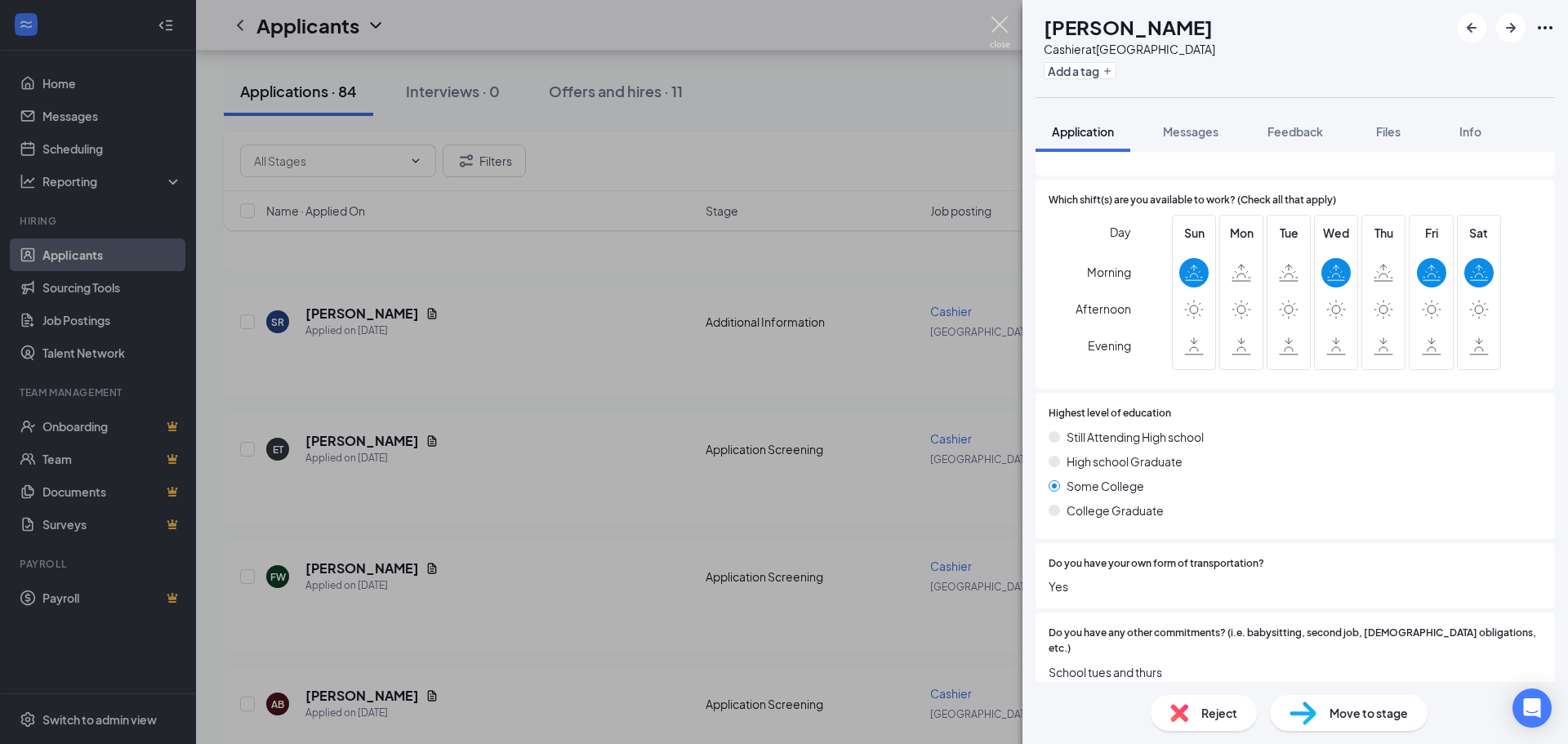
click at [991, 18] on img at bounding box center [1000, 32] width 20 height 32
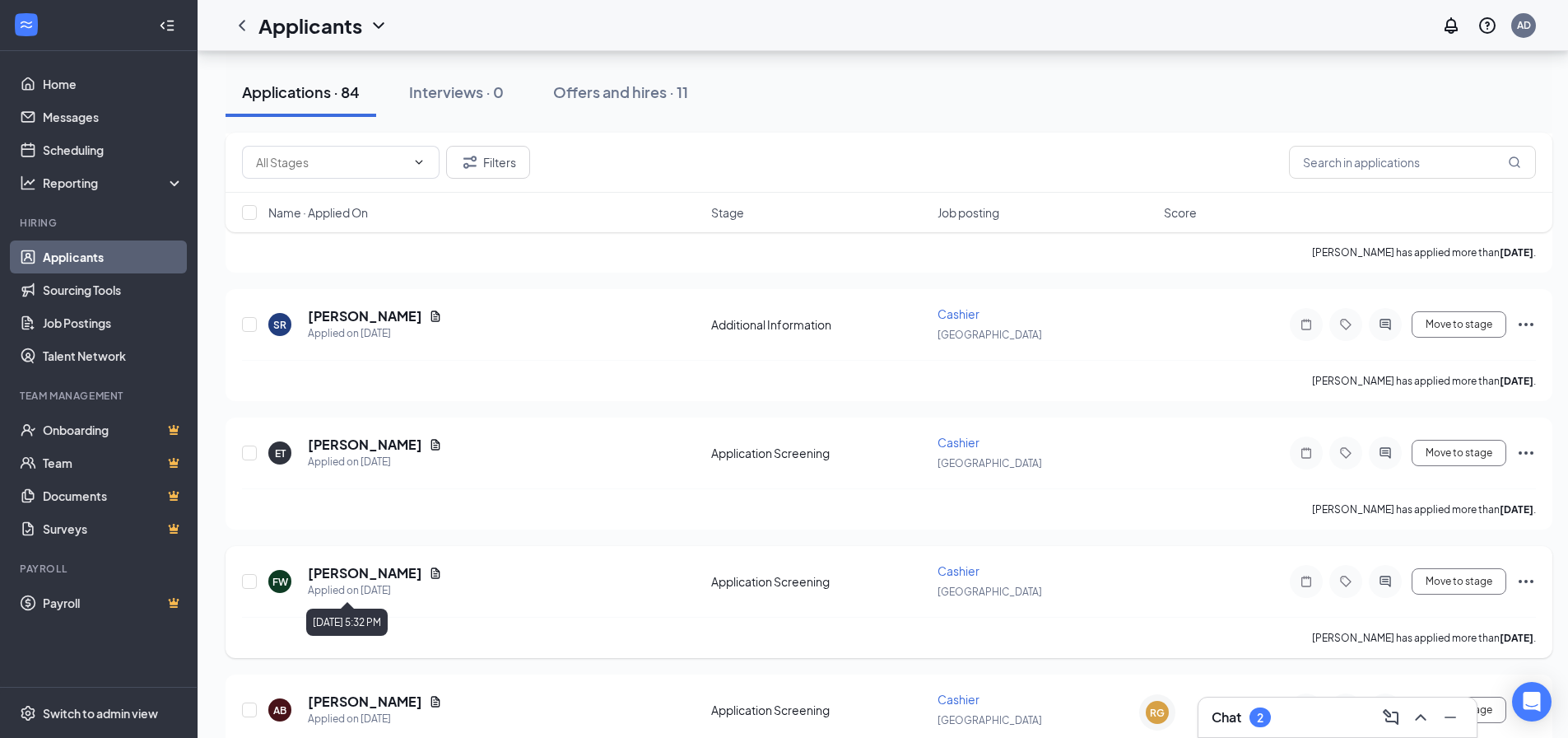
click at [355, 579] on h5 "[PERSON_NAME]" at bounding box center [364, 573] width 114 height 18
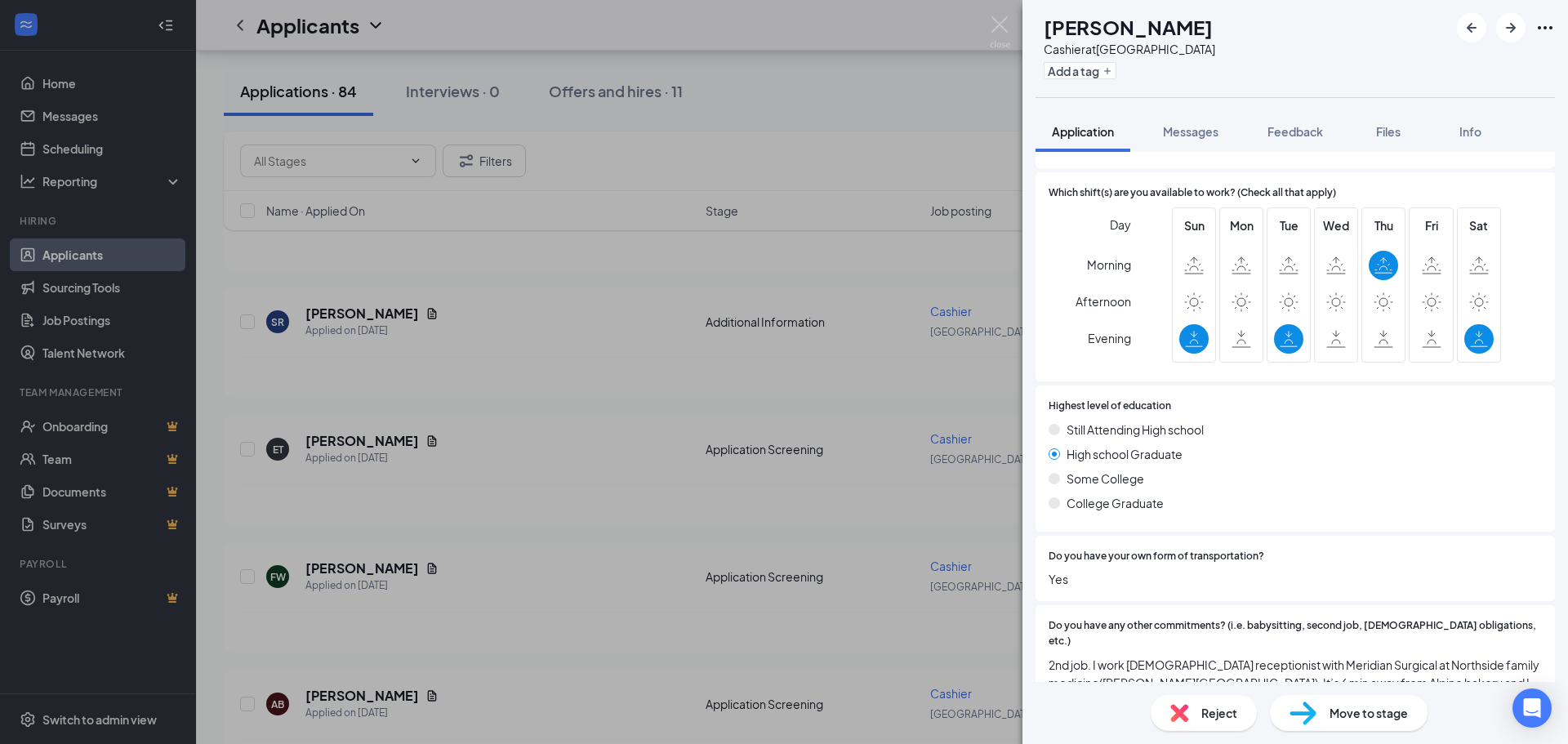
scroll to position [562, 0]
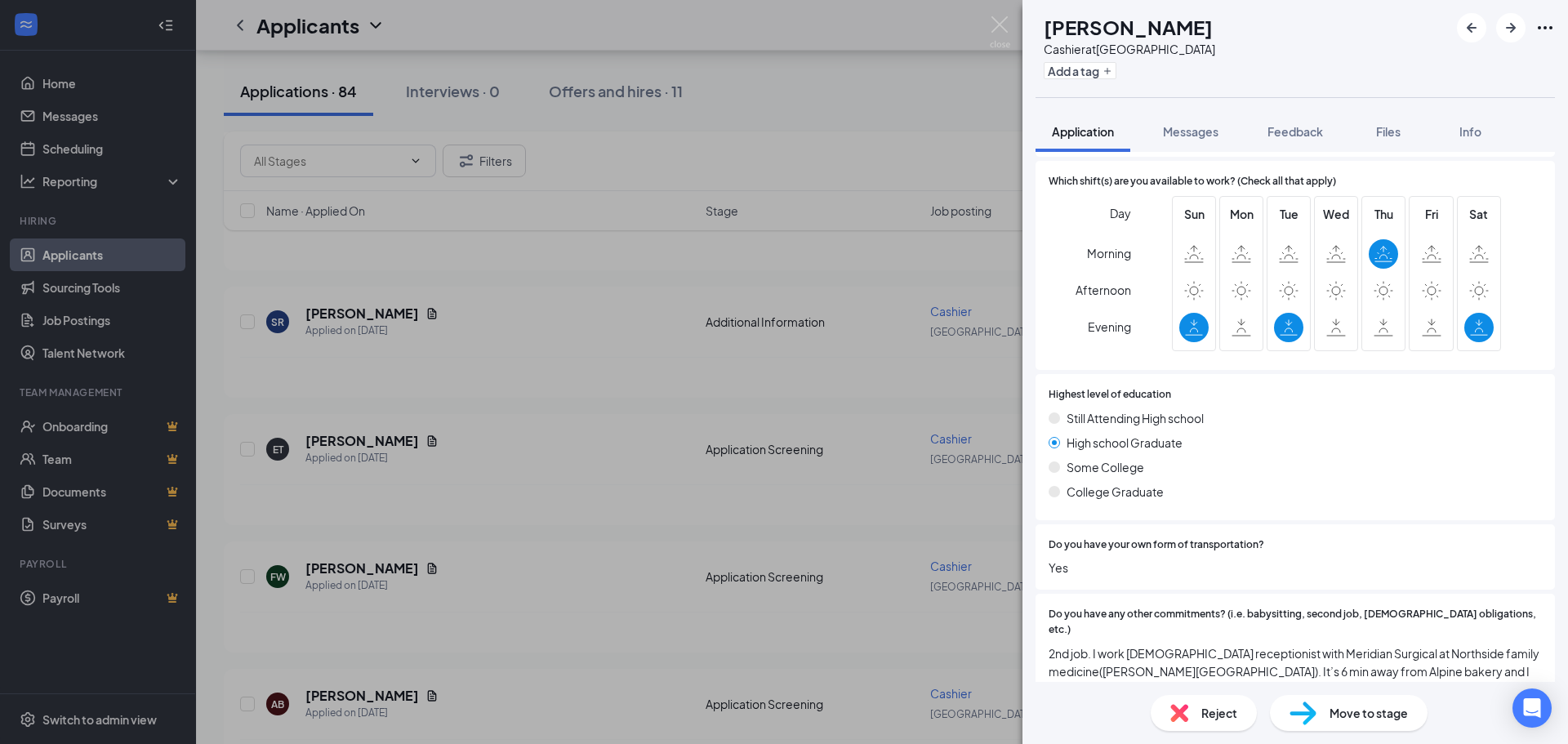
click at [912, 638] on div "FW [PERSON_NAME] Cashier at [GEOGRAPHIC_DATA] Add a tag Application Messages Fe…" at bounding box center [784, 372] width 1568 height 744
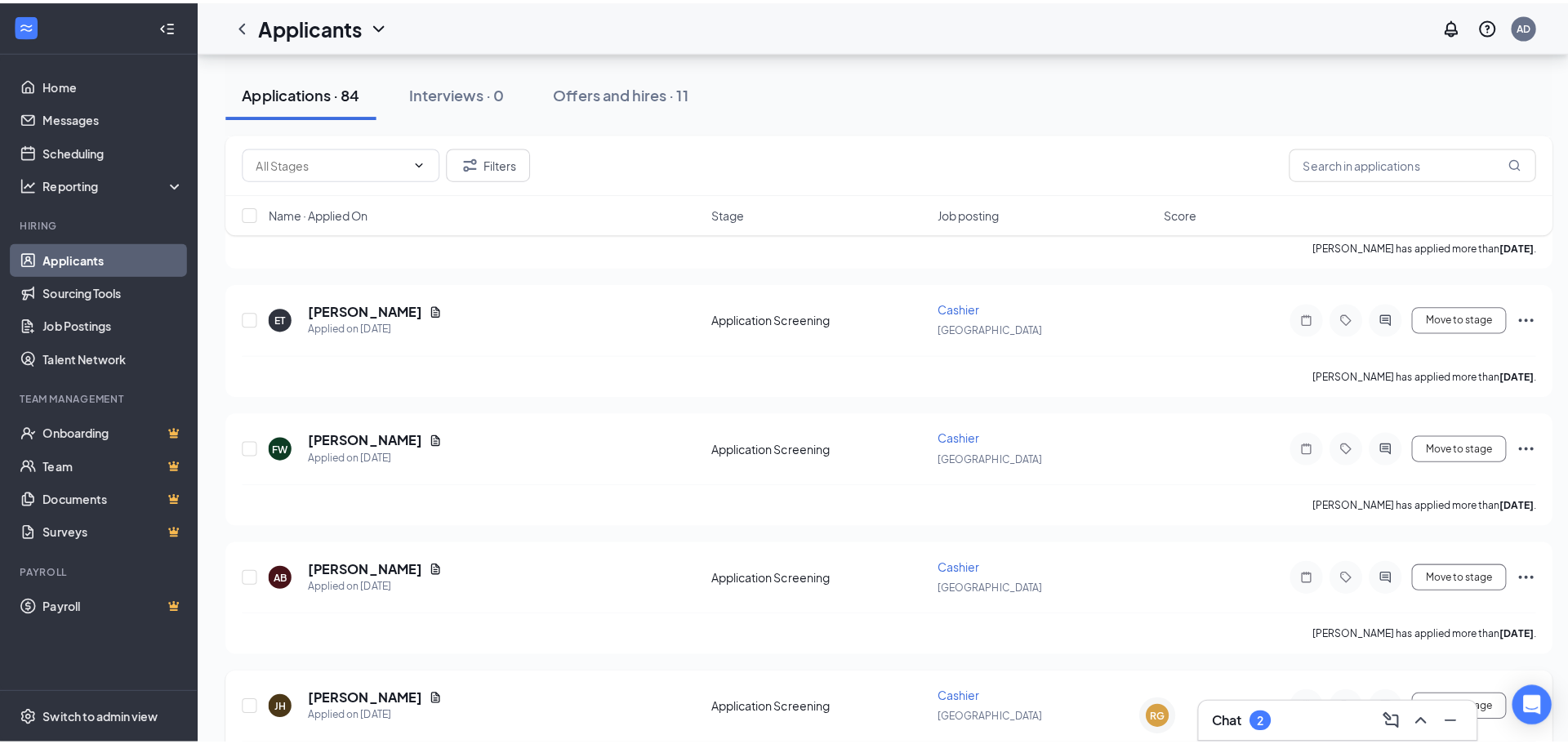
scroll to position [2649, 0]
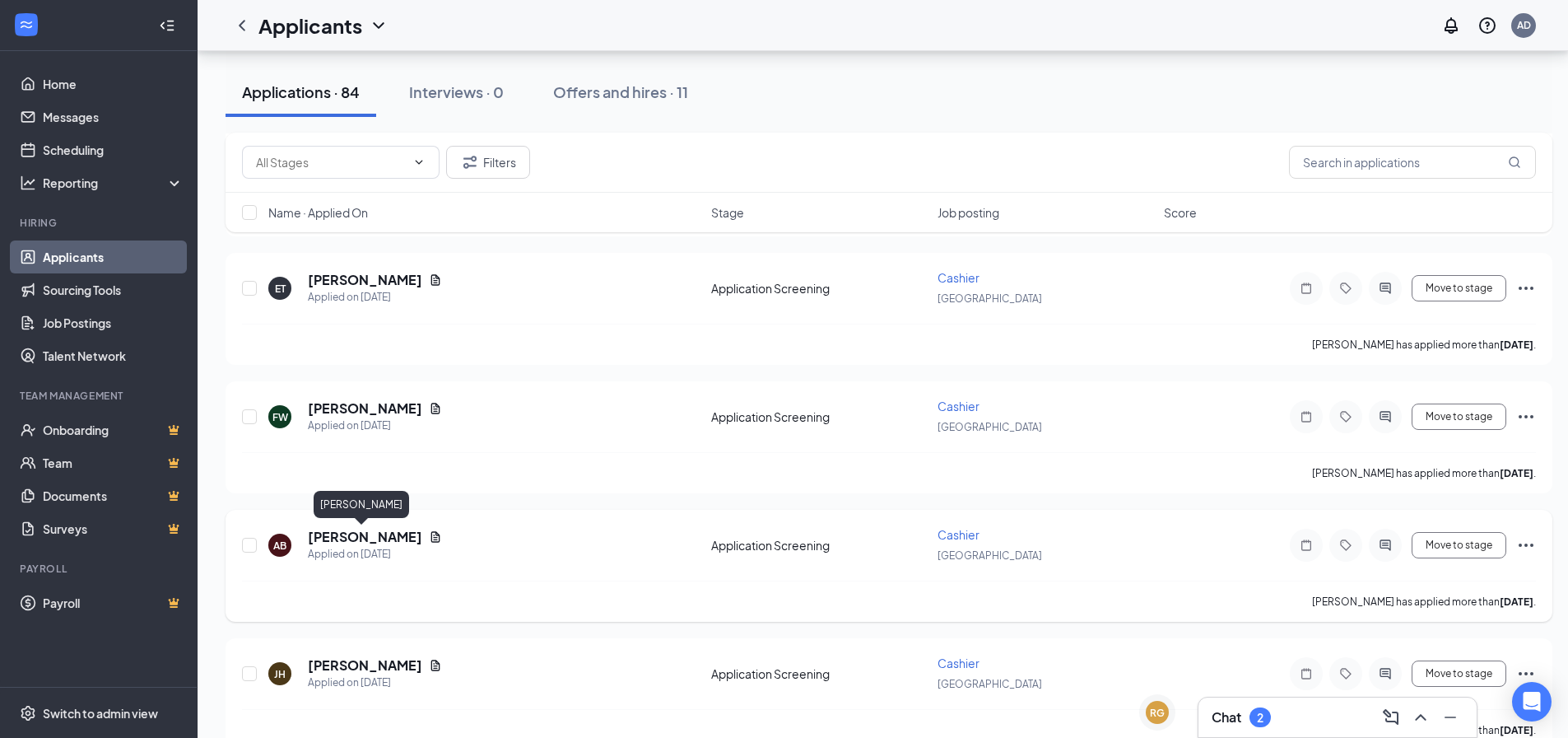
click at [353, 533] on h5 "[PERSON_NAME]" at bounding box center [364, 536] width 114 height 18
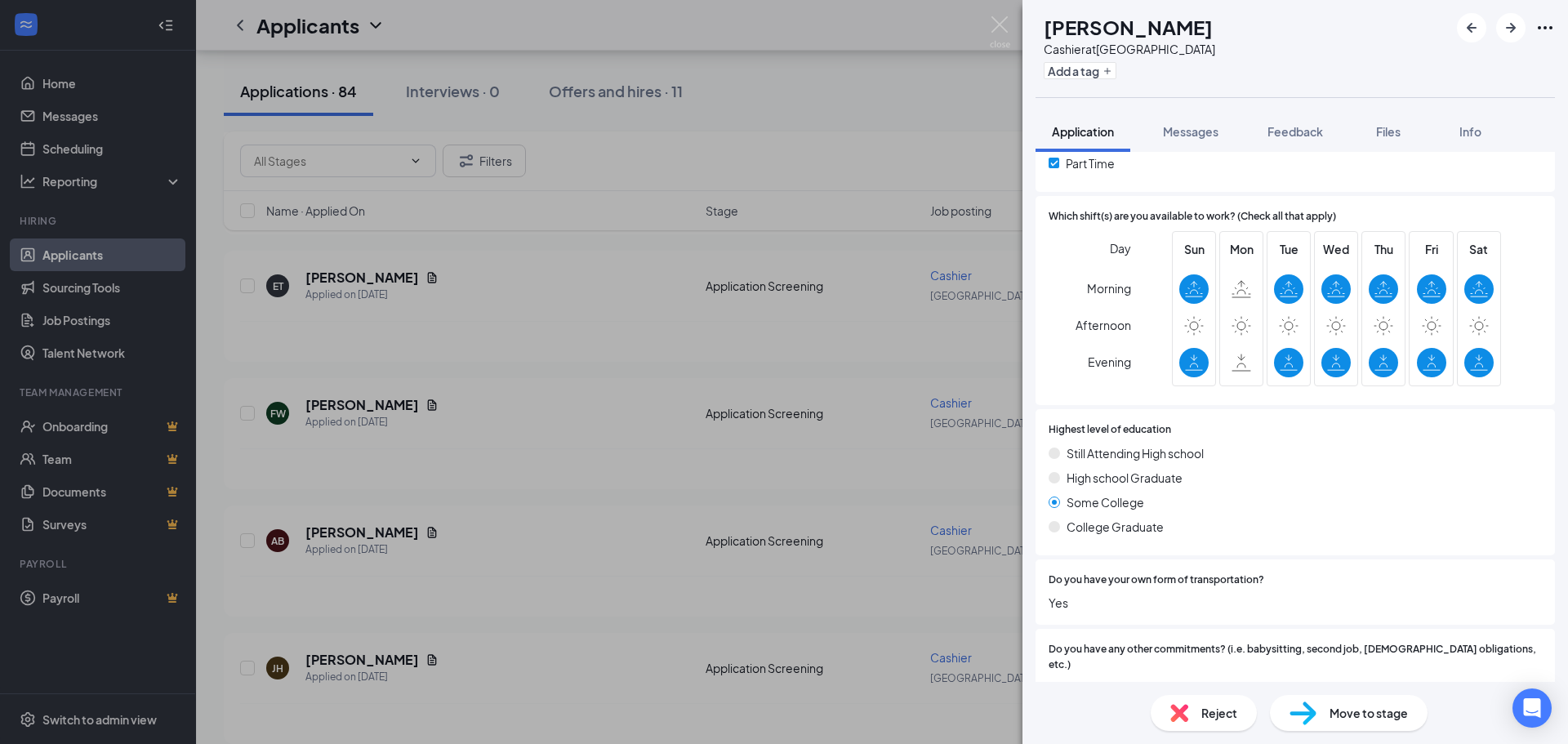
scroll to position [544, 0]
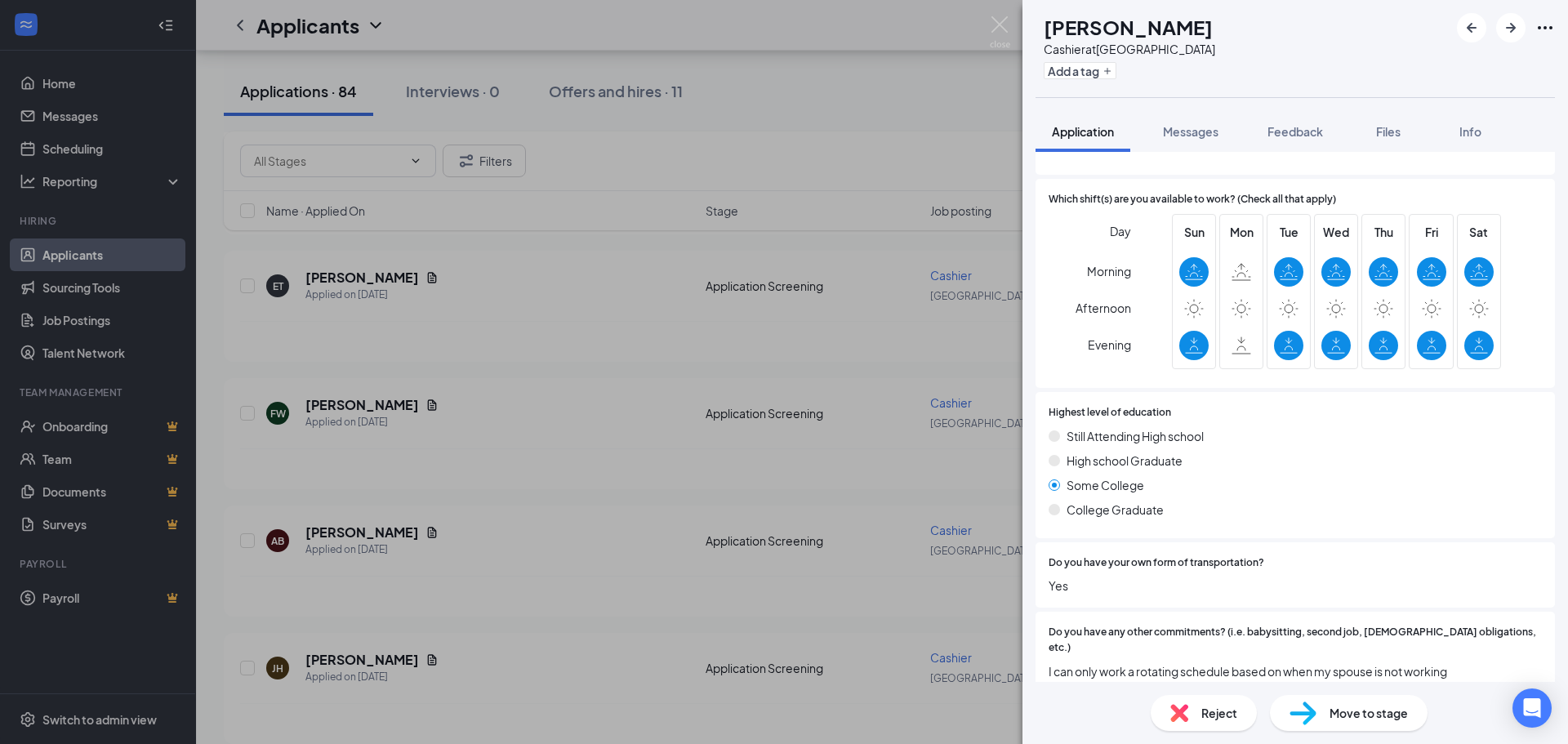
click at [1206, 722] on div "Reject" at bounding box center [1203, 713] width 106 height 36
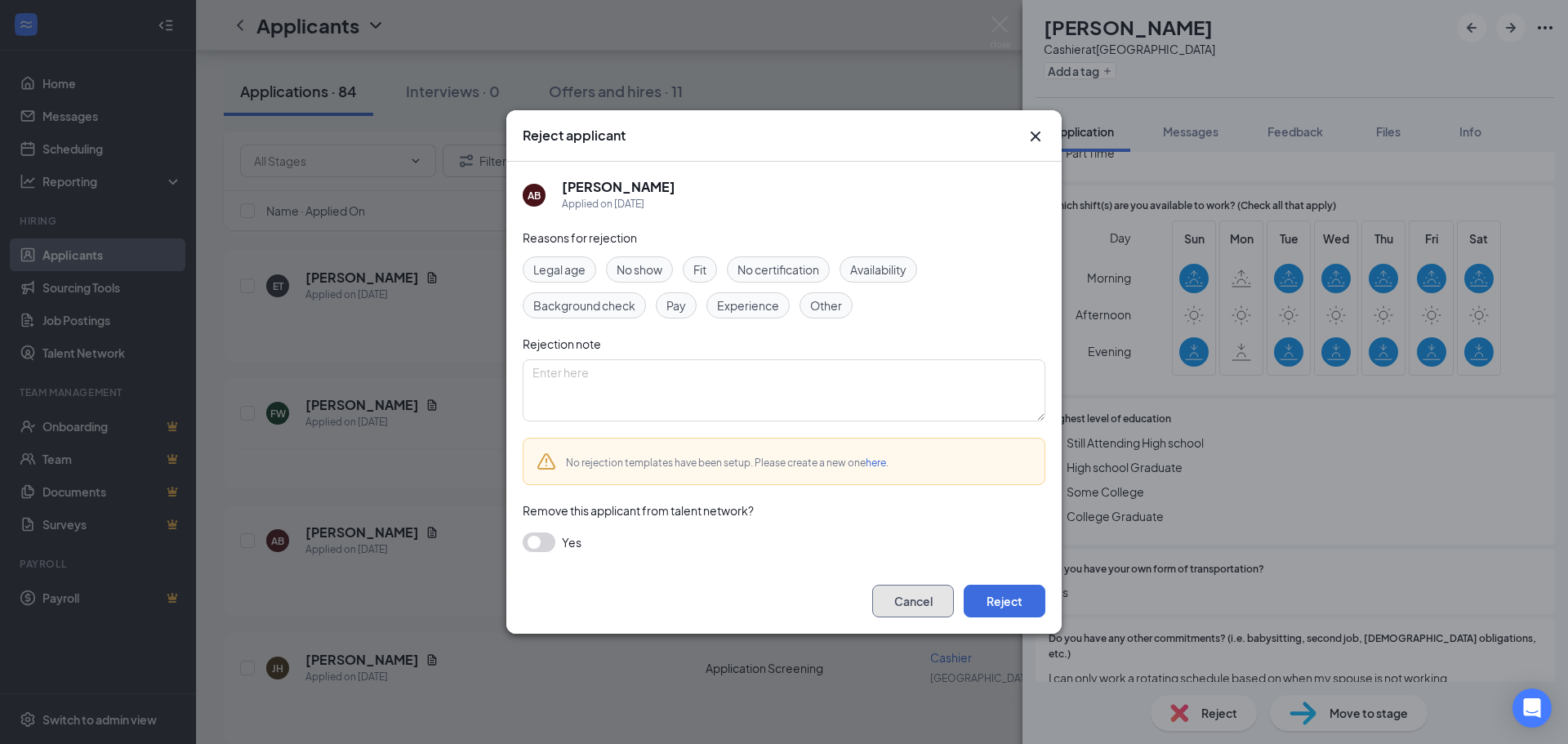
click at [937, 591] on button "Cancel" at bounding box center [913, 600] width 82 height 32
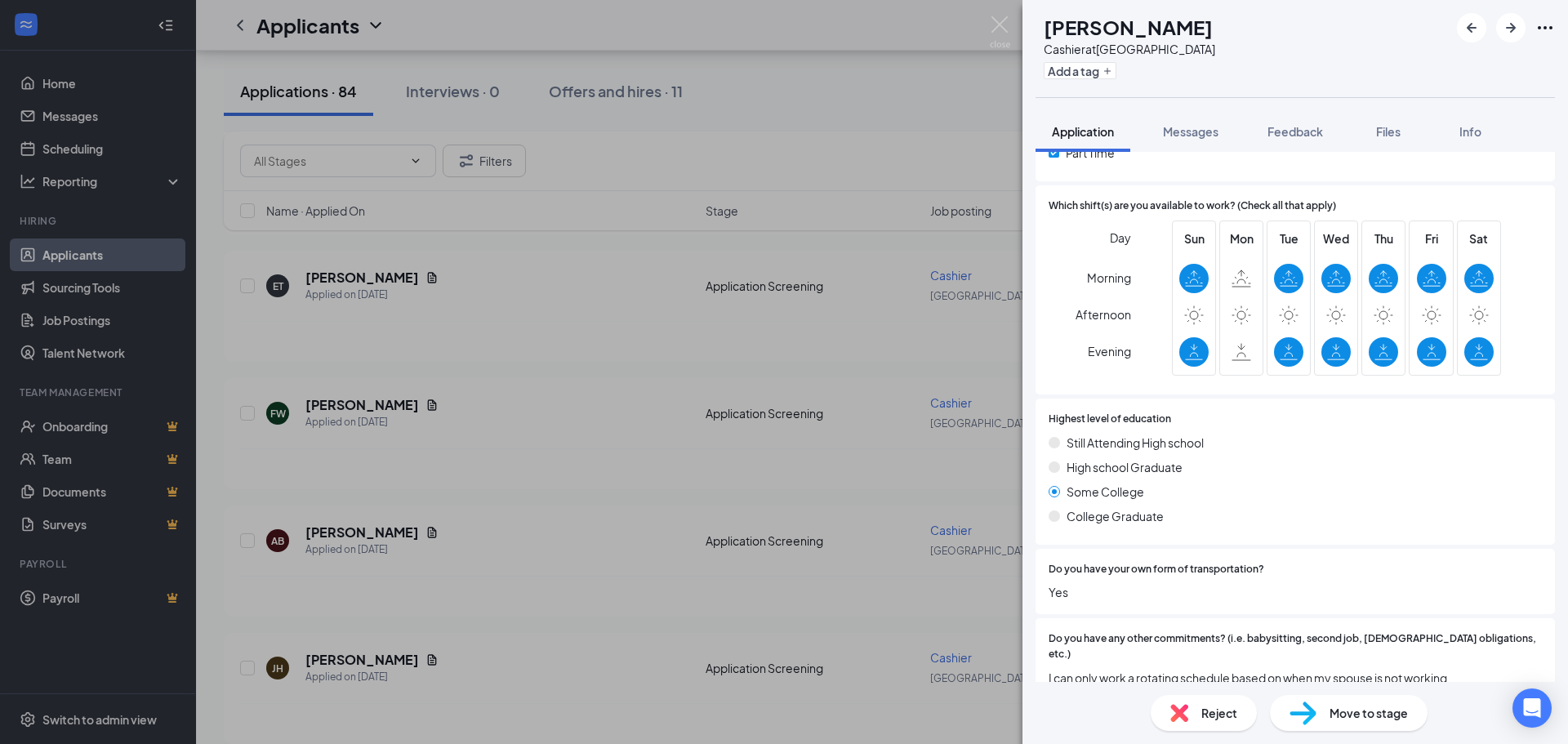
click at [900, 591] on div "AB [PERSON_NAME] Cashier at [GEOGRAPHIC_DATA] Add a tag Application Messages Fe…" at bounding box center [784, 372] width 1568 height 744
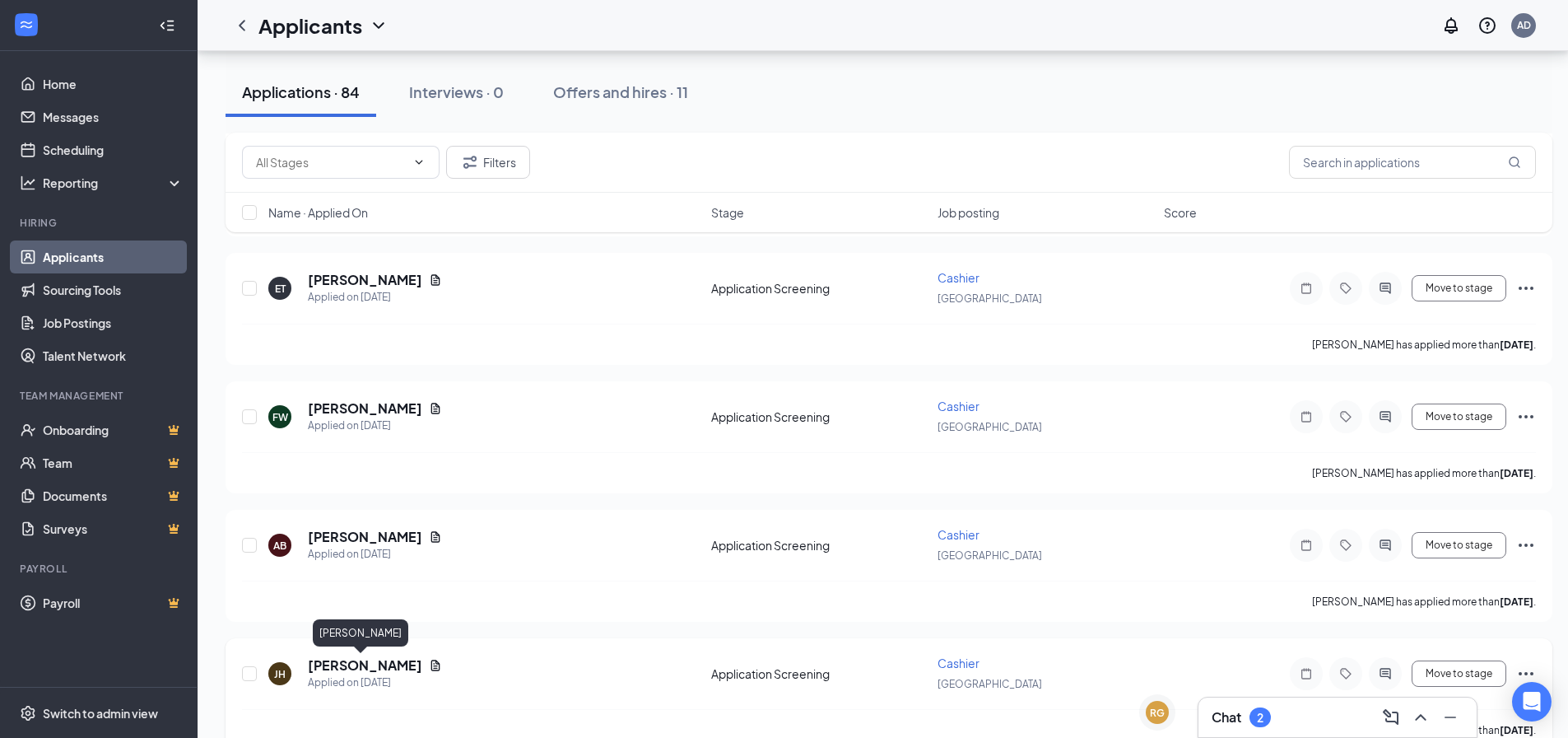
click at [336, 666] on h5 "[PERSON_NAME]" at bounding box center [364, 665] width 114 height 18
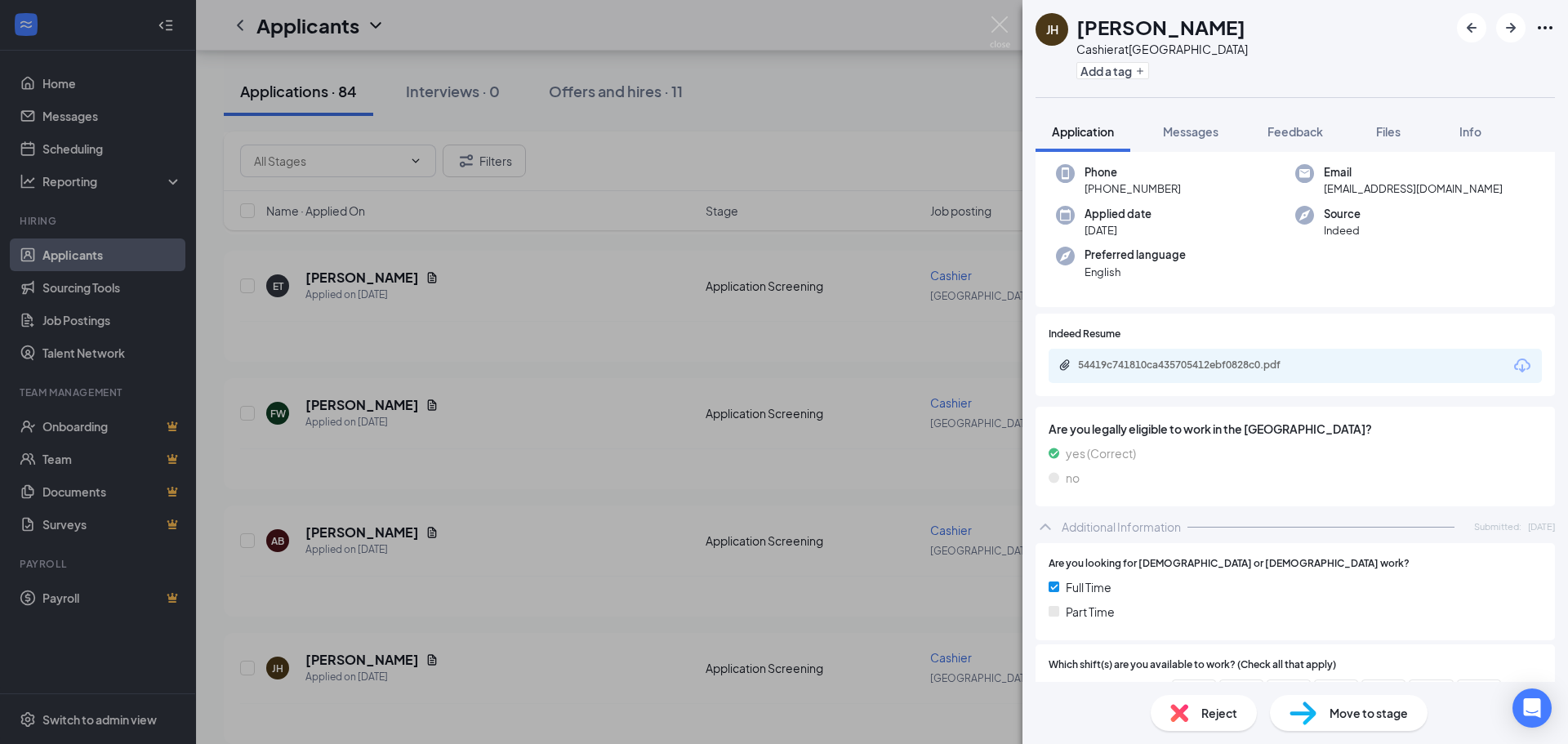
scroll to position [100, 0]
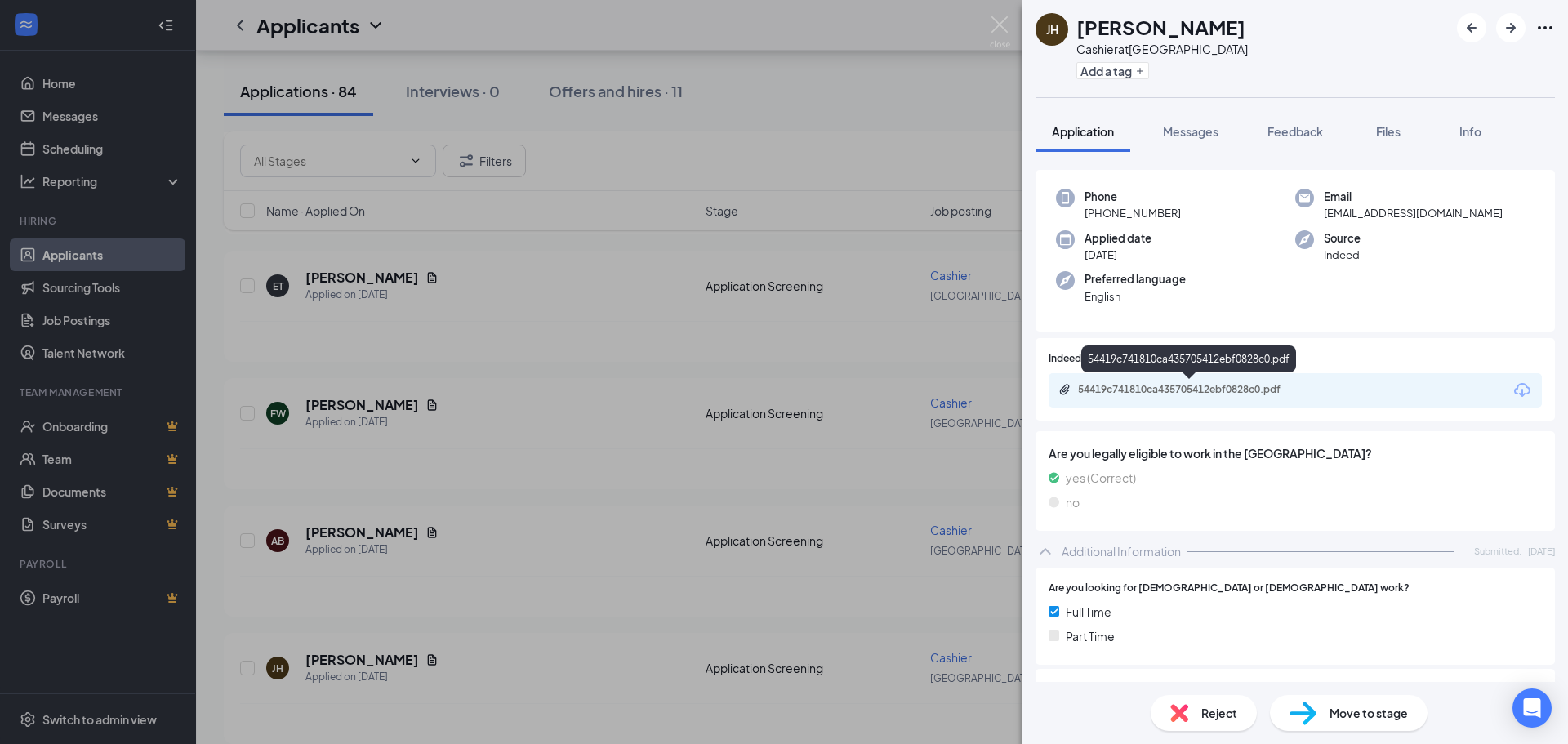
click at [1173, 380] on div "54419c741810ca435705412ebf0828c0.pdf" at bounding box center [1295, 390] width 493 height 34
click at [1172, 385] on div "54419c741810ca435705412ebf0828c0.pdf" at bounding box center [1193, 390] width 229 height 13
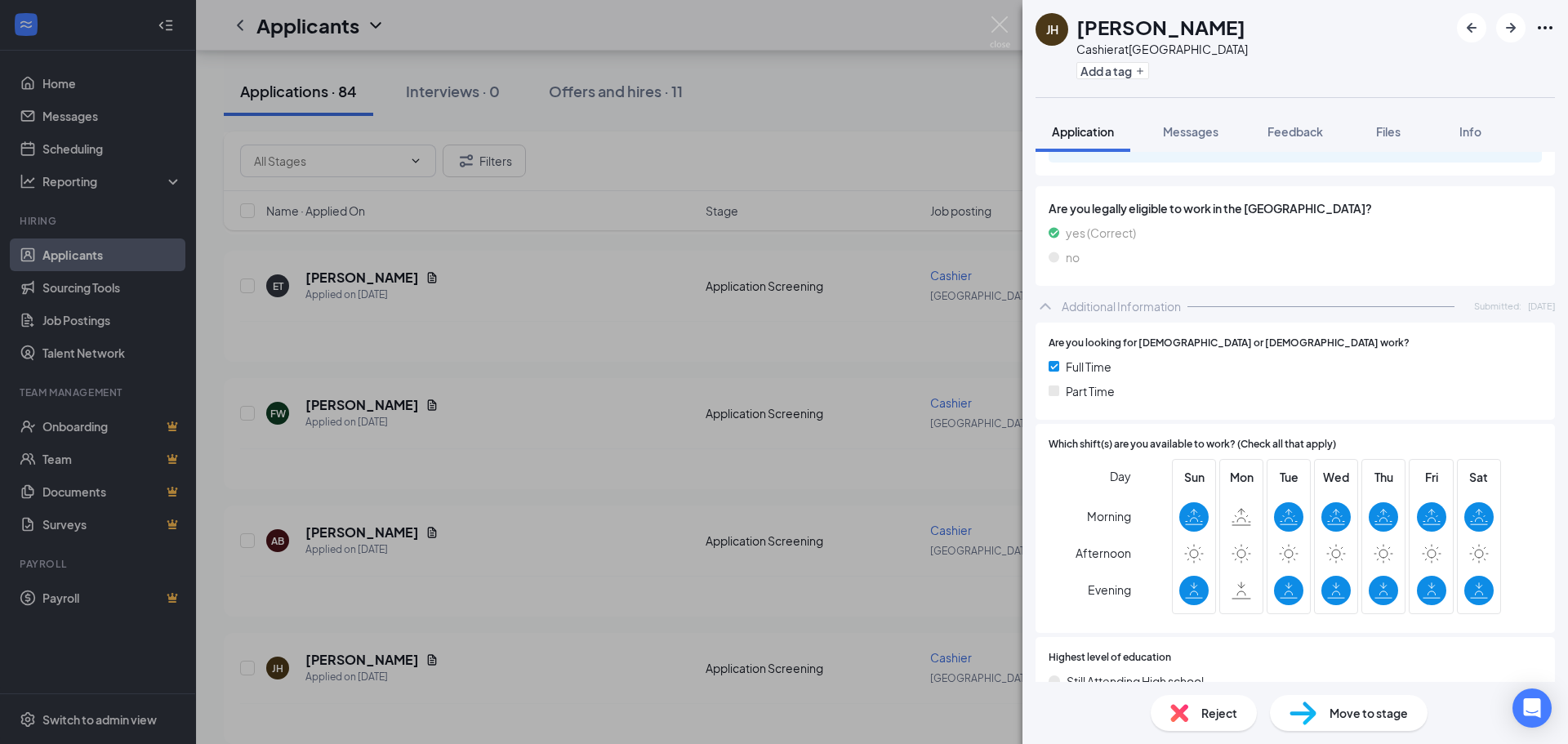
scroll to position [0, 0]
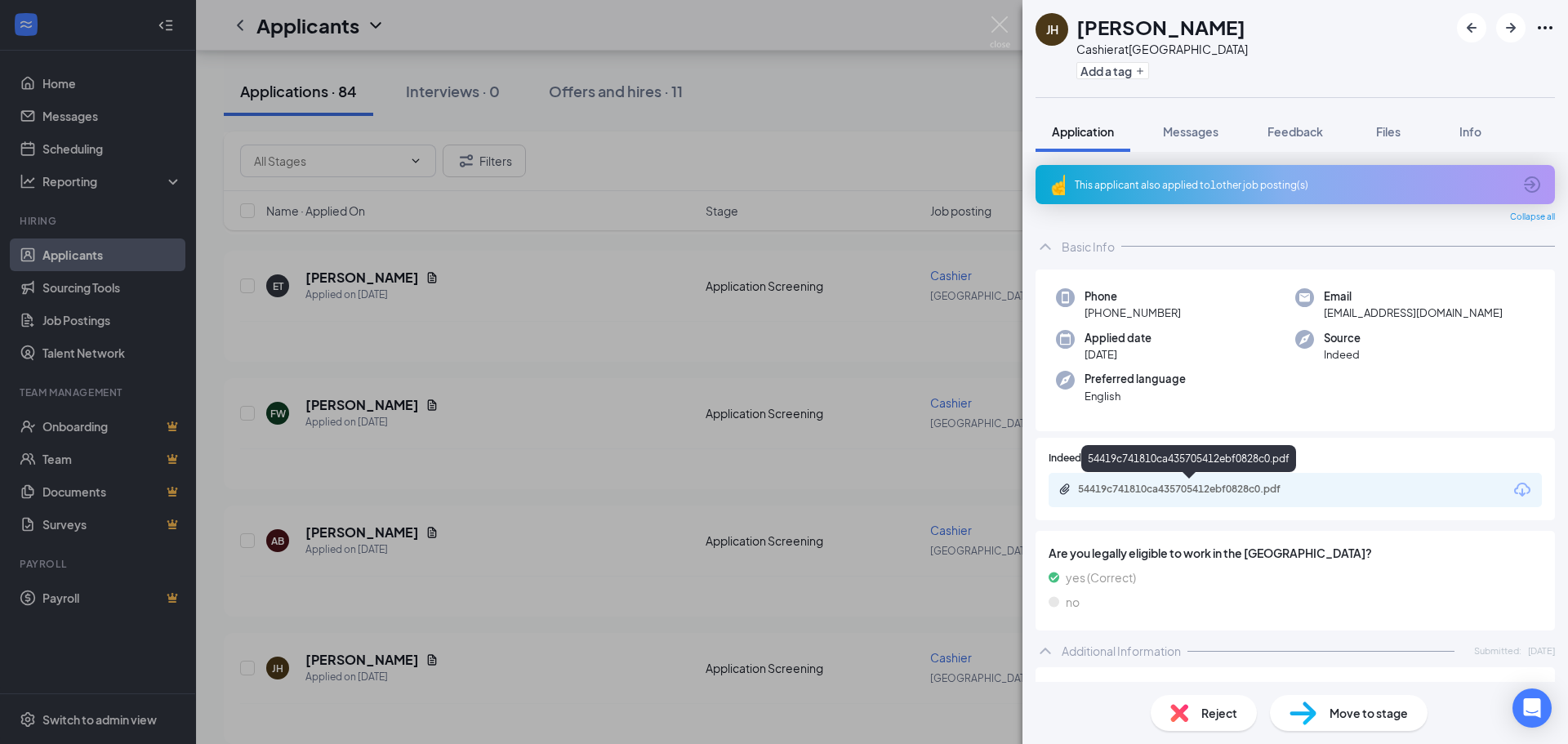
click at [1261, 489] on div "54419c741810ca435705412ebf0828c0.pdf" at bounding box center [1193, 490] width 229 height 13
click at [943, 356] on div "JH [PERSON_NAME] Cashier at [GEOGRAPHIC_DATA] Add a tag Application Messages Fe…" at bounding box center [784, 372] width 1568 height 744
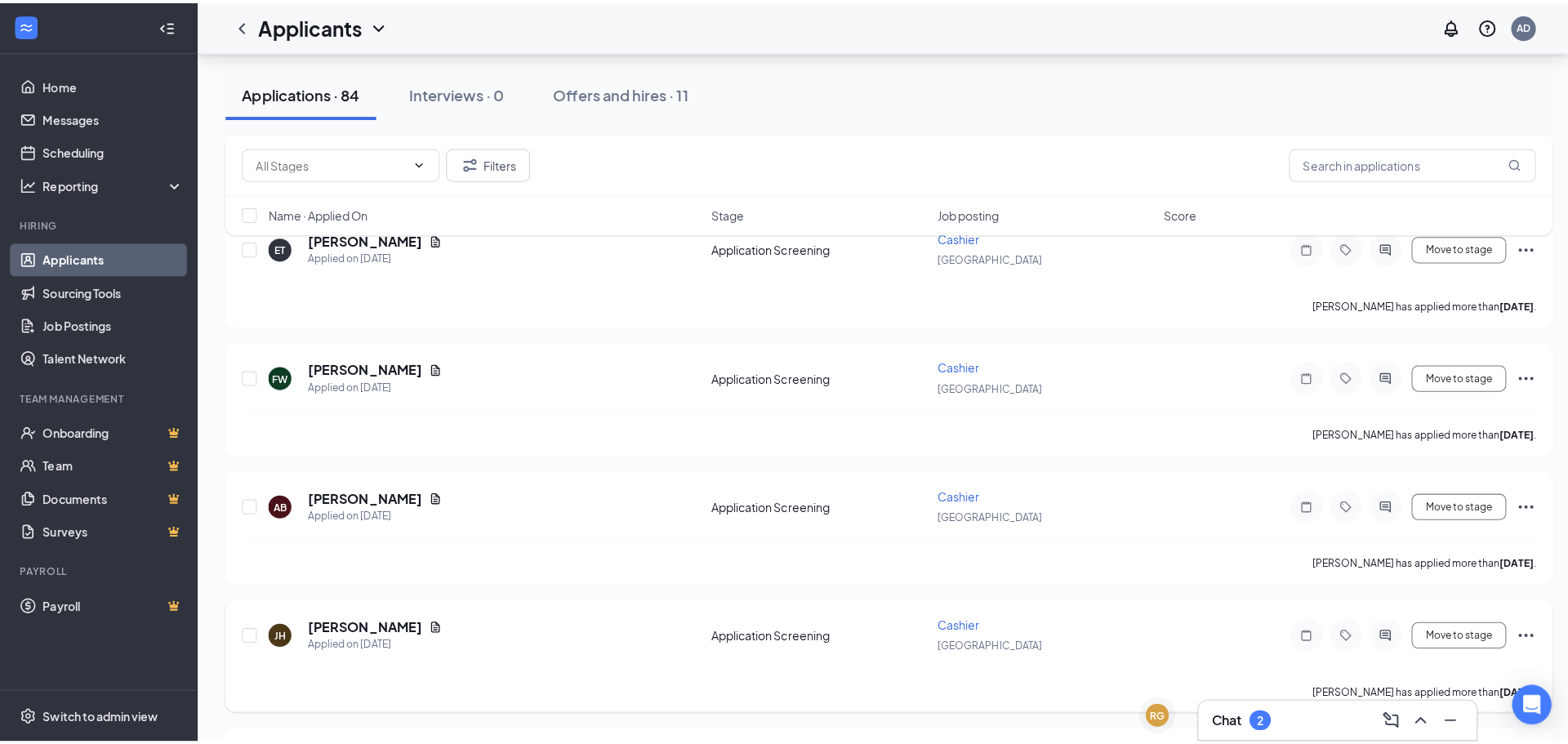
scroll to position [2894, 0]
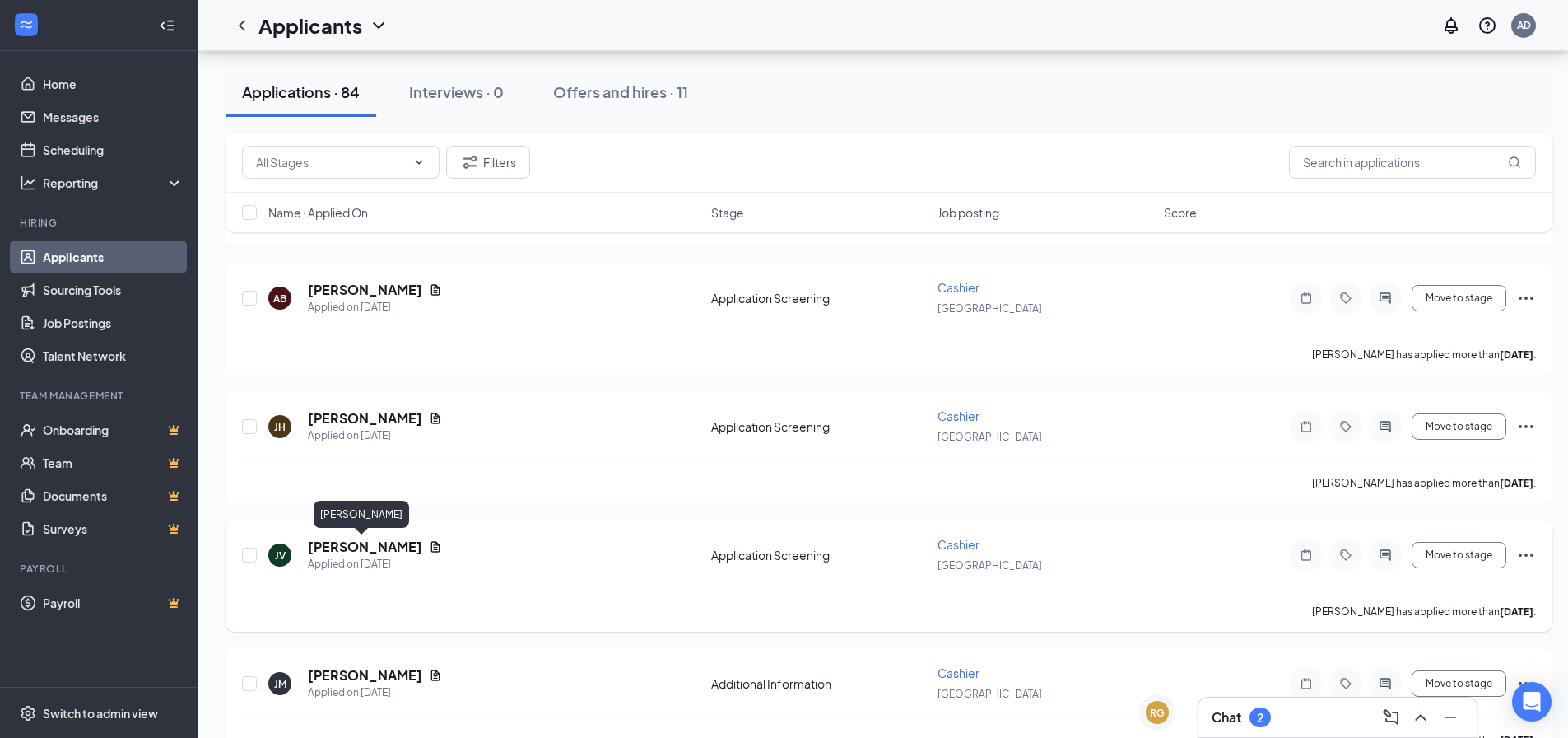
click at [362, 545] on h5 "[PERSON_NAME]" at bounding box center [364, 547] width 114 height 18
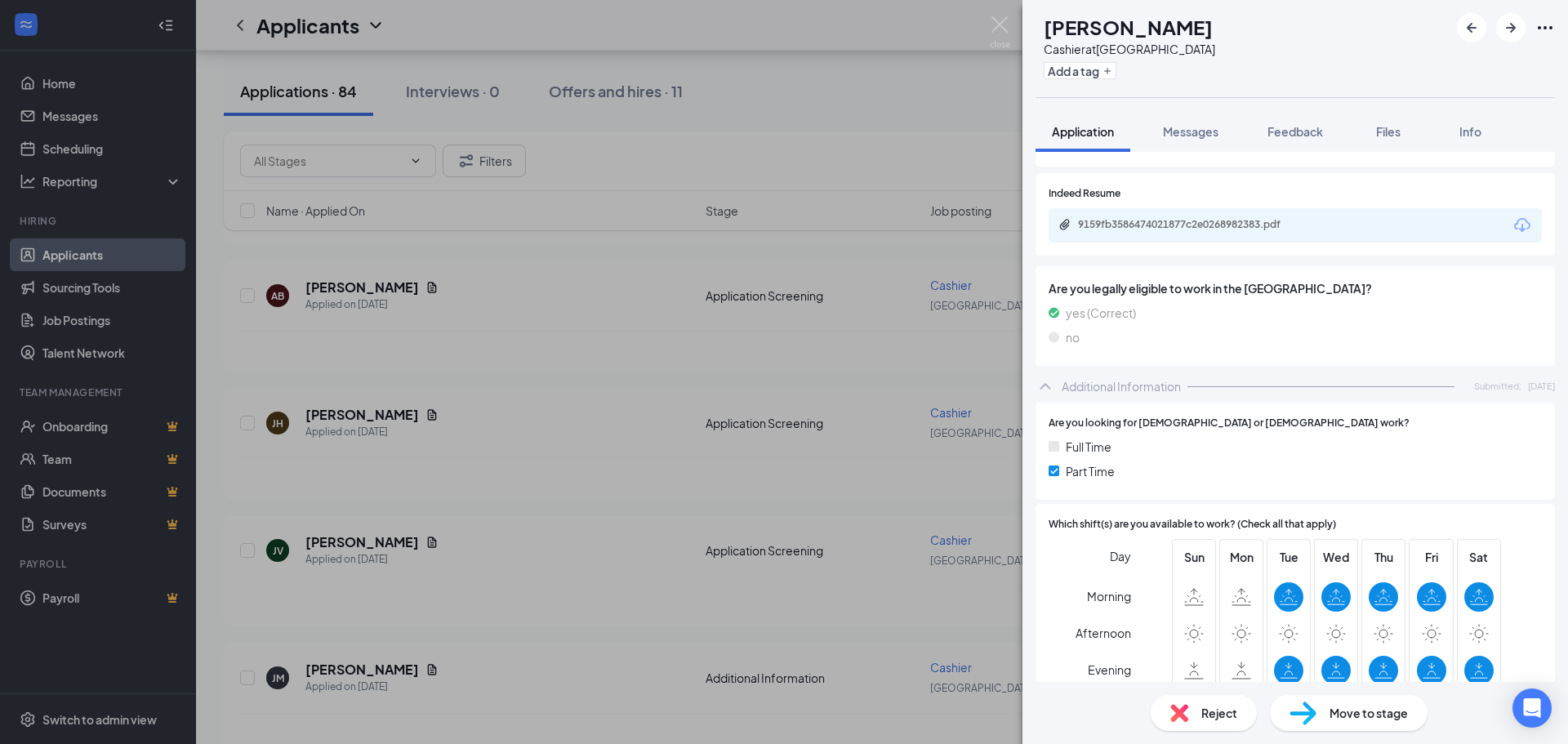
scroll to position [218, 0]
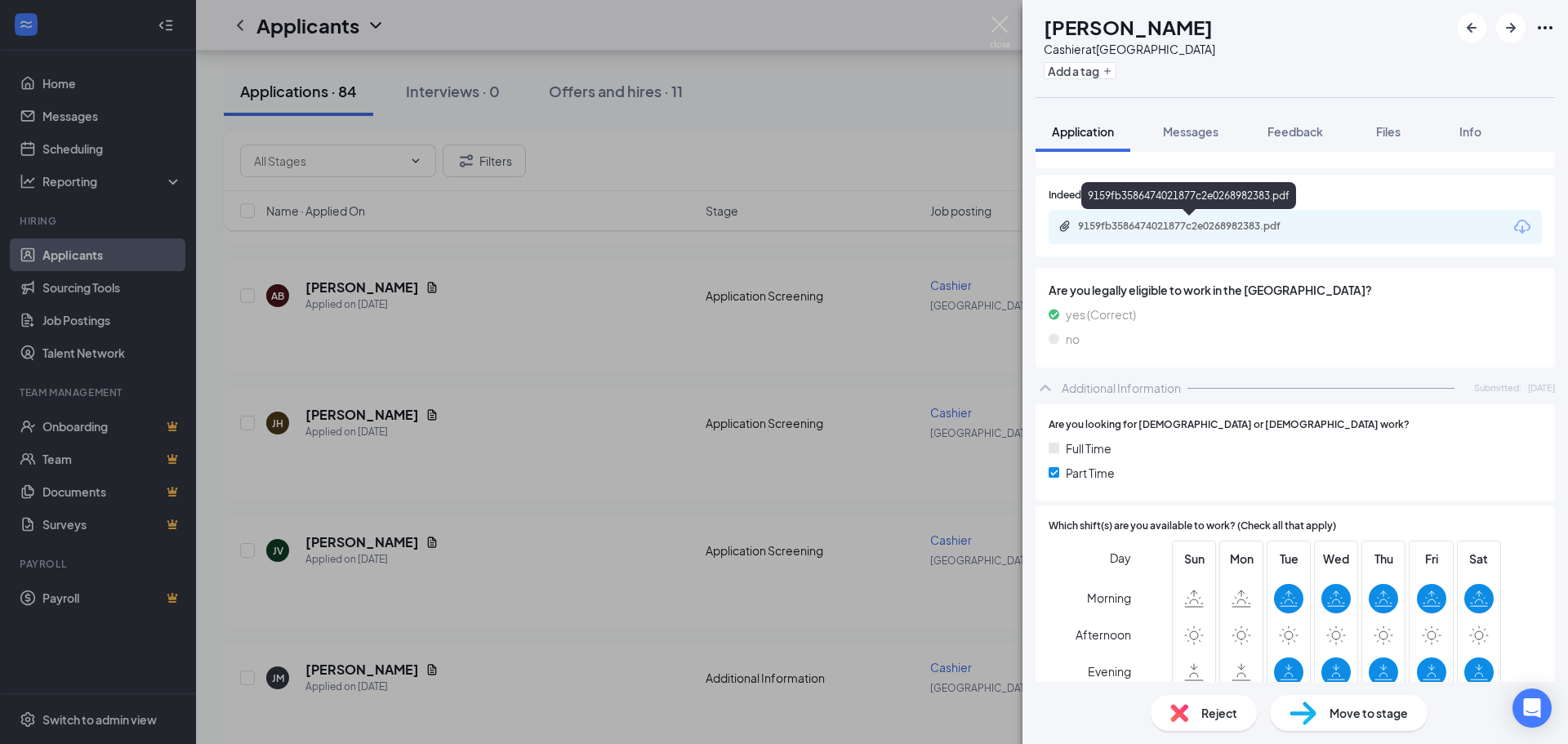
click at [1214, 230] on div "9159fb3586474021877c2e0268982383.pdf" at bounding box center [1193, 226] width 229 height 13
click at [735, 556] on div "JV [PERSON_NAME] at [GEOGRAPHIC_DATA] Add a tag Application Messages Feedback F…" at bounding box center [784, 372] width 1568 height 744
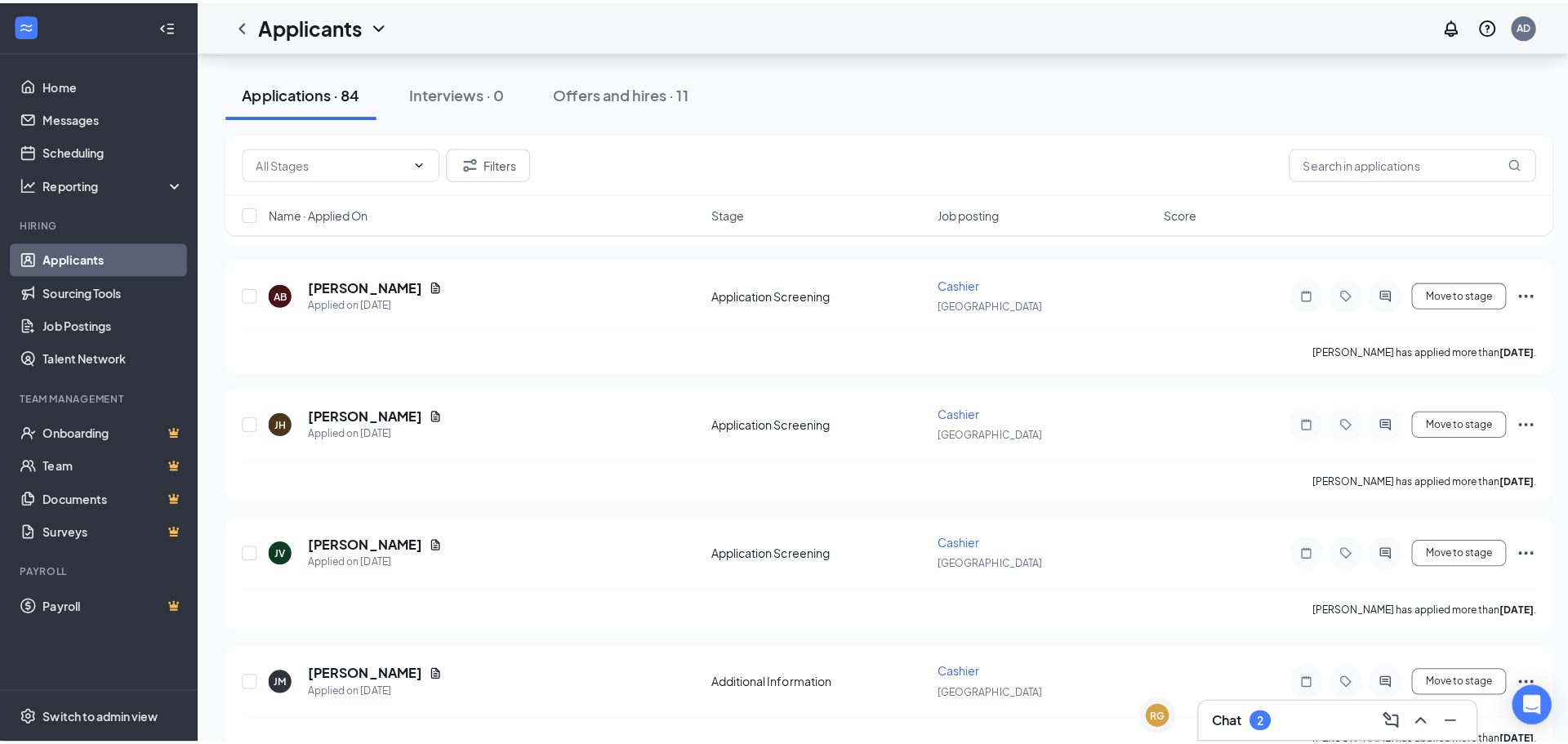
scroll to position [3057, 0]
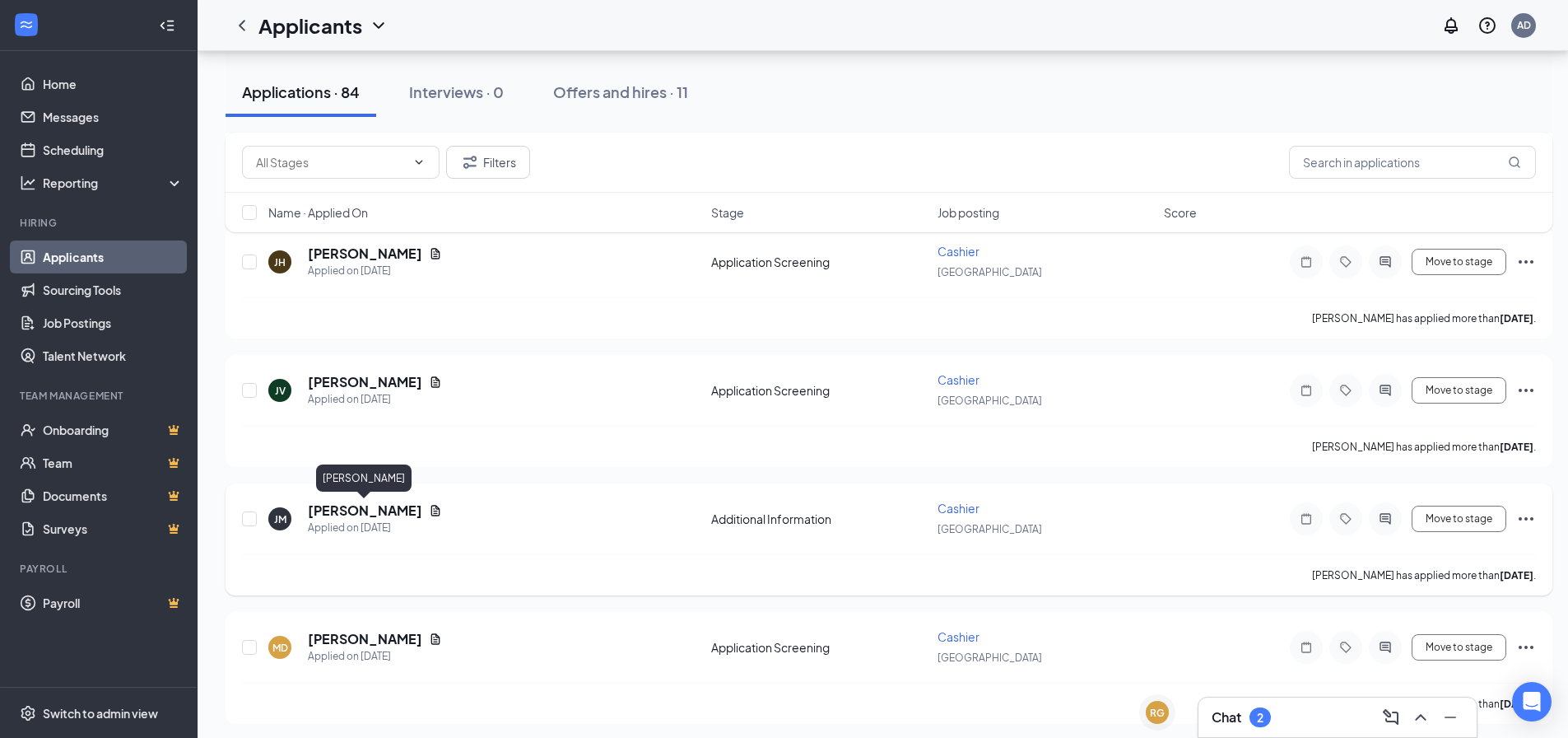
click at [372, 503] on h5 "[PERSON_NAME]" at bounding box center [364, 510] width 114 height 18
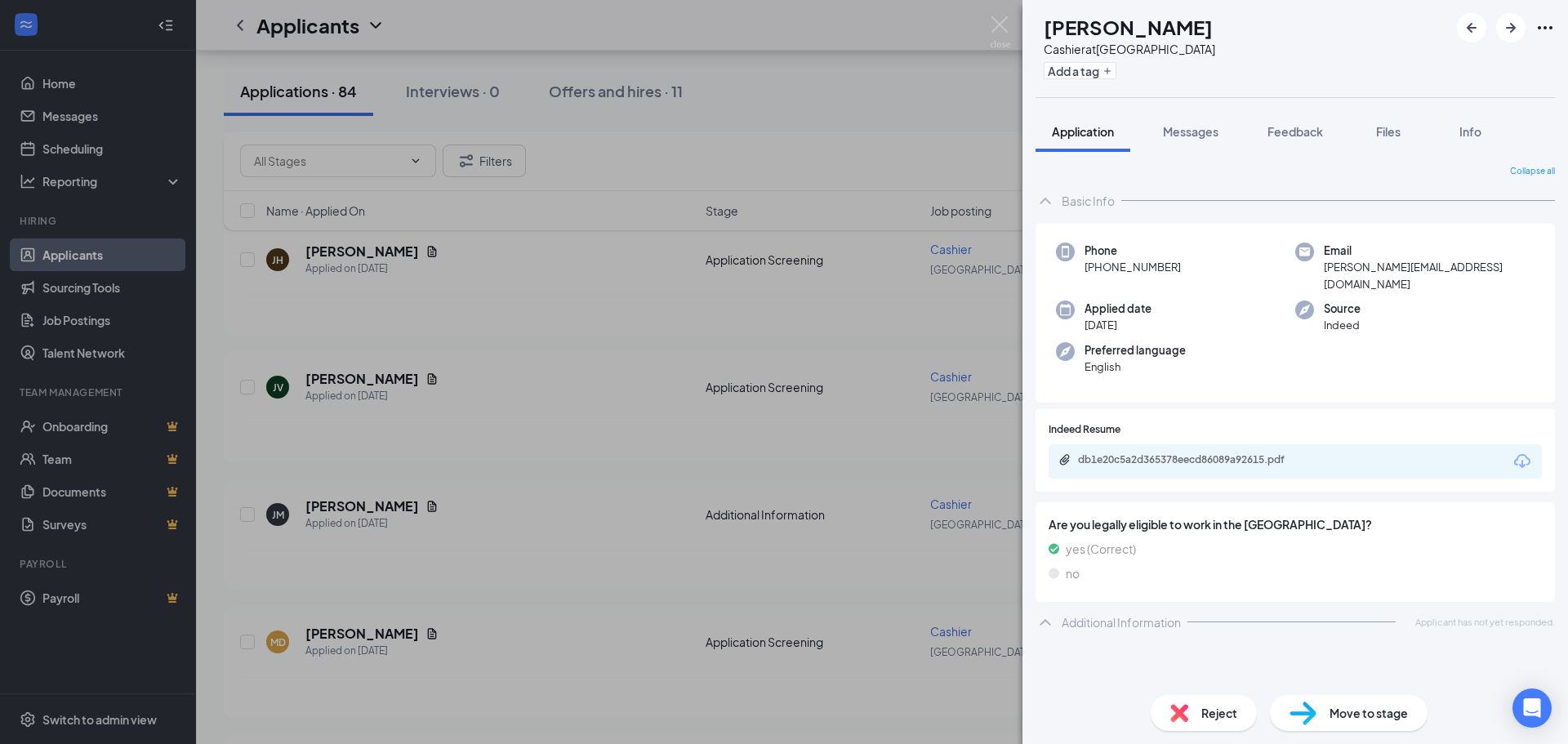
drag, startPoint x: 706, startPoint y: 644, endPoint x: 302, endPoint y: 624, distance: 404.5
click at [702, 644] on div "[PERSON_NAME] at [GEOGRAPHIC_DATA] Add a tag Application Messages Feedback File…" at bounding box center [784, 372] width 1568 height 744
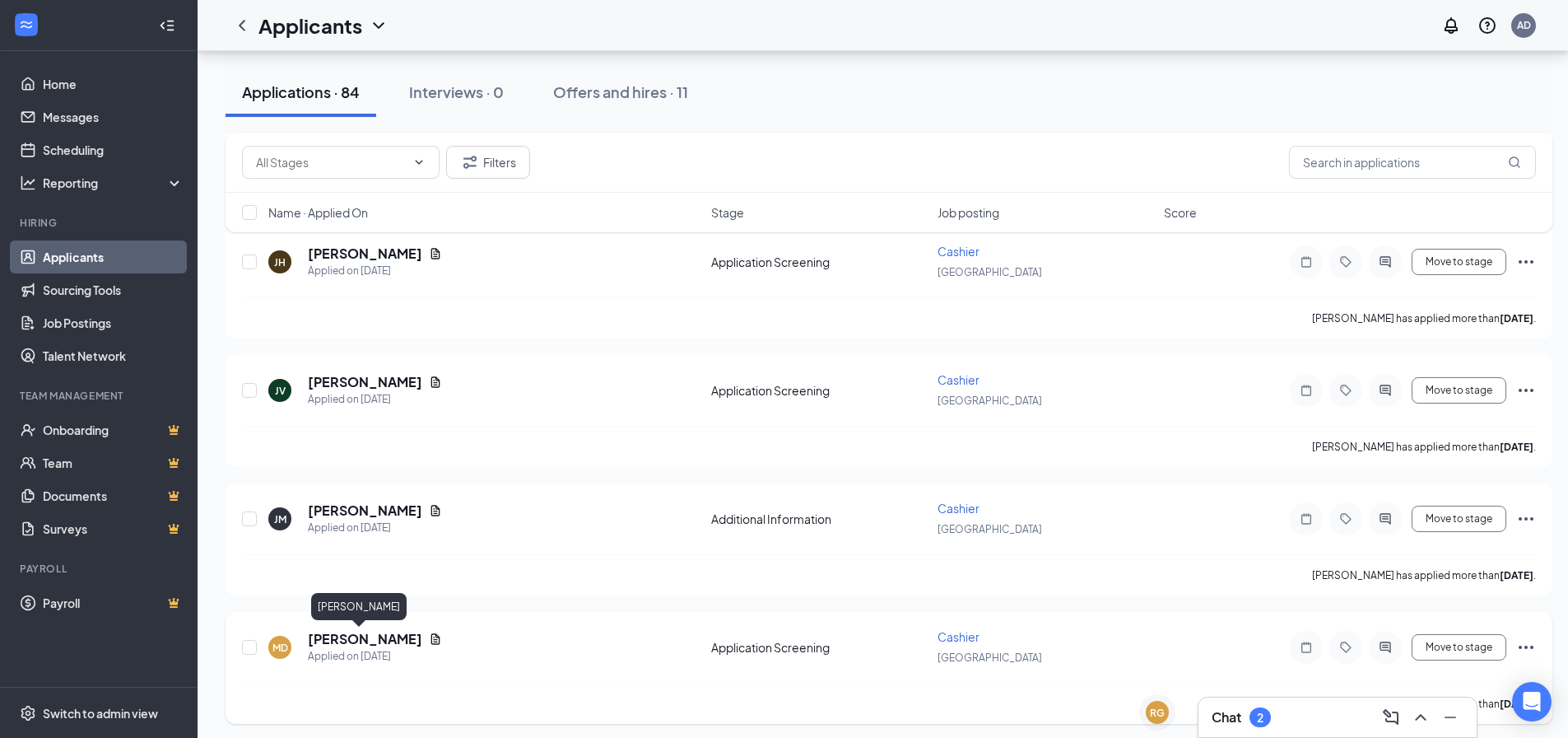
click at [327, 640] on h5 "[PERSON_NAME]" at bounding box center [364, 639] width 114 height 18
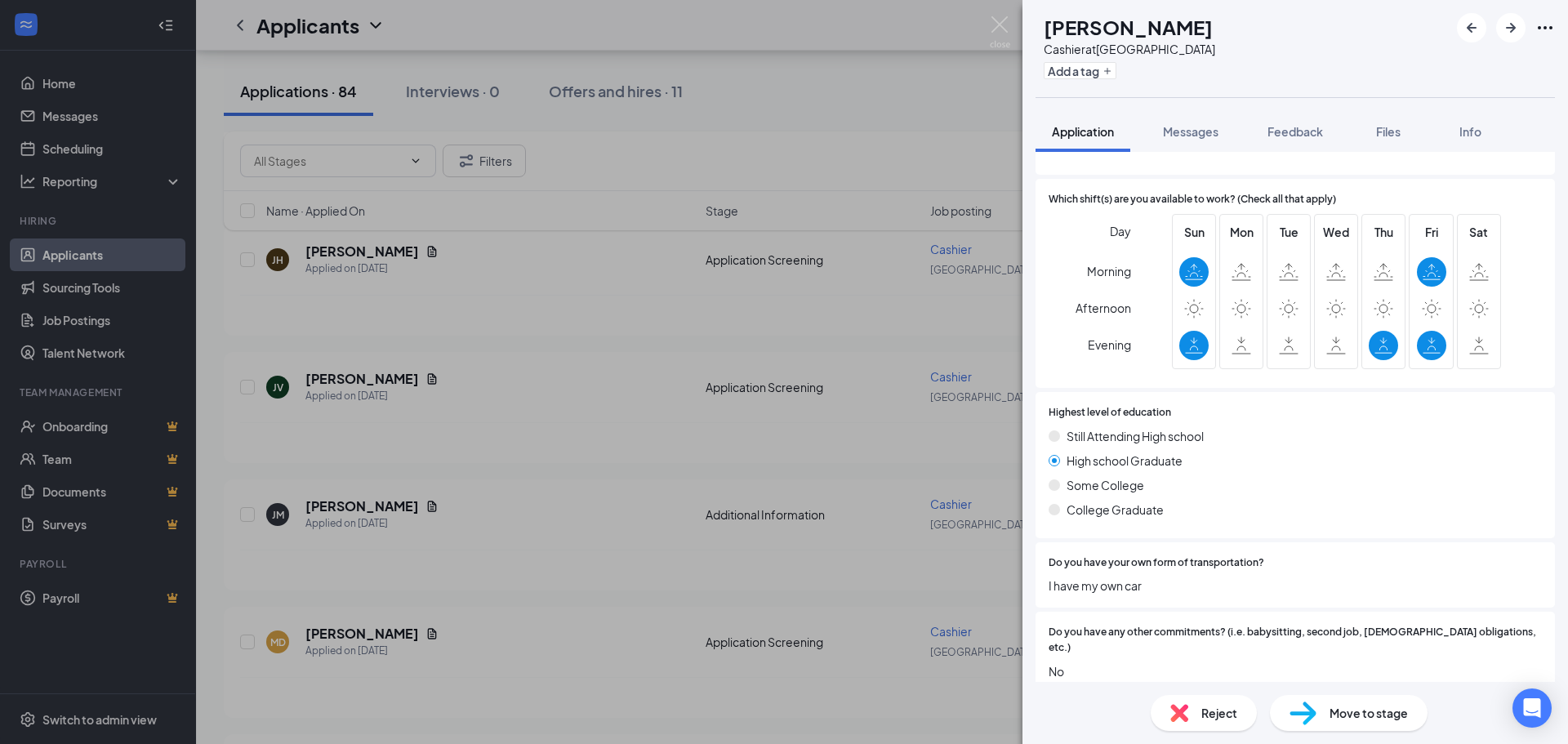
click at [1209, 713] on span "Reject" at bounding box center [1219, 713] width 36 height 18
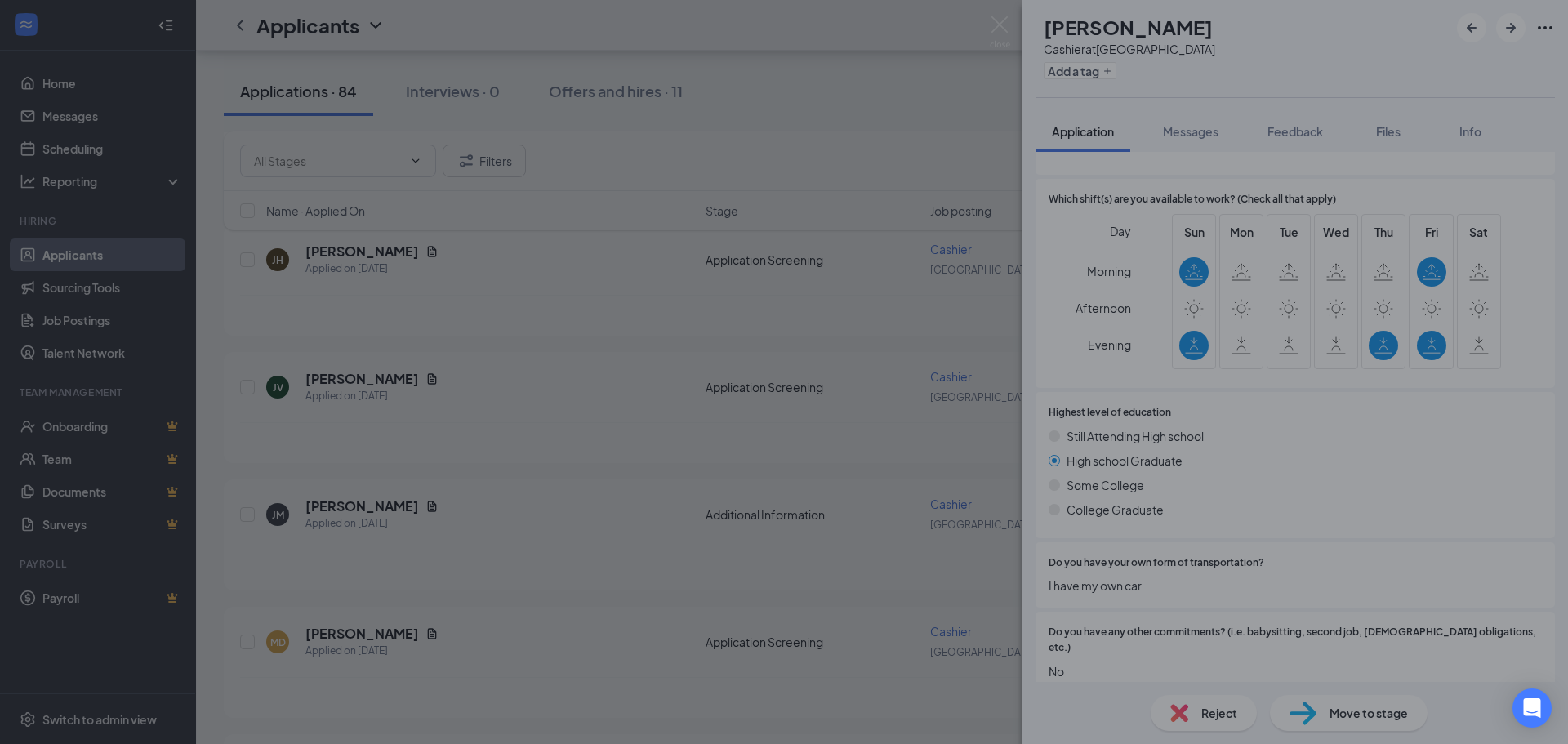
scroll to position [537, 0]
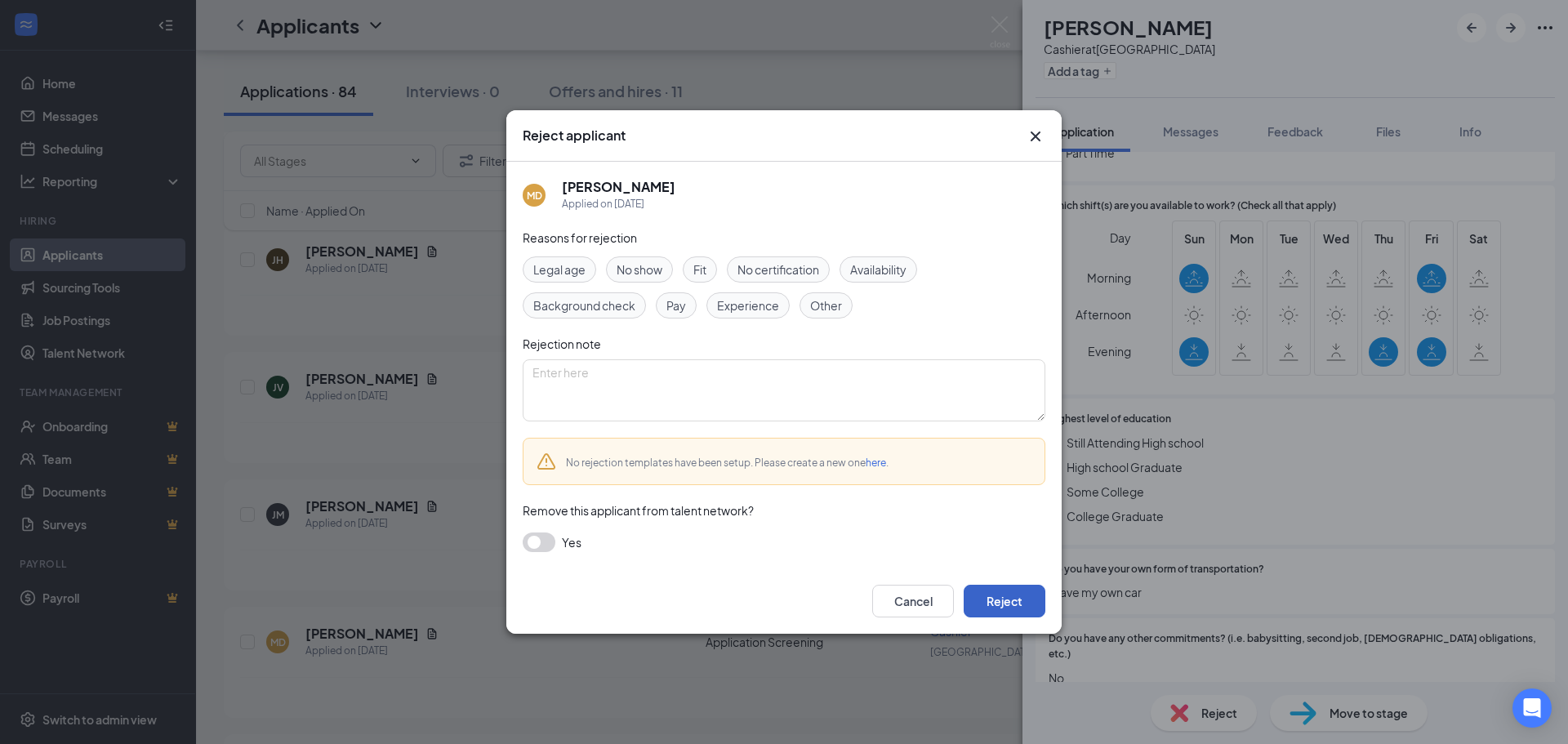
click at [980, 601] on button "Reject" at bounding box center [1005, 600] width 82 height 32
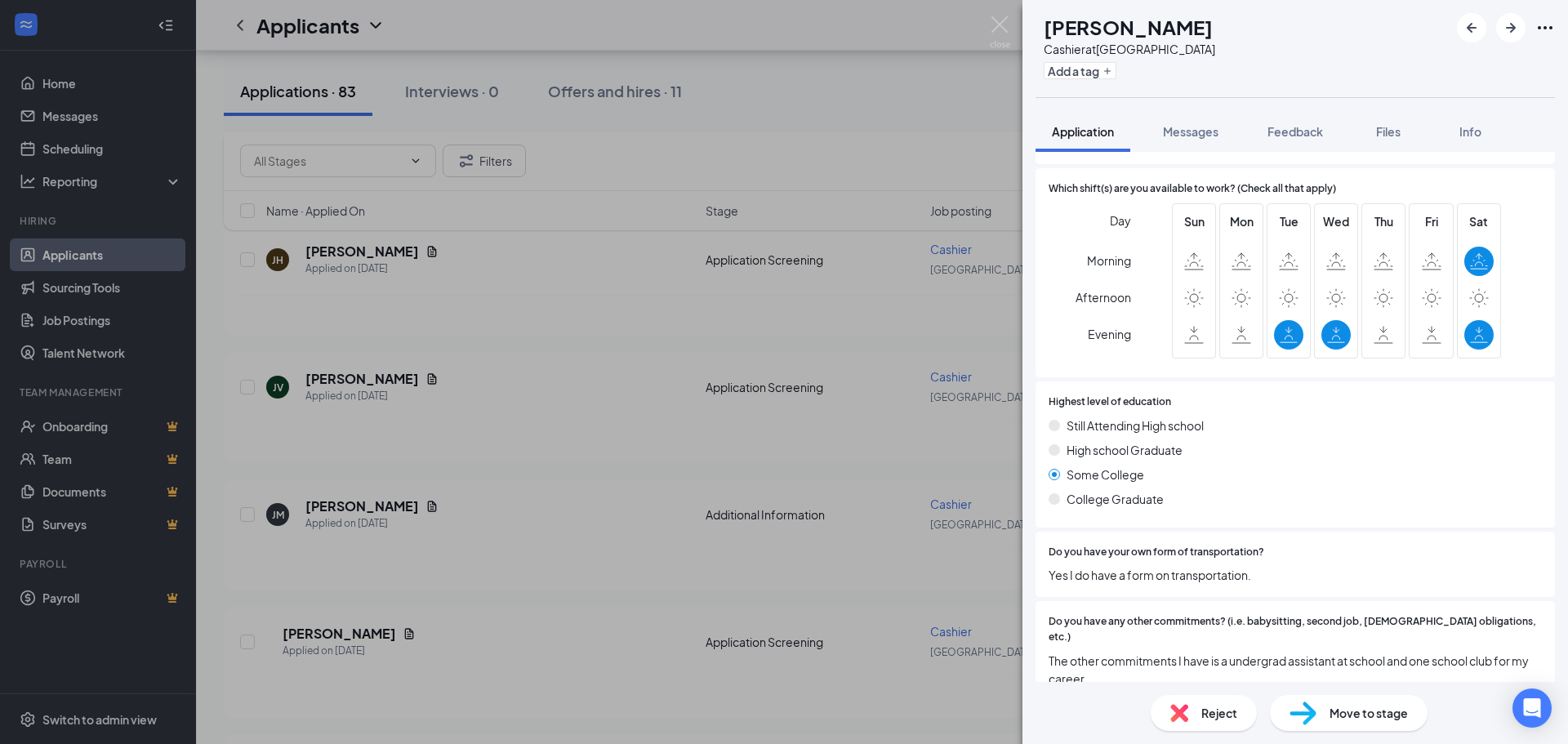
scroll to position [562, 0]
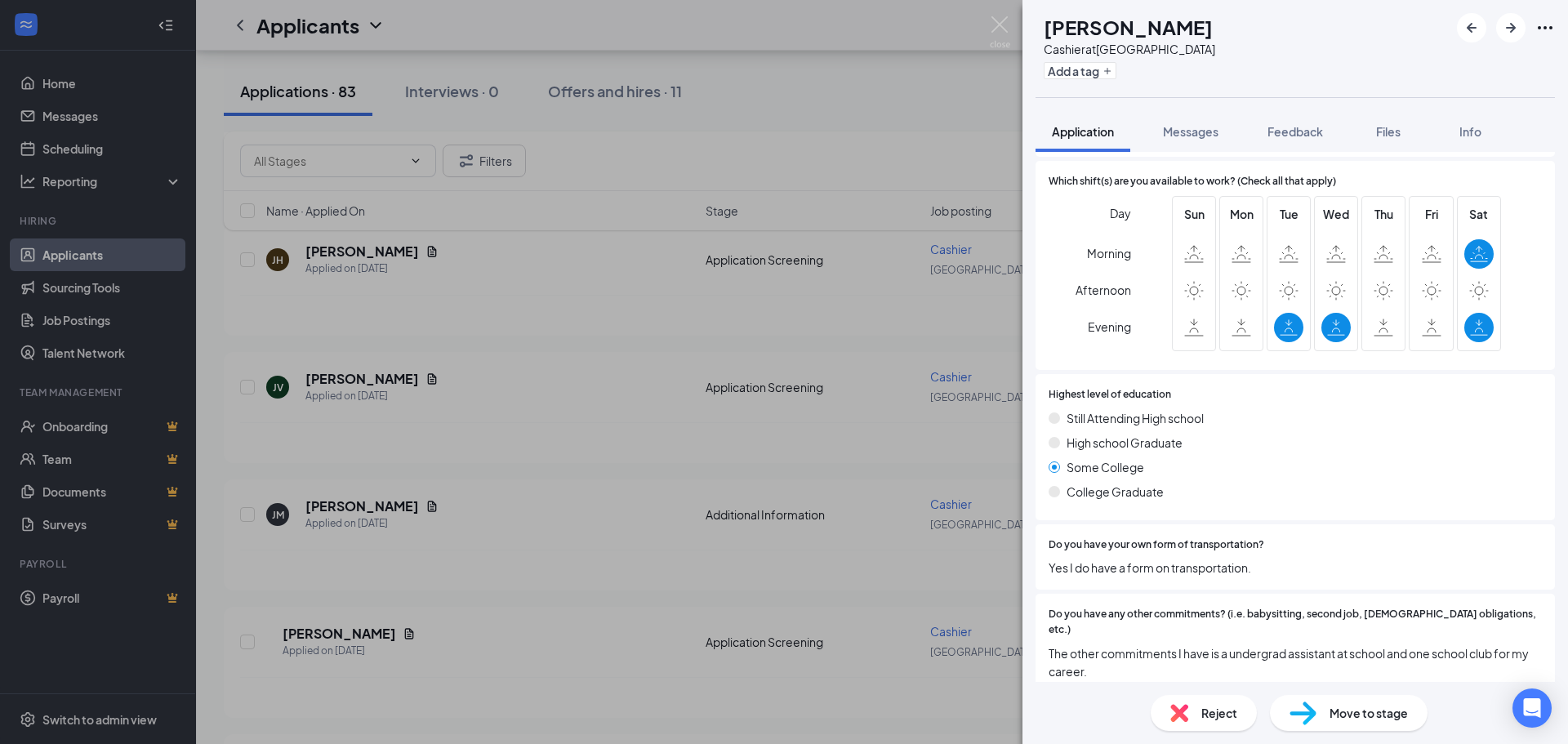
click at [1220, 715] on span "Reject" at bounding box center [1219, 713] width 36 height 18
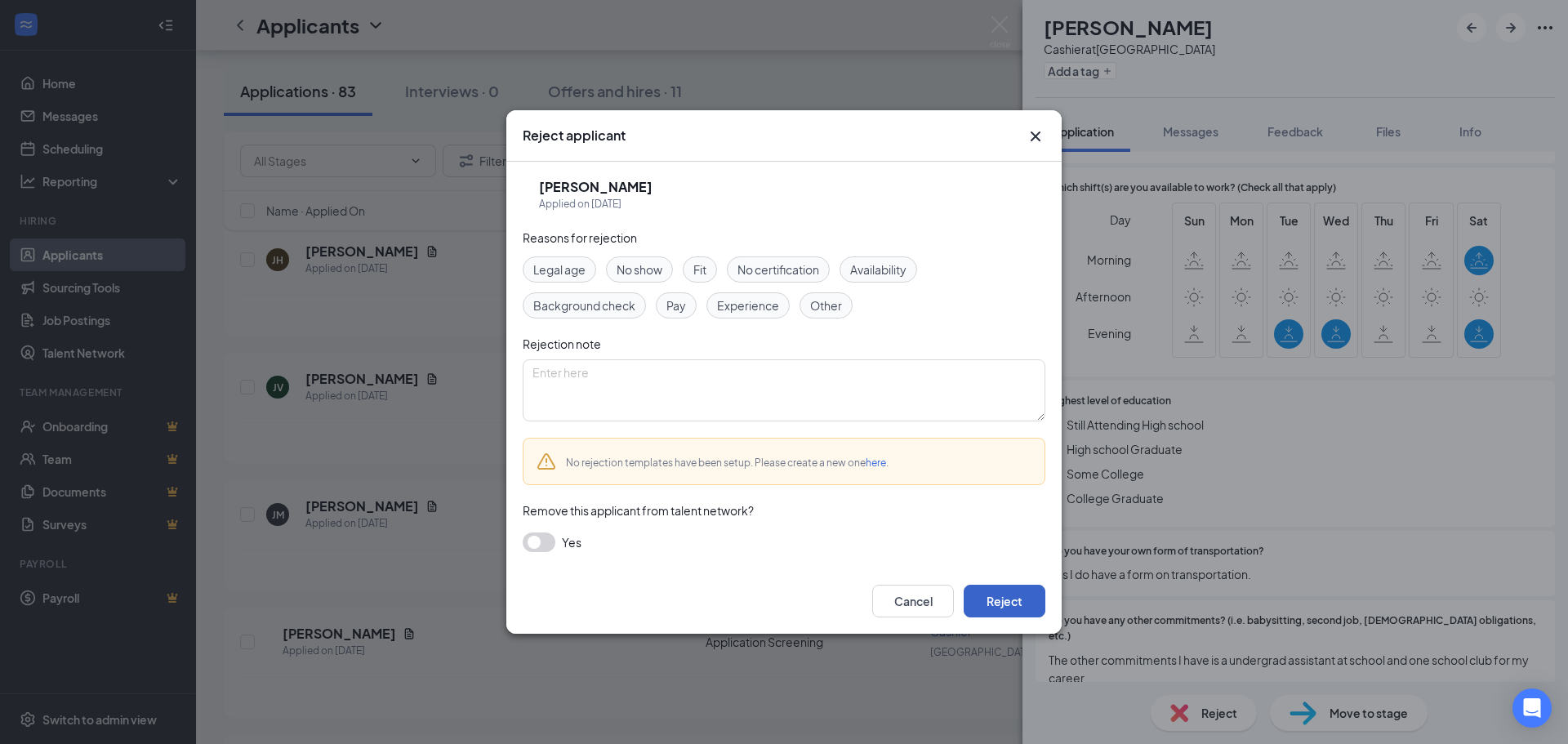
click at [1029, 611] on button "Reject" at bounding box center [1005, 600] width 82 height 32
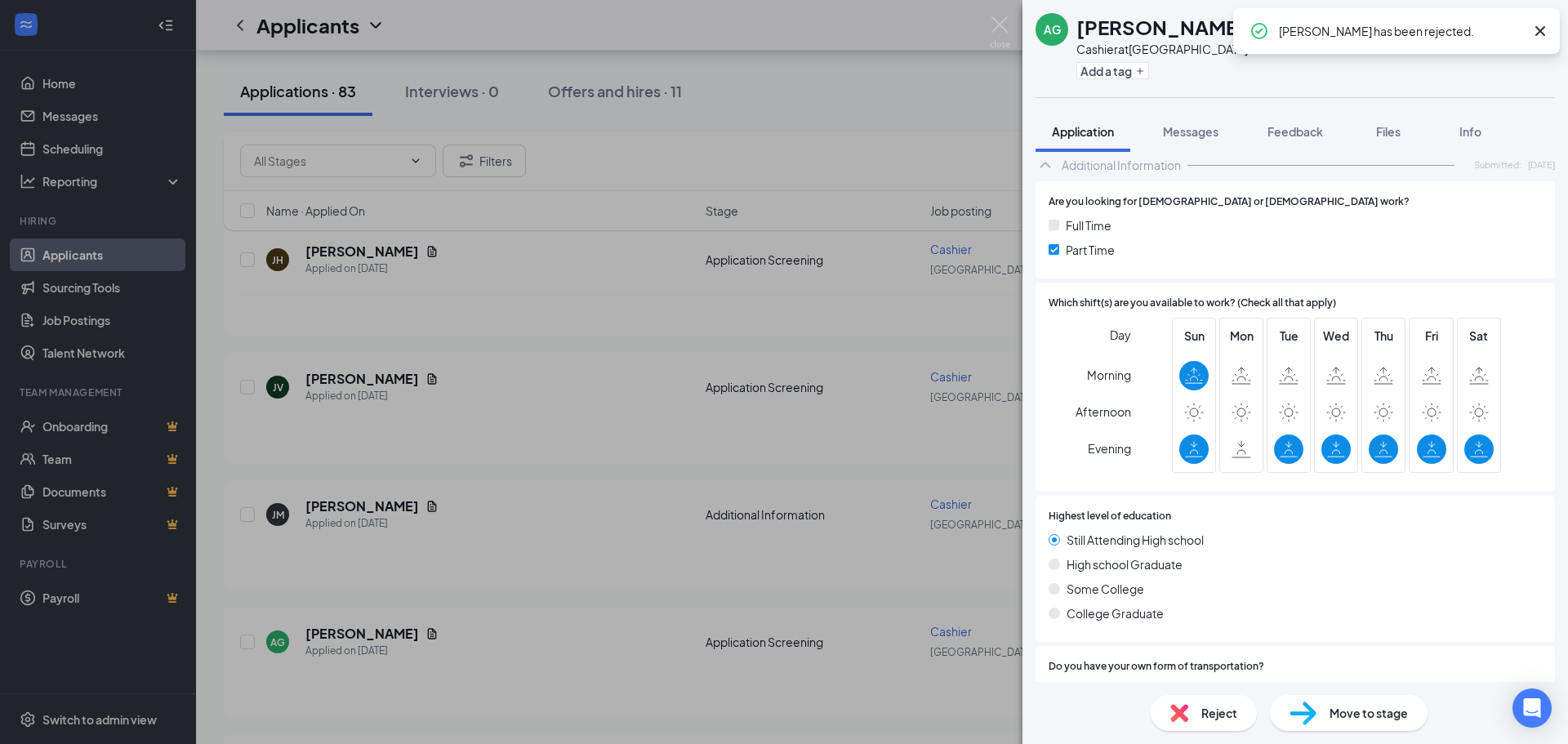
scroll to position [590, 0]
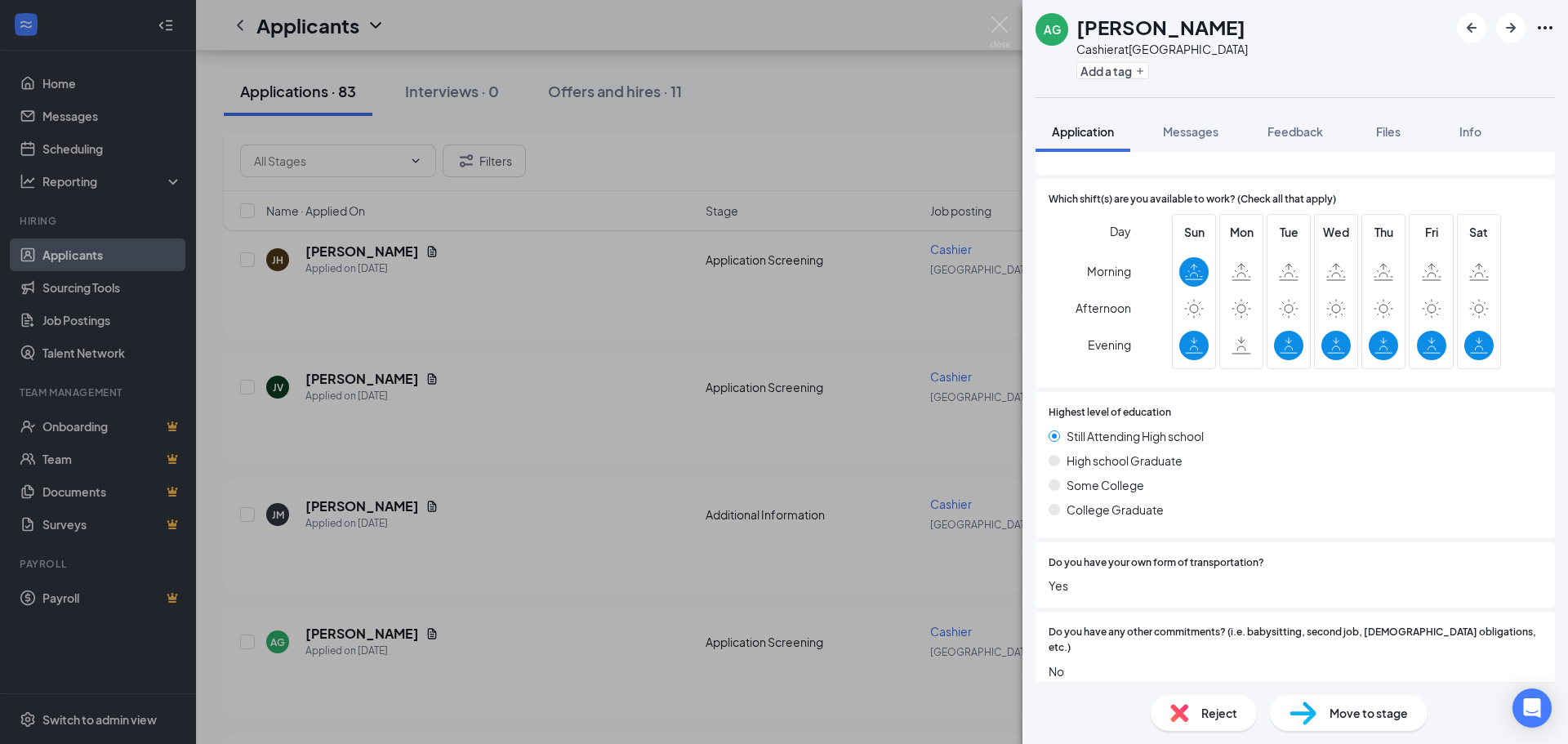
click at [1196, 714] on div "Reject" at bounding box center [1203, 713] width 106 height 36
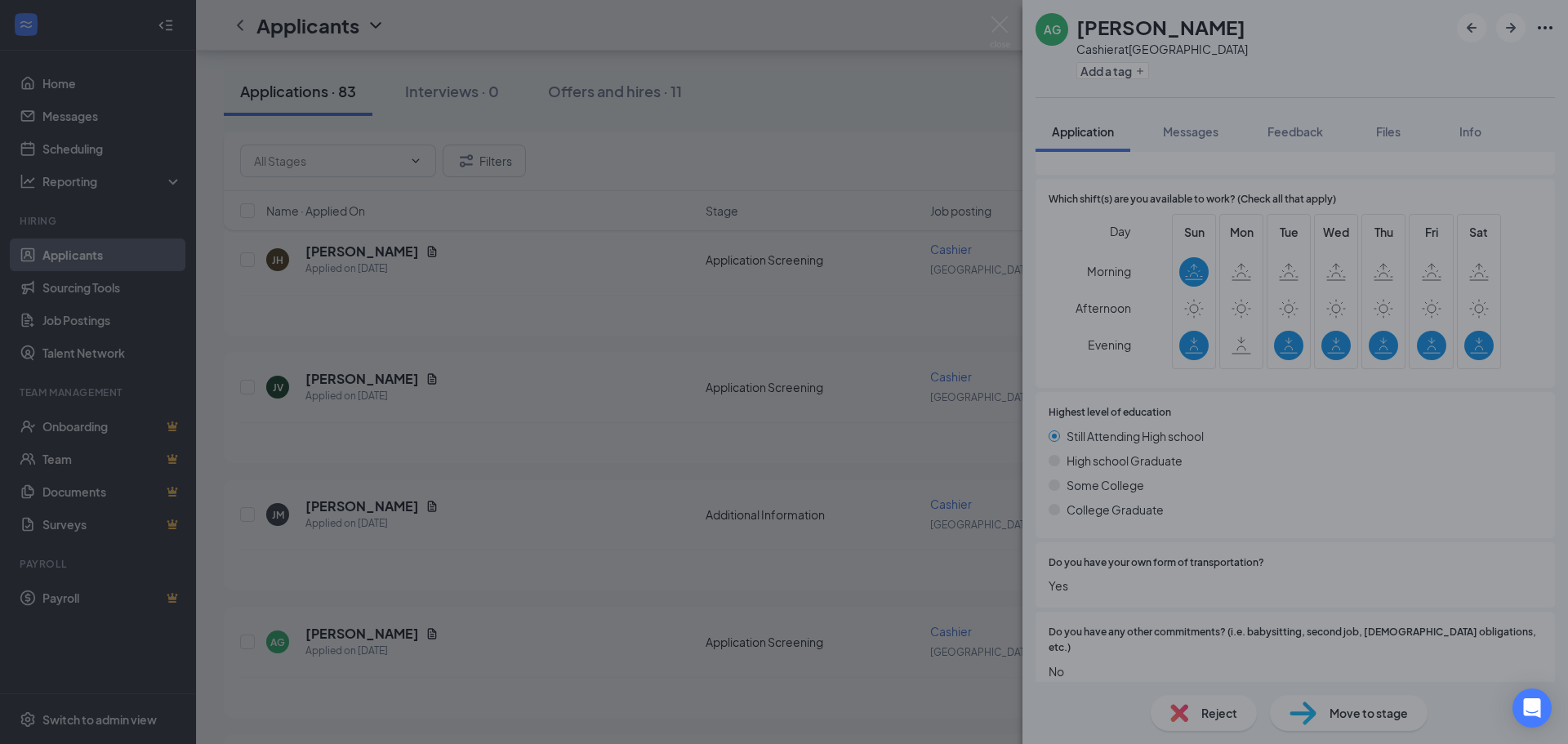
scroll to position [584, 0]
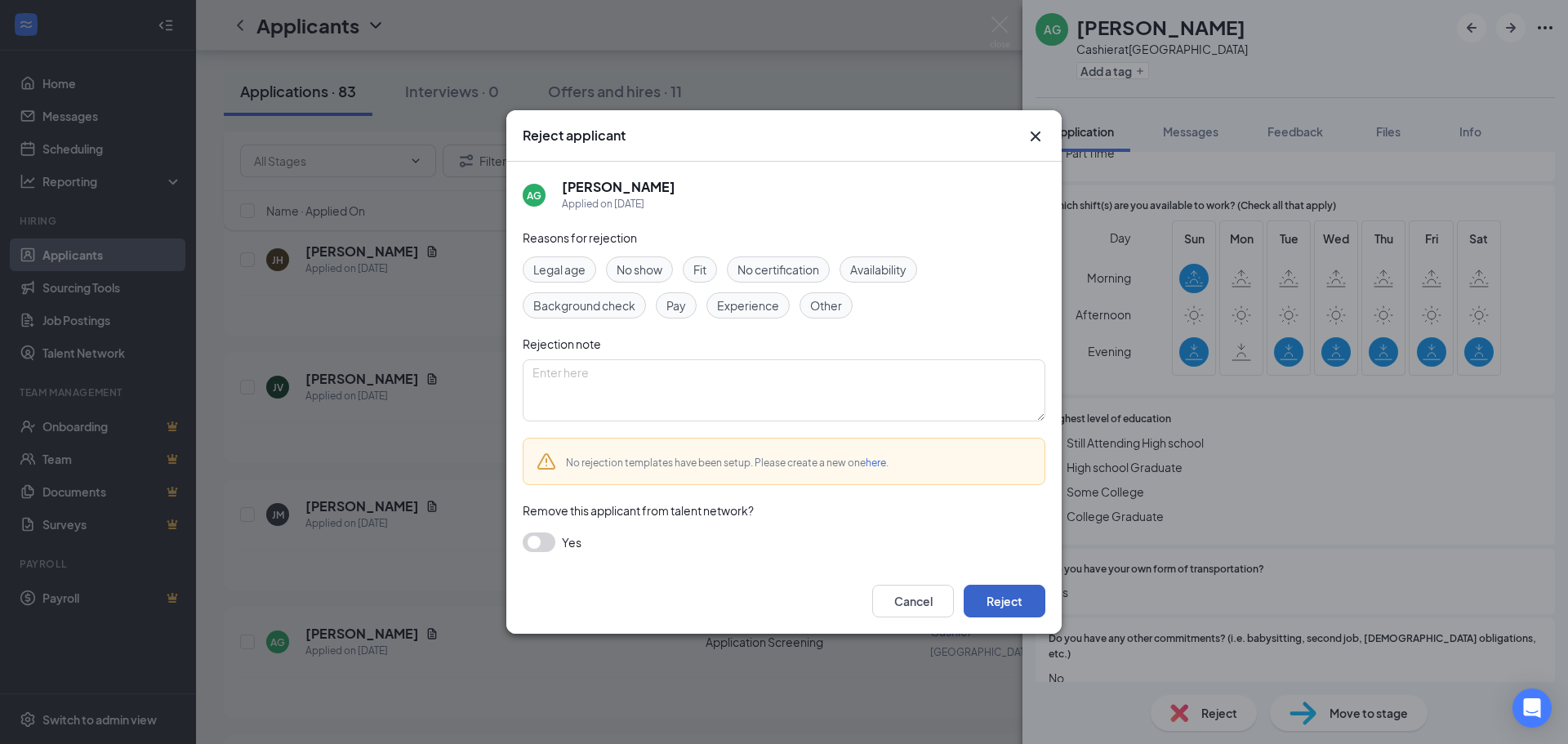
click at [1011, 587] on button "Reject" at bounding box center [1005, 600] width 82 height 32
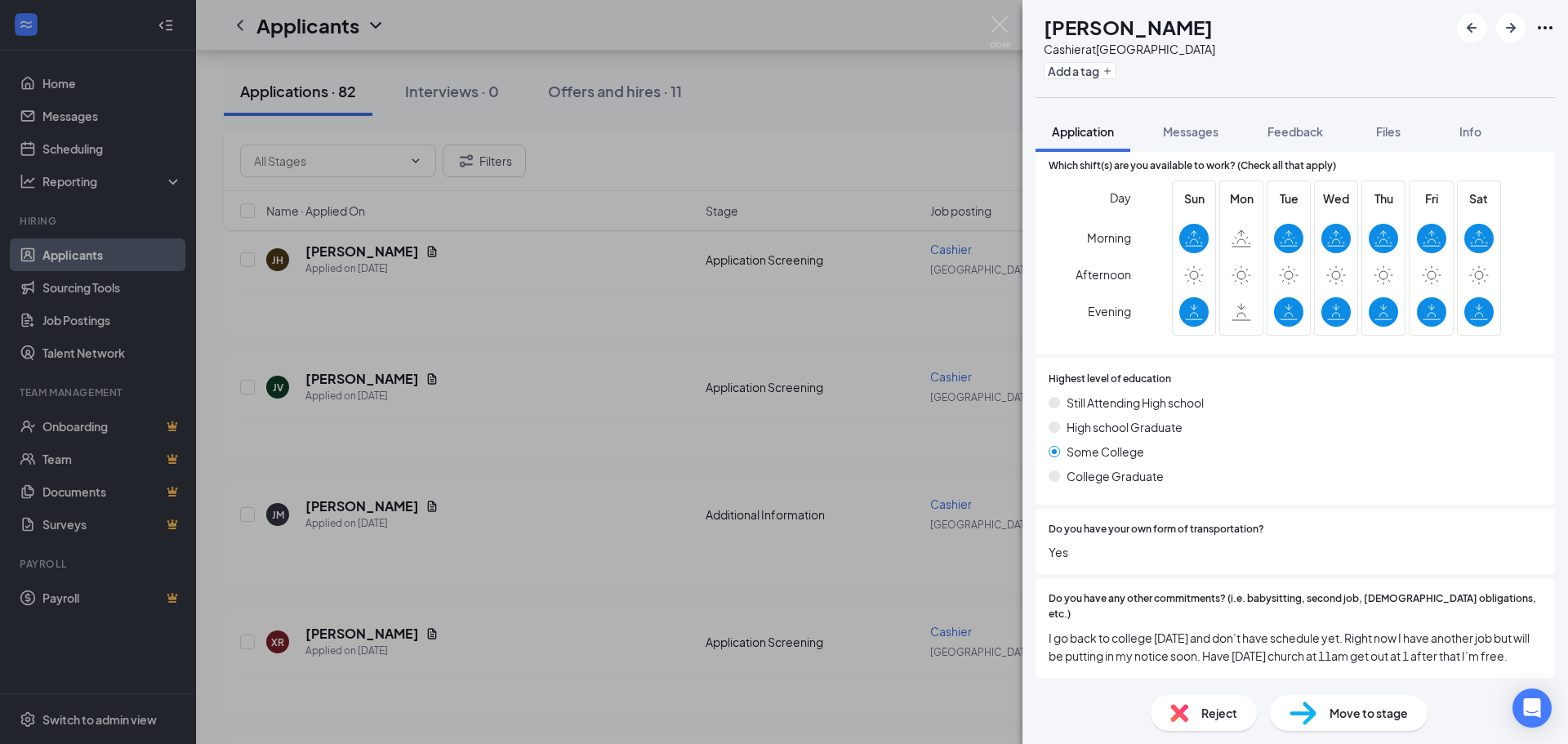
scroll to position [580, 0]
click at [1218, 713] on span "Reject" at bounding box center [1219, 713] width 36 height 18
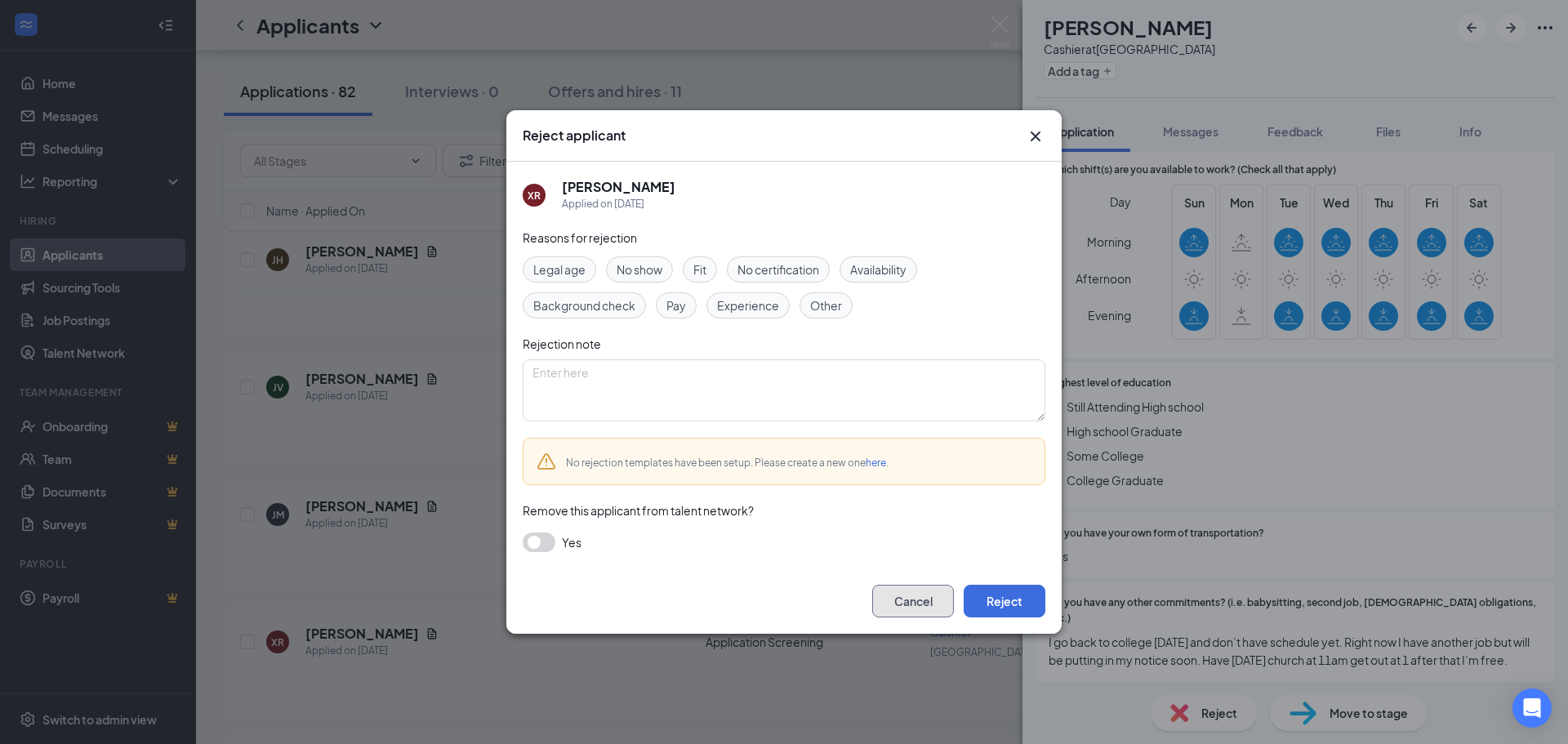
drag, startPoint x: 935, startPoint y: 610, endPoint x: 945, endPoint y: 609, distance: 10.0
click at [936, 610] on button "Cancel" at bounding box center [913, 600] width 82 height 32
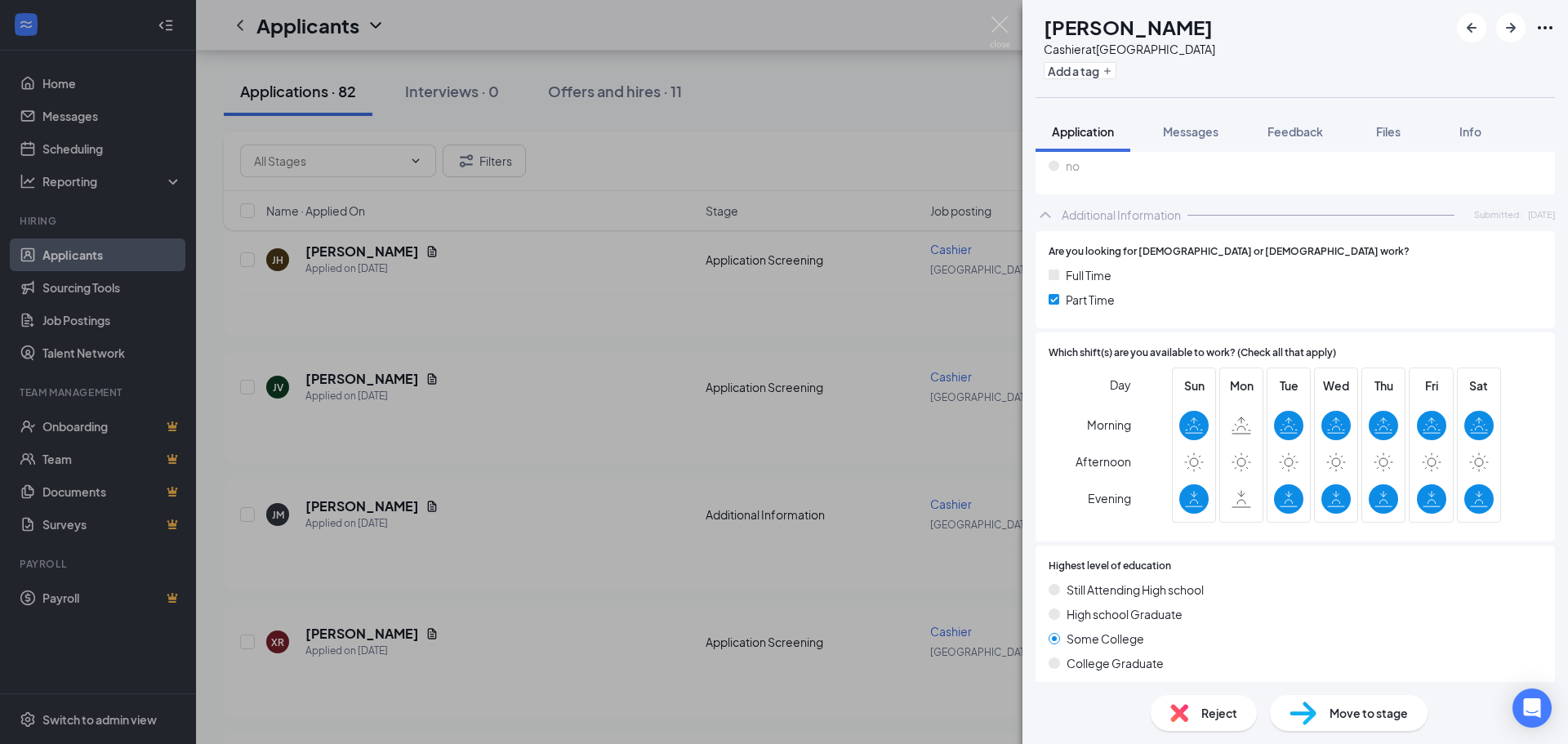
scroll to position [247, 0]
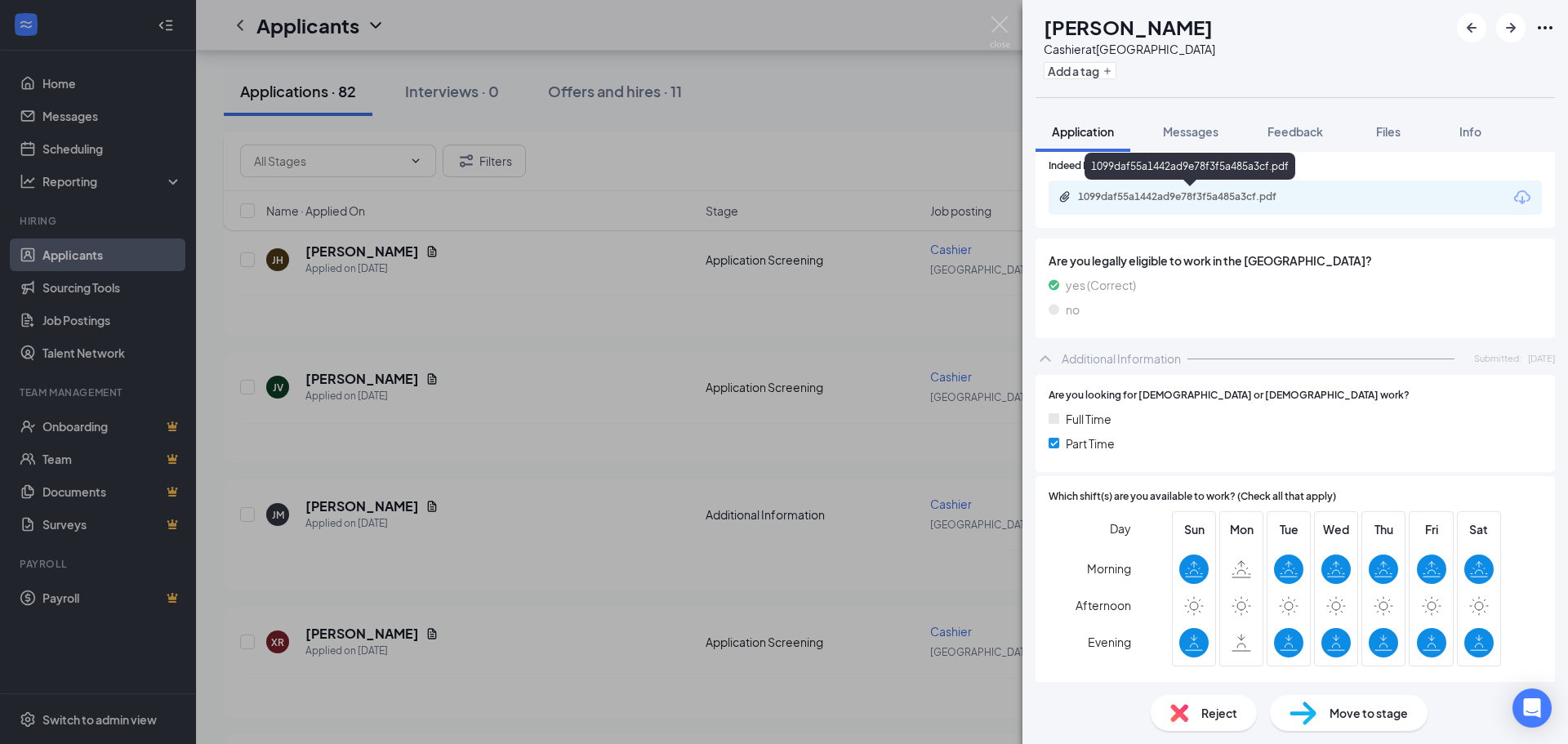
click at [1193, 195] on div "1099daf55a1442ad9e78f3f5a485a3cf.pdf" at bounding box center [1193, 196] width 229 height 13
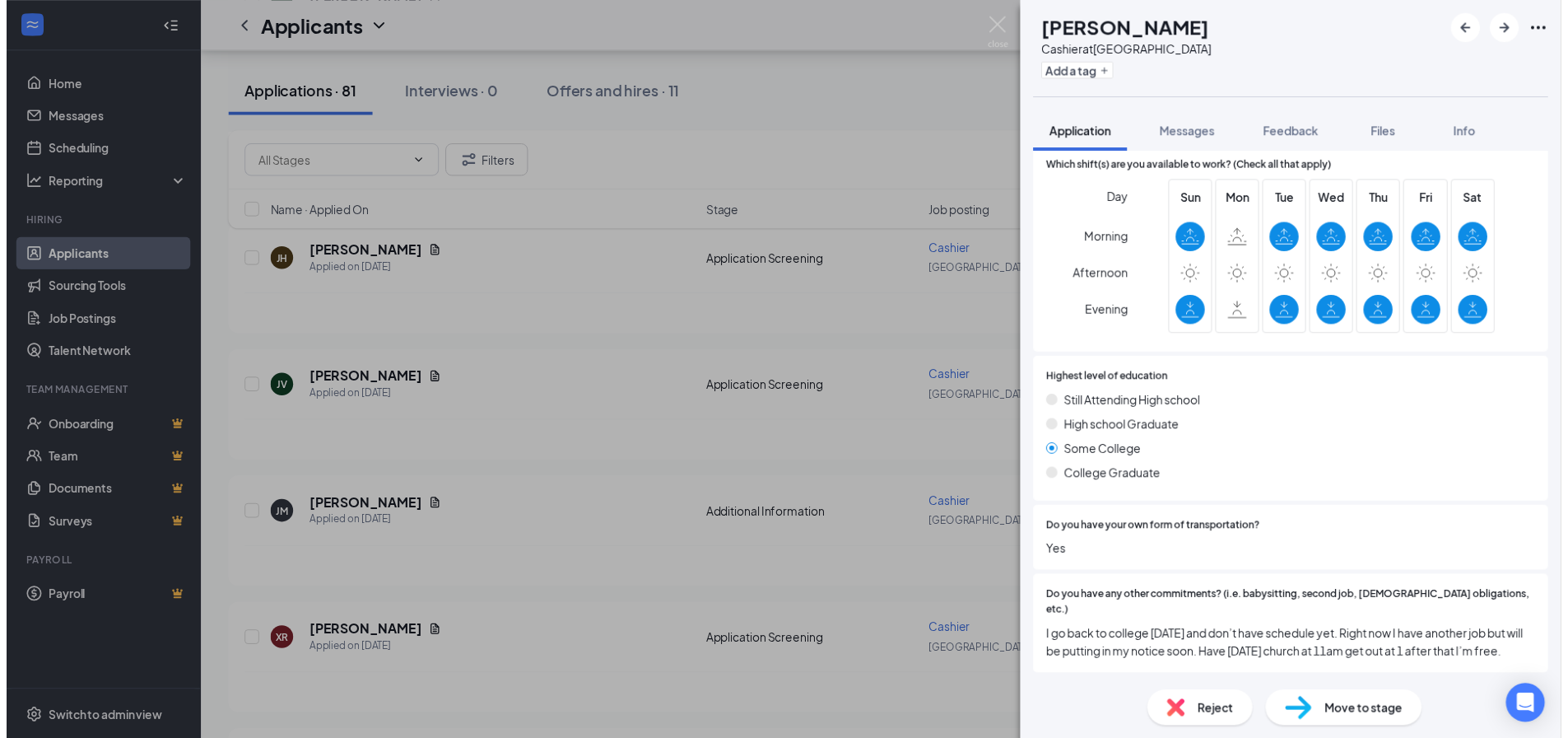
scroll to position [585, 0]
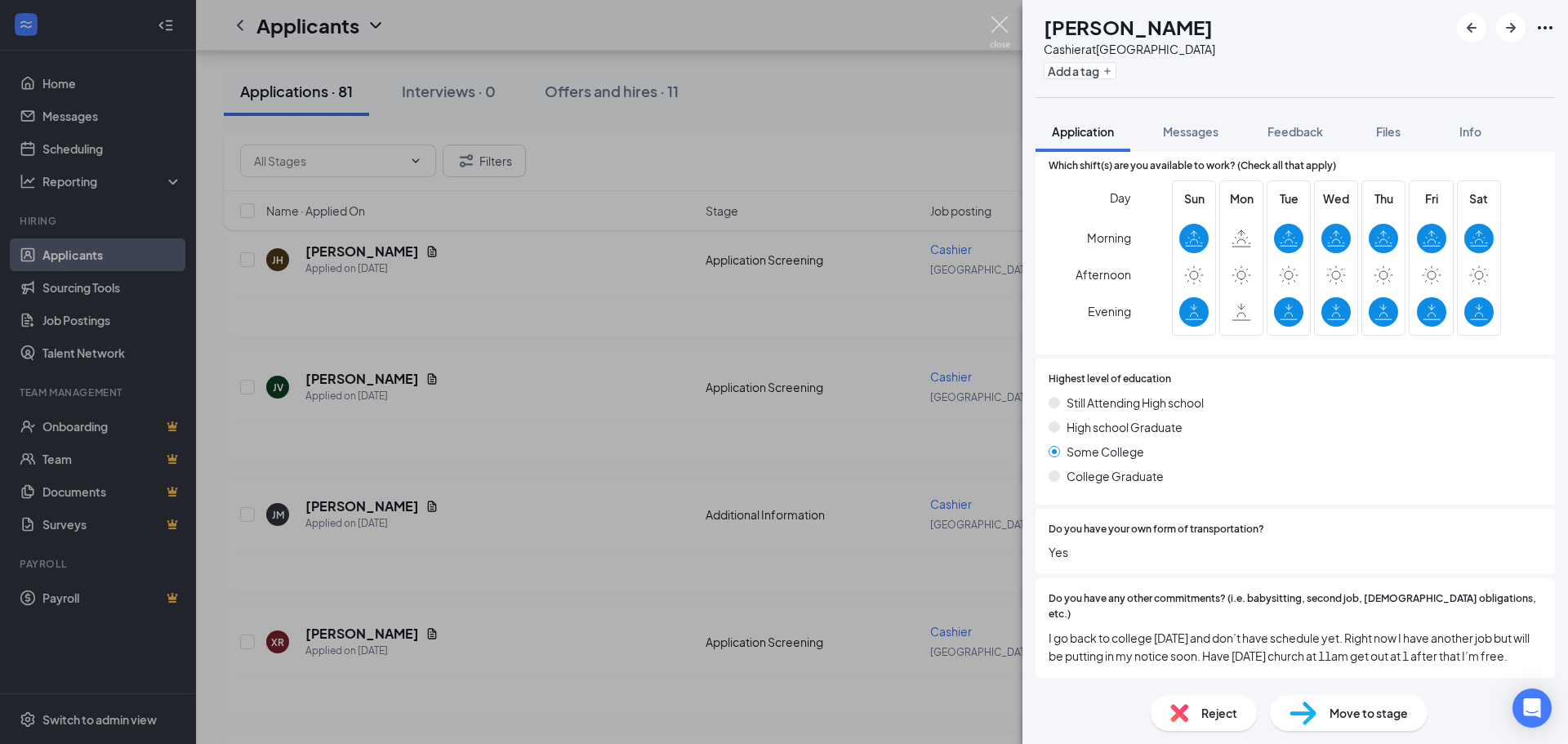
click at [1005, 17] on img at bounding box center [1000, 32] width 20 height 32
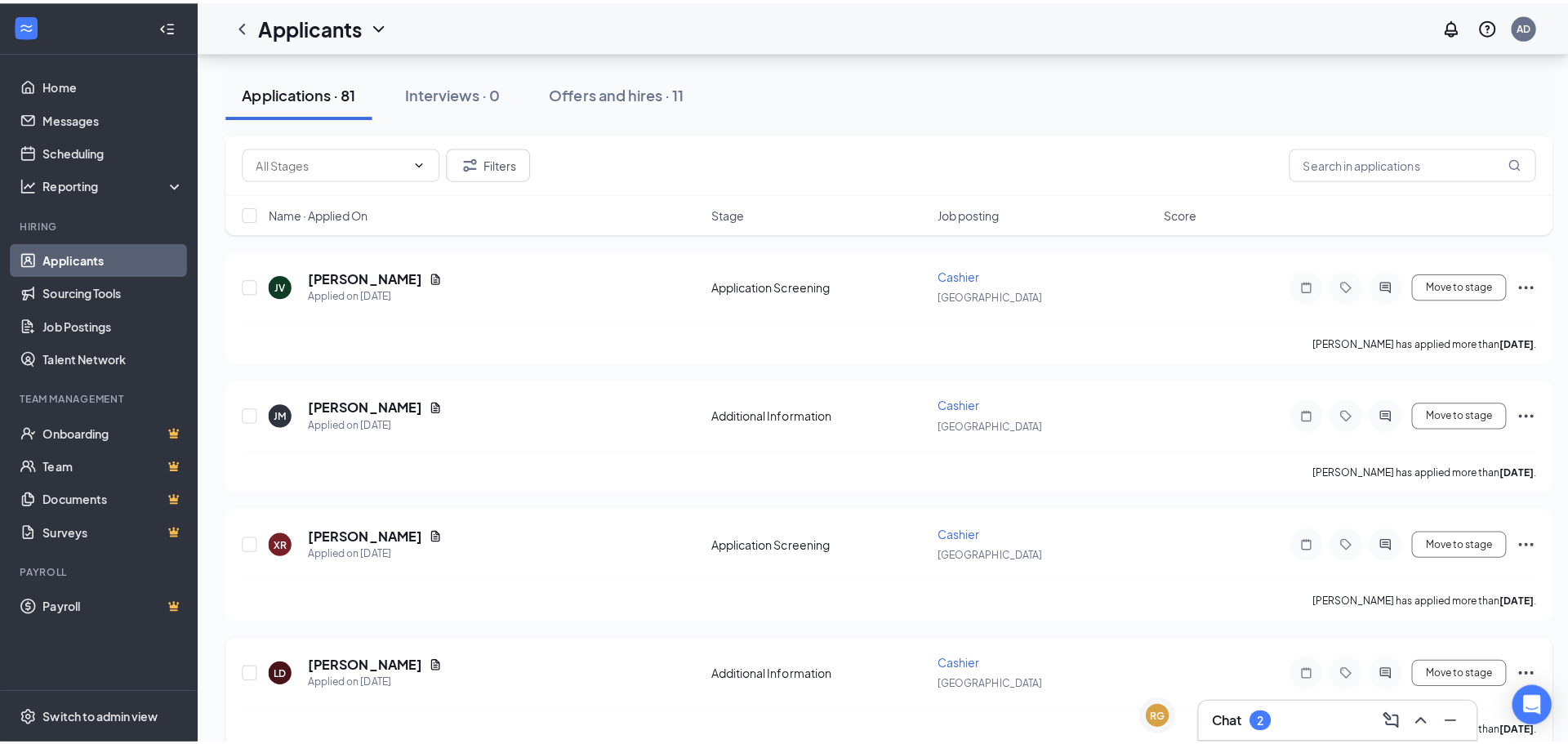
scroll to position [3302, 0]
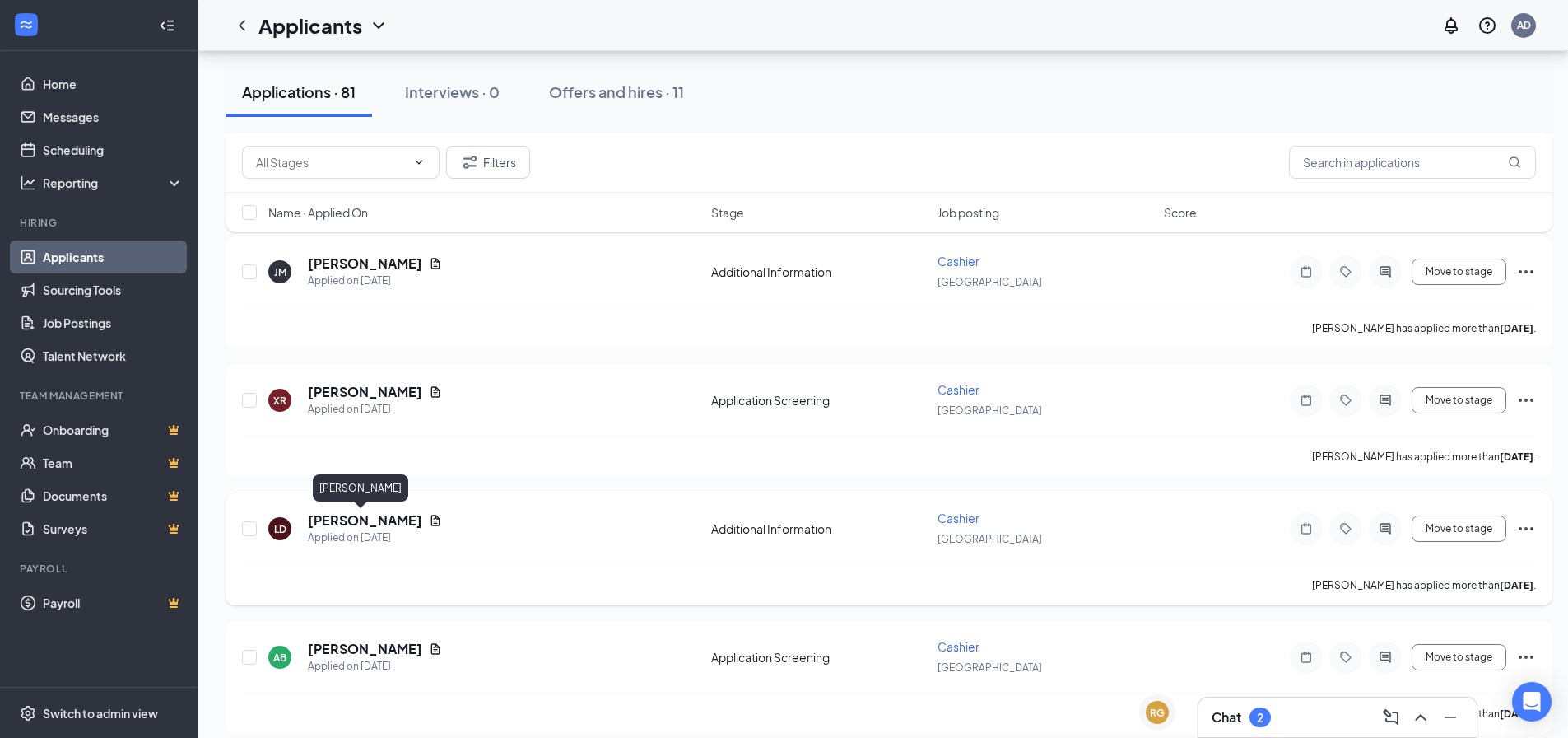
click at [320, 519] on h5 "[PERSON_NAME]" at bounding box center [364, 520] width 114 height 18
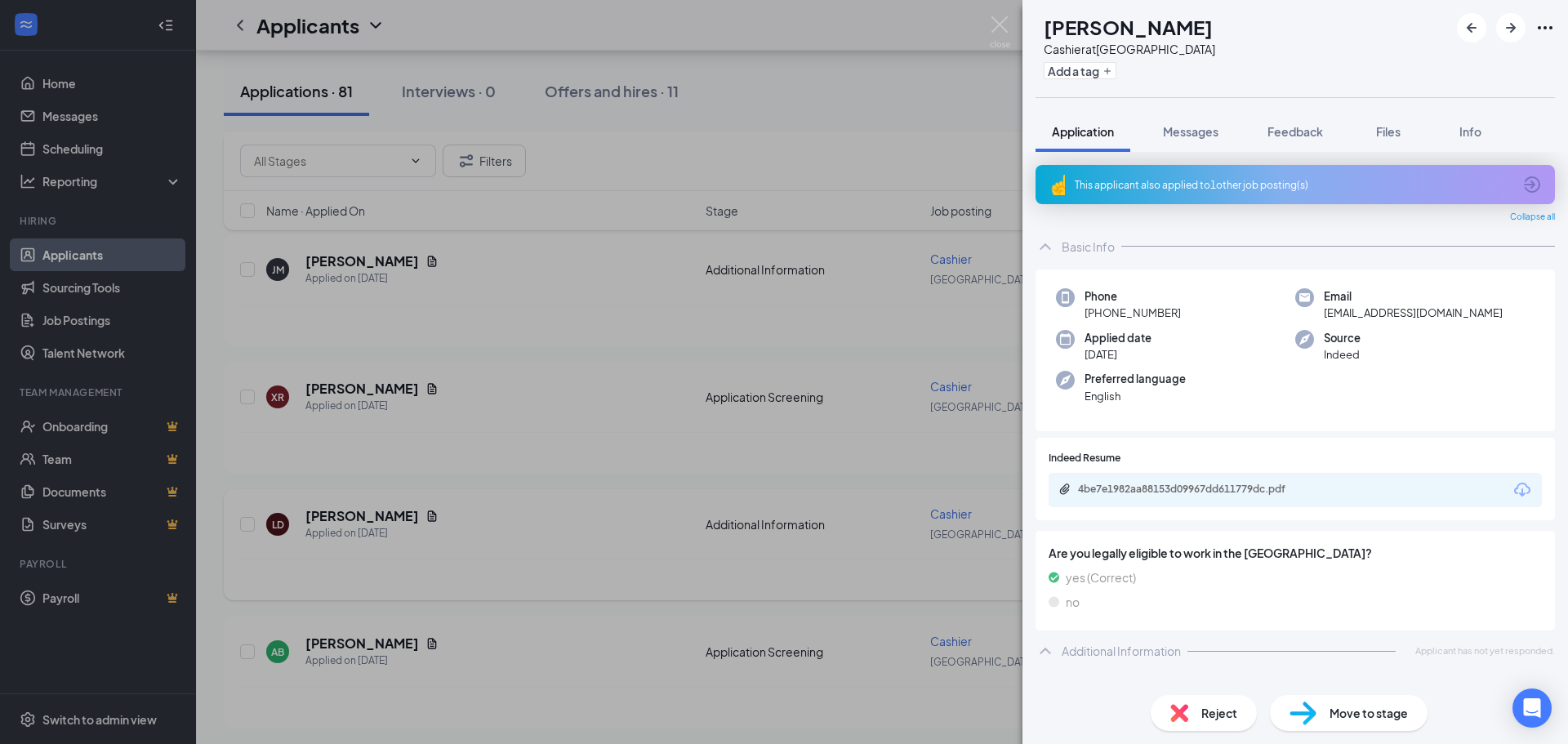
drag, startPoint x: 718, startPoint y: 341, endPoint x: 570, endPoint y: 526, distance: 236.9
click at [715, 346] on div "LD [PERSON_NAME] Cashier at [GEOGRAPHIC_DATA] Add a tag Application Messages Fe…" at bounding box center [784, 372] width 1568 height 744
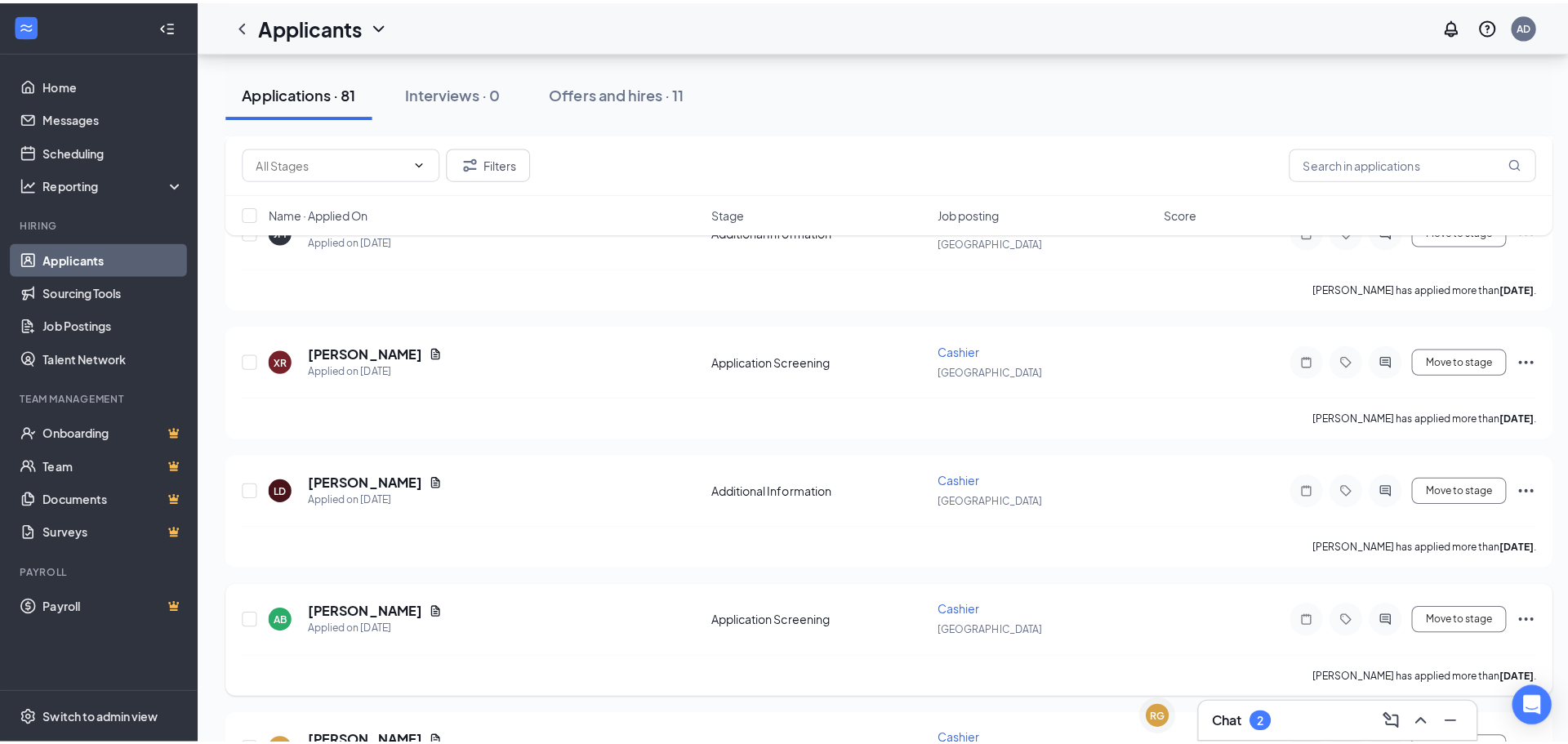
scroll to position [3384, 0]
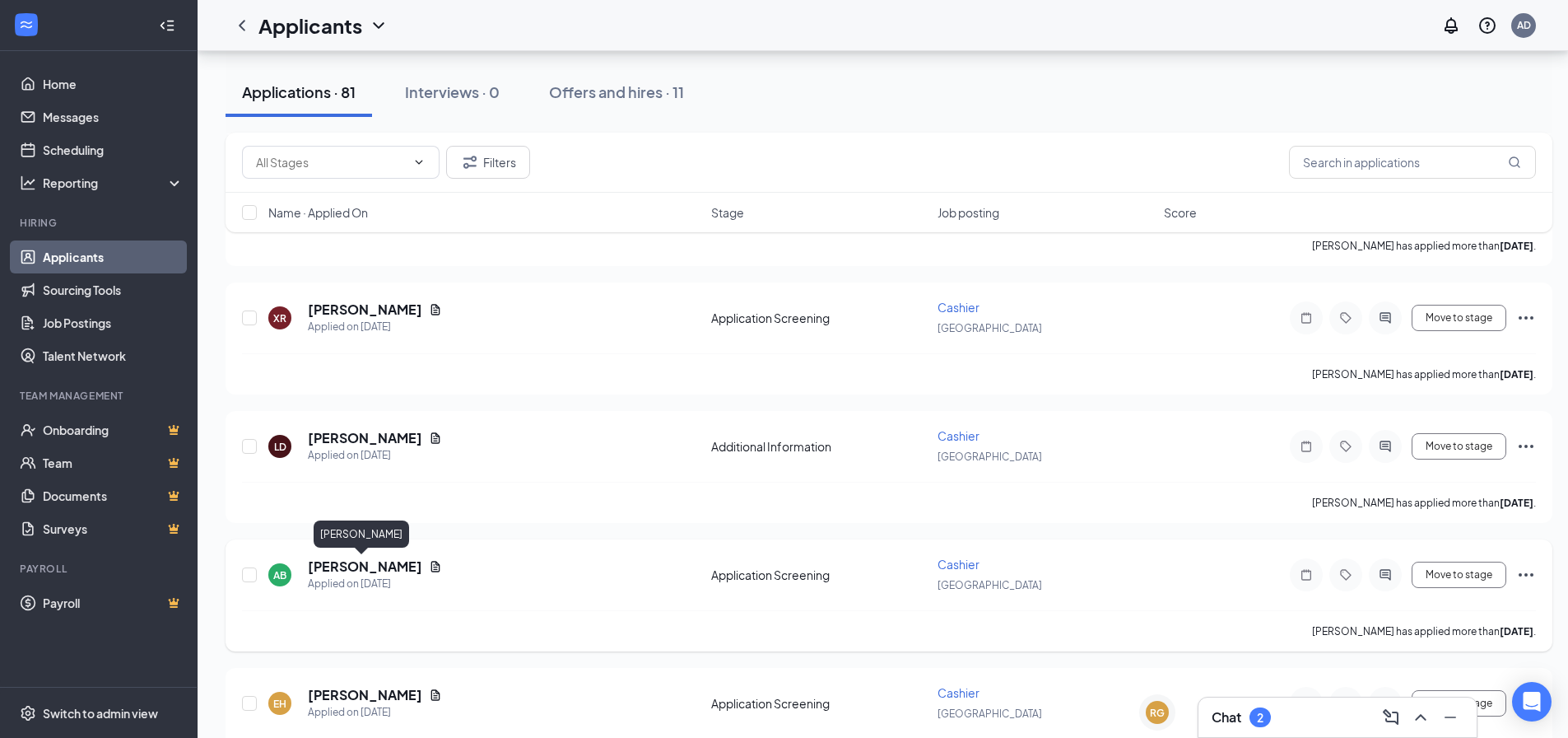
click at [369, 570] on h5 "[PERSON_NAME]" at bounding box center [364, 566] width 114 height 18
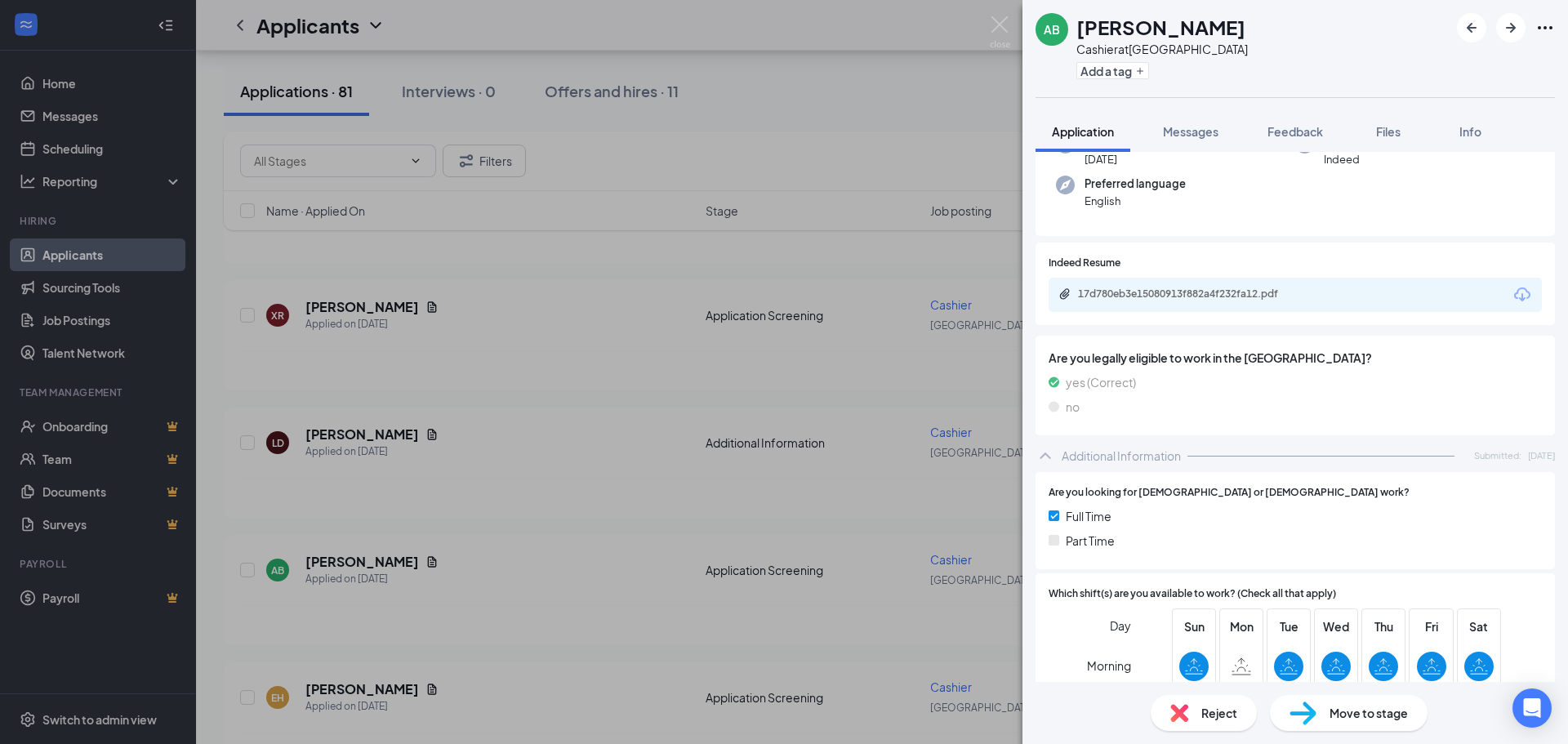
scroll to position [136, 0]
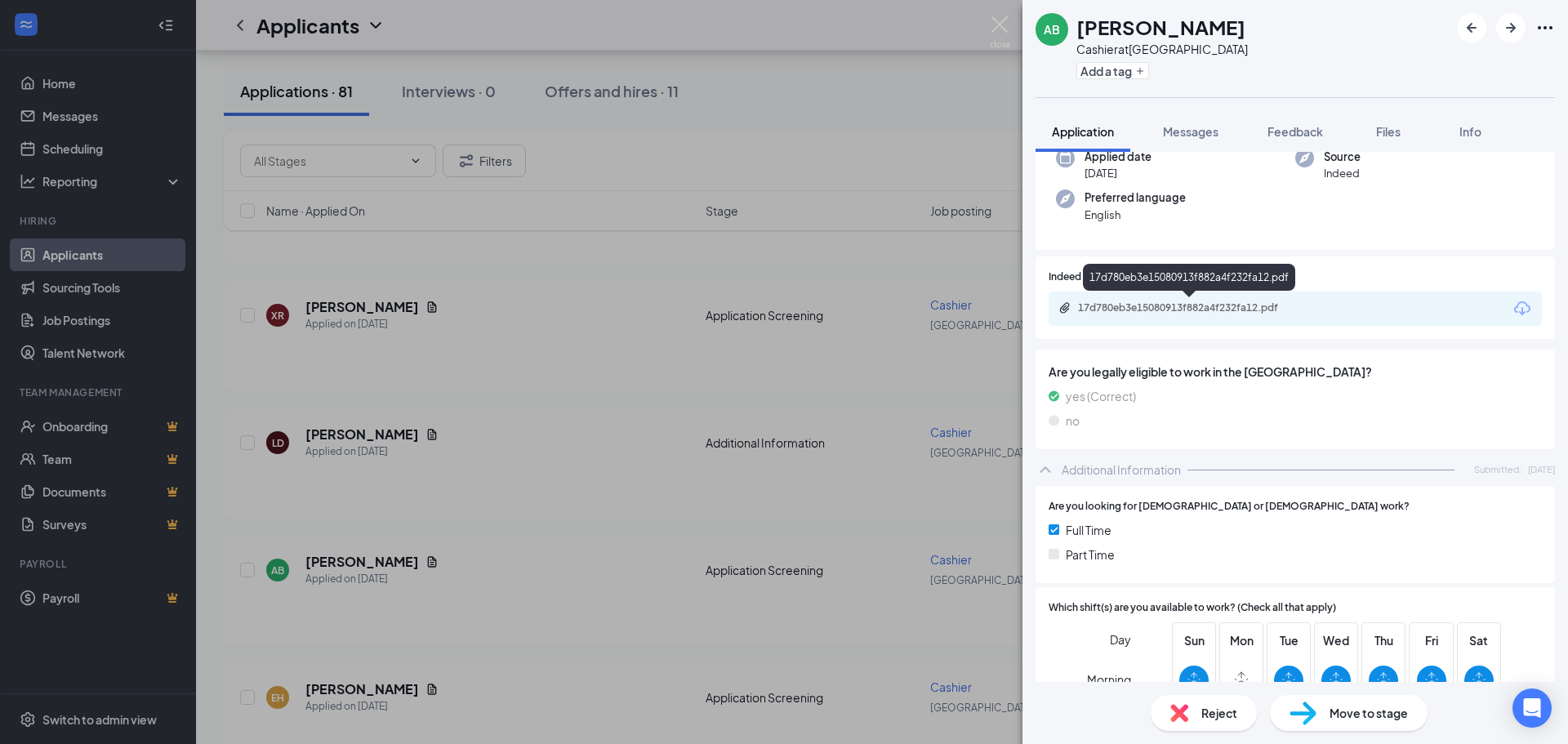
click at [1235, 304] on div "17d780eb3e15080913f882a4f232fa12.pdf" at bounding box center [1193, 308] width 229 height 13
click at [796, 425] on div "AB [PERSON_NAME] Cashier at [GEOGRAPHIC_DATA] Add a tag Application Messages Fe…" at bounding box center [784, 372] width 1568 height 744
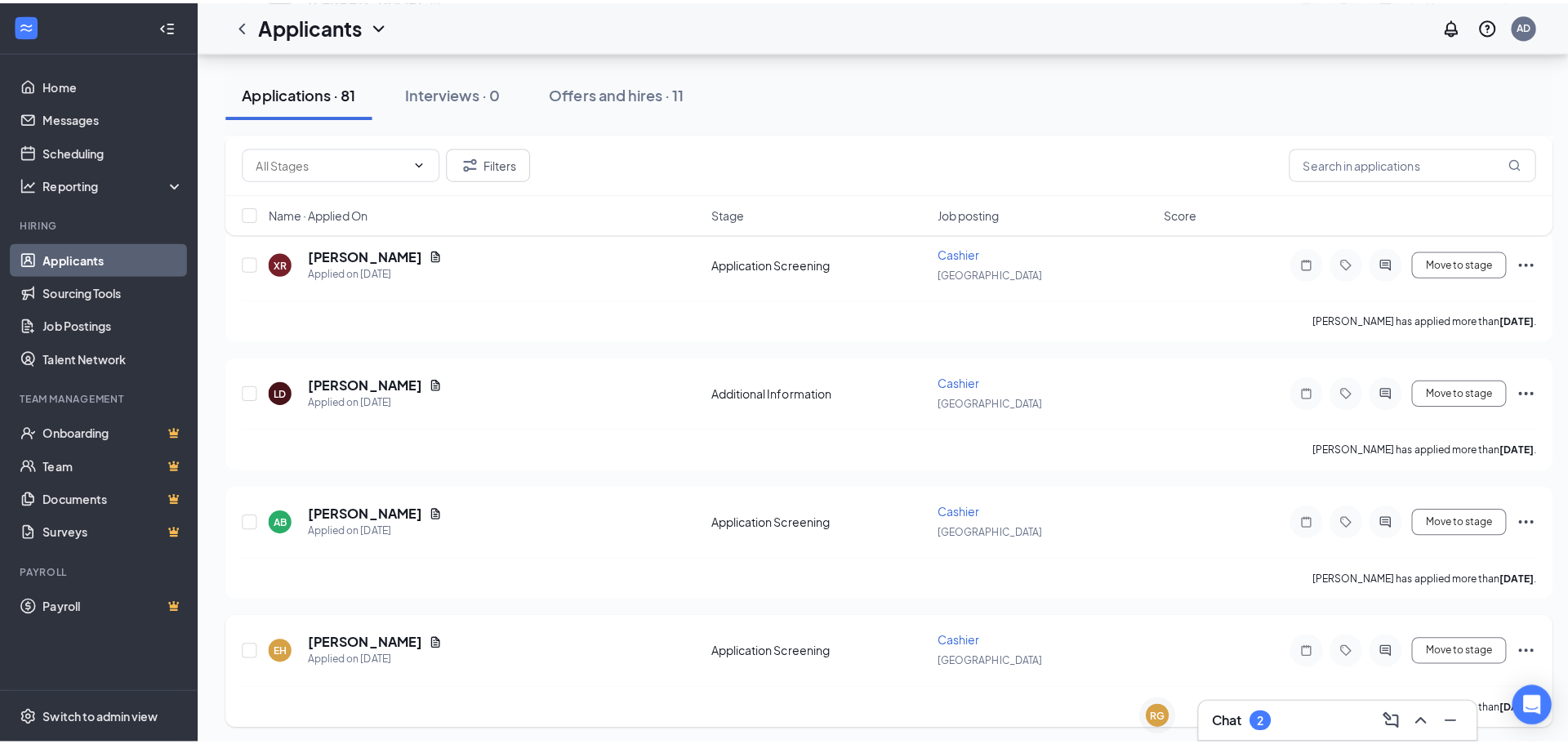
scroll to position [3548, 0]
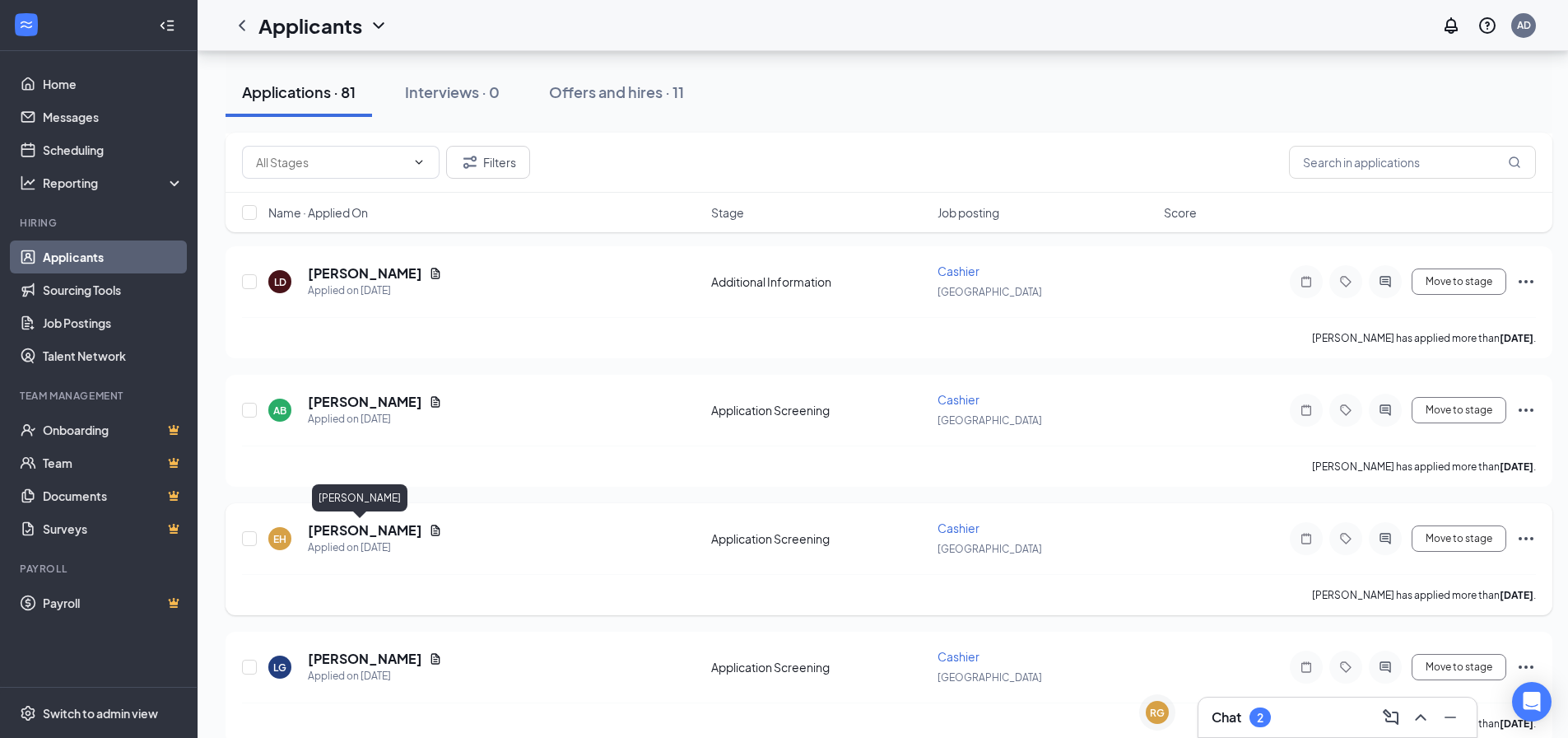
click at [343, 531] on h5 "[PERSON_NAME]" at bounding box center [364, 530] width 114 height 18
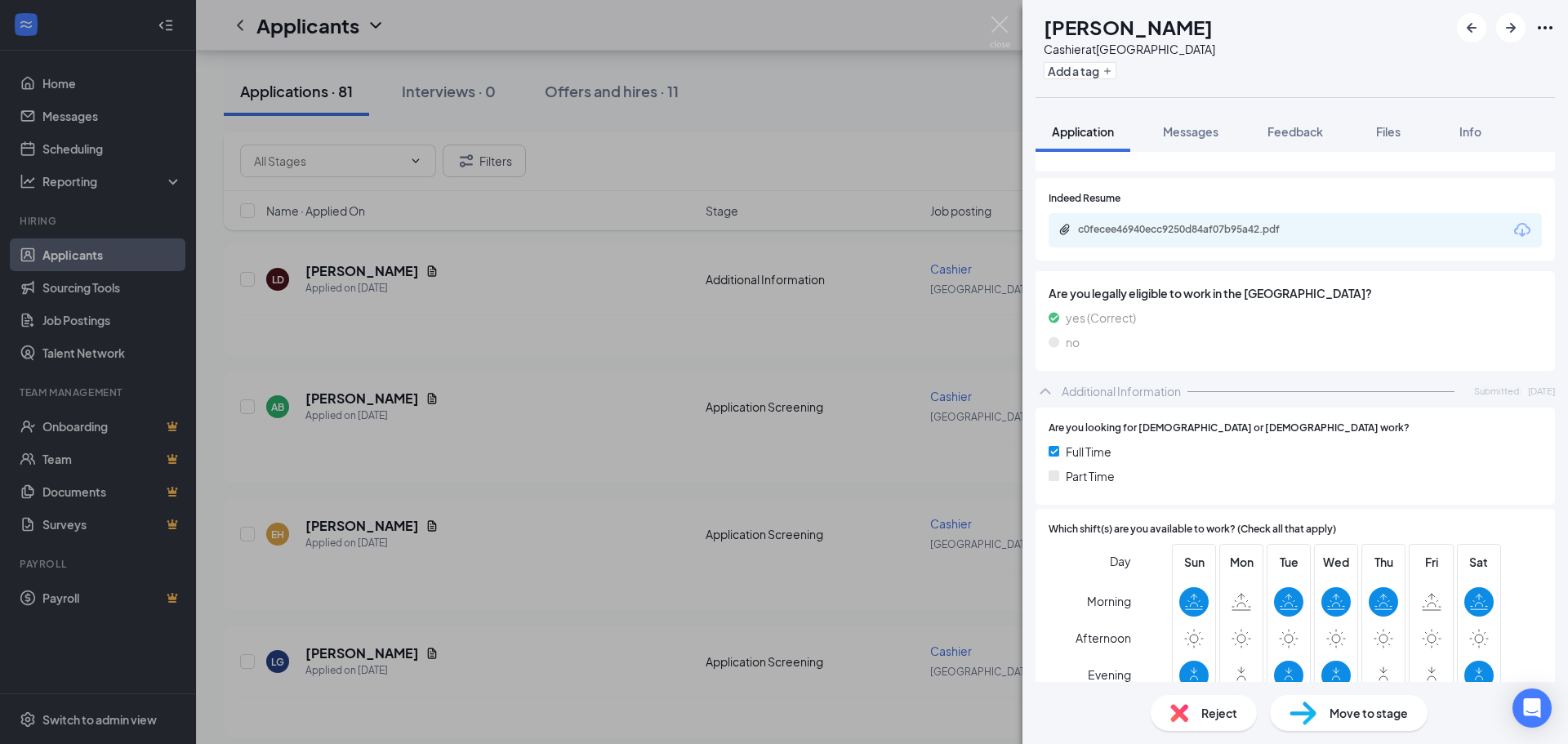
scroll to position [53, 0]
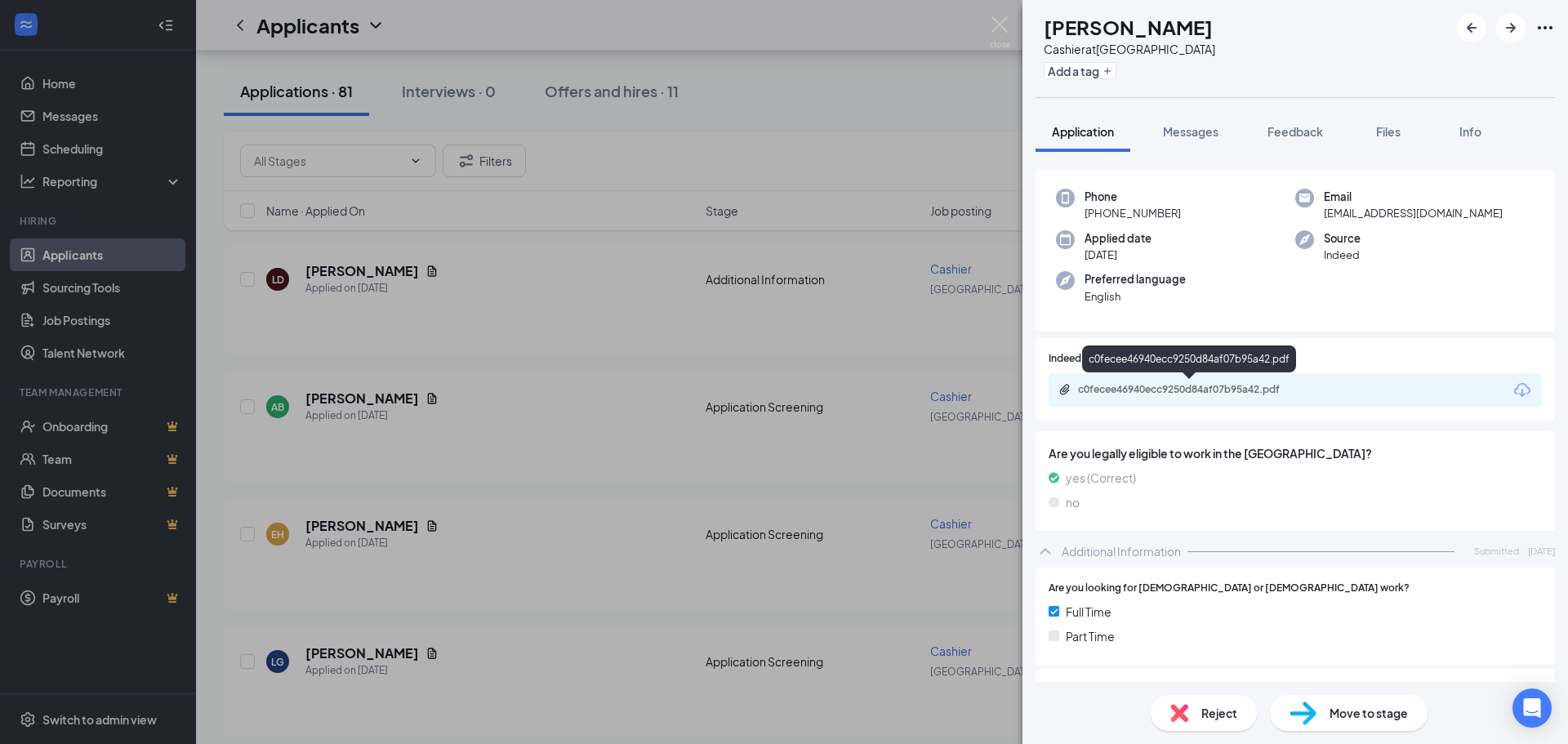
click at [1220, 395] on div "c0fecee46940ecc9250d84af07b95a42.pdf" at bounding box center [1193, 390] width 229 height 13
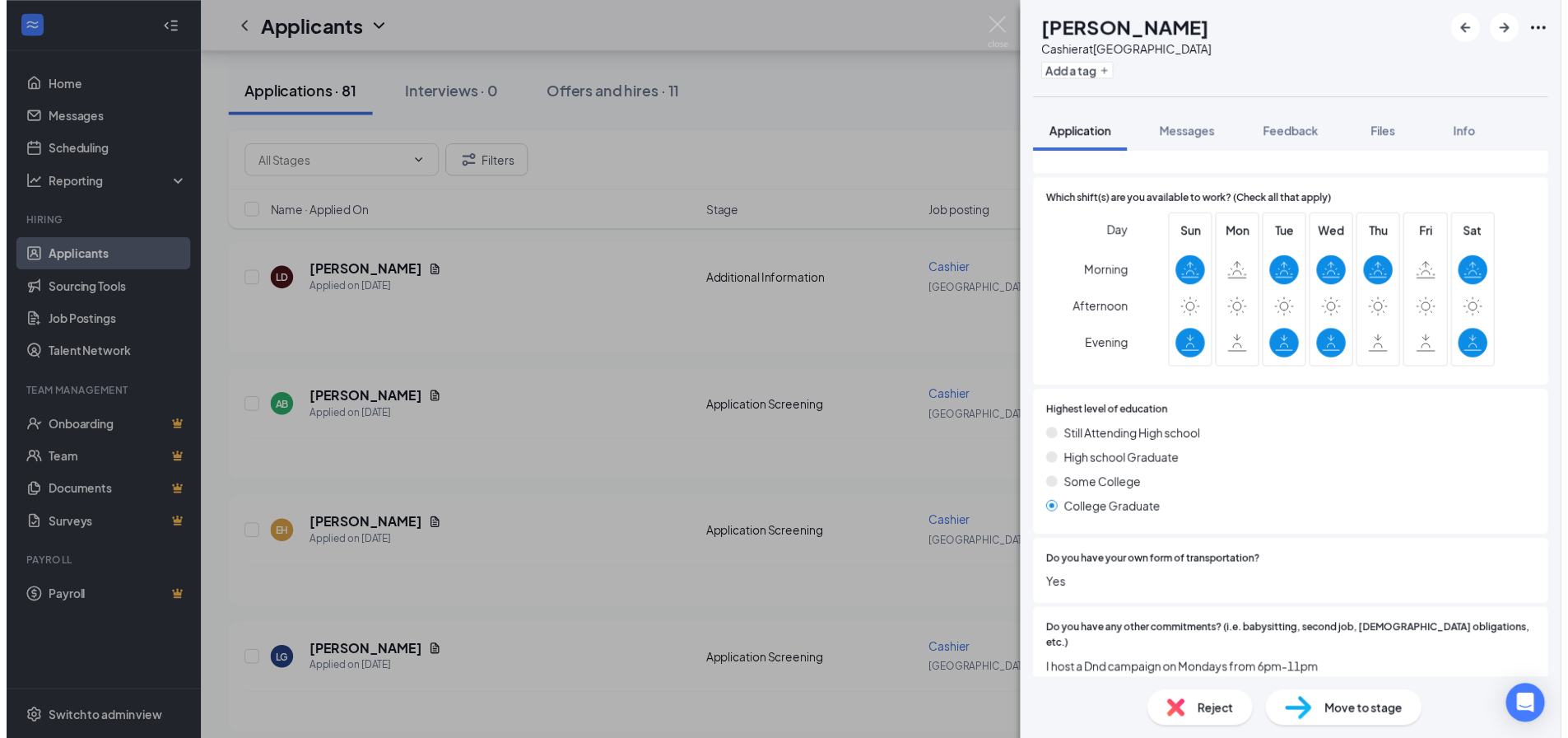
scroll to position [542, 0]
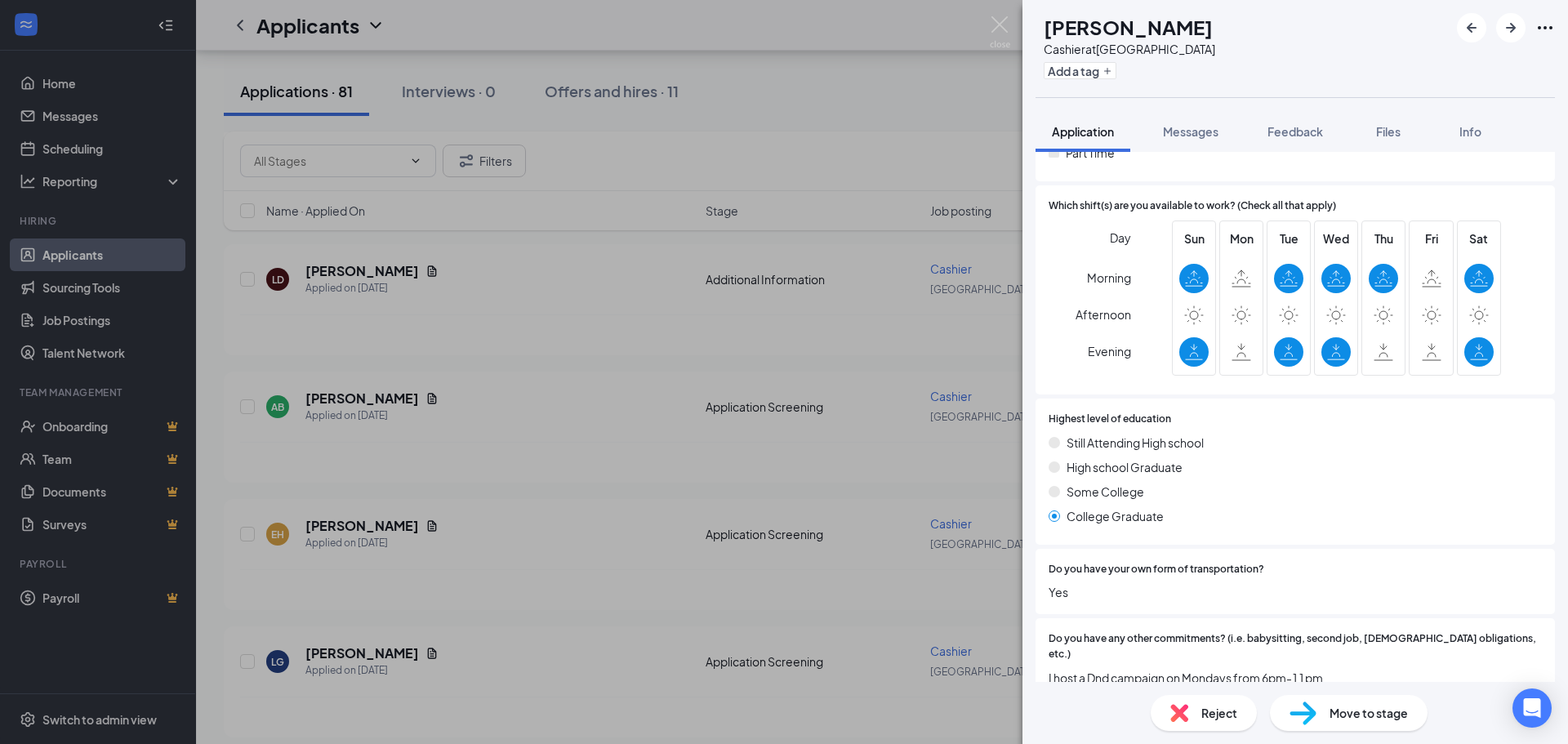
click at [875, 562] on div "EH [PERSON_NAME] Cashier at [GEOGRAPHIC_DATA] Add a tag Application Messages Fe…" at bounding box center [784, 372] width 1568 height 744
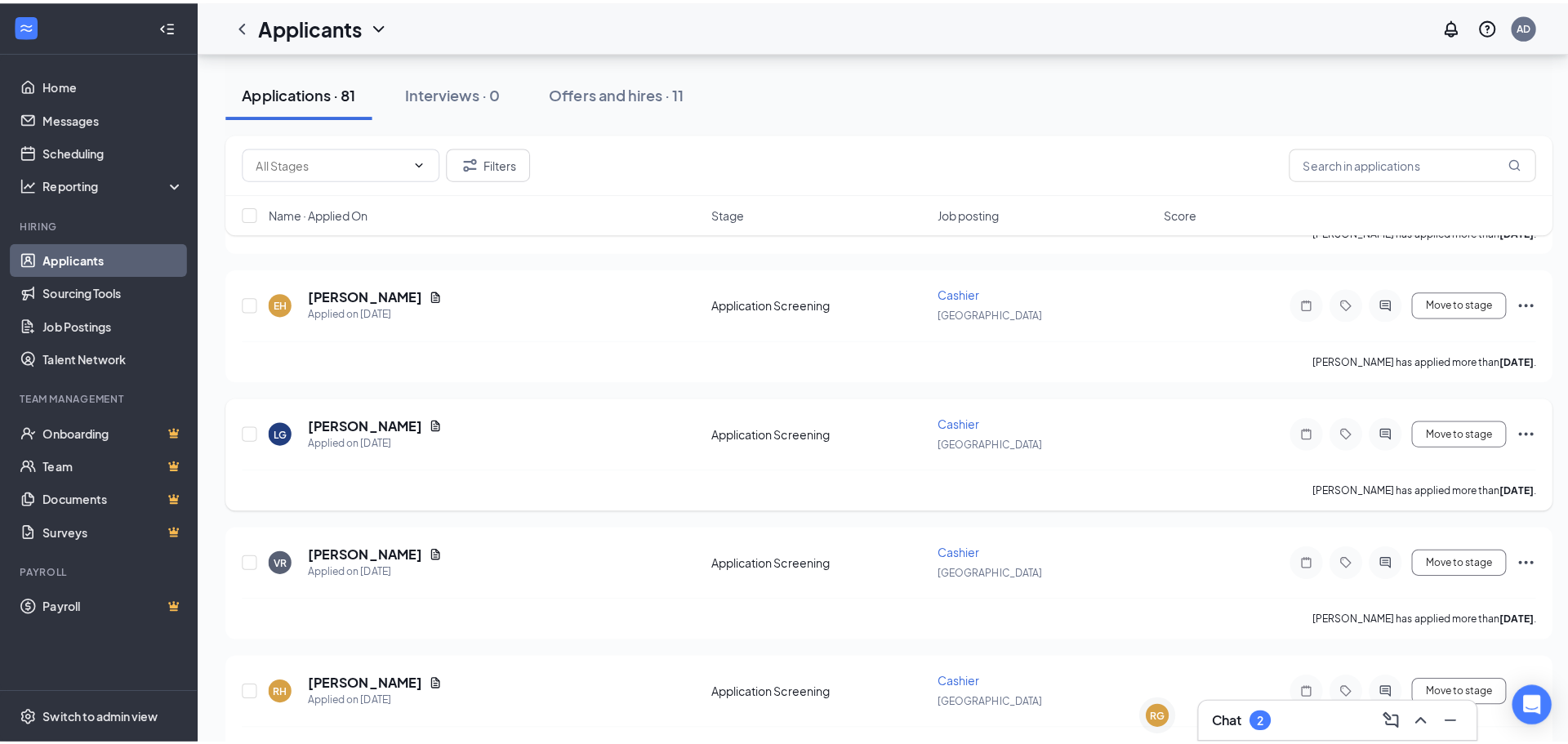
scroll to position [3793, 0]
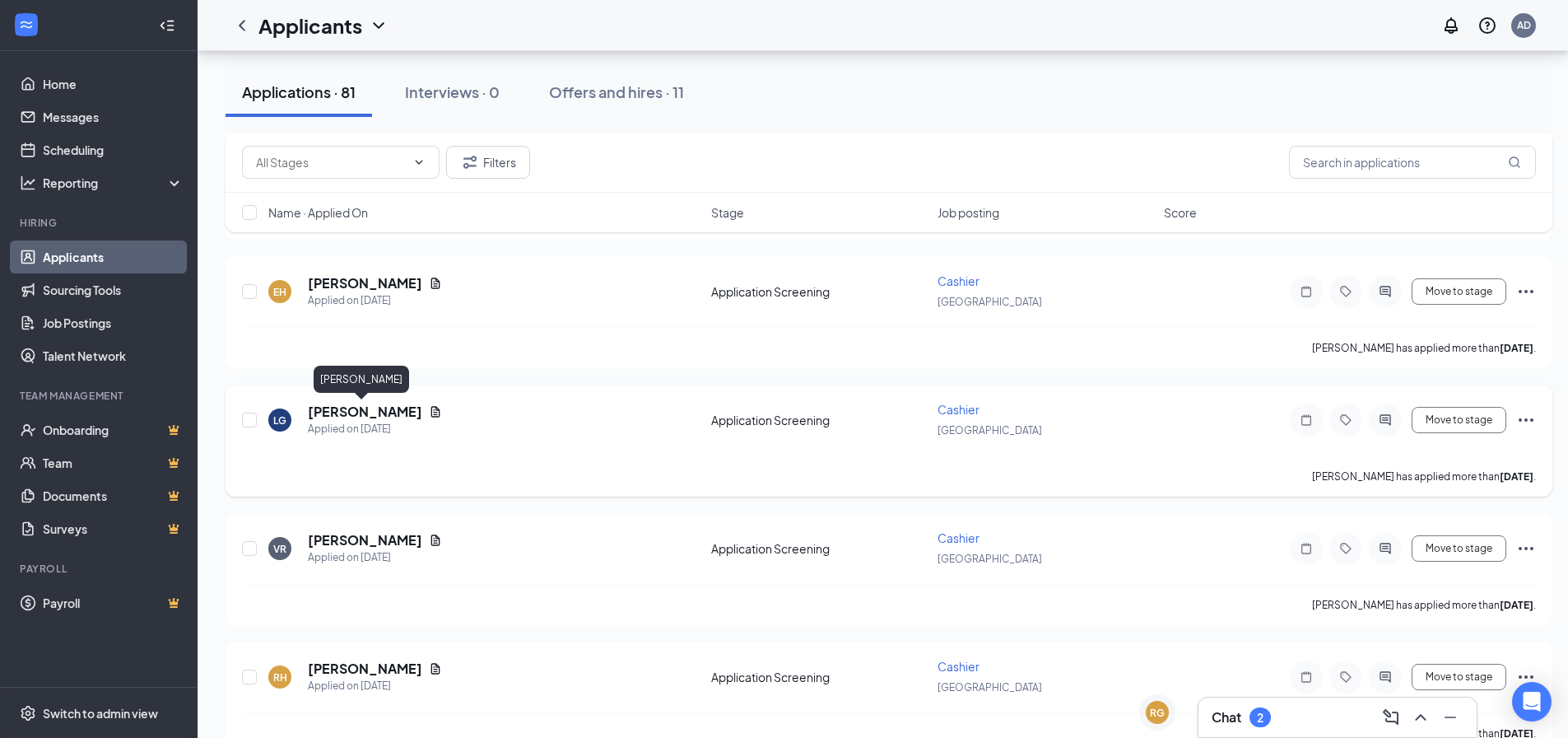
click at [368, 415] on h5 "[PERSON_NAME]" at bounding box center [364, 411] width 114 height 18
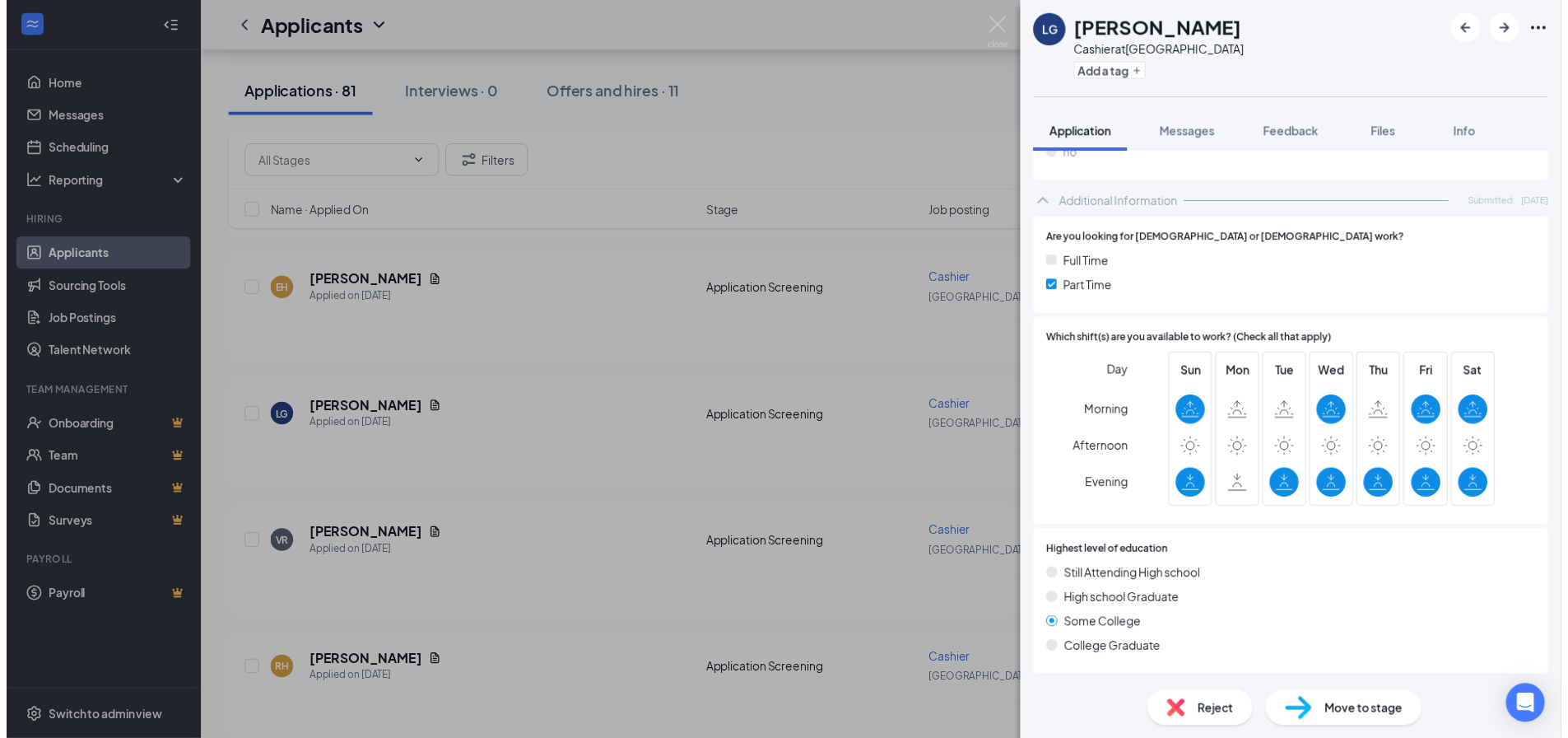
scroll to position [219, 0]
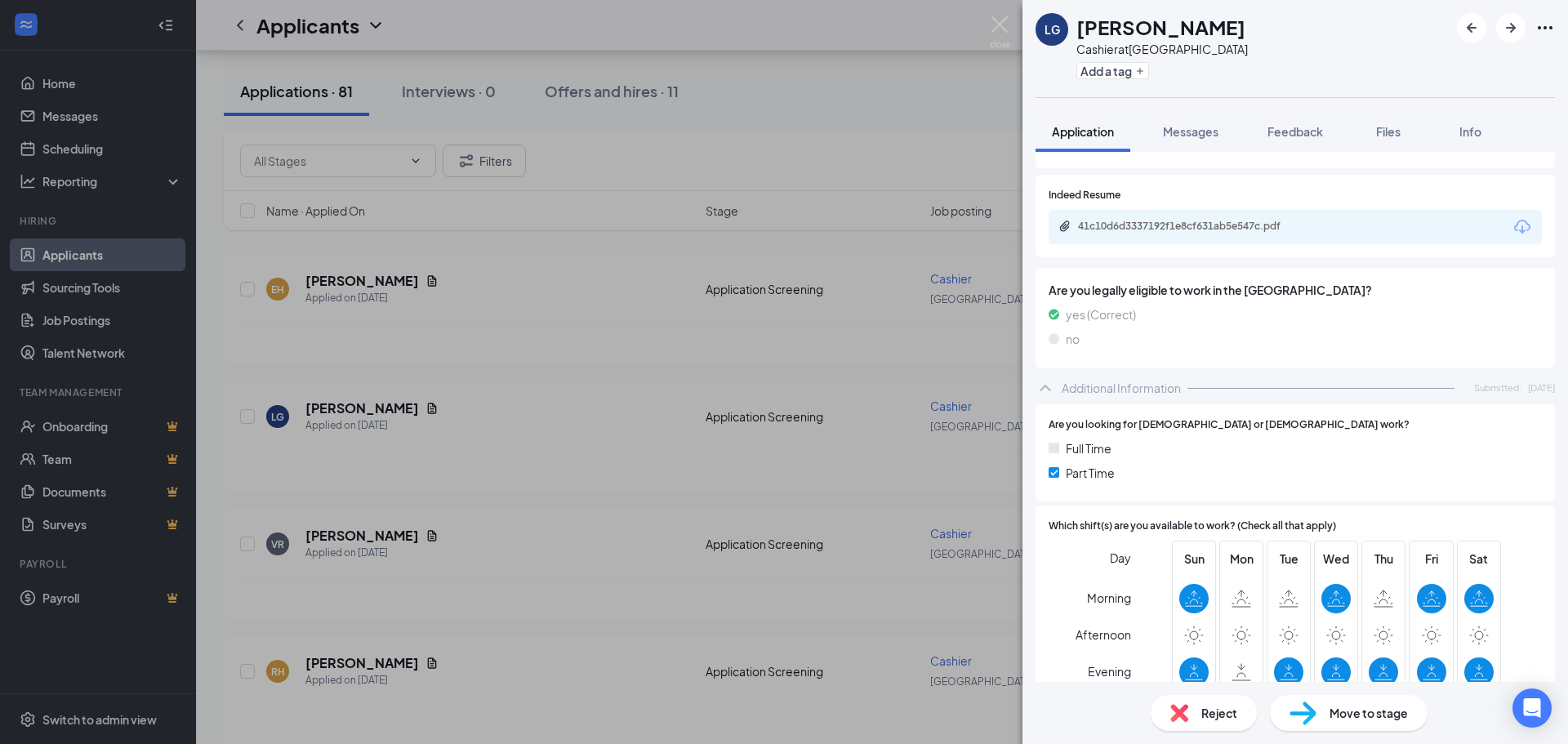
click at [878, 606] on div "LG [PERSON_NAME] Cashier at [GEOGRAPHIC_DATA] Add a tag Application Messages Fe…" at bounding box center [784, 372] width 1568 height 744
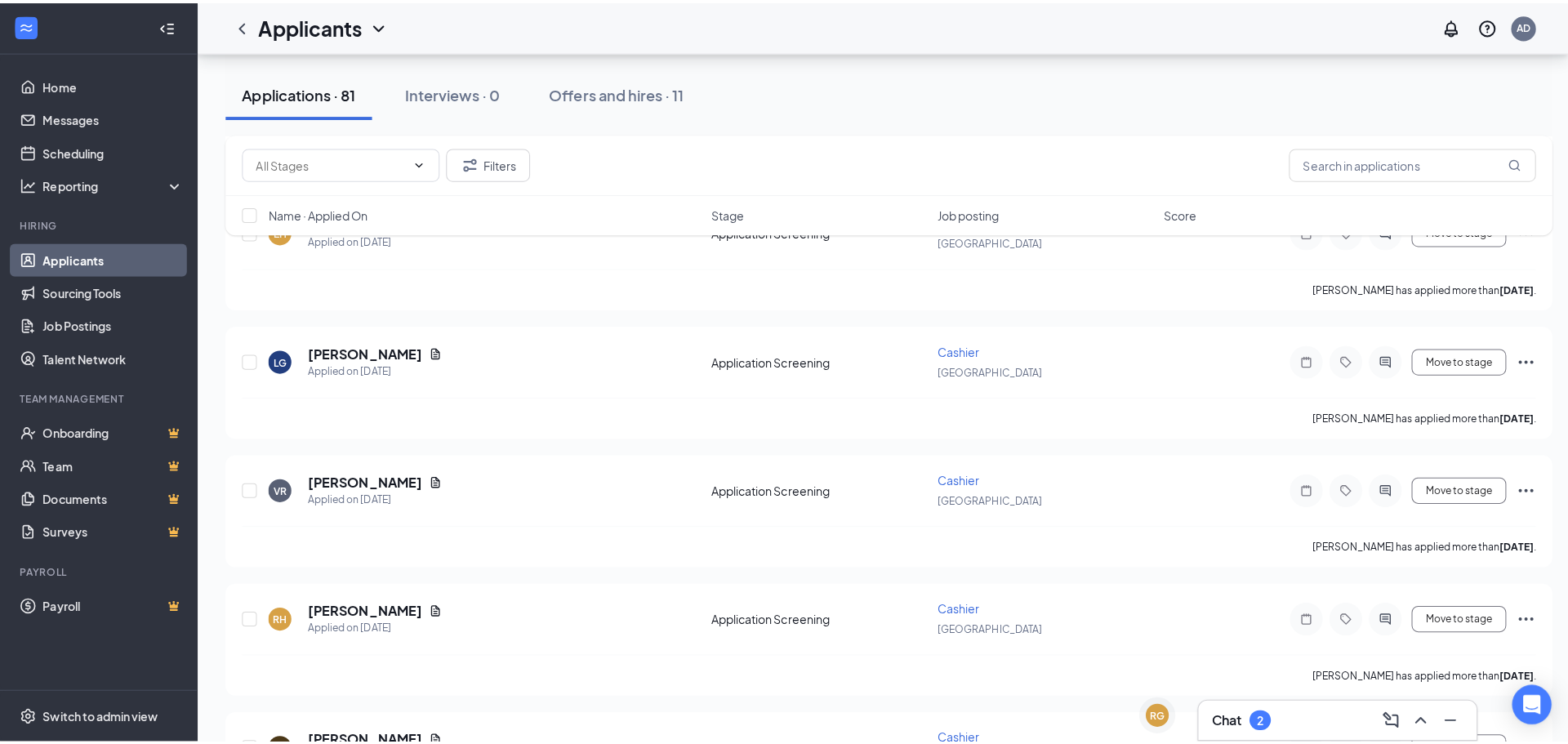
scroll to position [3956, 0]
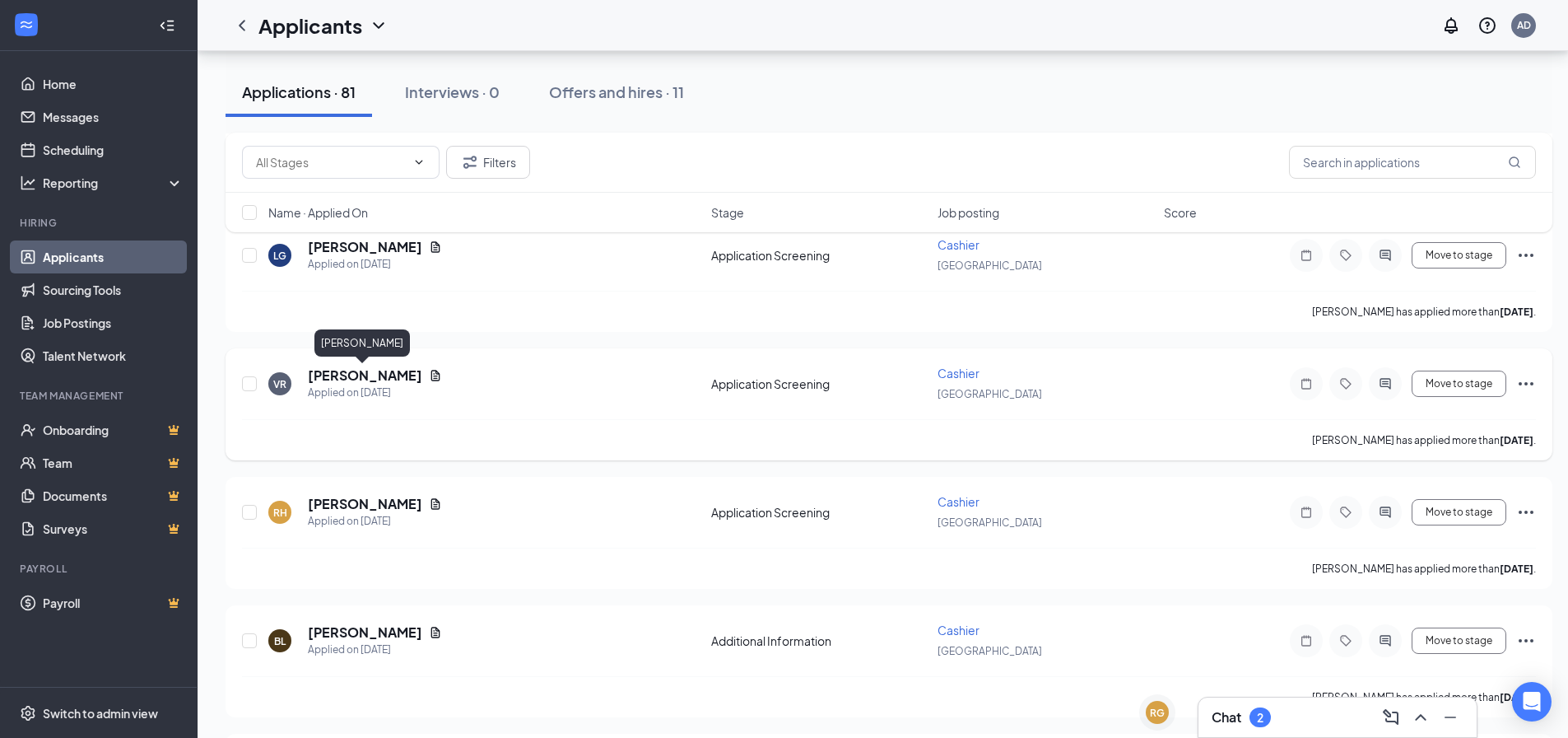
click at [371, 369] on h5 "[PERSON_NAME]" at bounding box center [364, 375] width 114 height 18
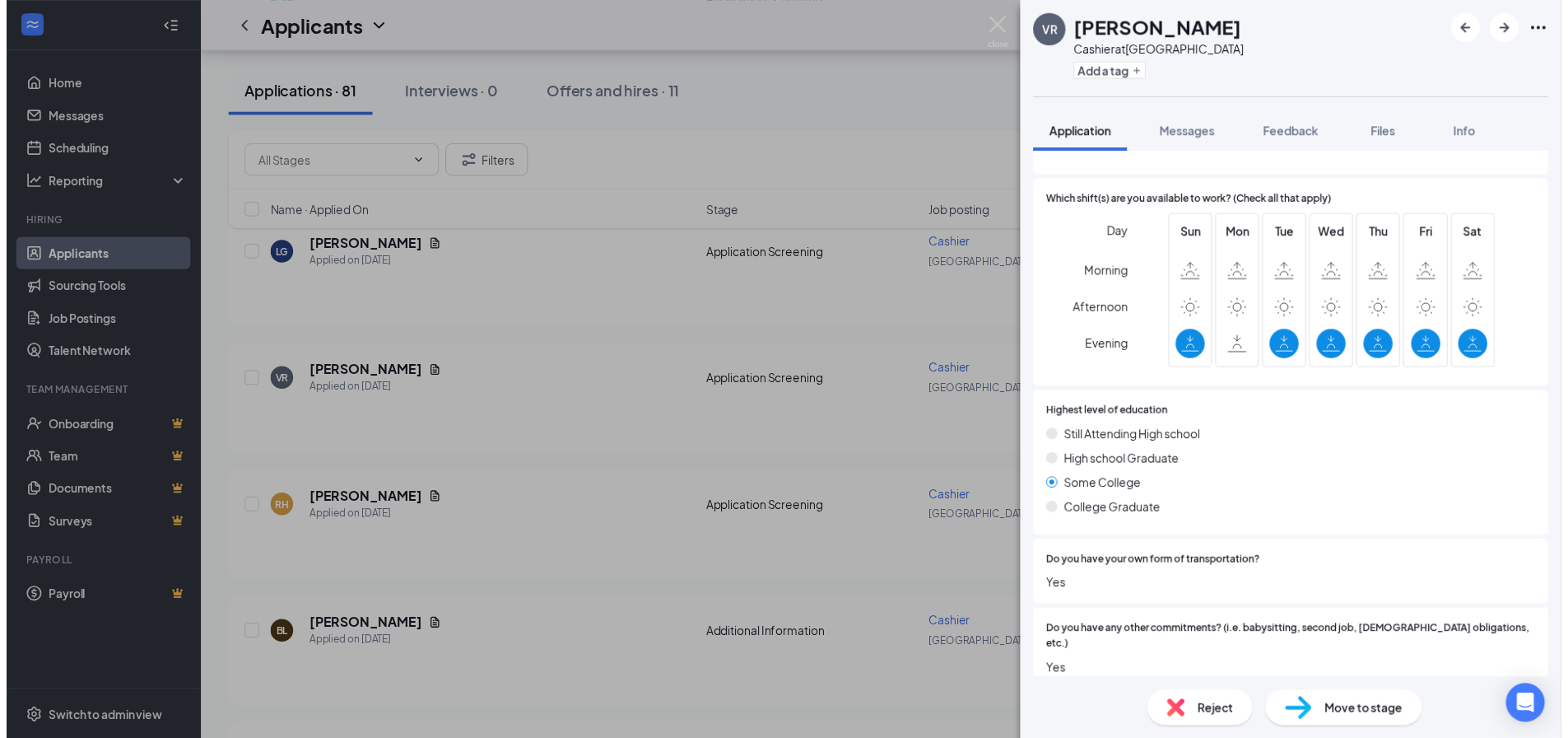
scroll to position [548, 0]
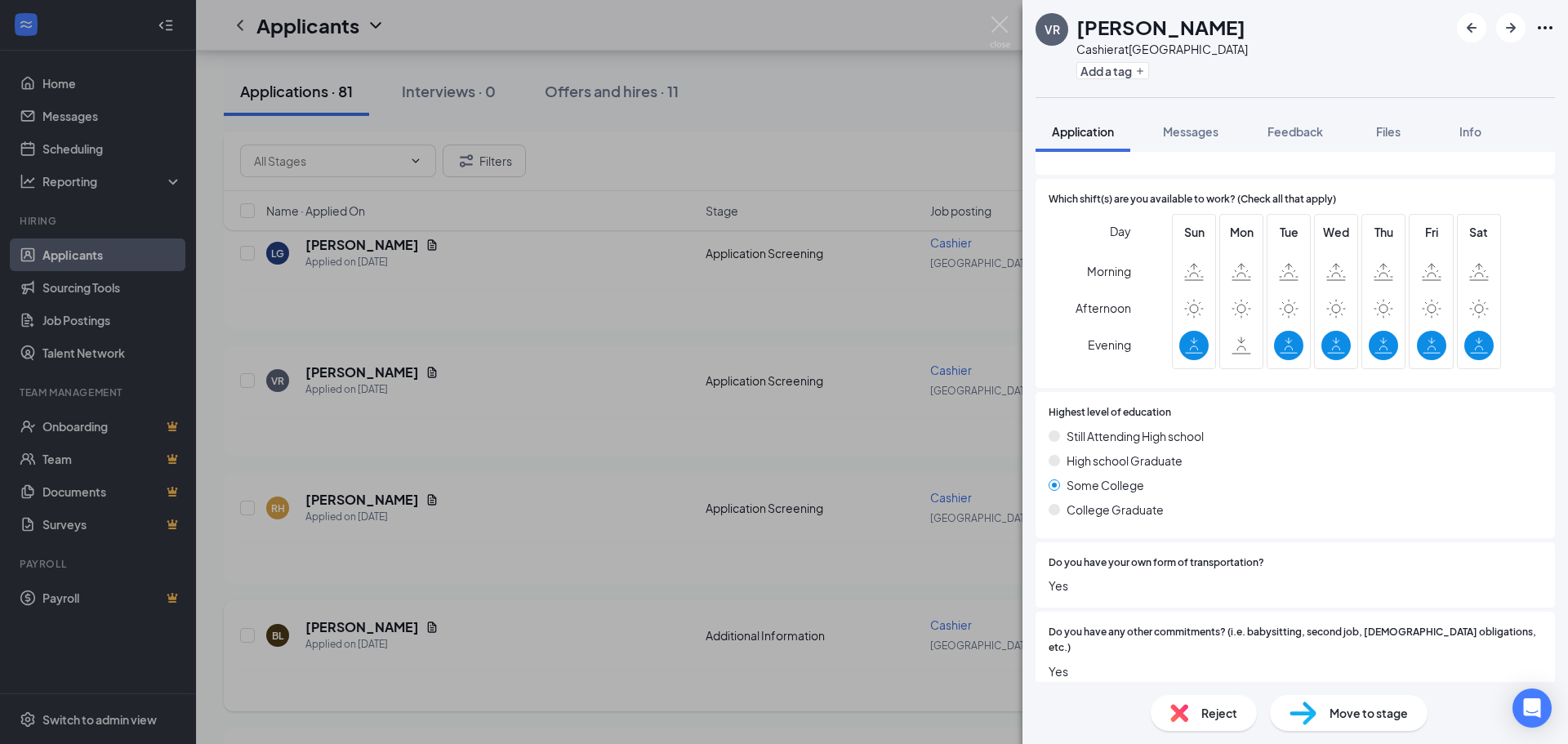
drag, startPoint x: 850, startPoint y: 486, endPoint x: 457, endPoint y: 638, distance: 421.4
click at [848, 488] on div "VR [PERSON_NAME] Cashier at [GEOGRAPHIC_DATA] Add a tag Application Messages Fe…" at bounding box center [784, 372] width 1568 height 744
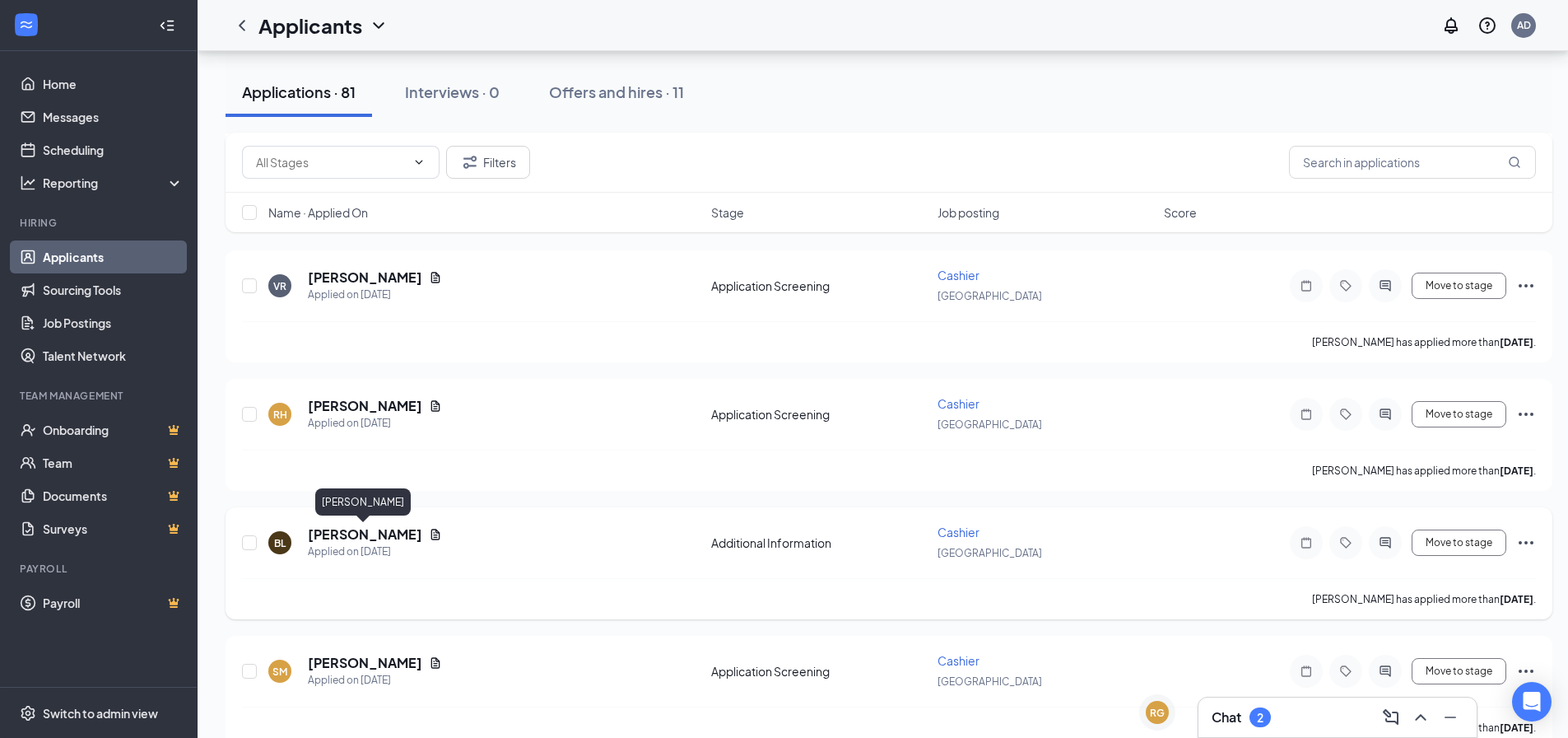
scroll to position [4236, 0]
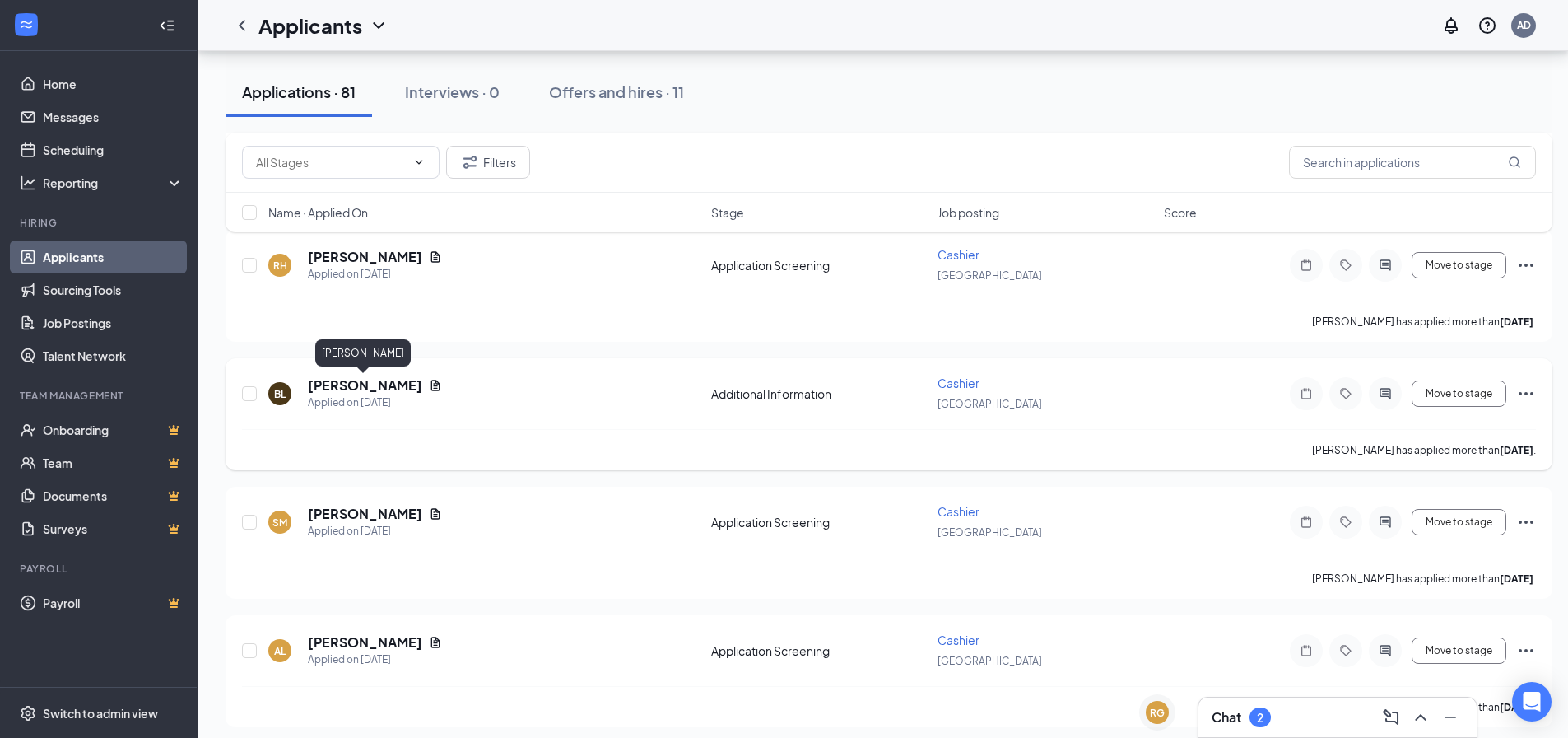
click at [372, 385] on h5 "[PERSON_NAME]" at bounding box center [364, 385] width 114 height 18
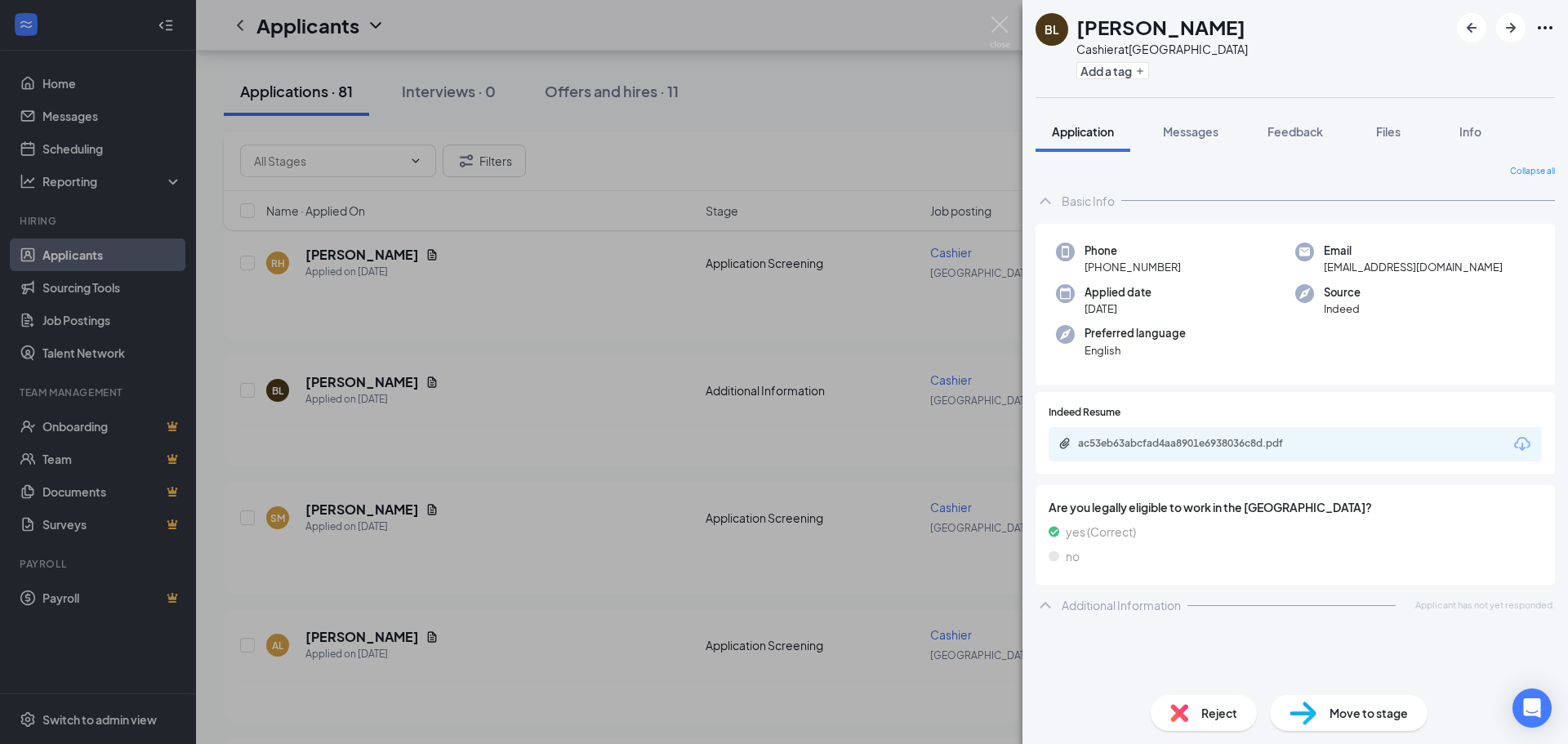
click at [879, 531] on div "BL [PERSON_NAME] at [GEOGRAPHIC_DATA] Add a tag Application Messages Feedback F…" at bounding box center [784, 372] width 1568 height 744
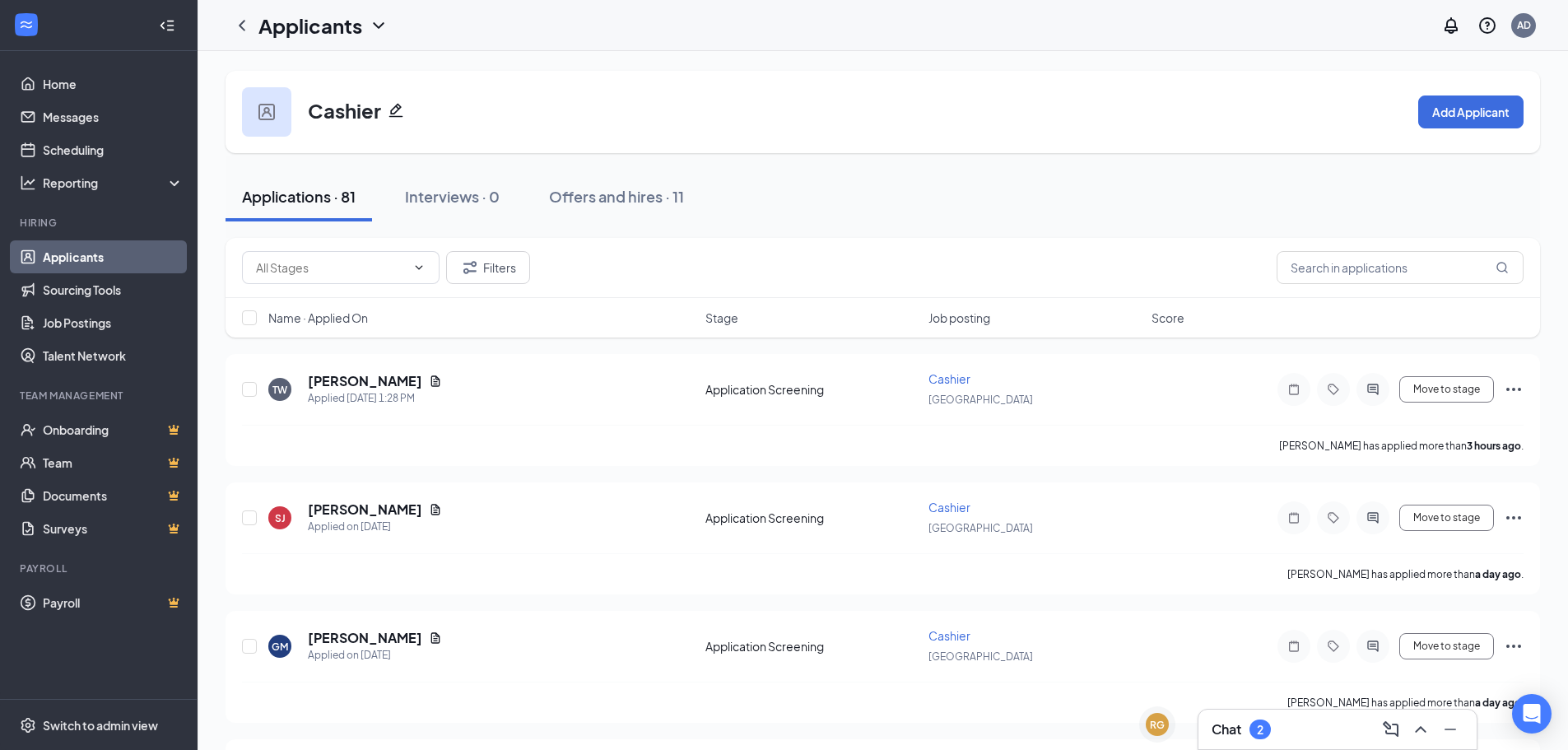
drag, startPoint x: 1084, startPoint y: 651, endPoint x: 1073, endPoint y: 380, distance: 271.2
click at [1154, 735] on div "RG" at bounding box center [1151, 742] width 15 height 14
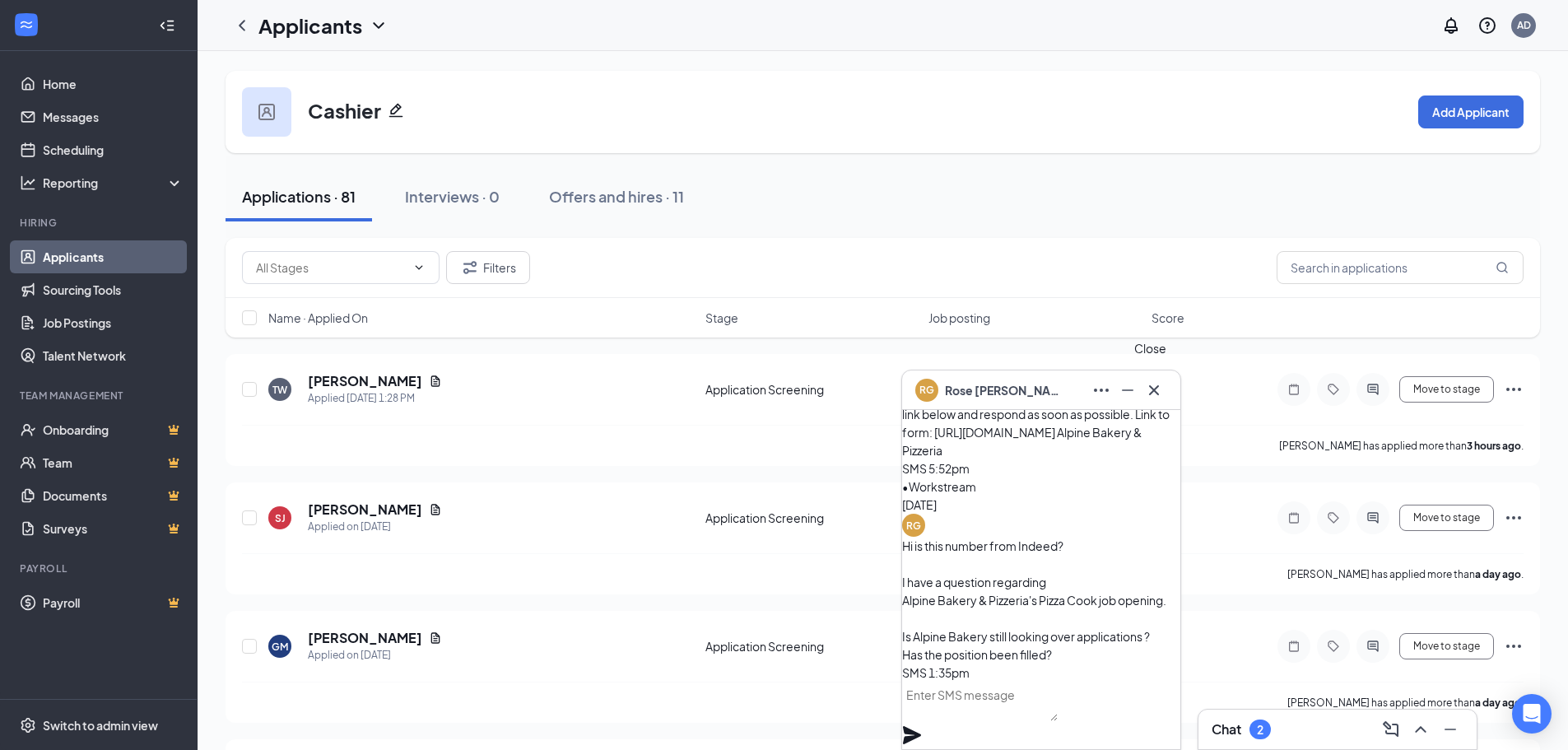
click at [1150, 389] on icon "Cross" at bounding box center [1154, 389] width 20 height 20
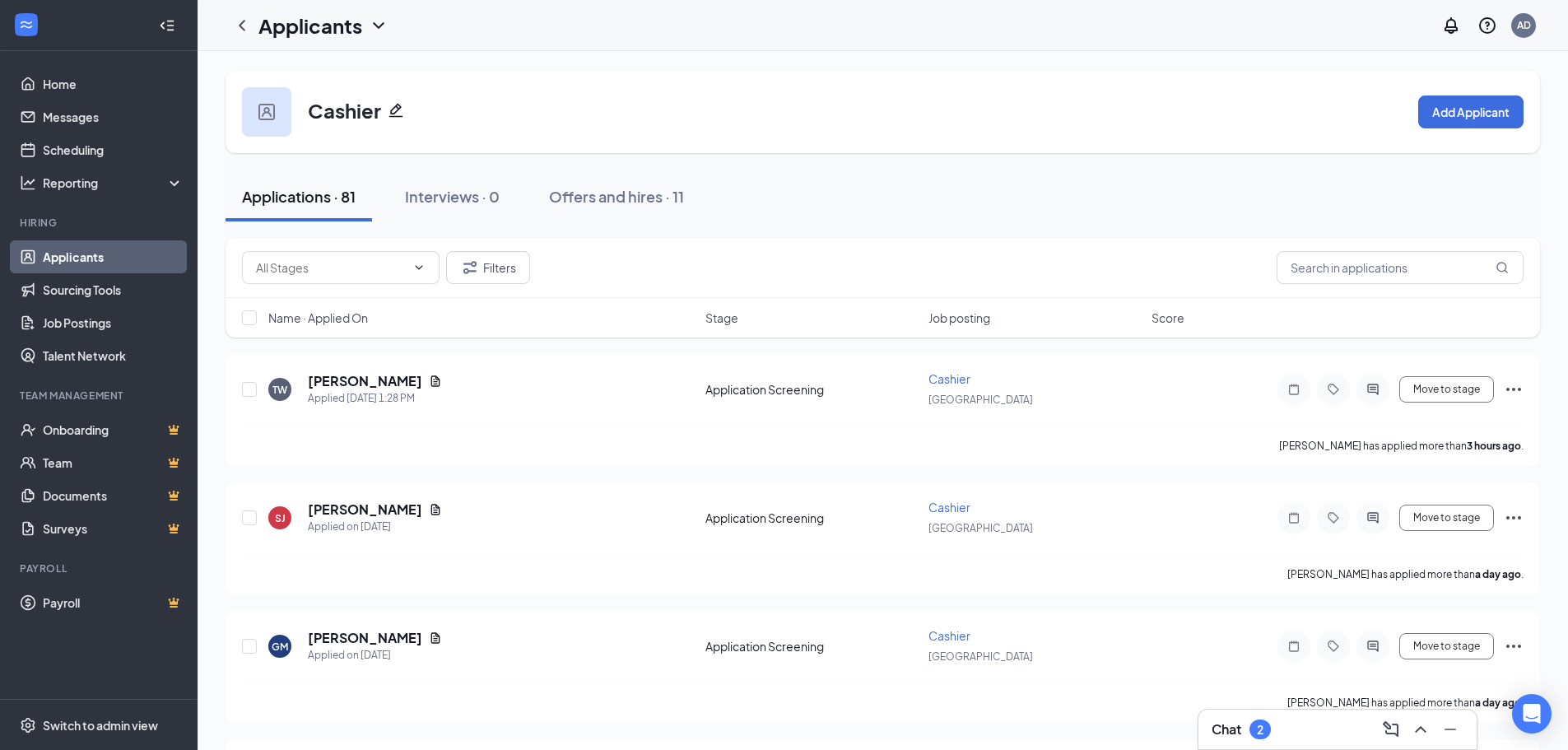
click at [1271, 737] on div "Chat 2" at bounding box center [1241, 729] width 59 height 20
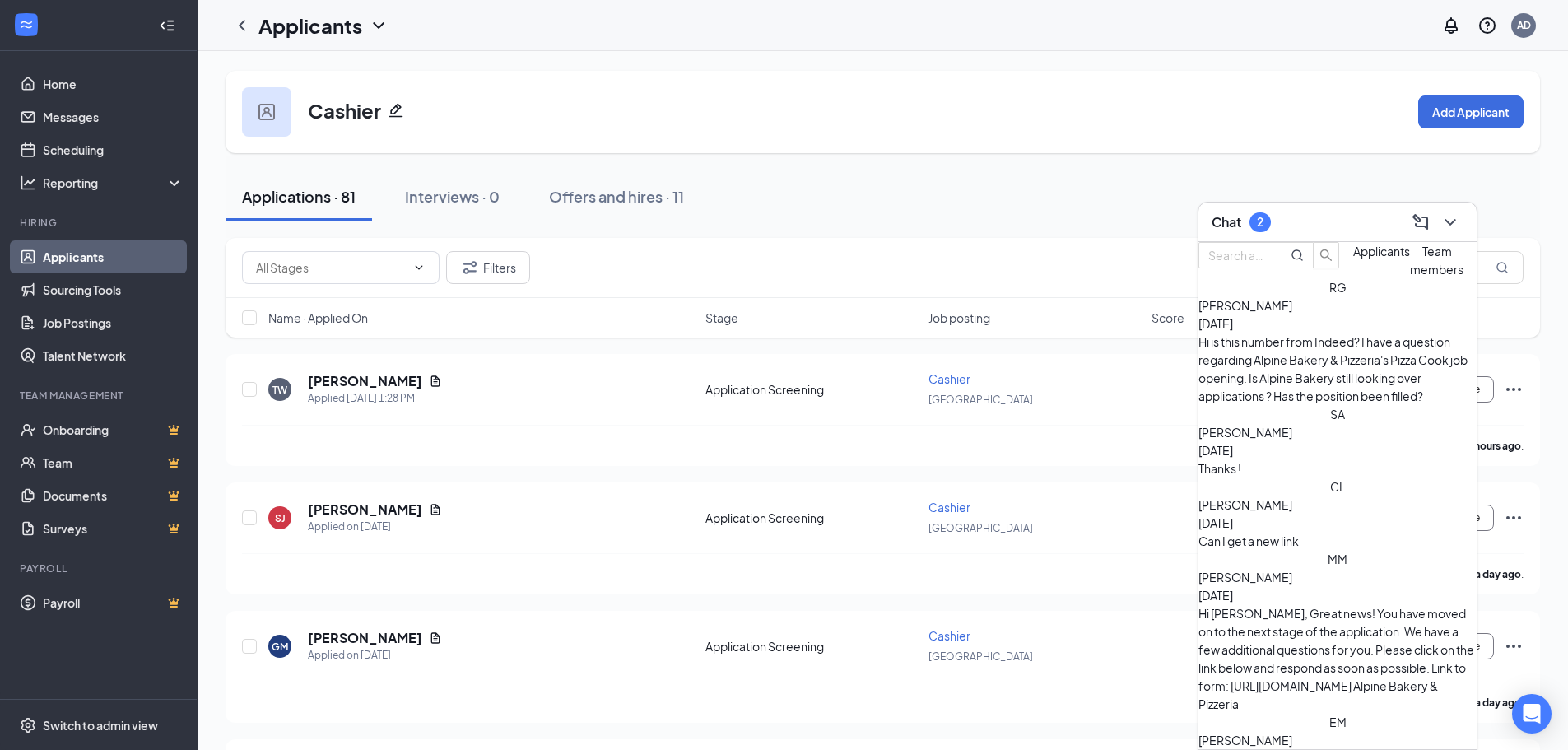
click at [884, 196] on div "Applications · 81 Interviews · 0 Offers and hires · 11" at bounding box center [882, 196] width 1314 height 49
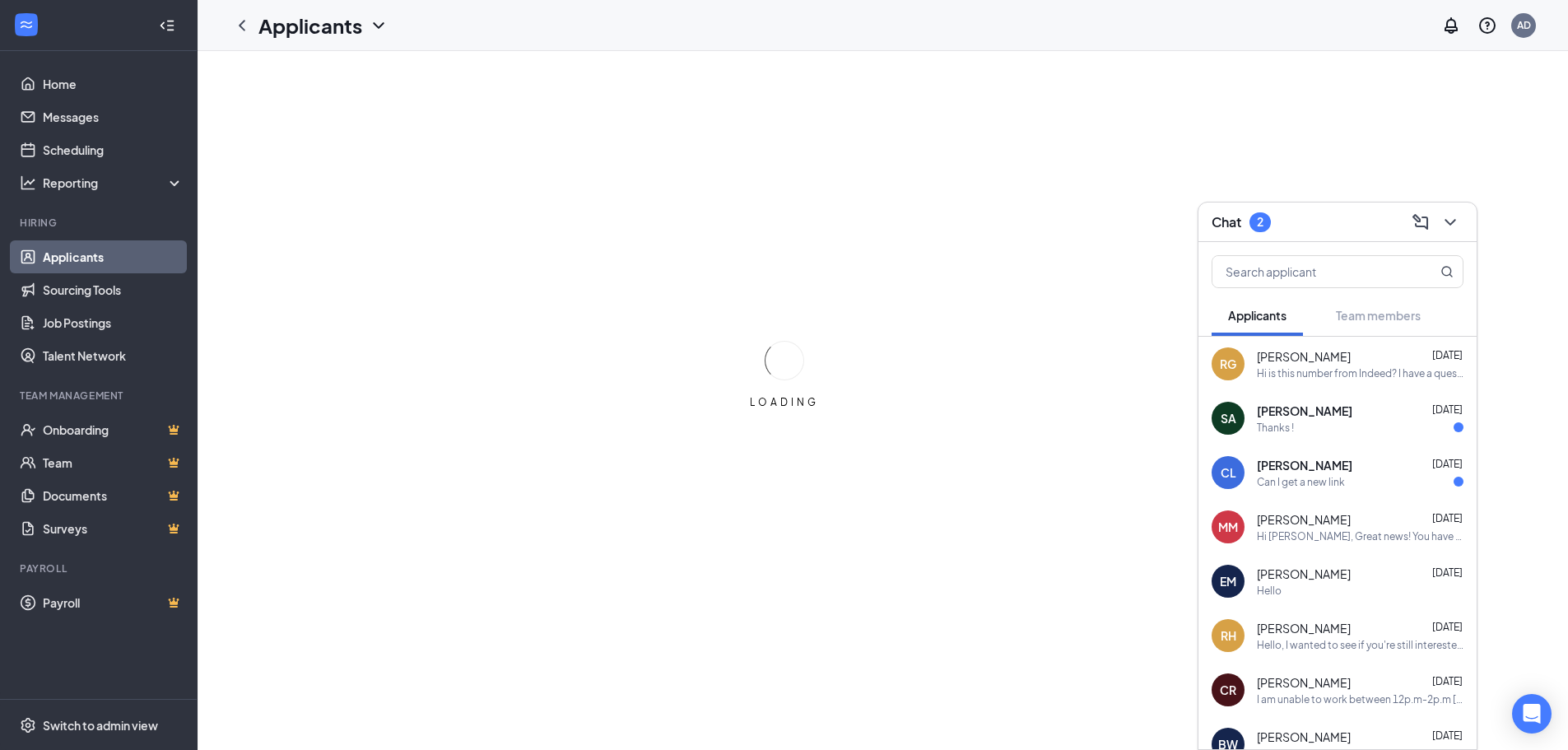
click at [1457, 228] on icon "ChevronDown" at bounding box center [1450, 222] width 20 height 20
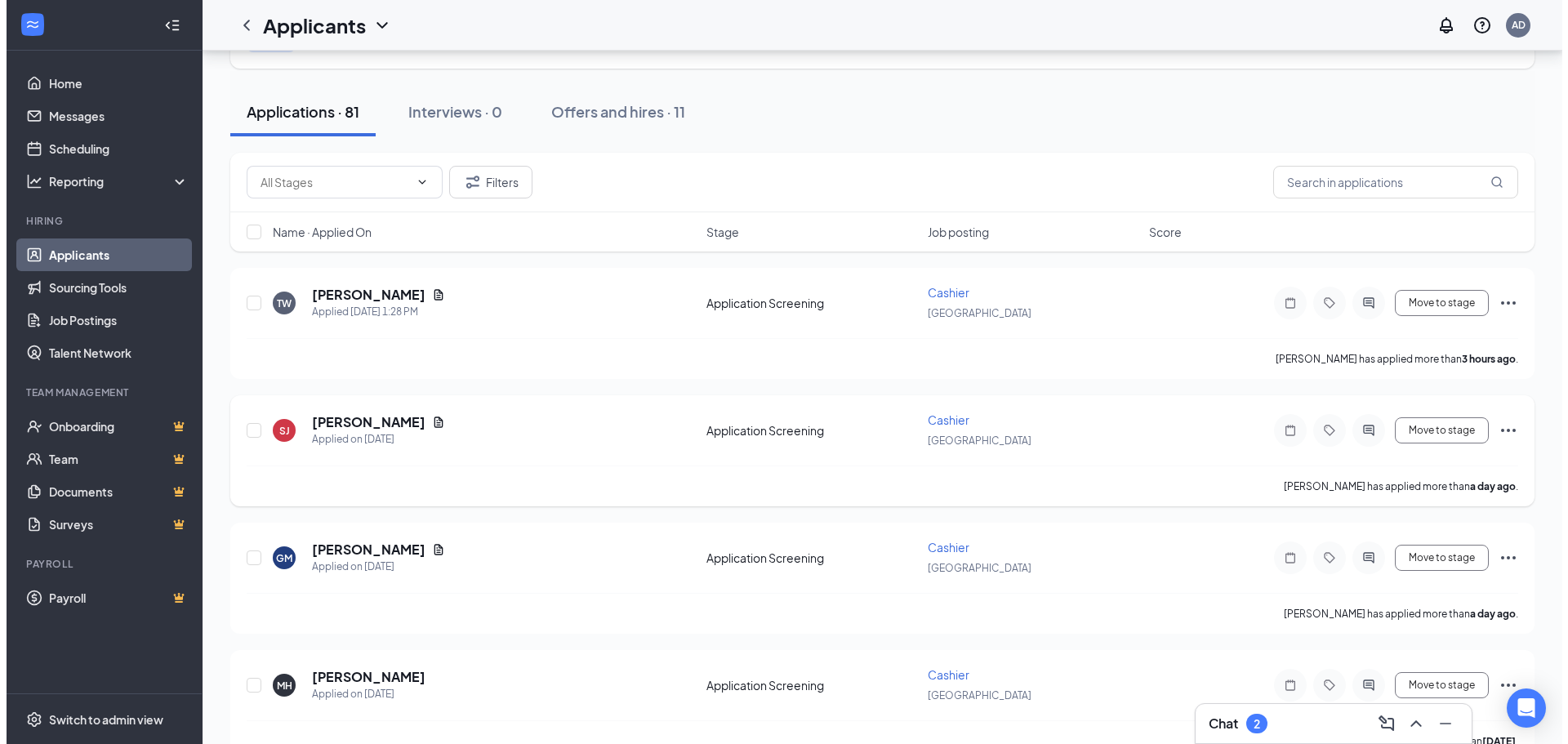
scroll to position [163, 0]
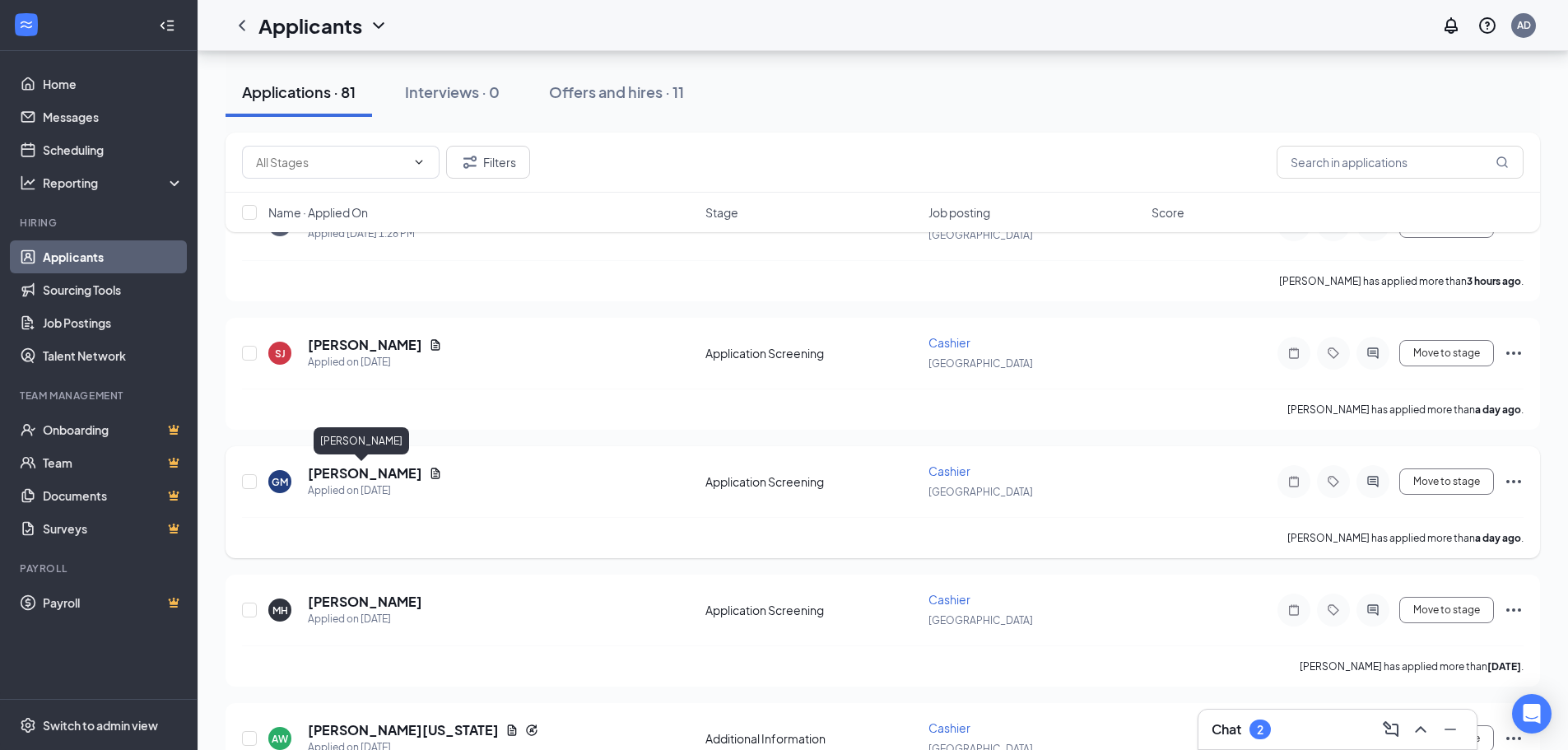
click at [371, 473] on h5 "[PERSON_NAME]" at bounding box center [364, 473] width 114 height 18
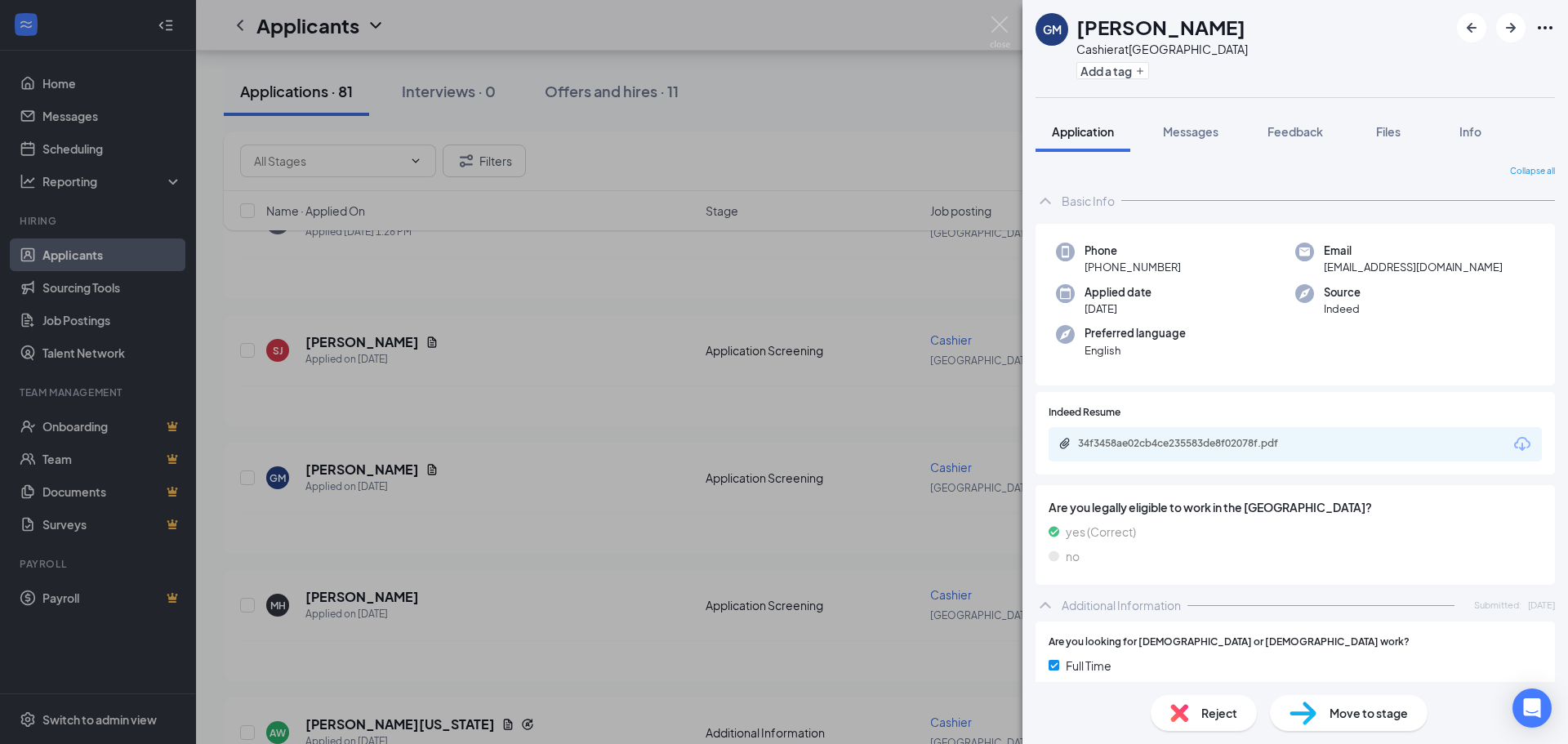
click at [763, 552] on div "GM [PERSON_NAME] at [GEOGRAPHIC_DATA] Add a tag Application Messages Feedback F…" at bounding box center [784, 372] width 1568 height 744
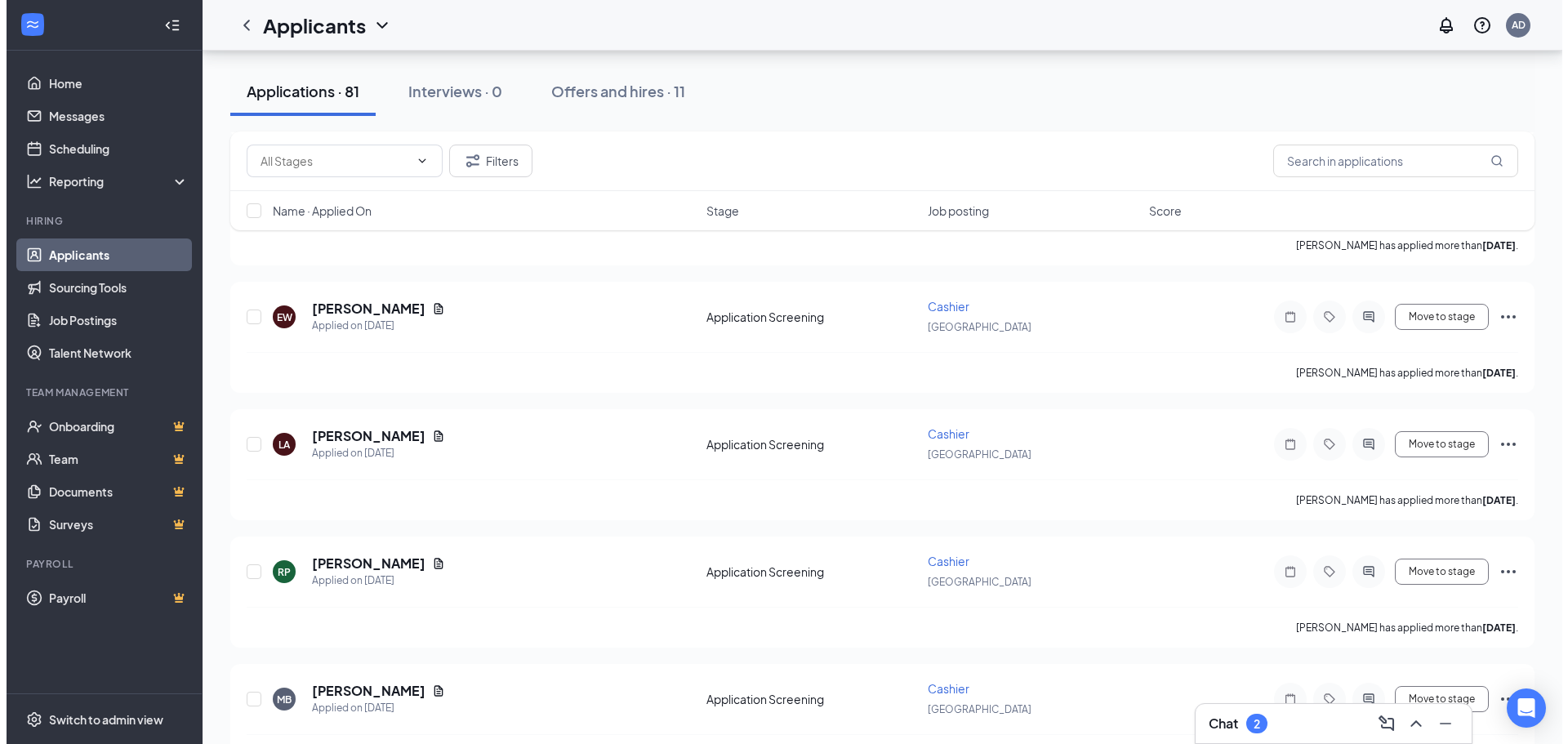
scroll to position [735, 0]
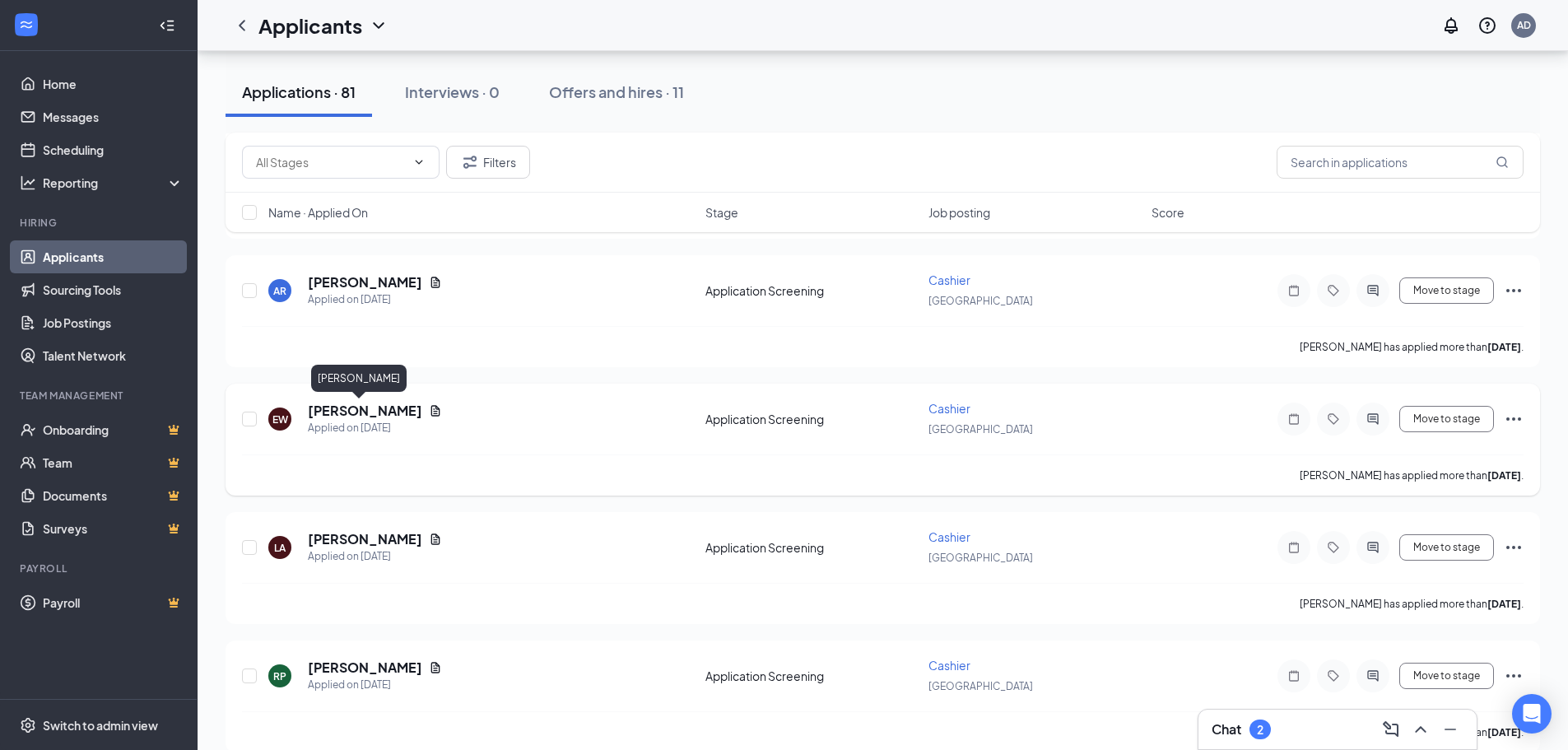
click at [362, 403] on h5 "[PERSON_NAME]" at bounding box center [364, 410] width 114 height 18
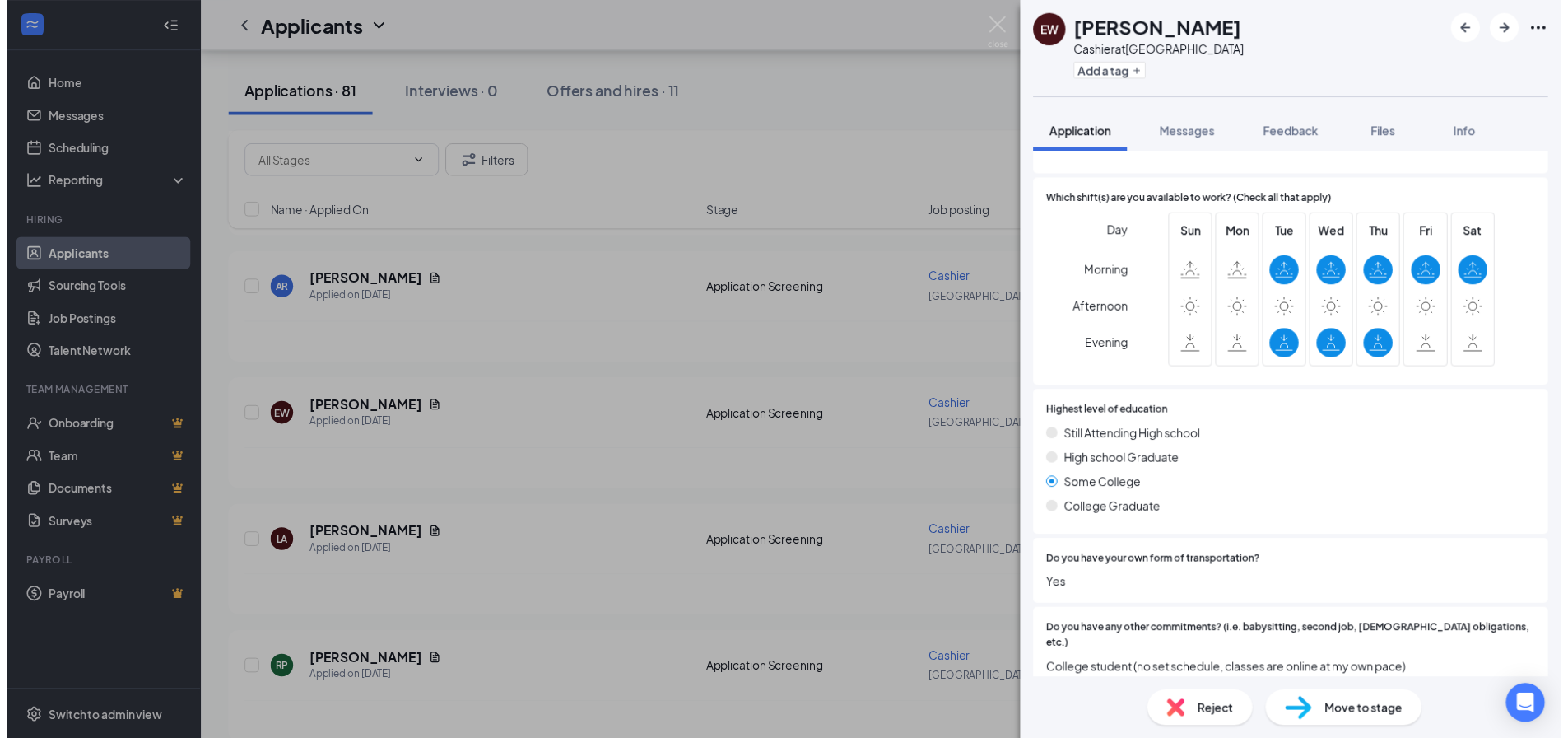
scroll to position [542, 0]
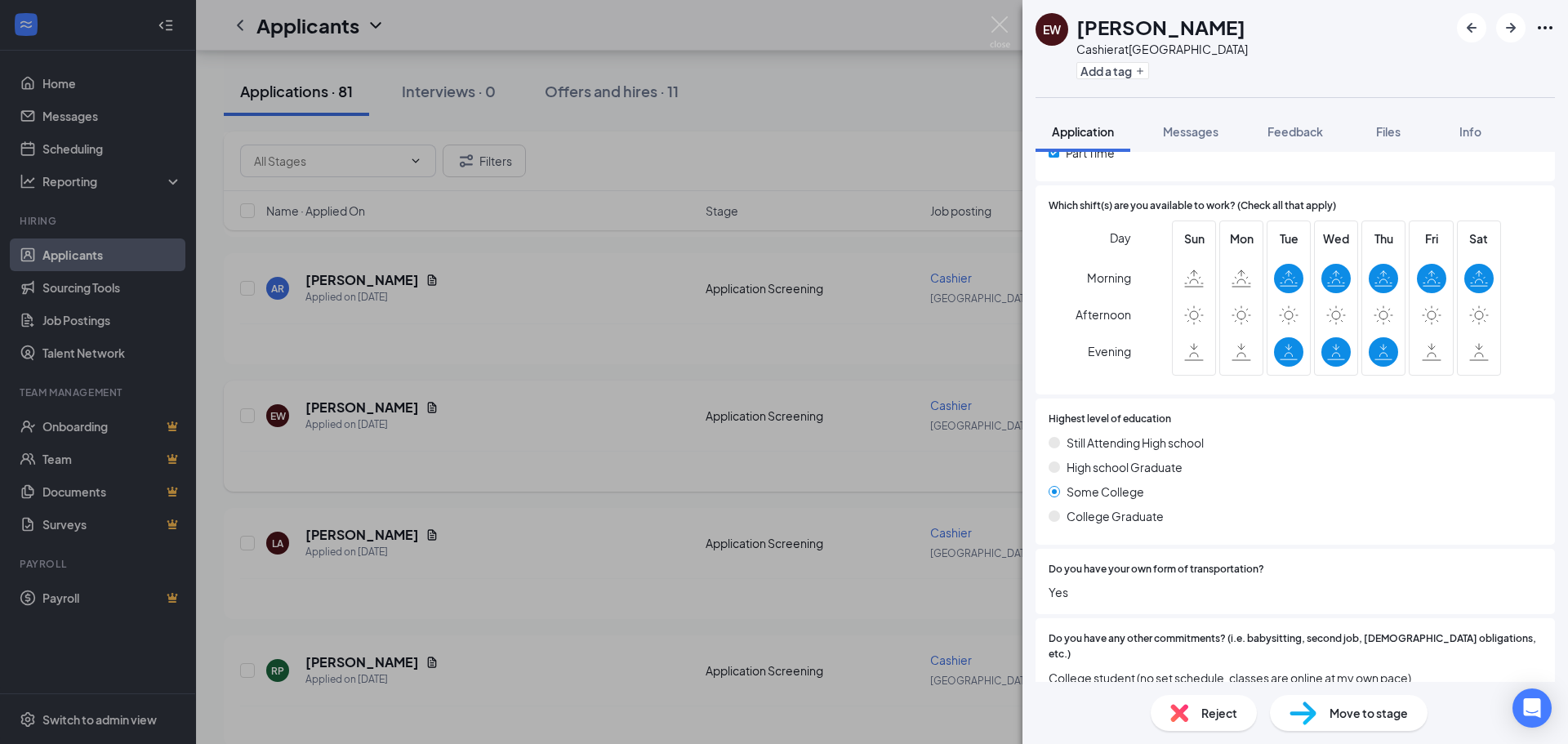
drag, startPoint x: 724, startPoint y: 307, endPoint x: 543, endPoint y: 470, distance: 243.6
click at [723, 313] on div "EW [PERSON_NAME] Cashier at [GEOGRAPHIC_DATA] Add a tag Application Messages Fe…" at bounding box center [784, 372] width 1568 height 744
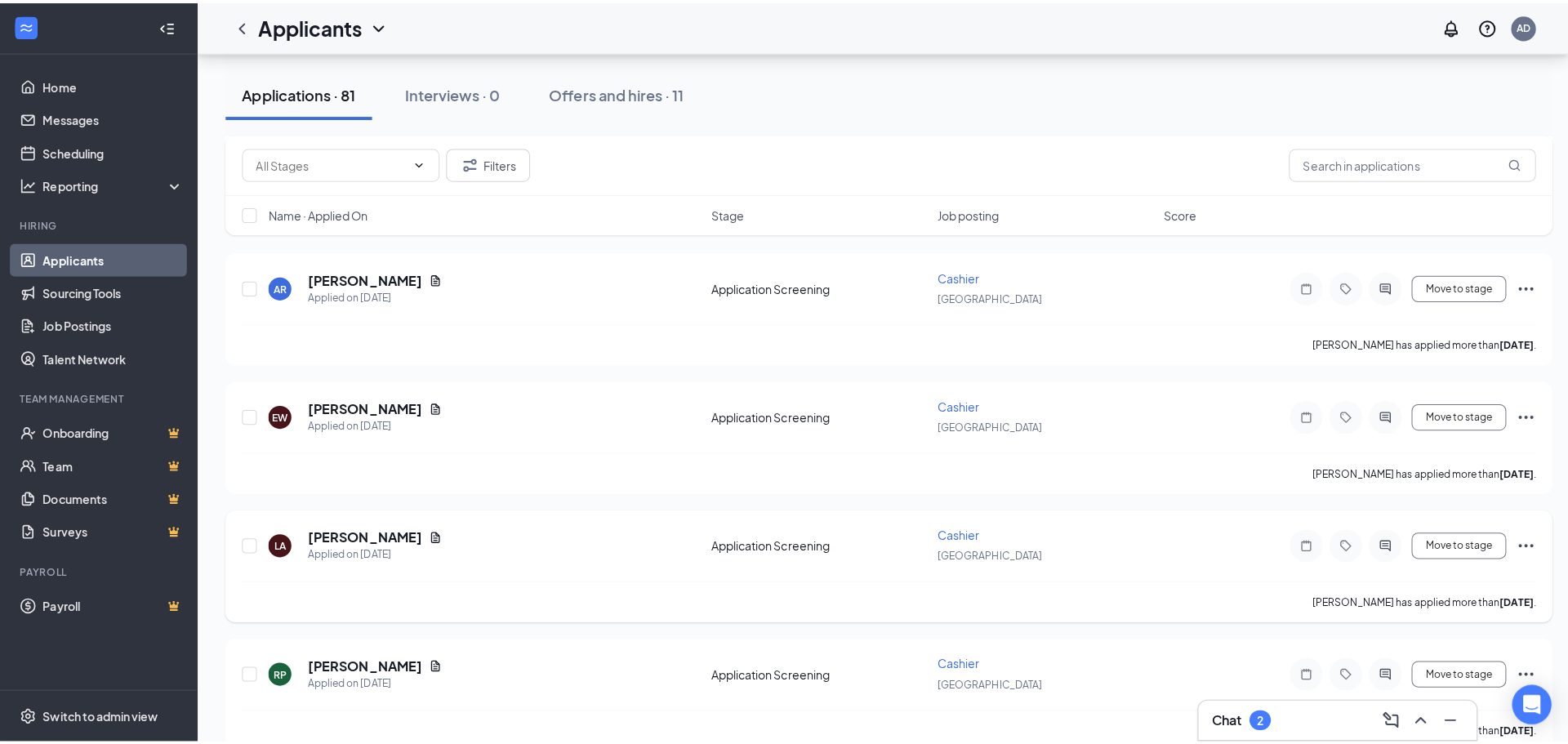
scroll to position [1062, 0]
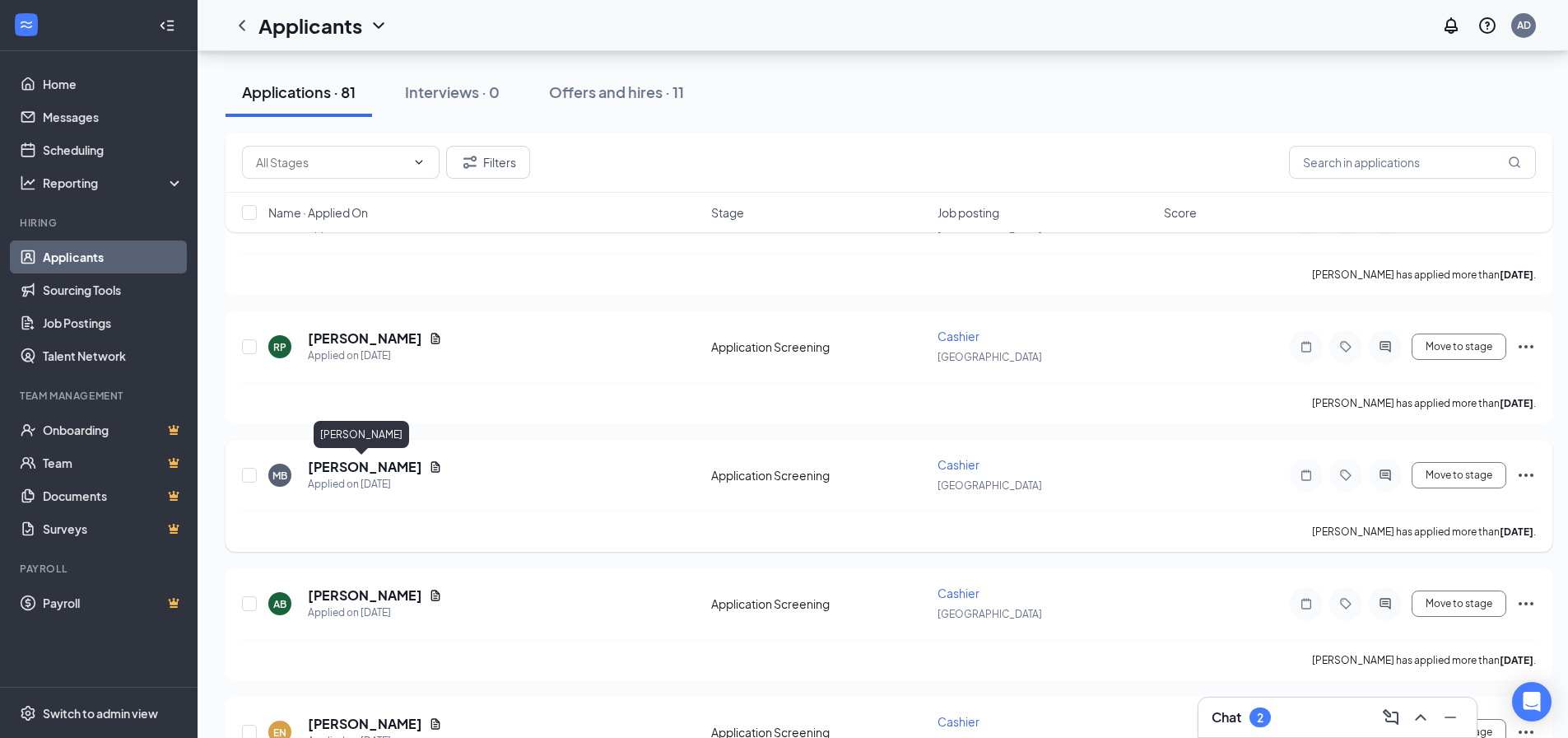
click at [385, 473] on h5 "[PERSON_NAME]" at bounding box center [364, 467] width 114 height 18
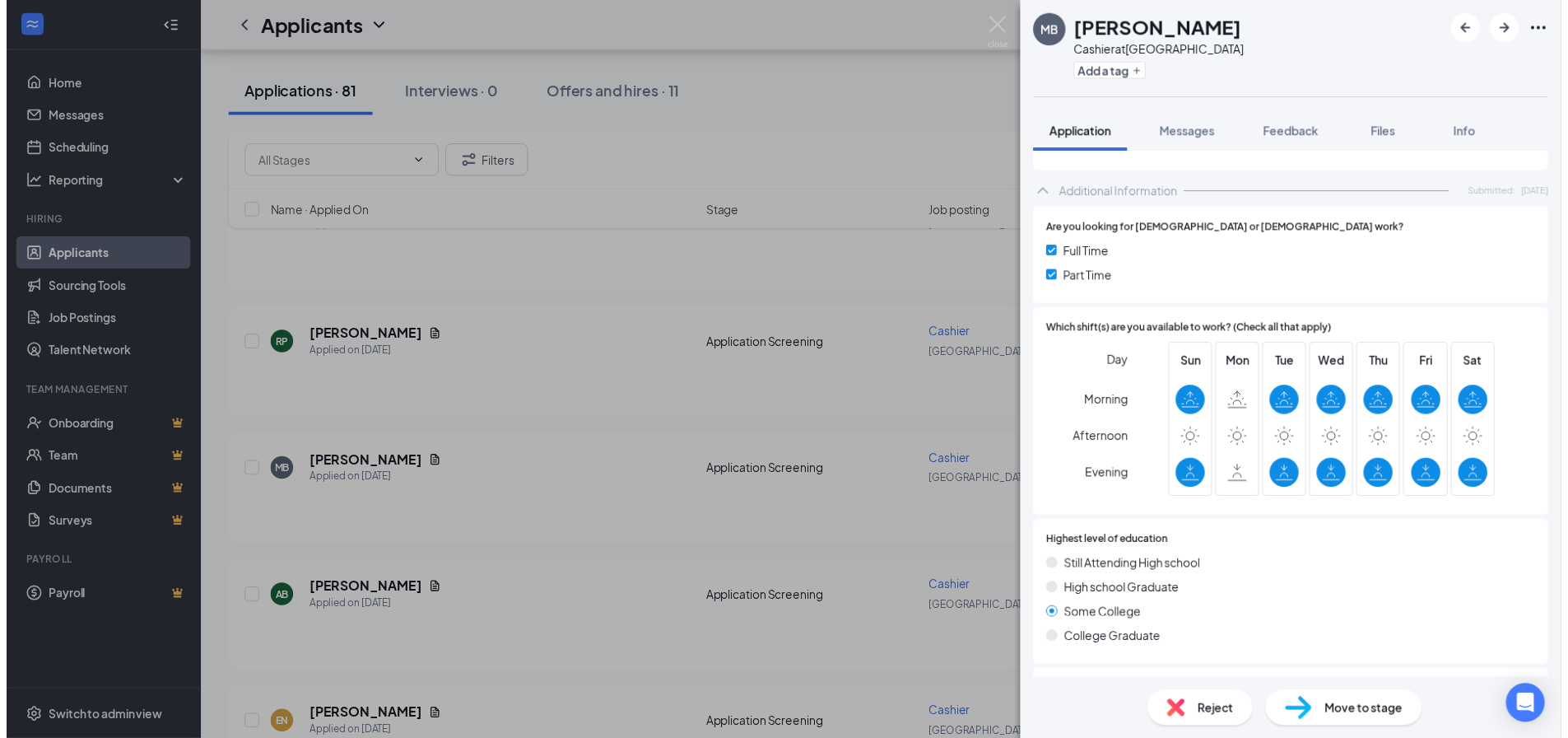
scroll to position [341, 0]
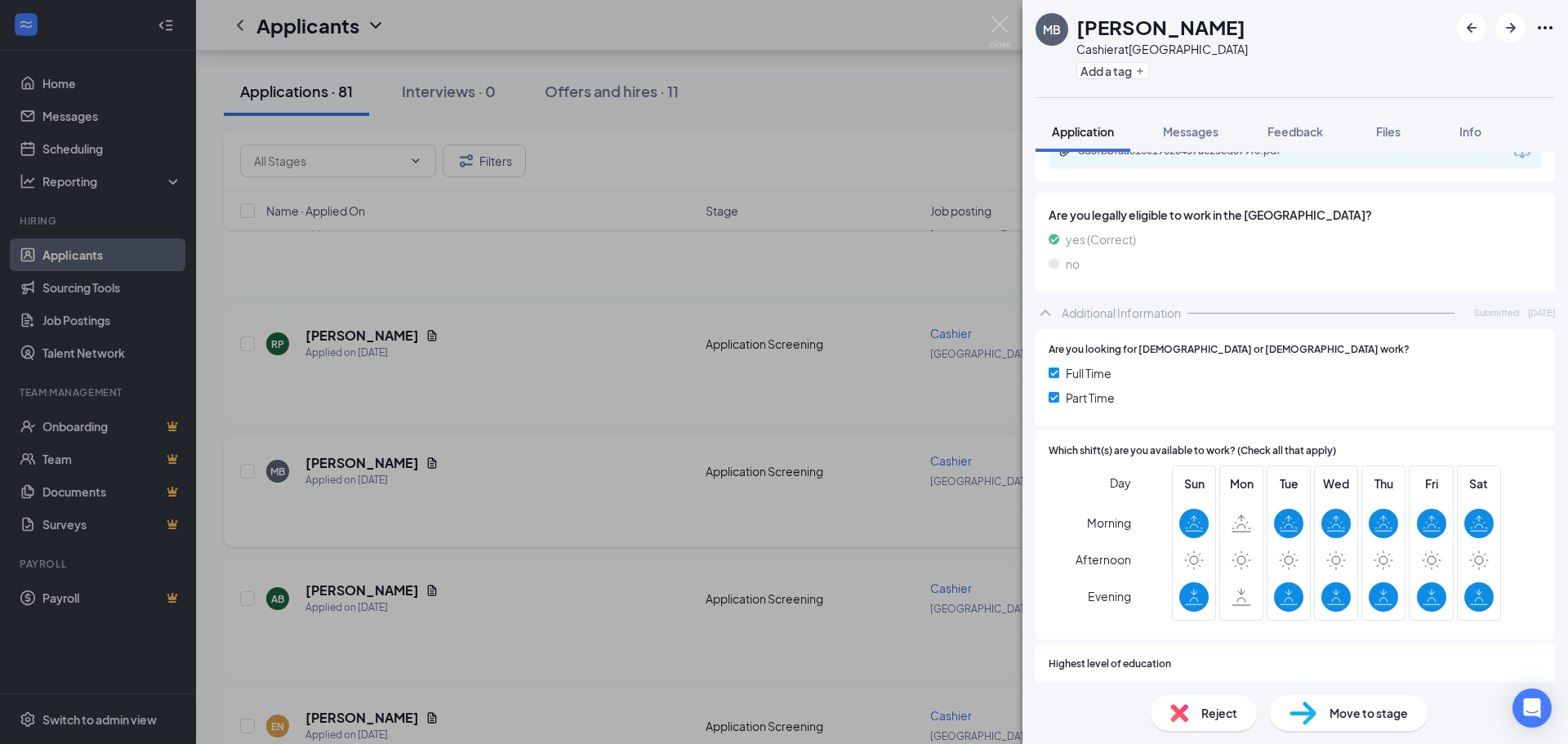
click at [546, 505] on div "MB [PERSON_NAME] at [GEOGRAPHIC_DATA] Add a tag Application Messages Feedback F…" at bounding box center [784, 372] width 1568 height 744
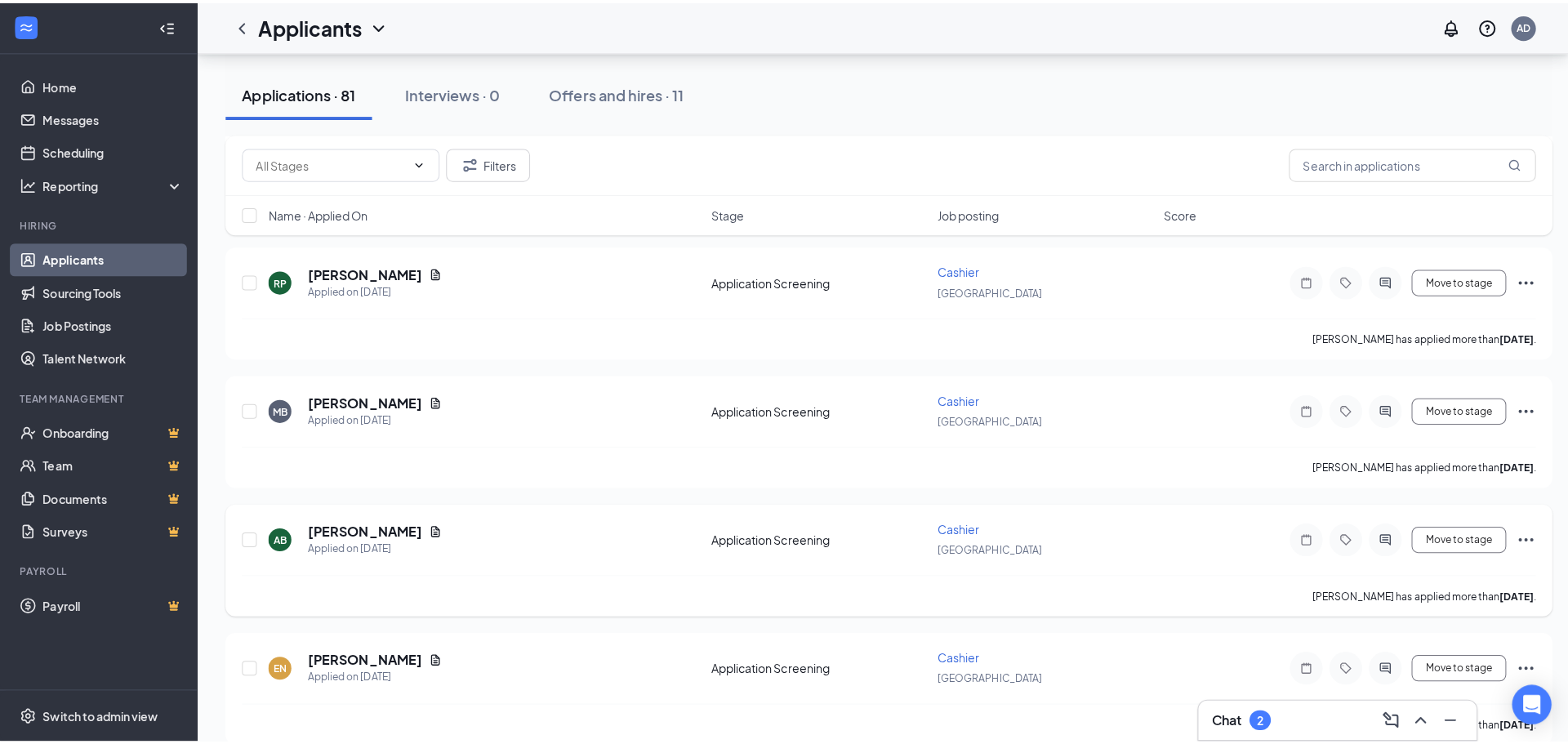
scroll to position [1225, 0]
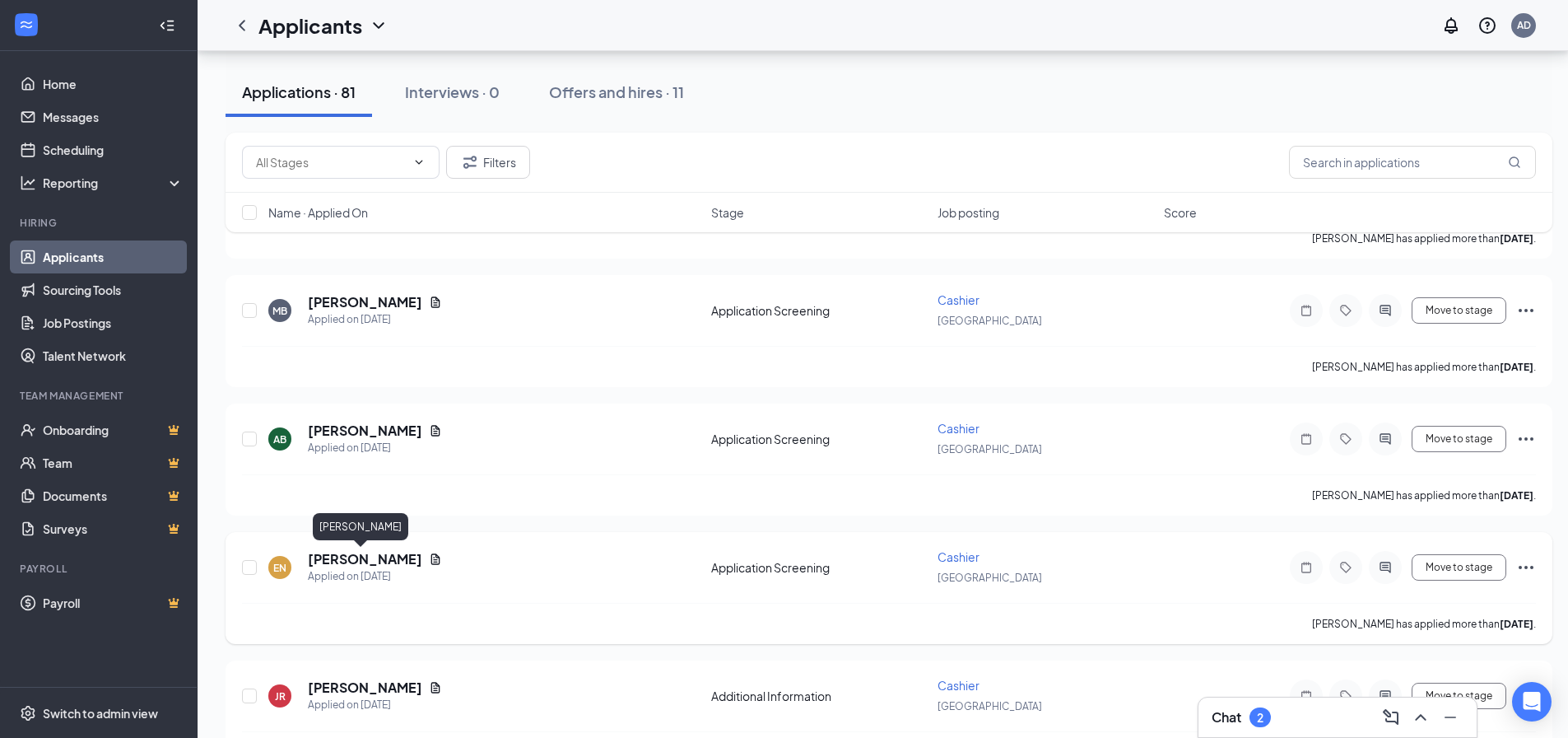
click at [328, 550] on h5 "[PERSON_NAME]" at bounding box center [364, 559] width 114 height 18
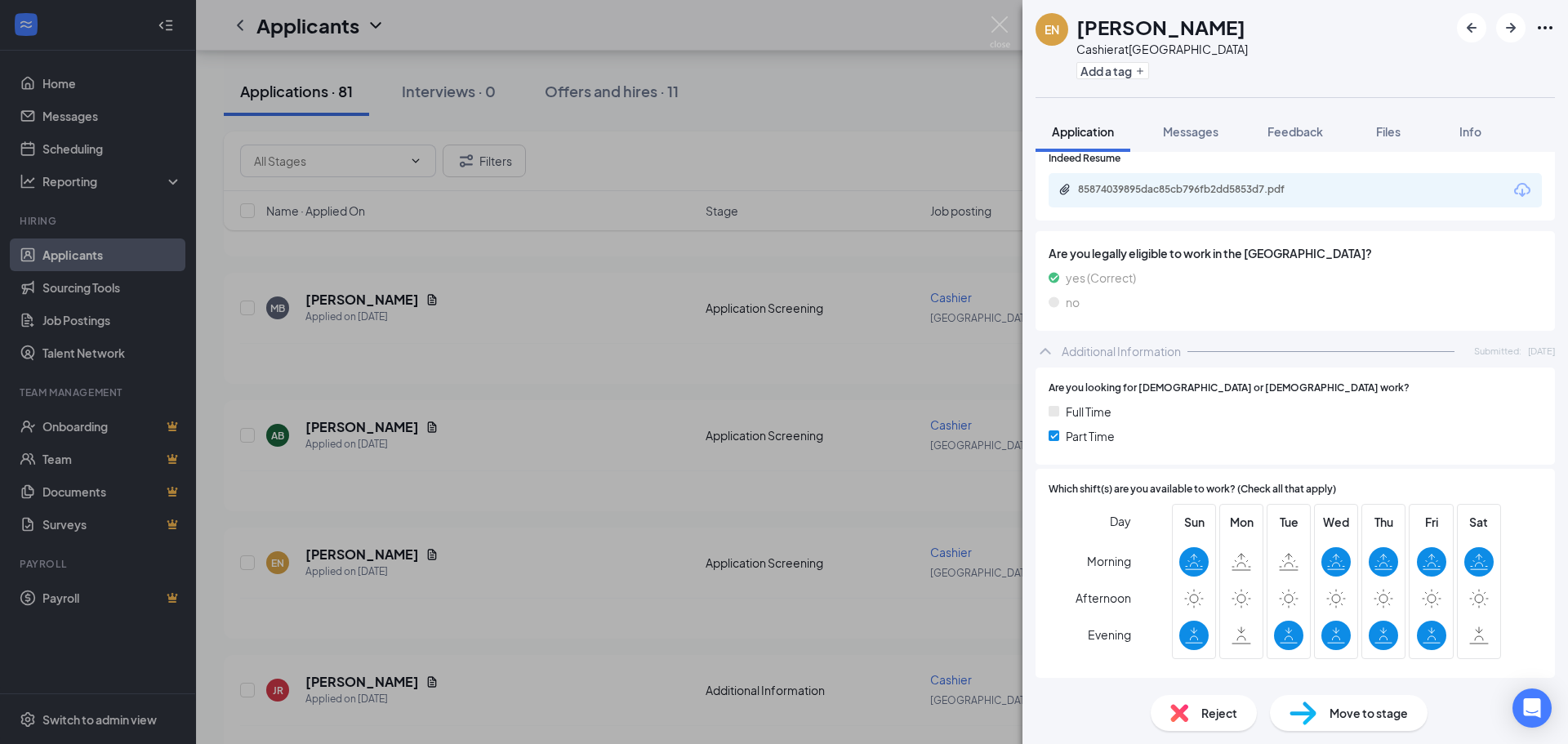
scroll to position [218, 0]
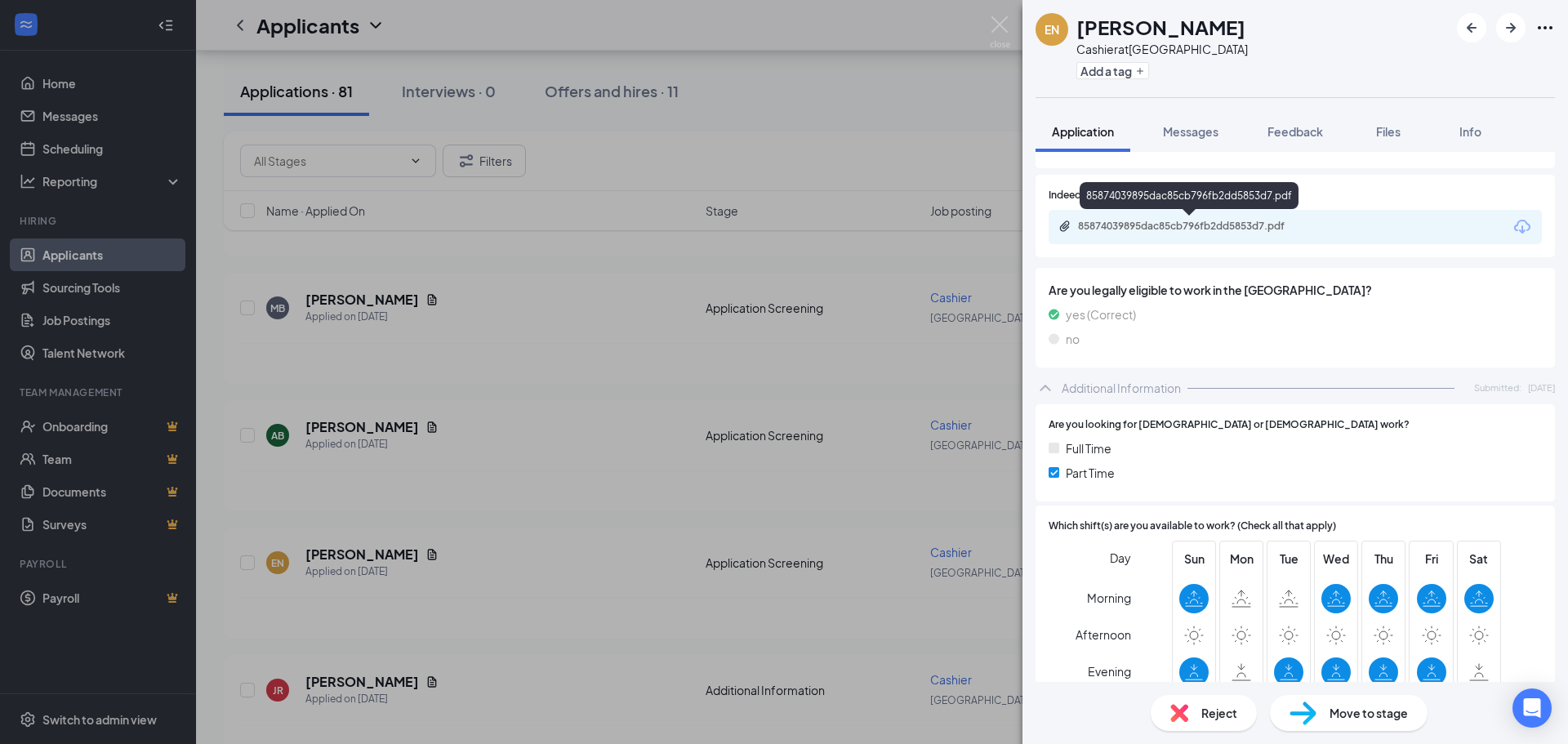
click at [1229, 221] on div "85874039895dac85cb796fb2dd5853d7.pdf" at bounding box center [1193, 226] width 229 height 13
